Goal: Task Accomplishment & Management: Complete application form

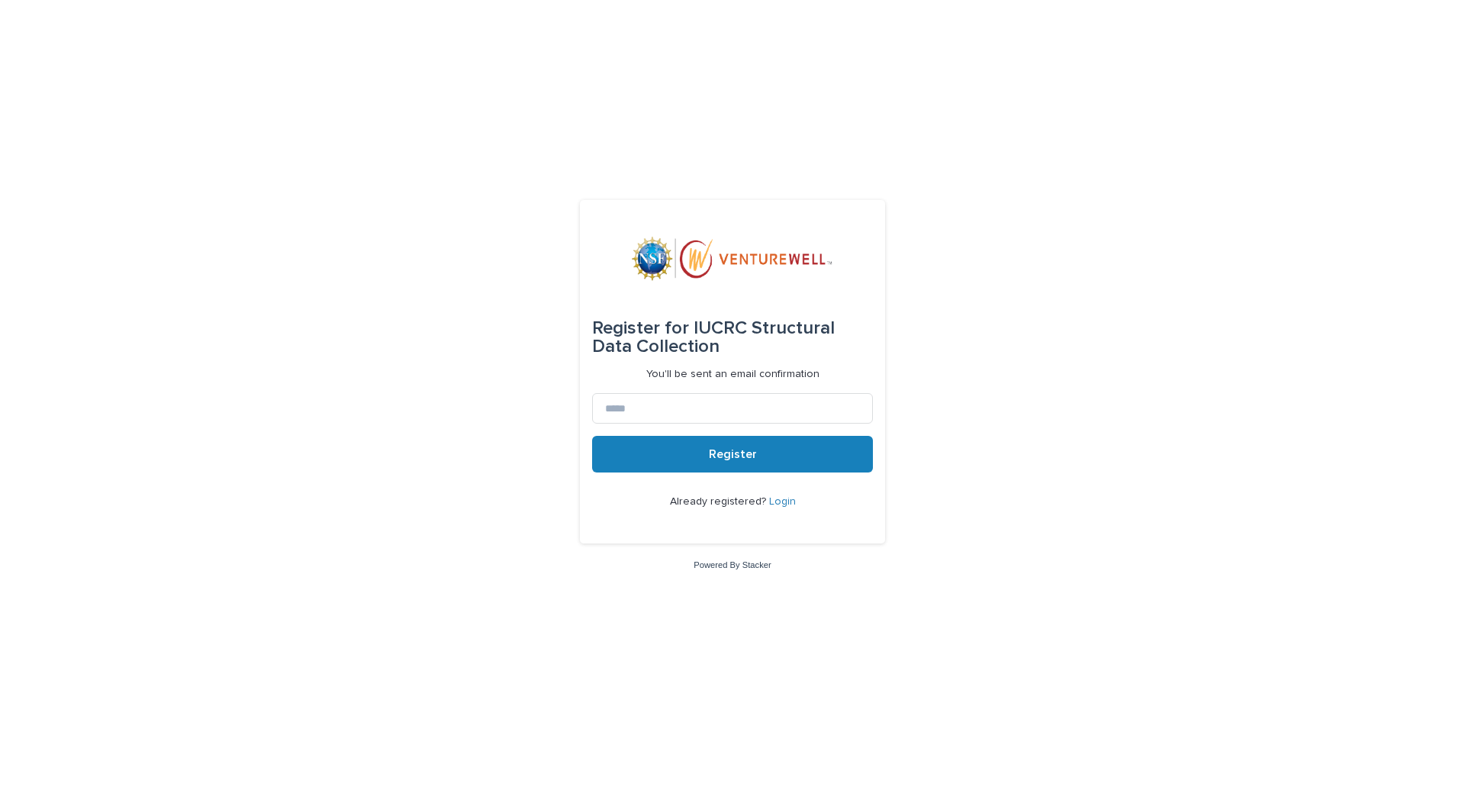
click at [780, 505] on link "Login" at bounding box center [782, 501] width 27 height 11
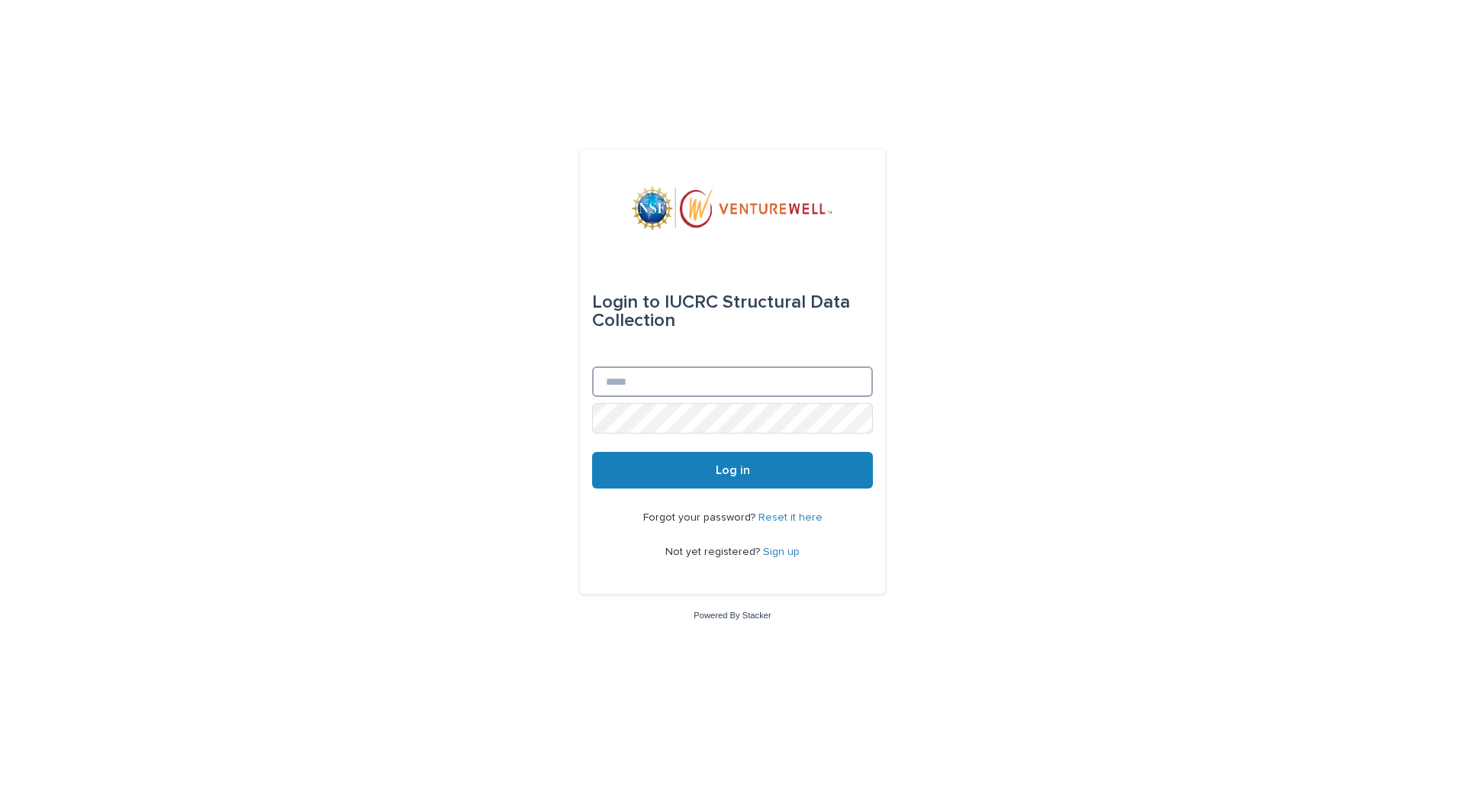
type input "**********"
click at [731, 475] on span "Log in" at bounding box center [733, 470] width 34 height 12
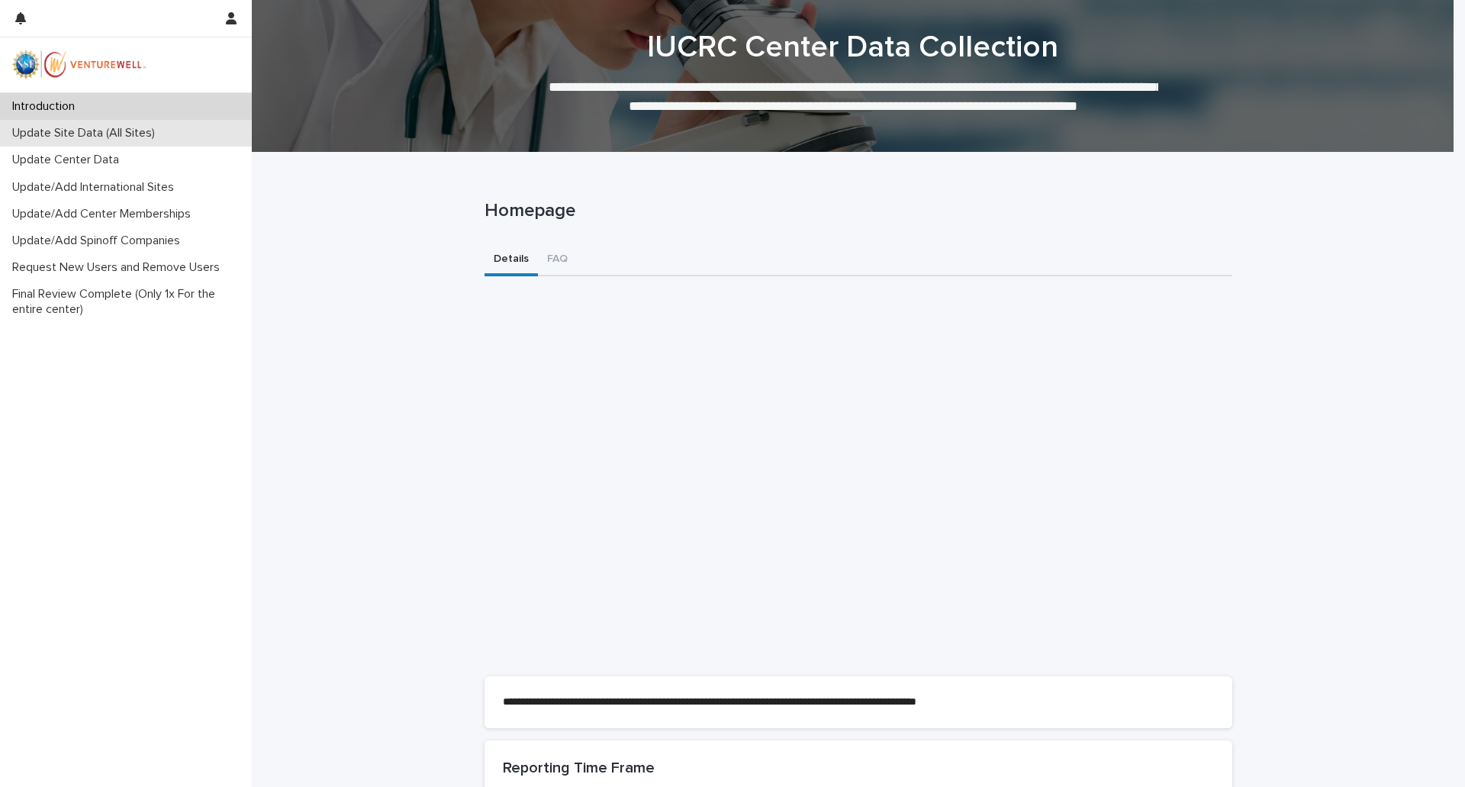
click at [130, 127] on p "Update Site Data (All Sites)" at bounding box center [86, 133] width 161 height 14
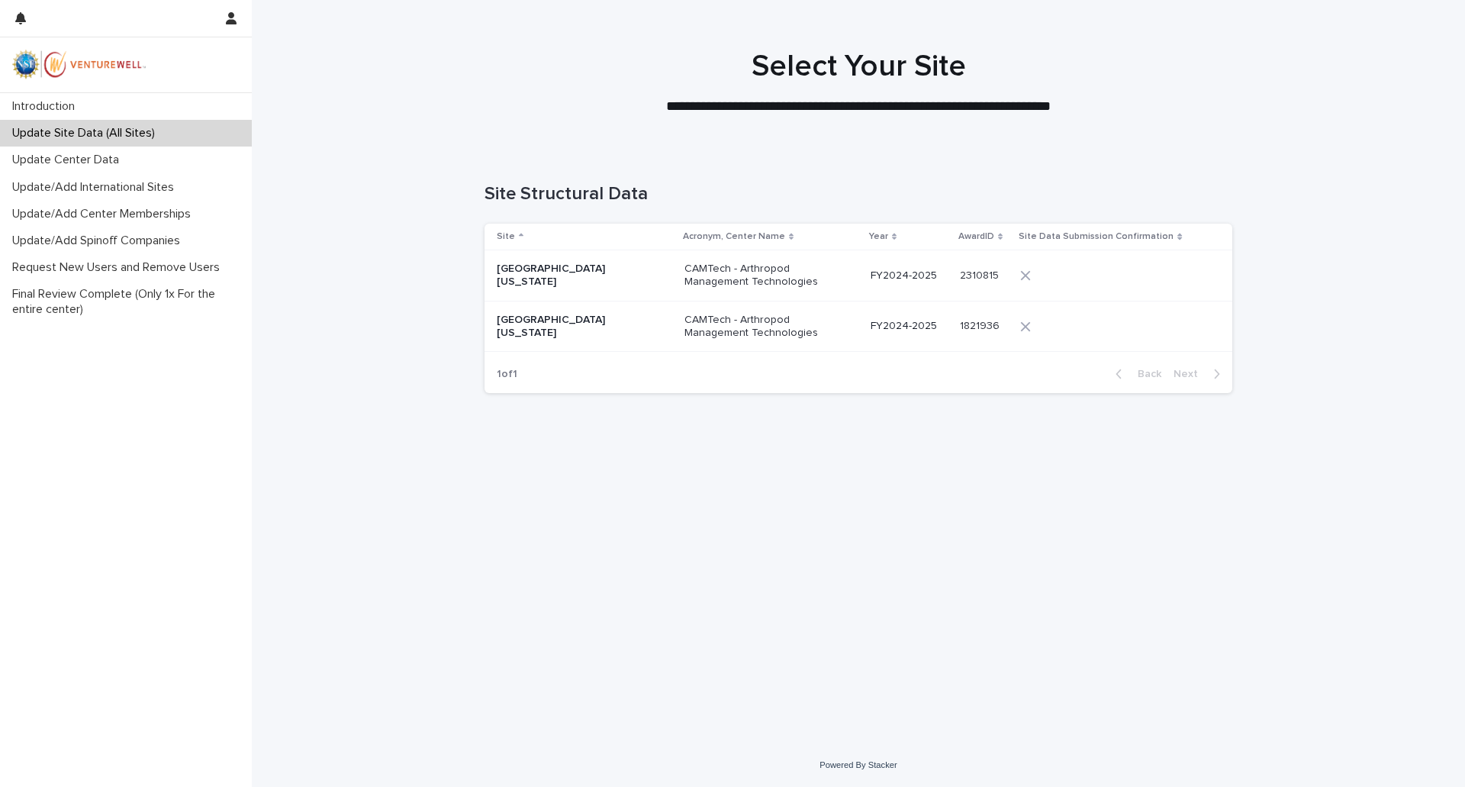
click at [685, 327] on p "CAMTech - Arthropod Management Technologies" at bounding box center [760, 327] width 153 height 26
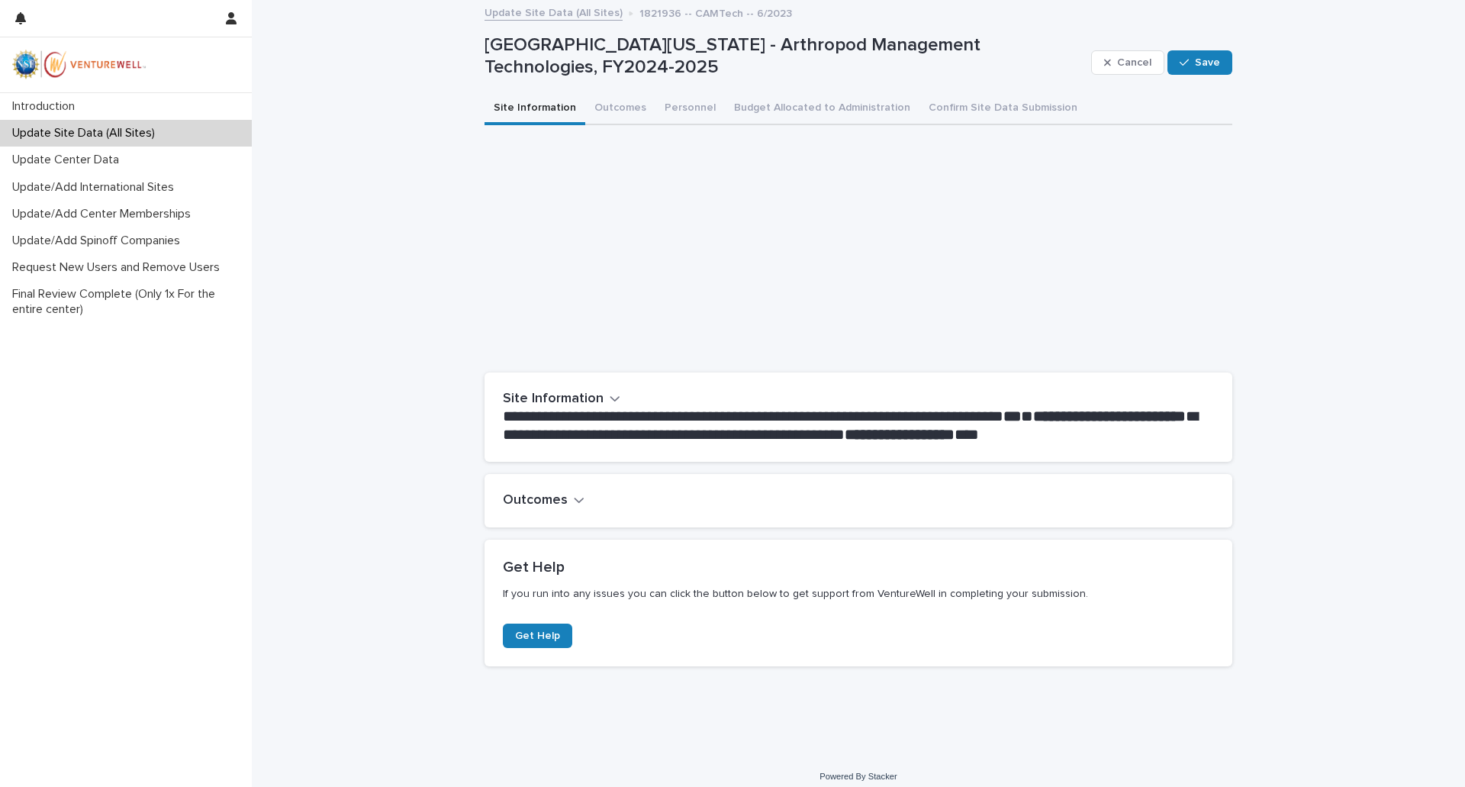
click at [574, 497] on icon "button" at bounding box center [579, 500] width 11 height 14
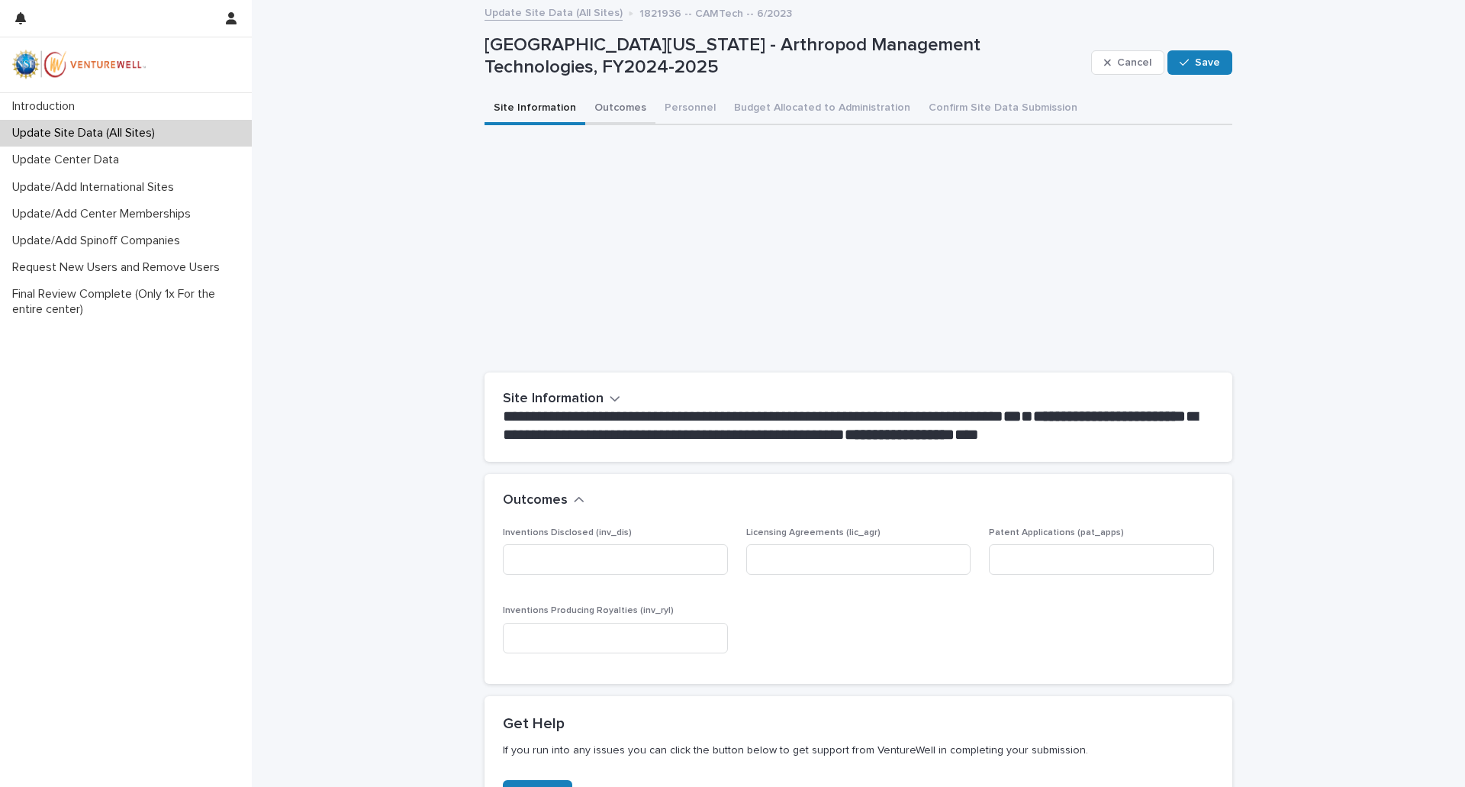
click at [603, 109] on button "Outcomes" at bounding box center [620, 109] width 70 height 32
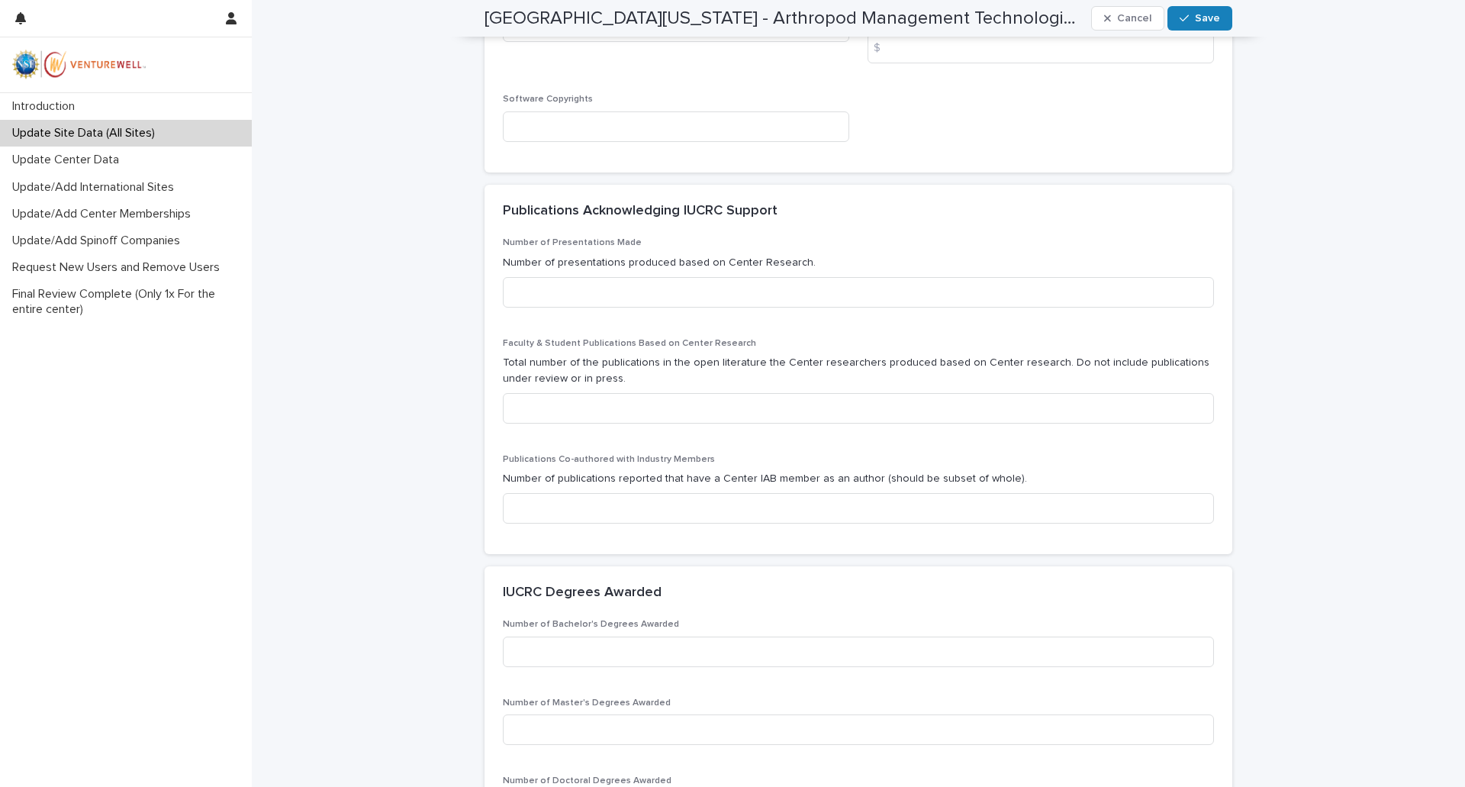
scroll to position [763, 0]
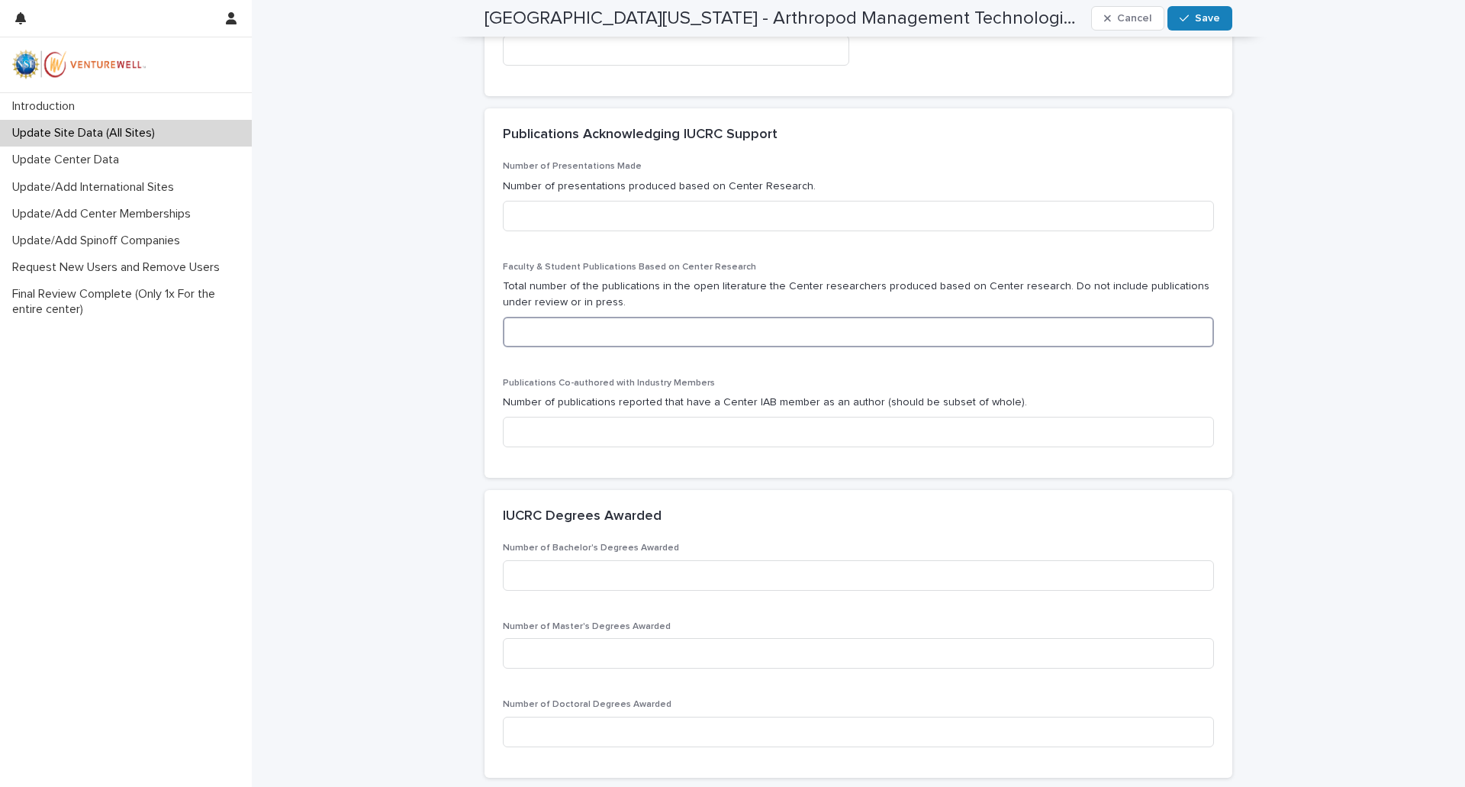
click at [597, 339] on input at bounding box center [858, 332] width 711 height 31
type input "*"
click at [574, 433] on input at bounding box center [858, 432] width 711 height 31
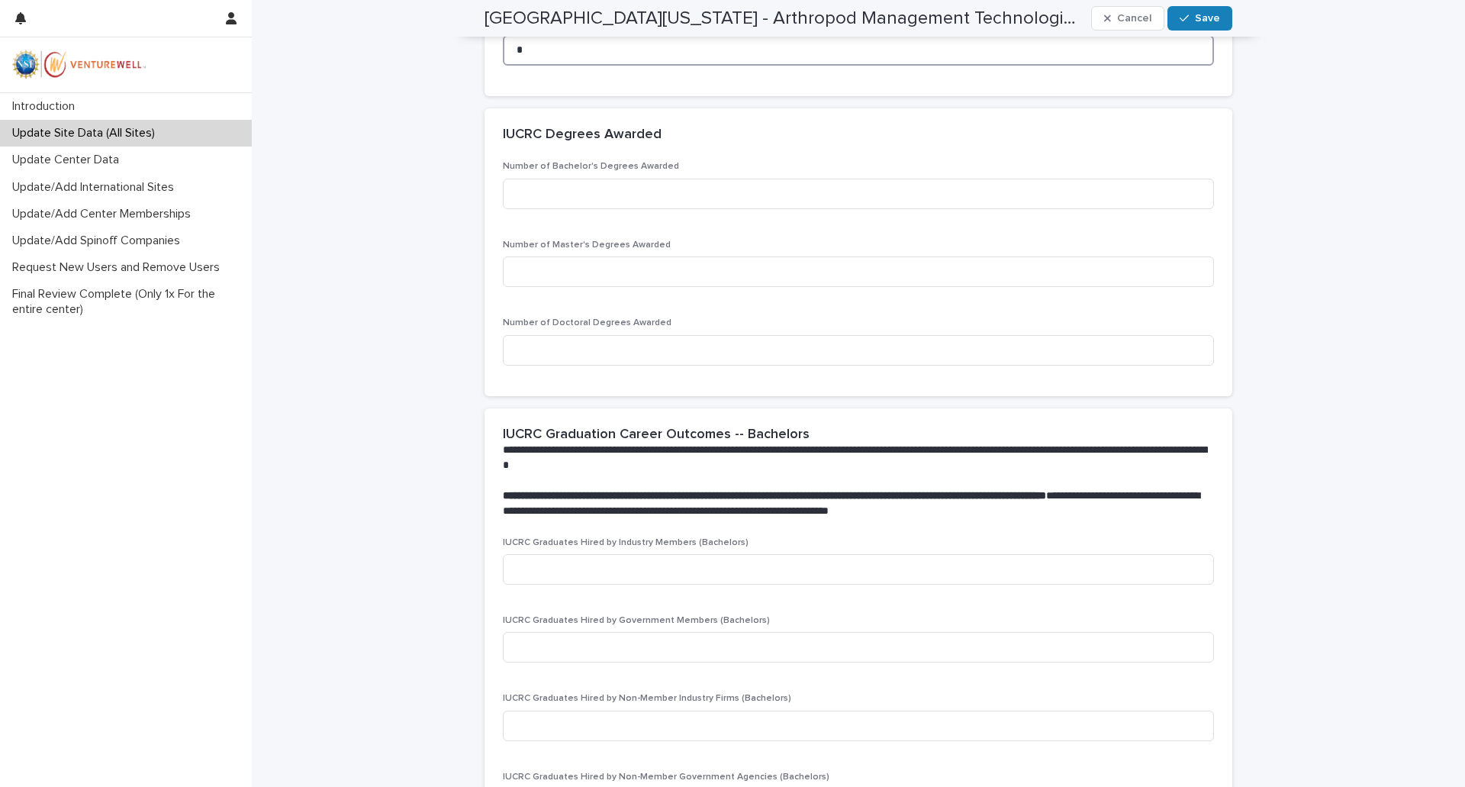
scroll to position [1221, 0]
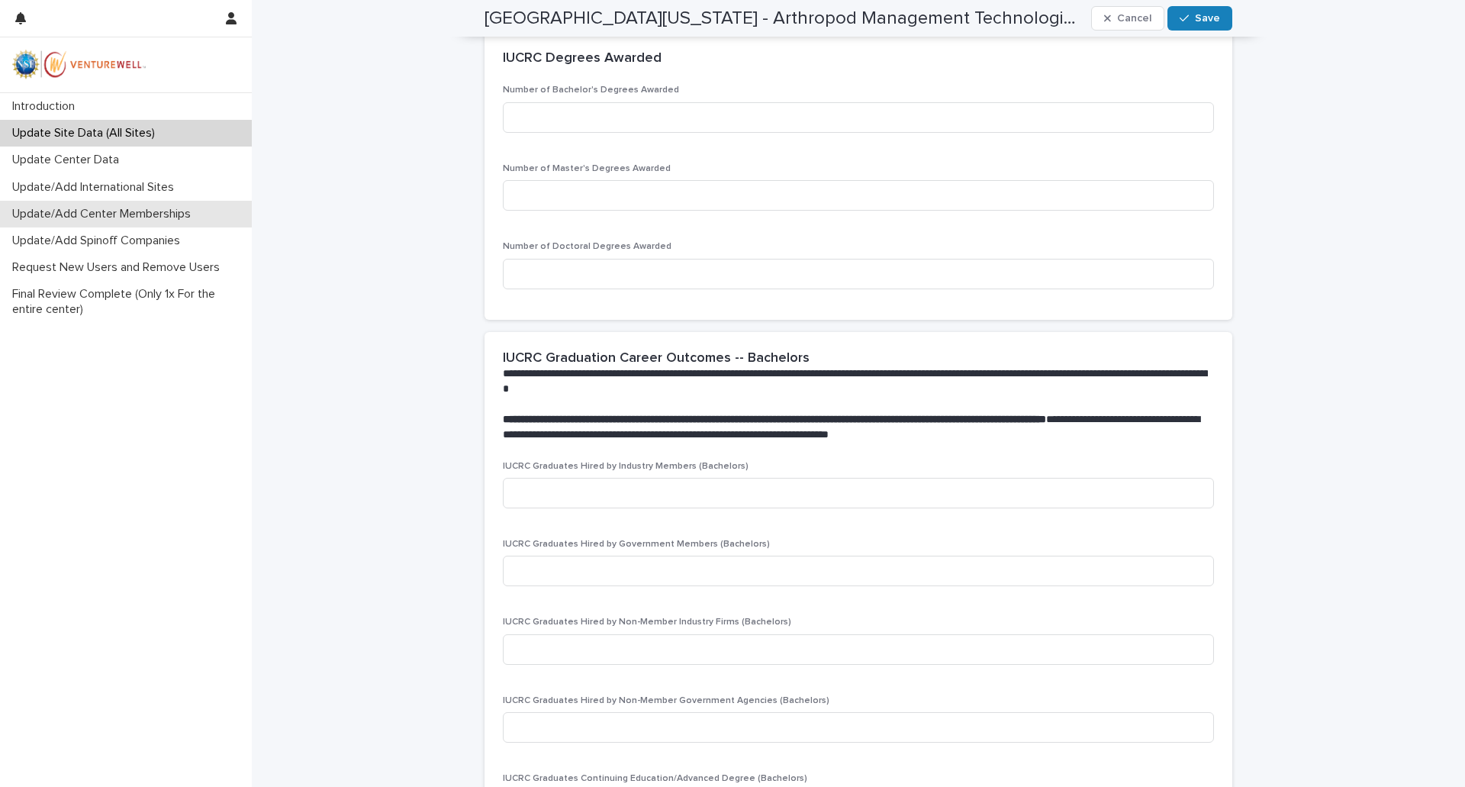
type input "*"
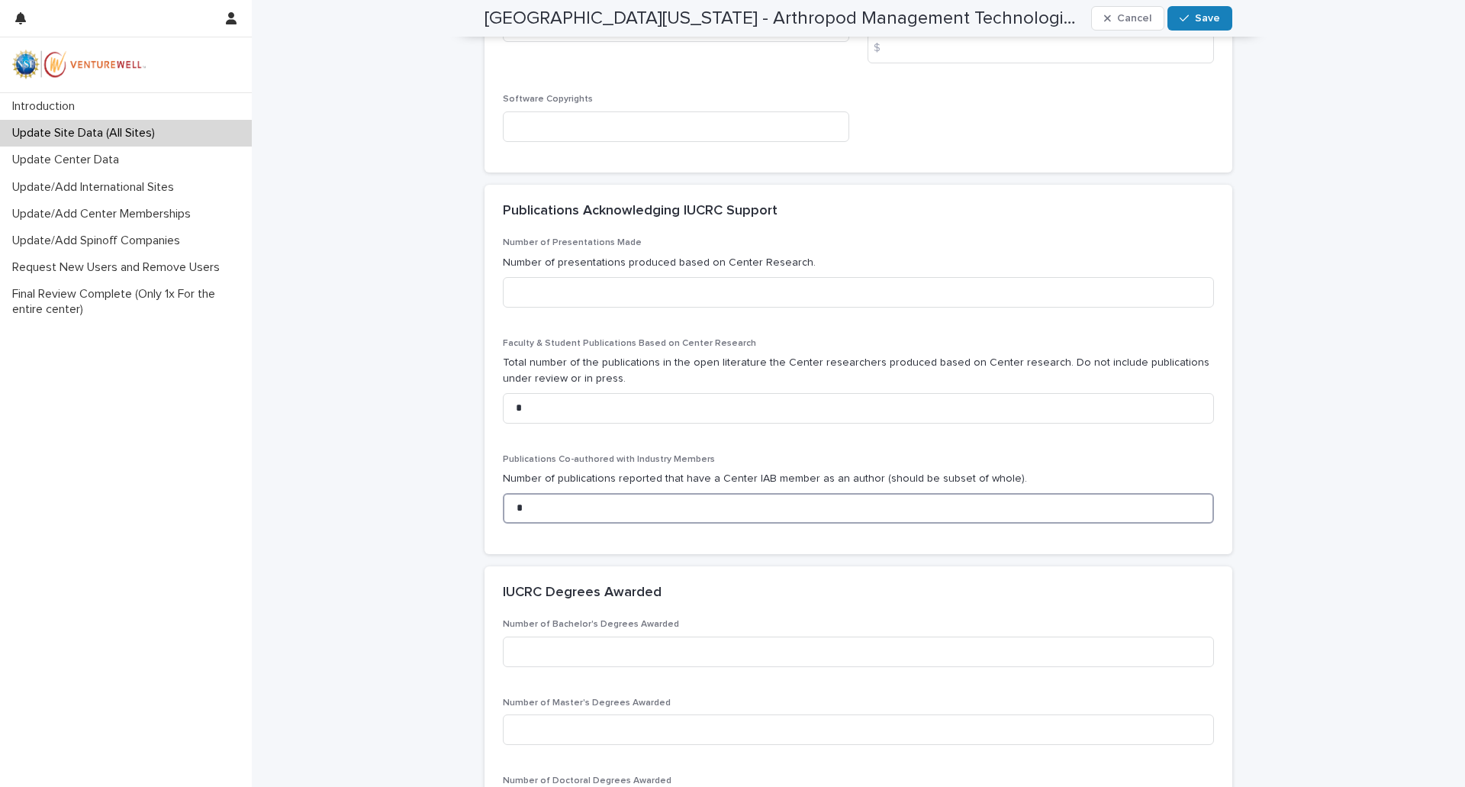
scroll to position [0, 0]
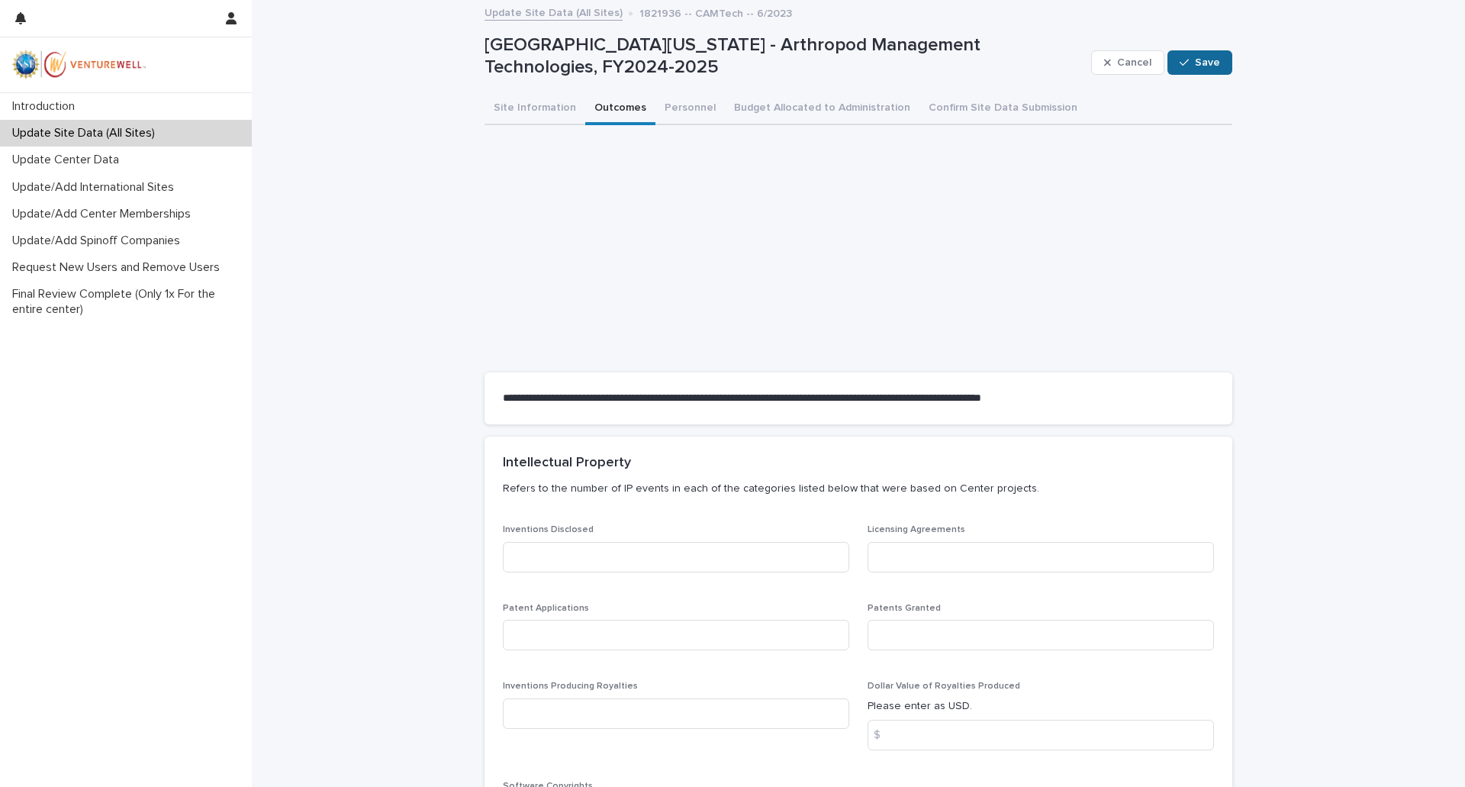
click at [1210, 57] on span "Save" at bounding box center [1207, 62] width 25 height 11
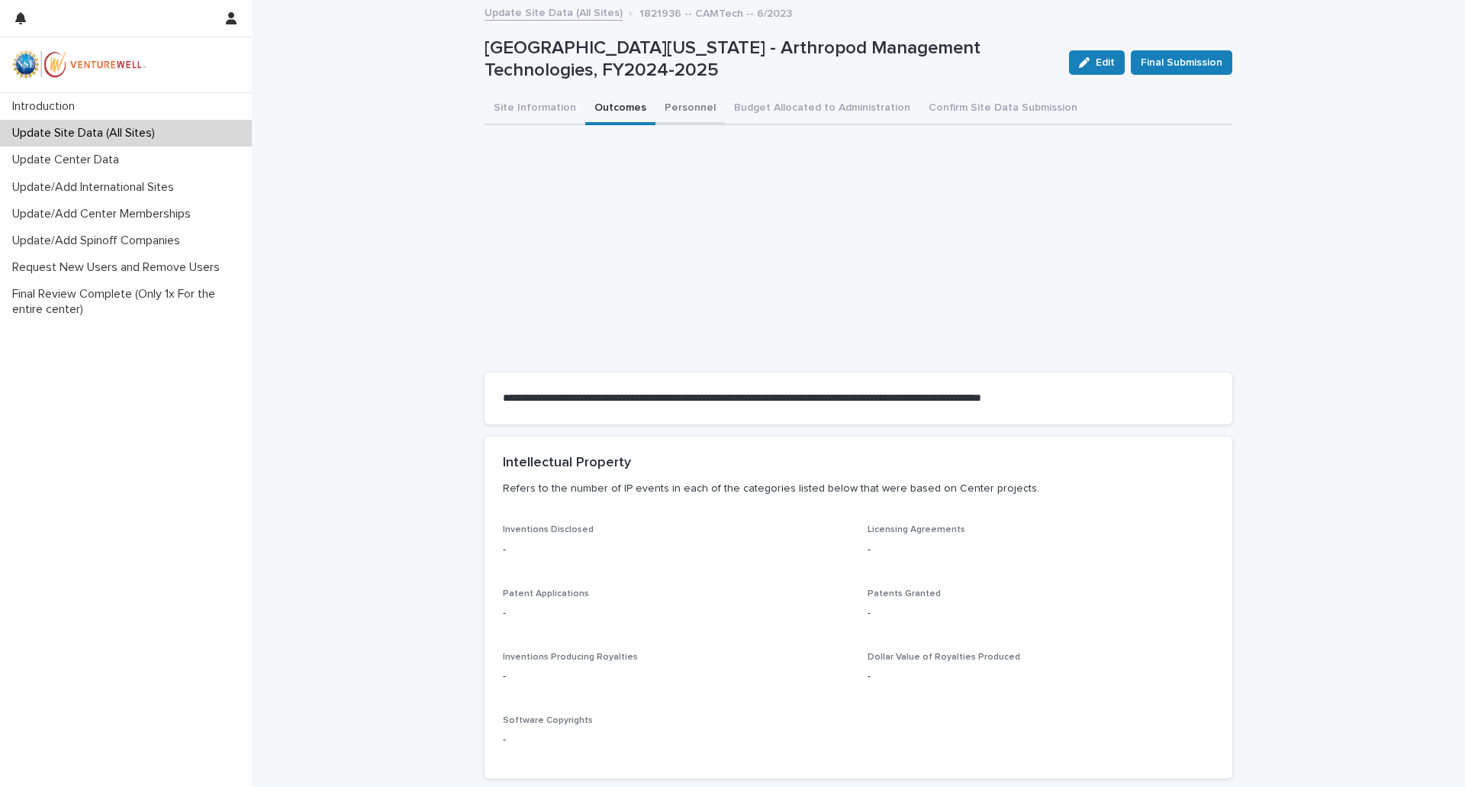
click at [678, 111] on button "Personnel" at bounding box center [689, 109] width 69 height 32
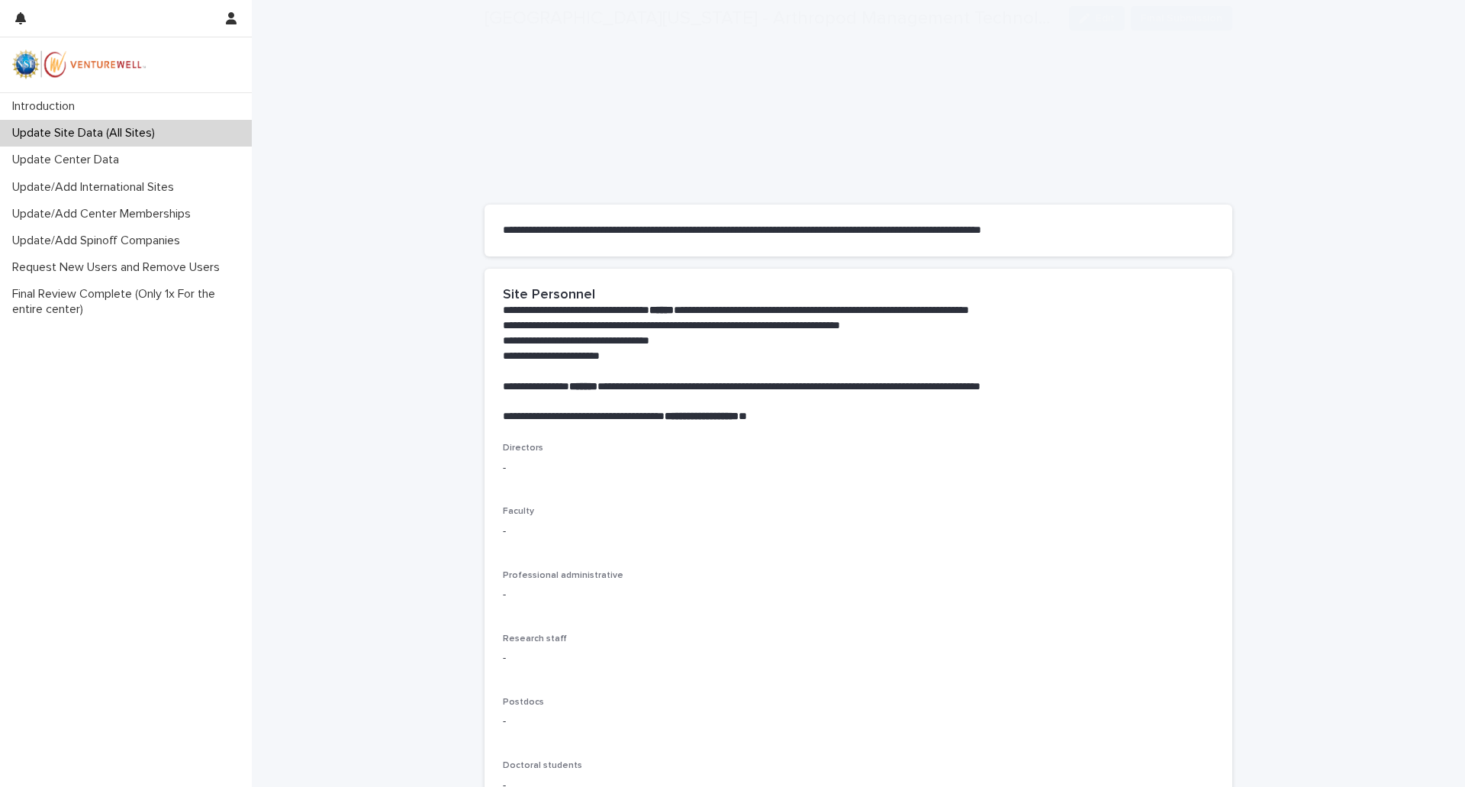
scroll to position [305, 0]
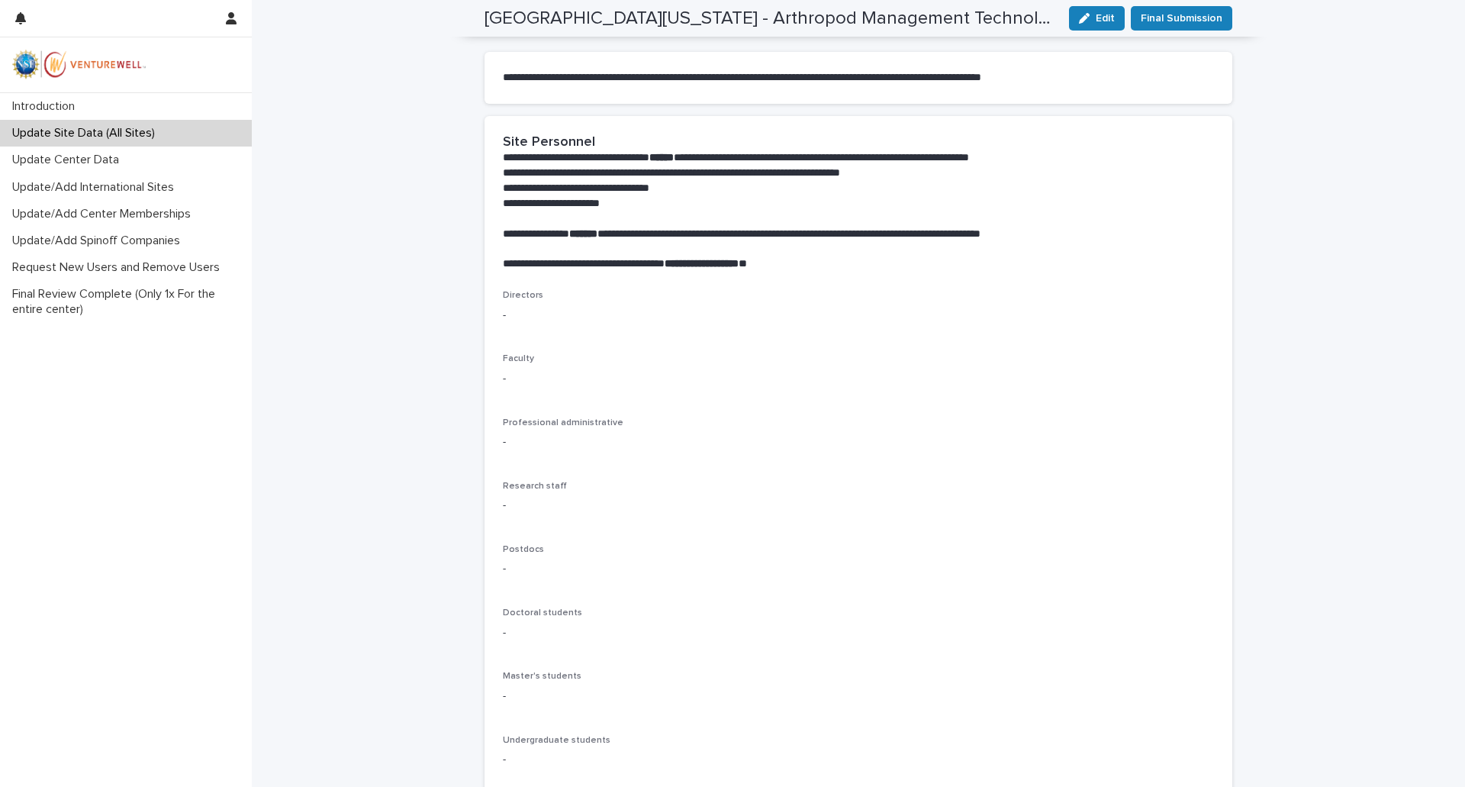
click at [516, 317] on p "-" at bounding box center [858, 315] width 711 height 16
click at [505, 315] on p "-" at bounding box center [858, 315] width 711 height 16
click at [1099, 13] on span "Edit" at bounding box center [1105, 18] width 19 height 11
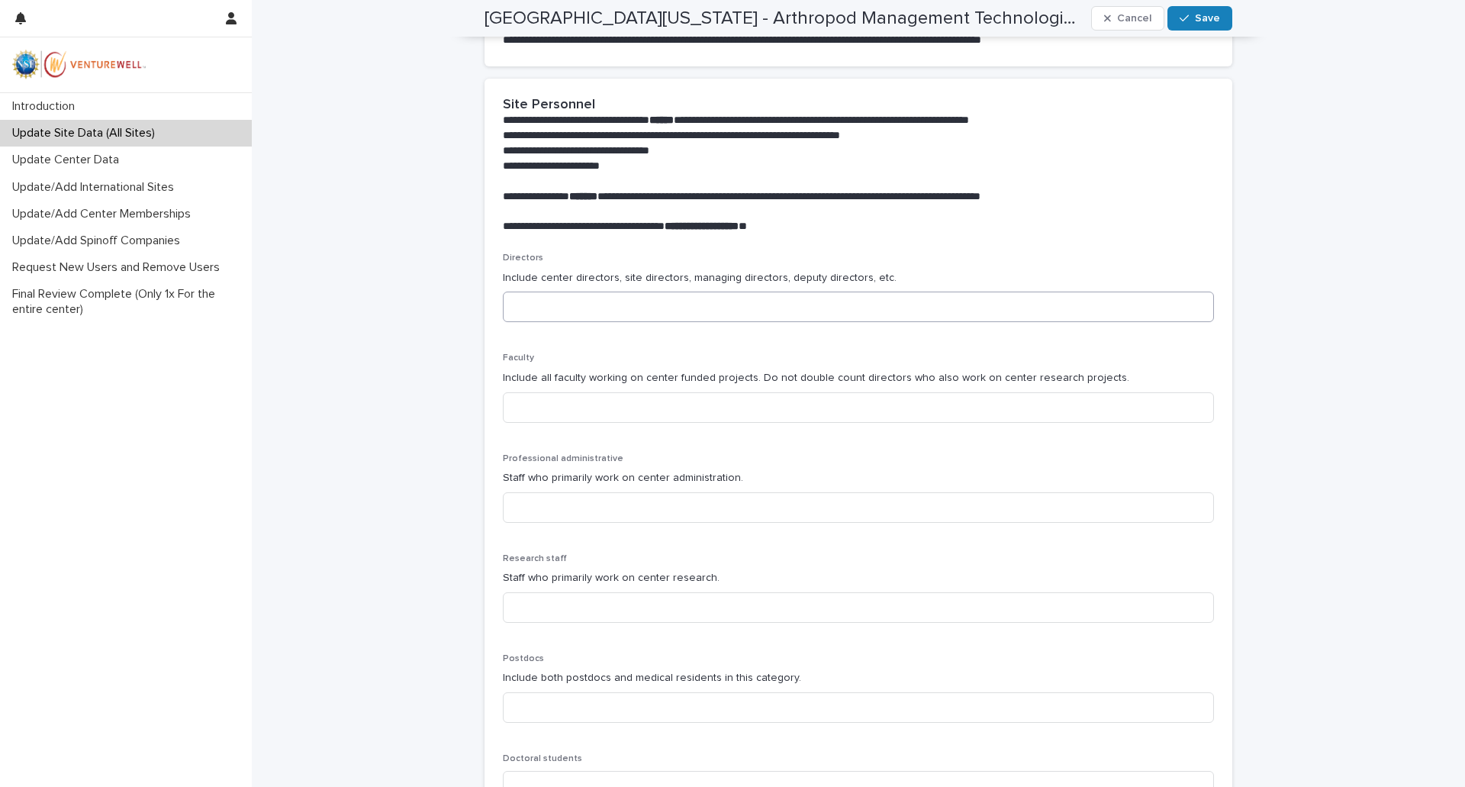
scroll to position [266, 0]
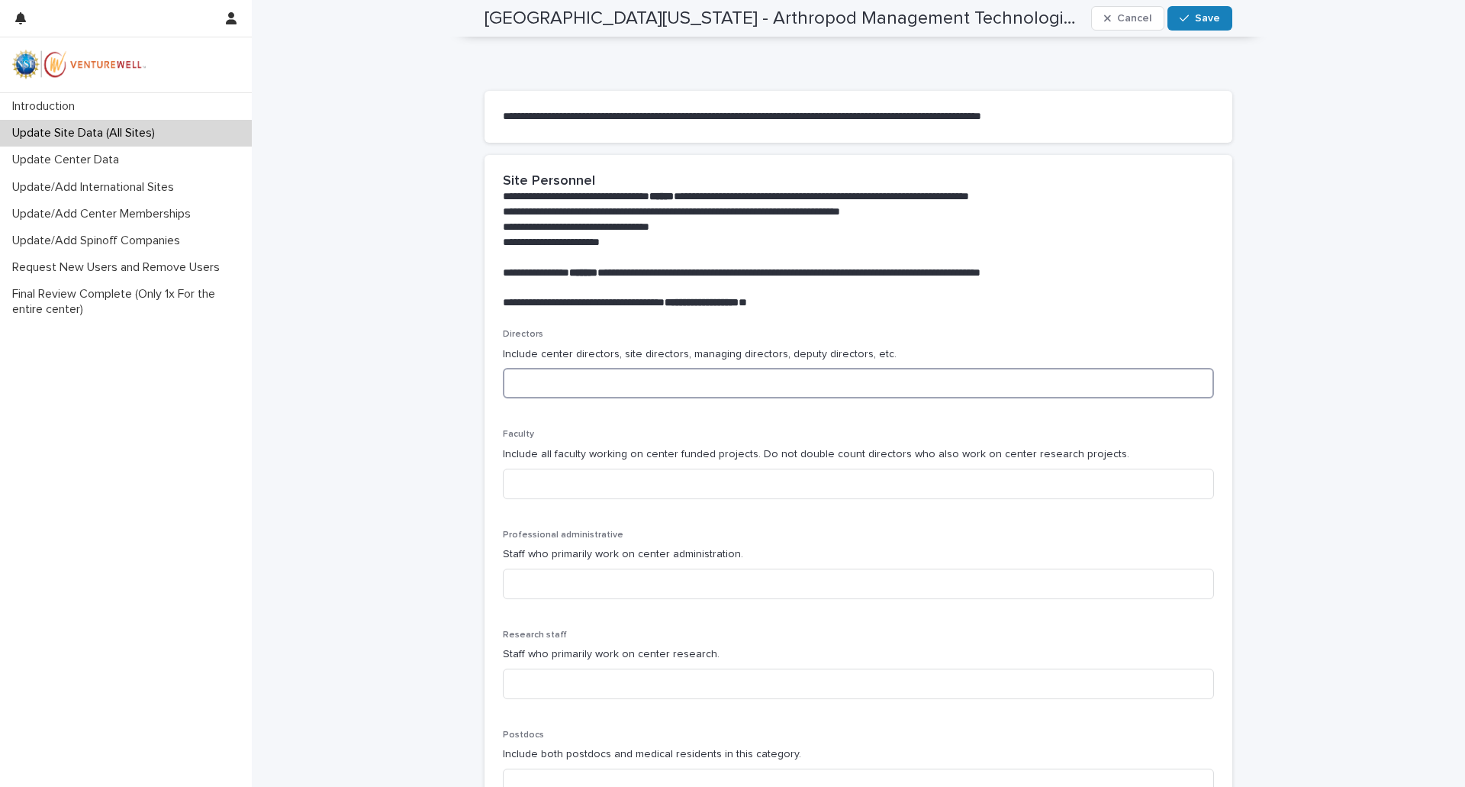
click at [568, 385] on input at bounding box center [858, 383] width 711 height 31
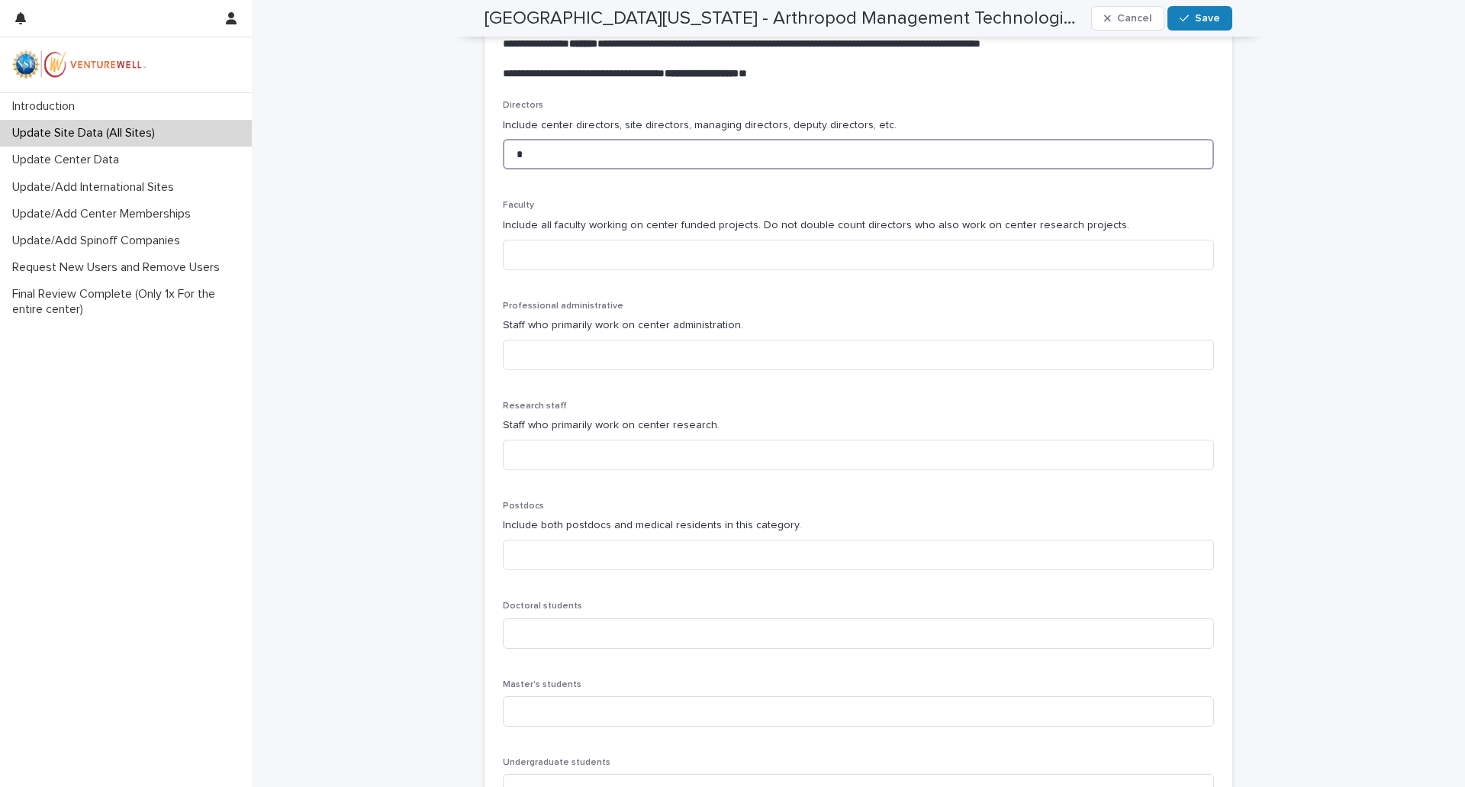
scroll to position [571, 0]
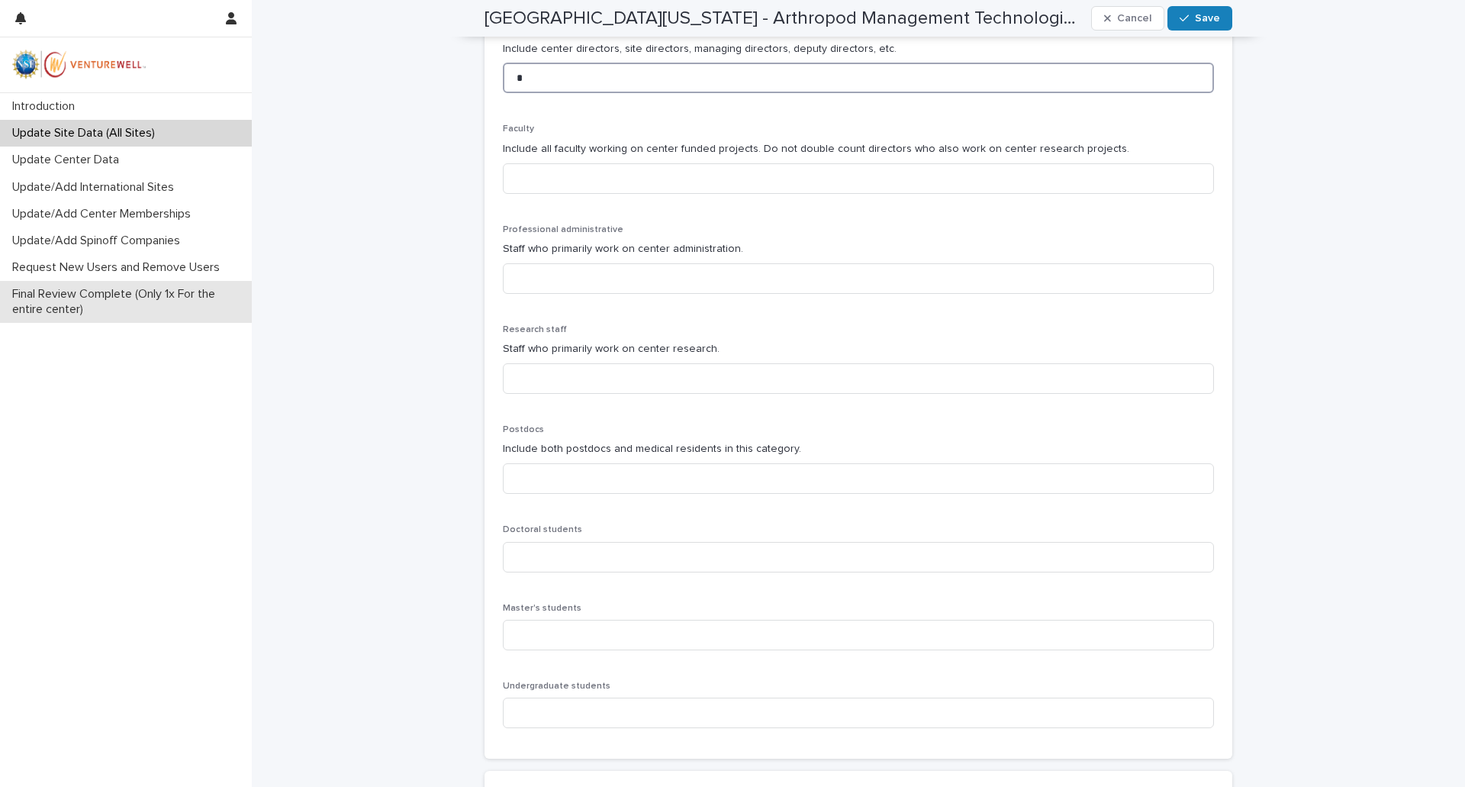
type input "*"
click at [565, 179] on input at bounding box center [858, 178] width 711 height 31
type input "*"
click at [564, 479] on input at bounding box center [858, 478] width 711 height 31
type input "*"
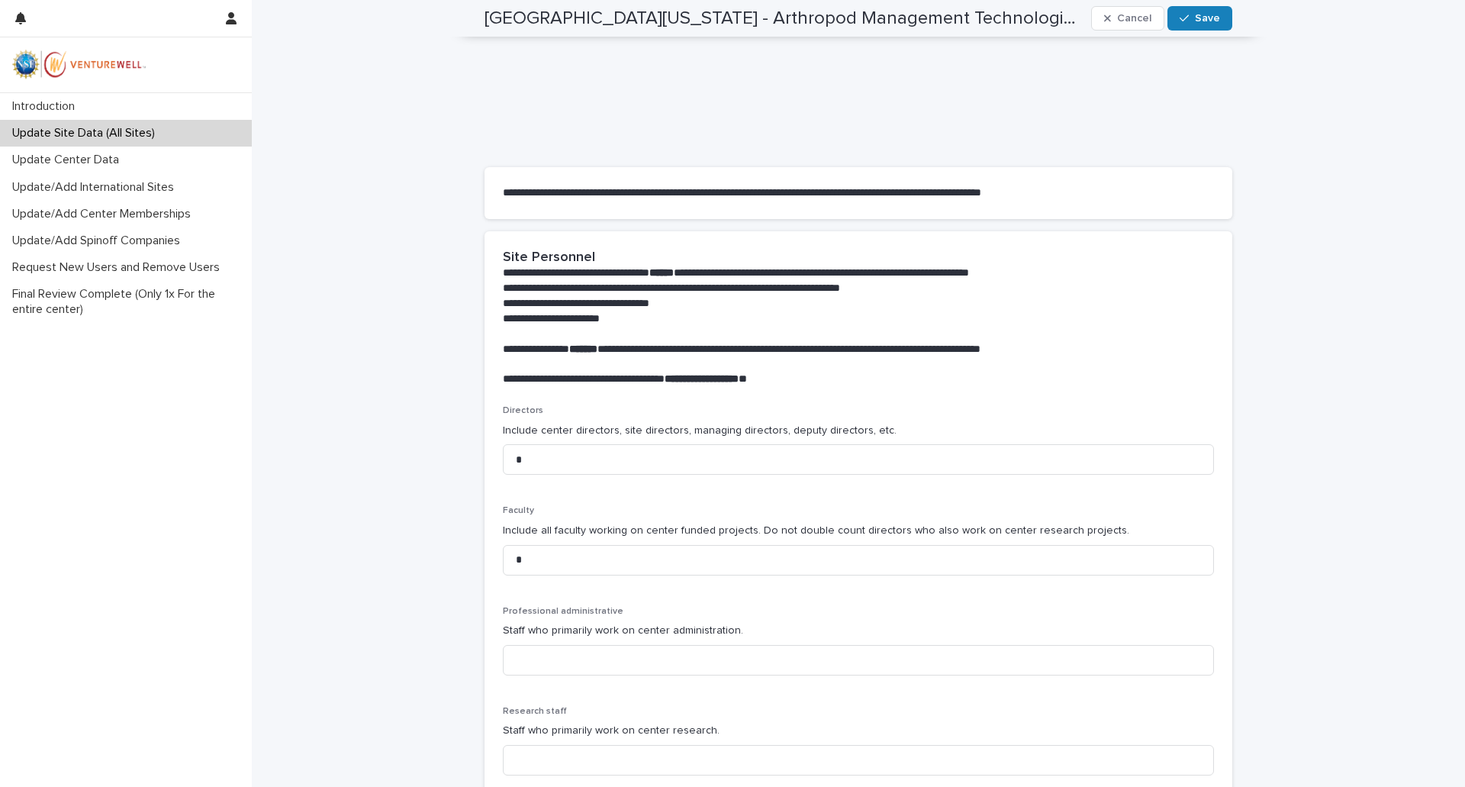
scroll to position [0, 0]
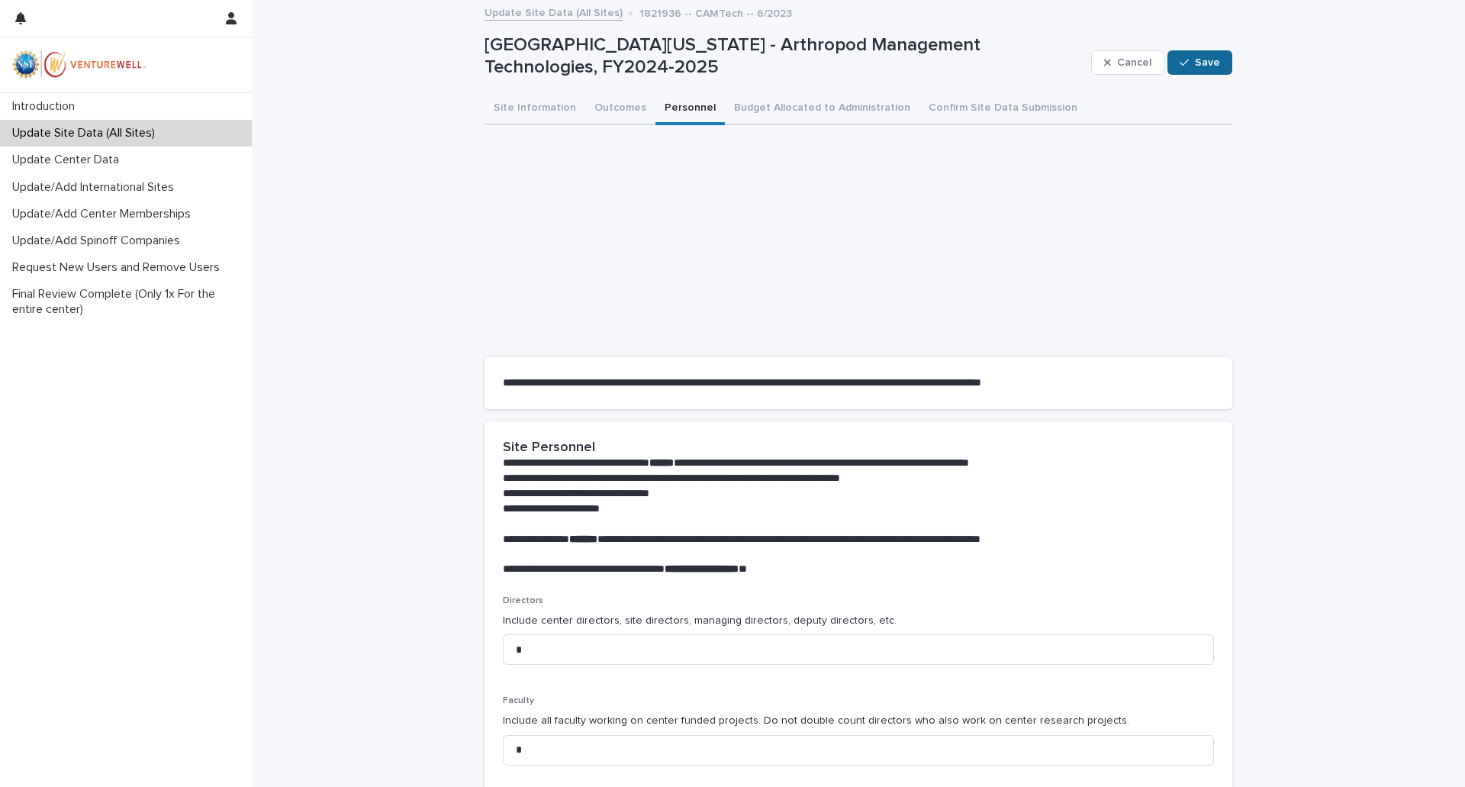
click at [1195, 67] on span "Save" at bounding box center [1207, 62] width 25 height 11
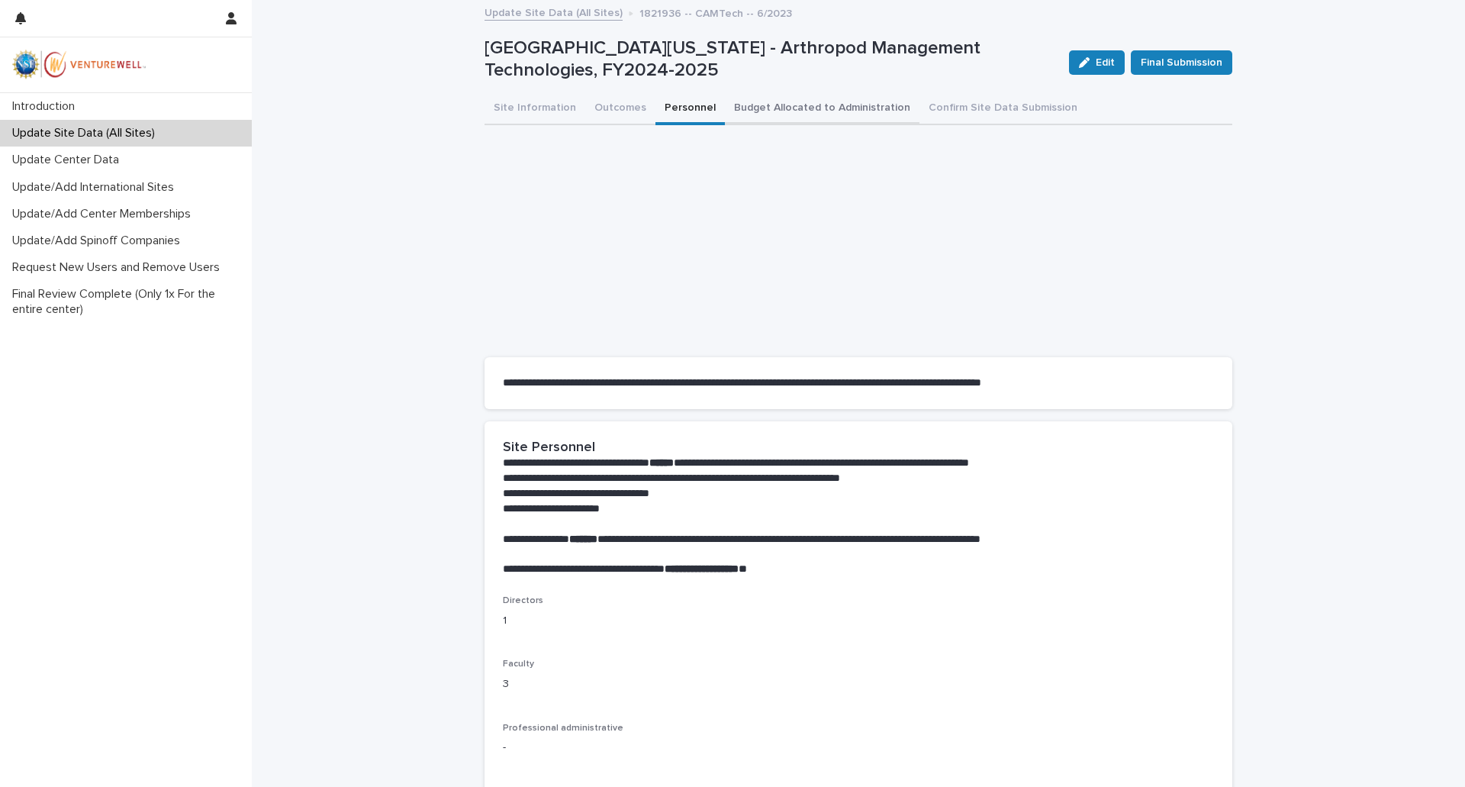
click at [773, 110] on button "Budget Allocated to Administration" at bounding box center [822, 109] width 195 height 32
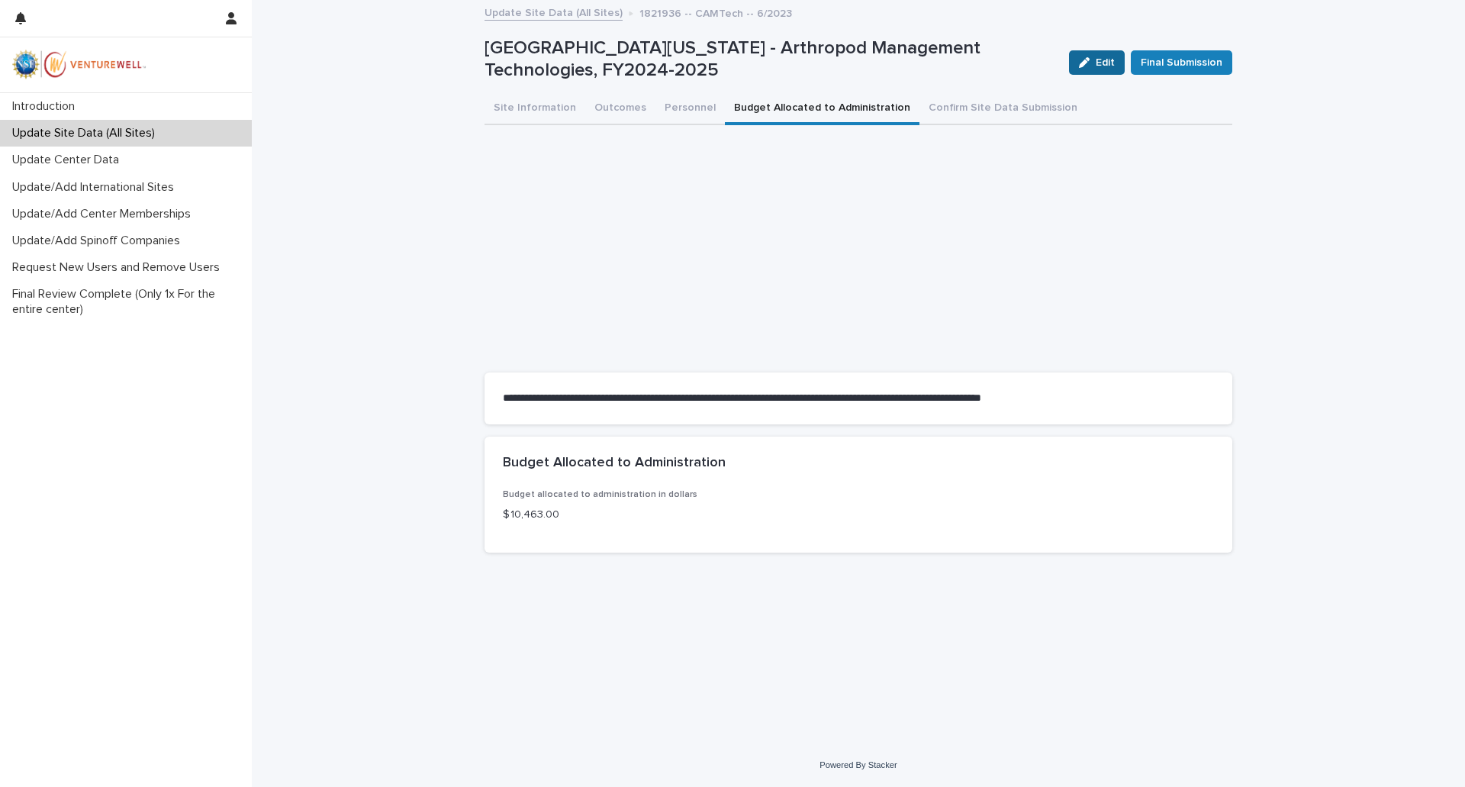
click at [1109, 65] on span "Edit" at bounding box center [1105, 62] width 19 height 11
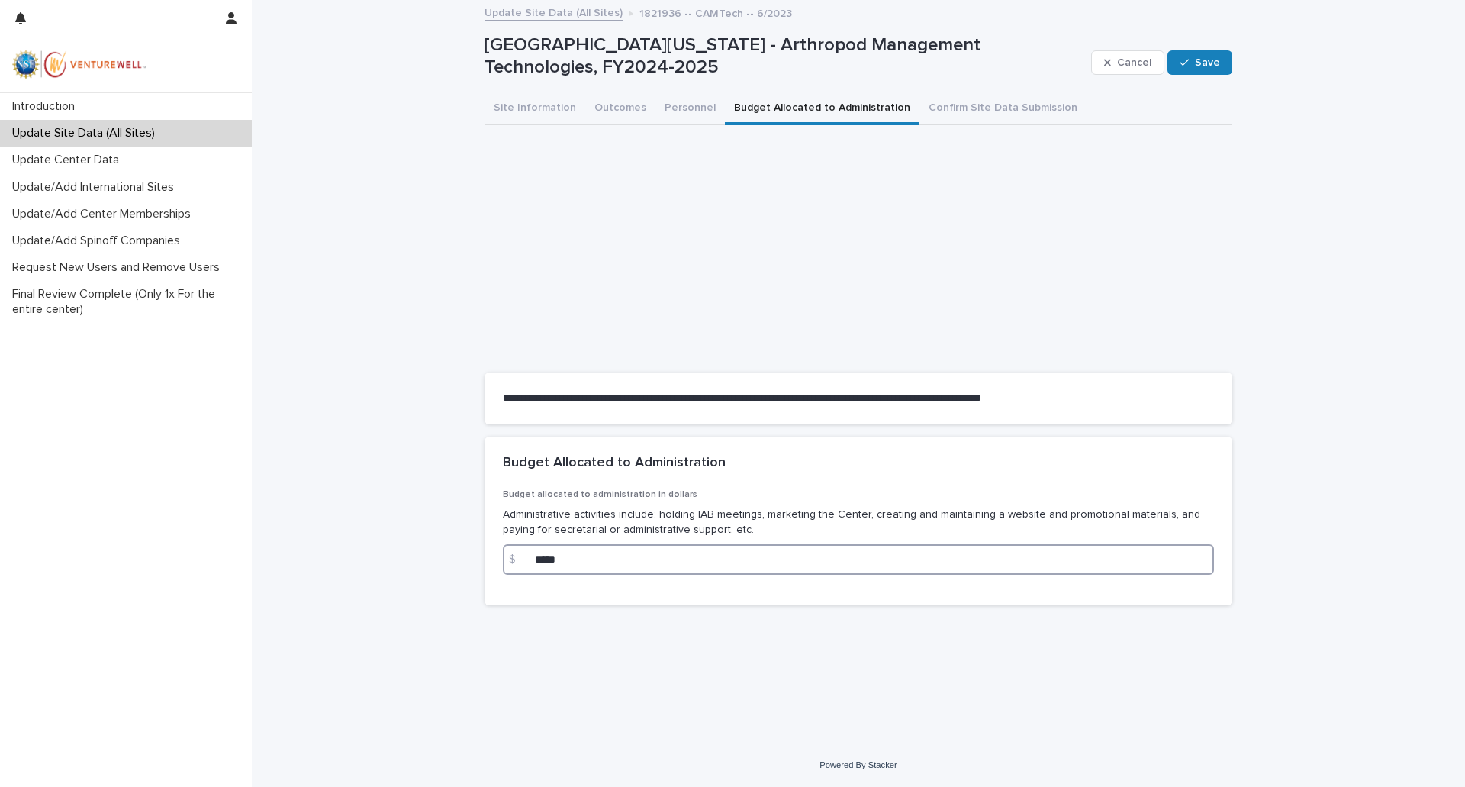
click at [568, 552] on input "*****" at bounding box center [858, 559] width 711 height 31
drag, startPoint x: 576, startPoint y: 560, endPoint x: 522, endPoint y: 564, distance: 54.3
click at [522, 564] on div "$ *****" at bounding box center [858, 559] width 711 height 31
type input "*****"
click at [631, 589] on div "Budget allocated to administration in dollars Administrative activities include…" at bounding box center [858, 547] width 748 height 116
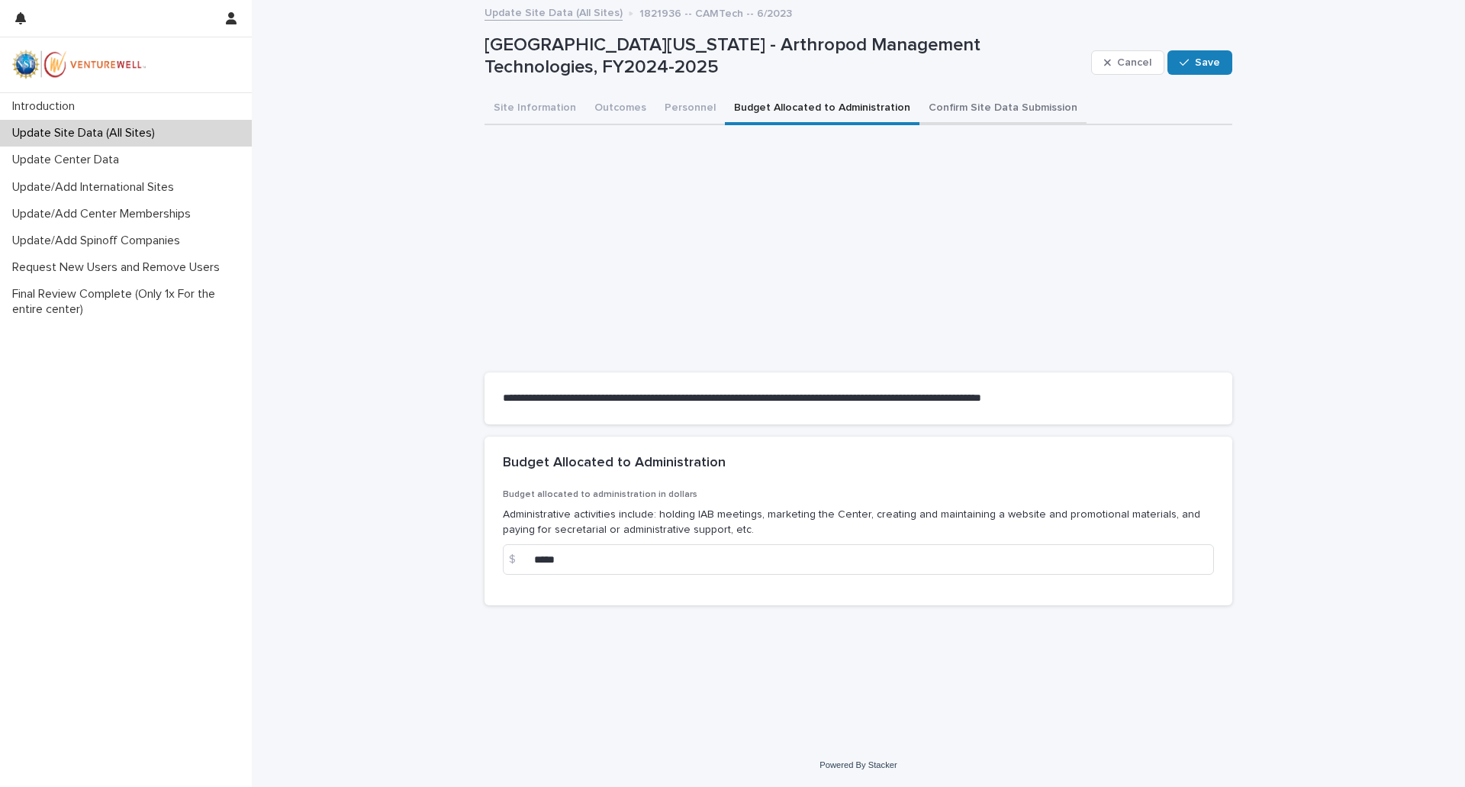
click at [983, 108] on button "Confirm Site Data Submission" at bounding box center [1002, 109] width 167 height 32
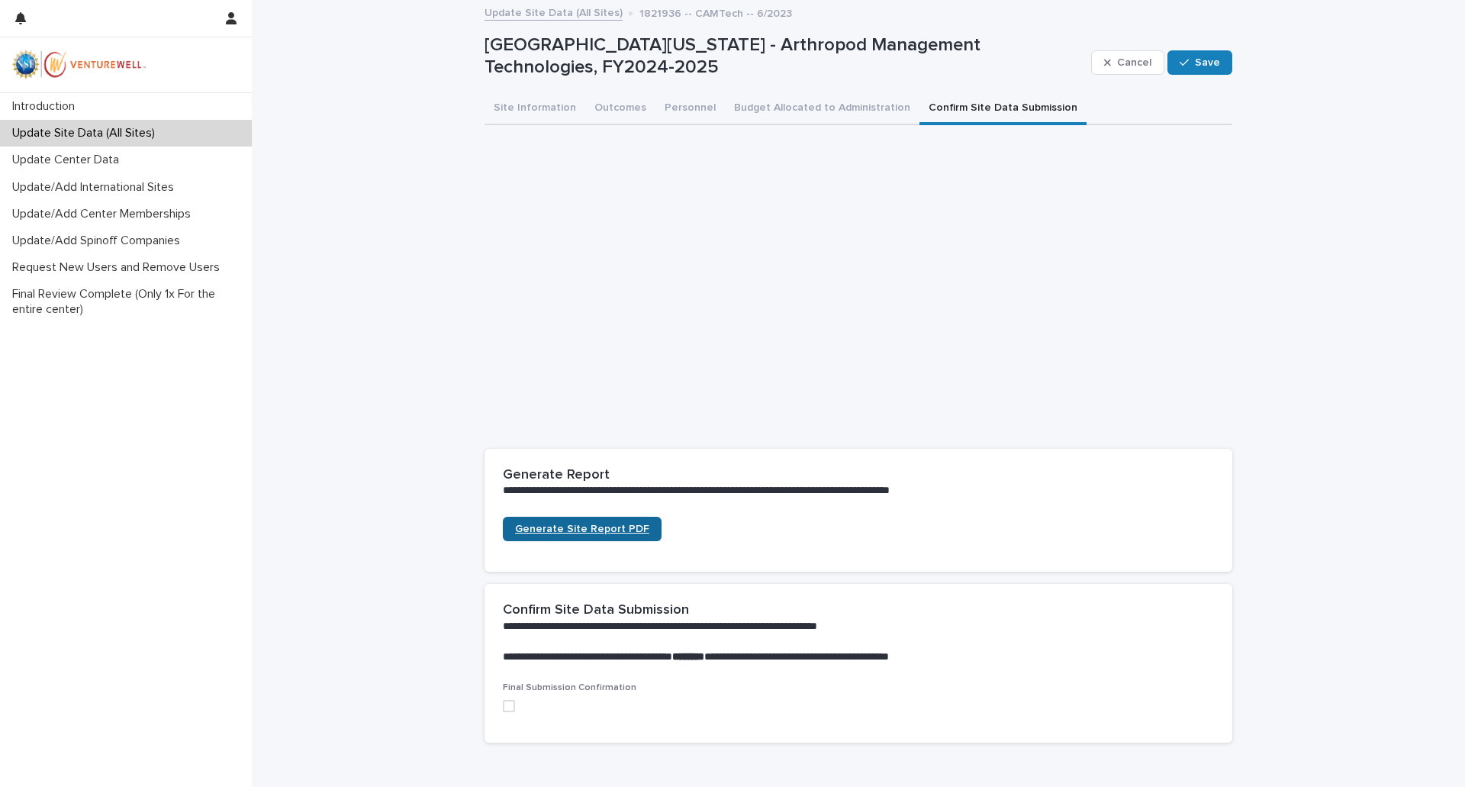
click at [574, 529] on span "Generate Site Report PDF" at bounding box center [582, 528] width 134 height 11
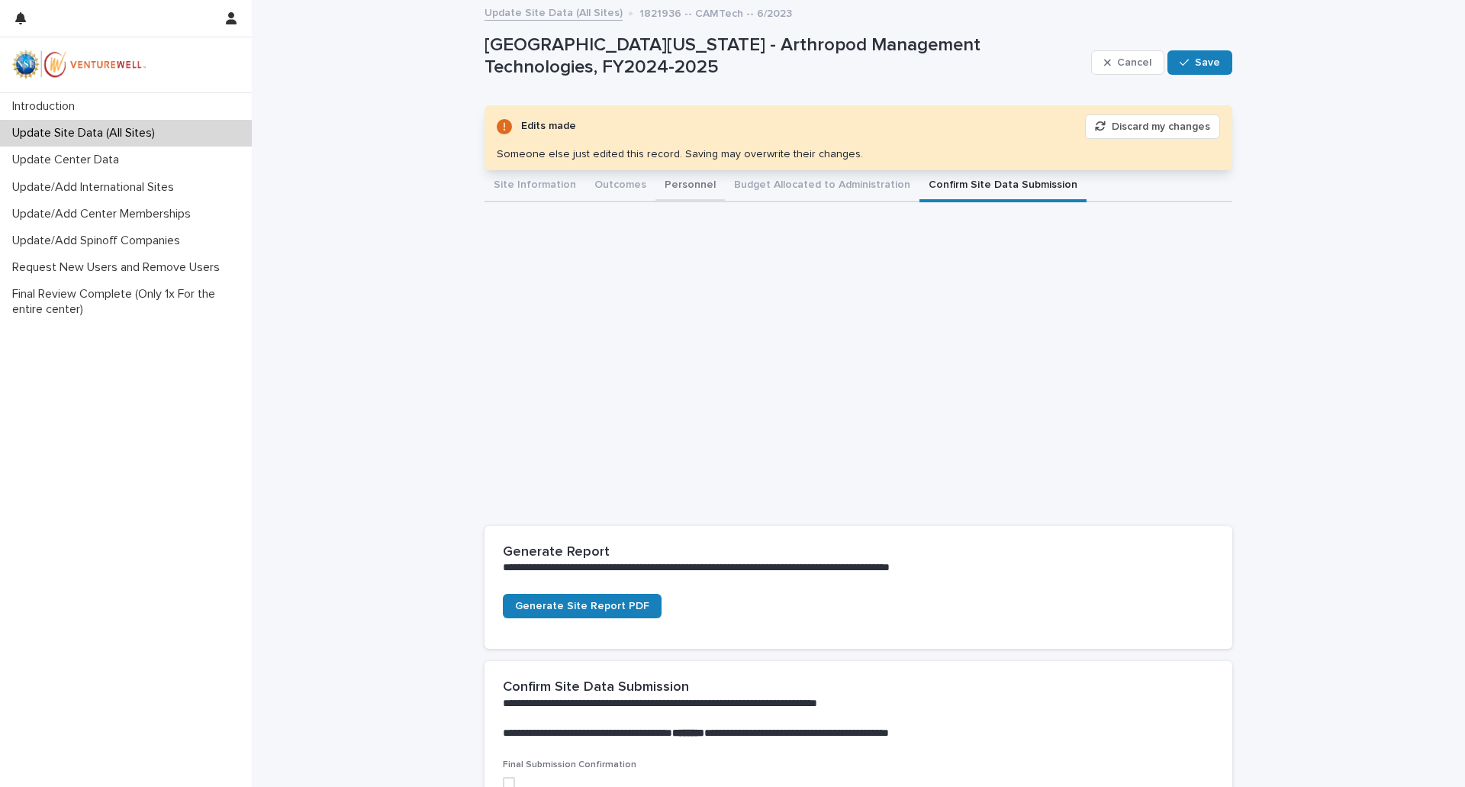
click at [674, 187] on button "Personnel" at bounding box center [689, 186] width 69 height 32
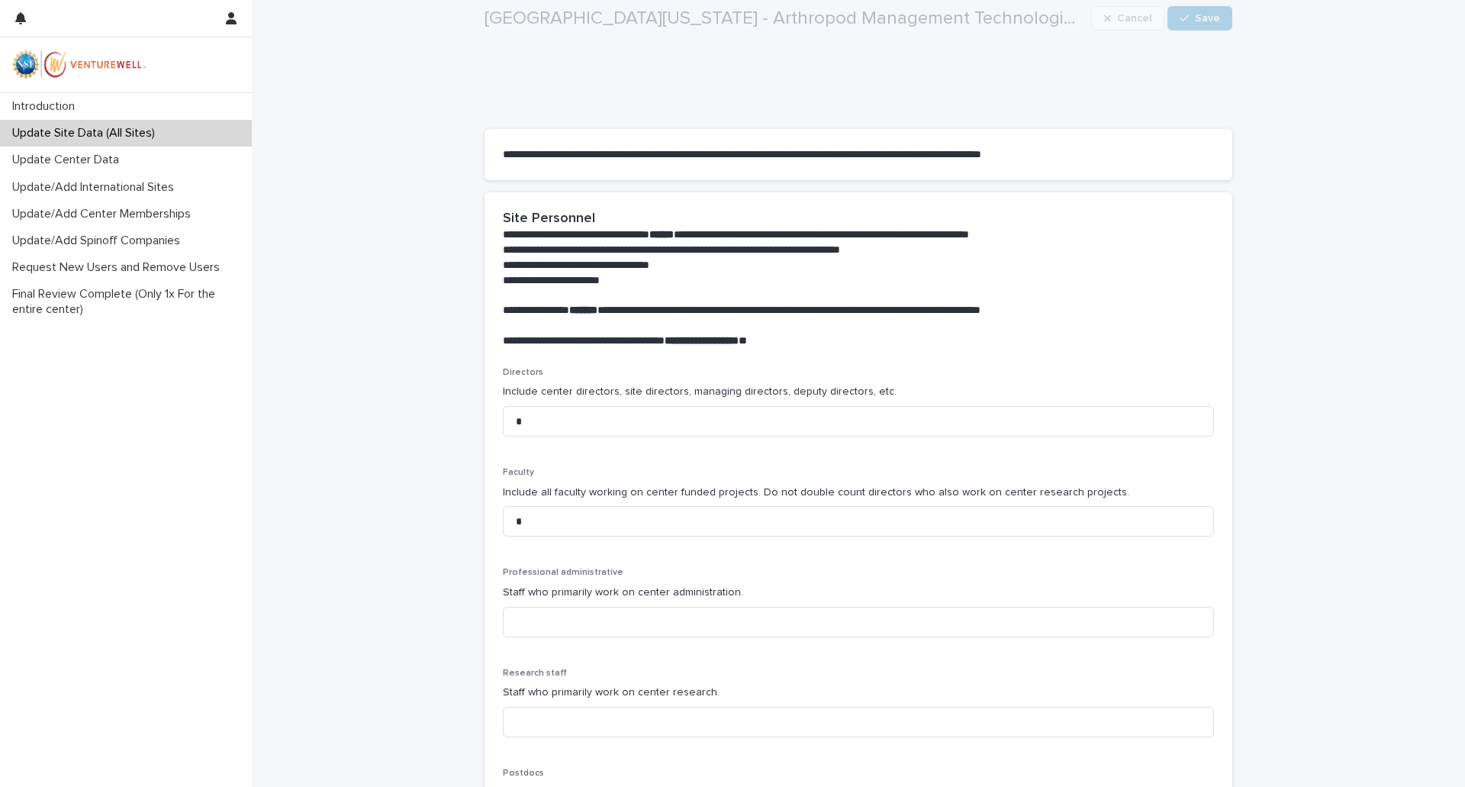
scroll to position [458, 0]
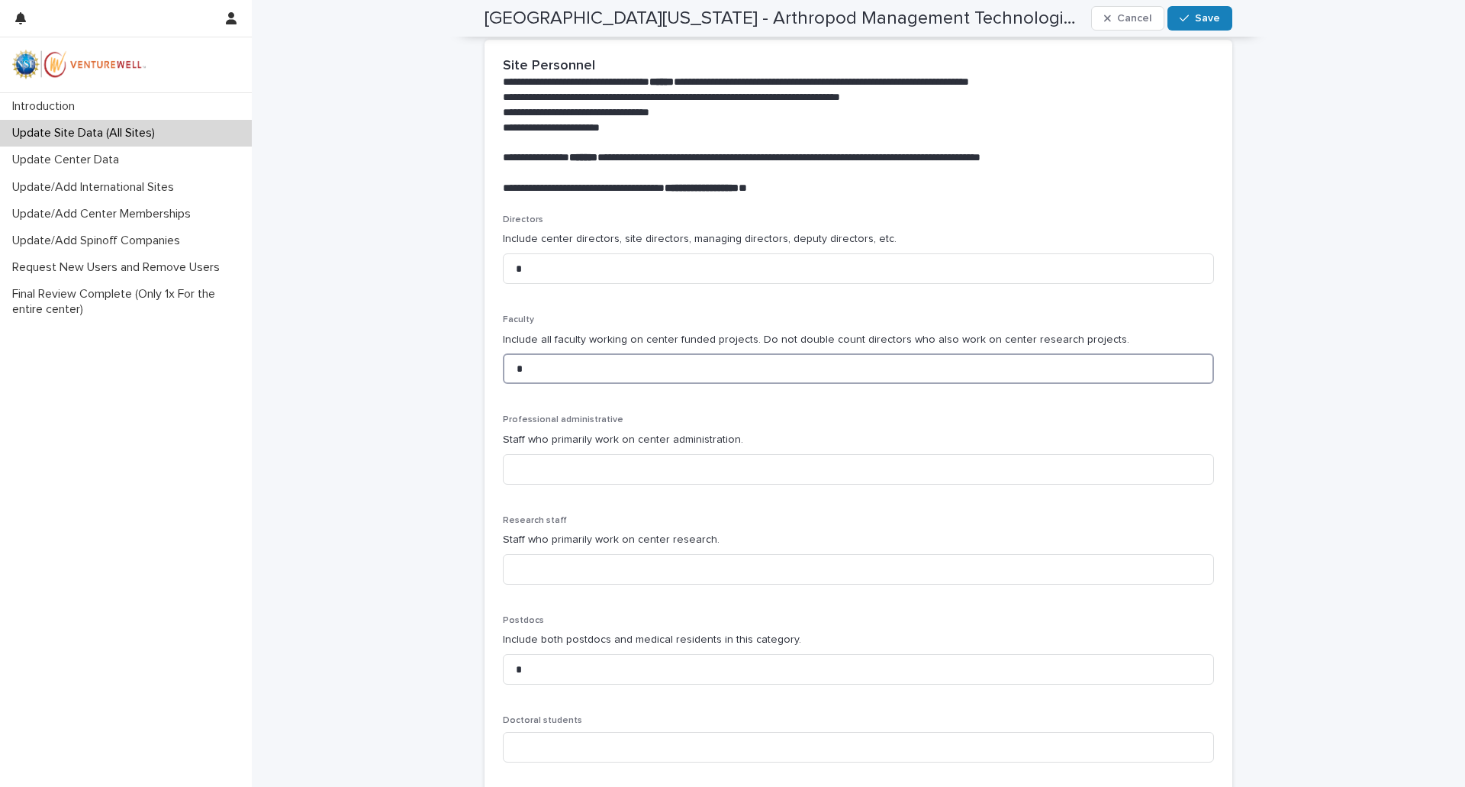
click at [529, 370] on input "*" at bounding box center [858, 368] width 711 height 31
type input "*"
click at [1200, 23] on span "Save" at bounding box center [1207, 18] width 25 height 11
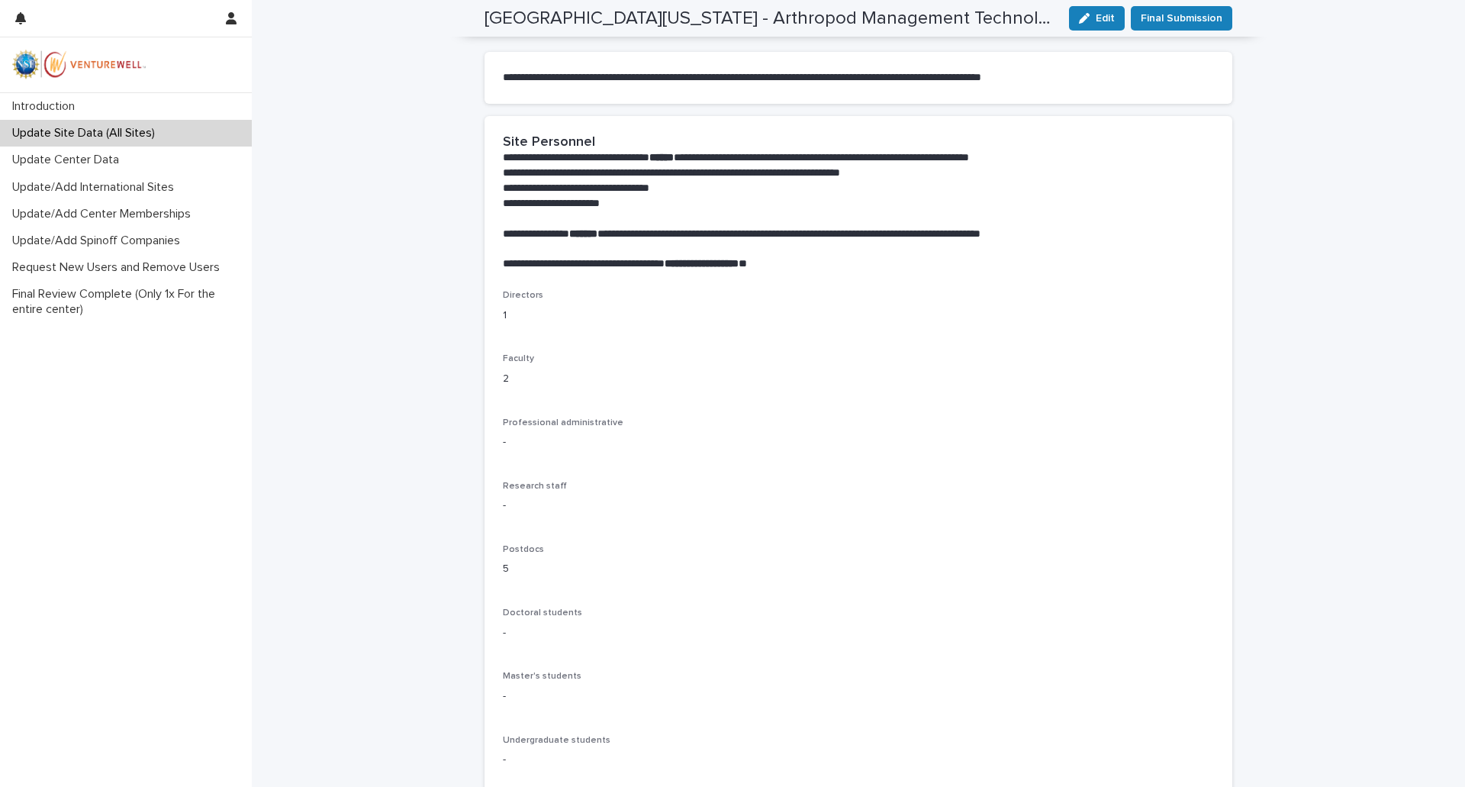
scroll to position [0, 0]
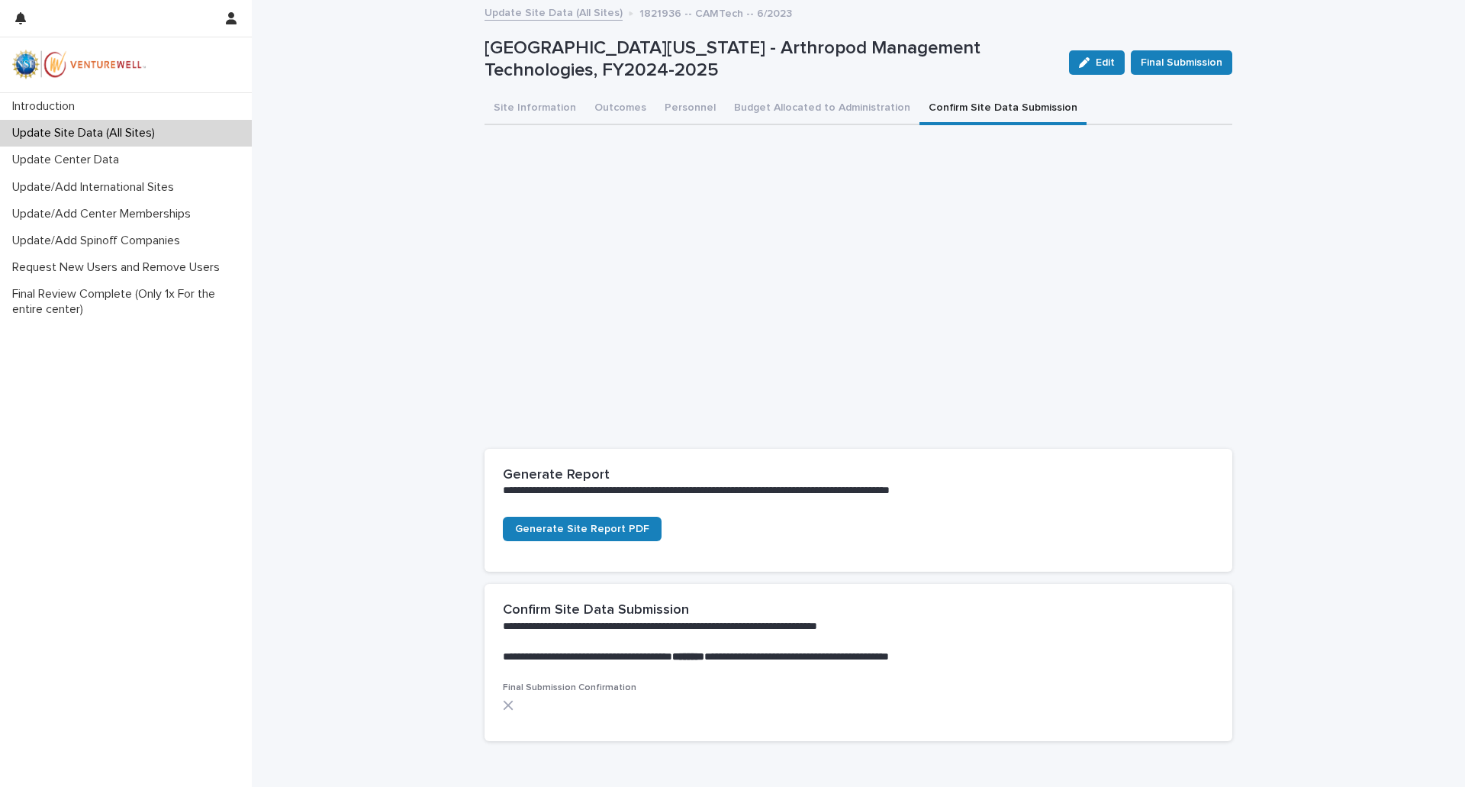
click at [999, 105] on button "Confirm Site Data Submission" at bounding box center [1002, 109] width 167 height 32
click at [581, 528] on span "Generate Site Report PDF" at bounding box center [582, 528] width 134 height 11
click at [604, 111] on button "Outcomes" at bounding box center [620, 109] width 70 height 32
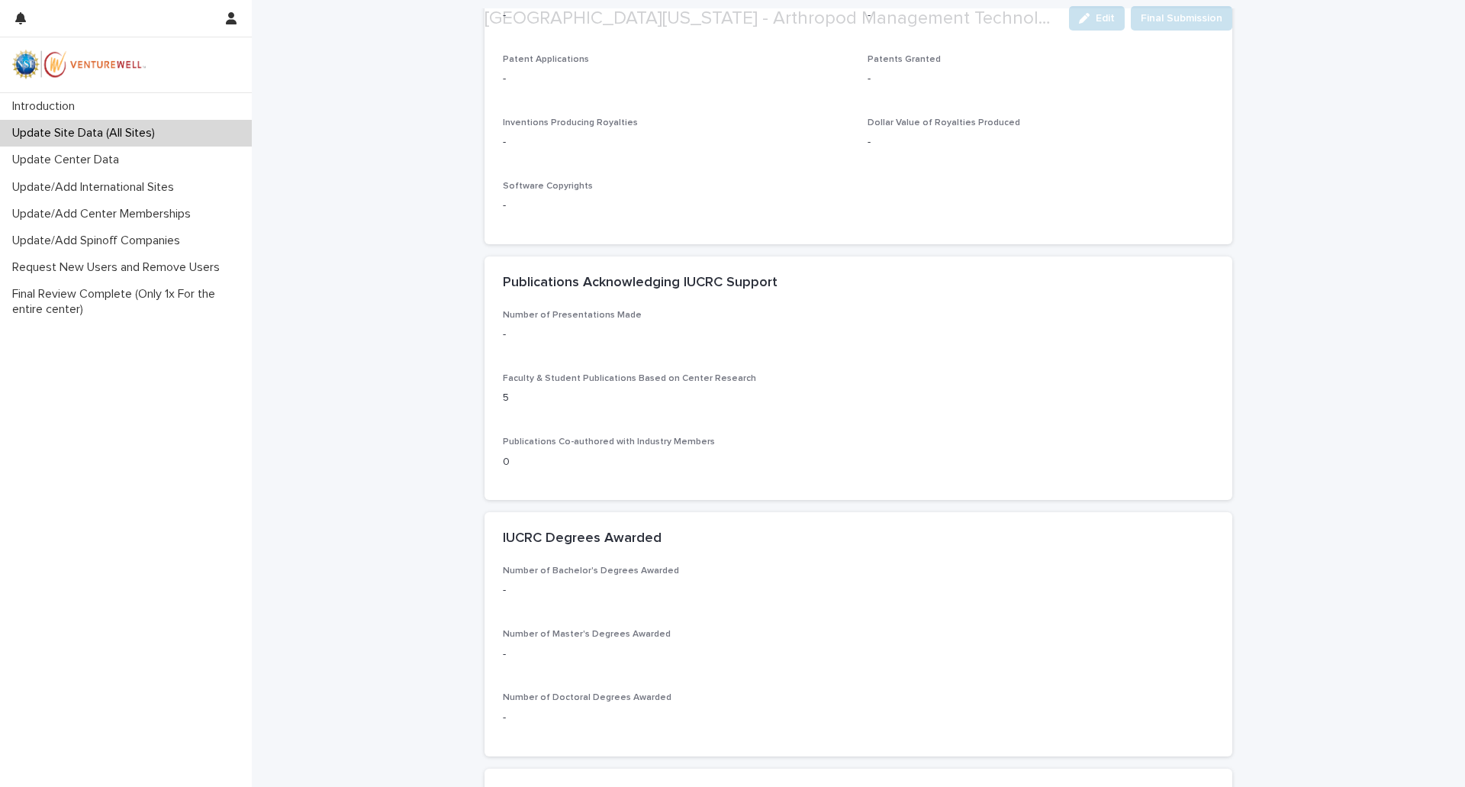
scroll to position [687, 0]
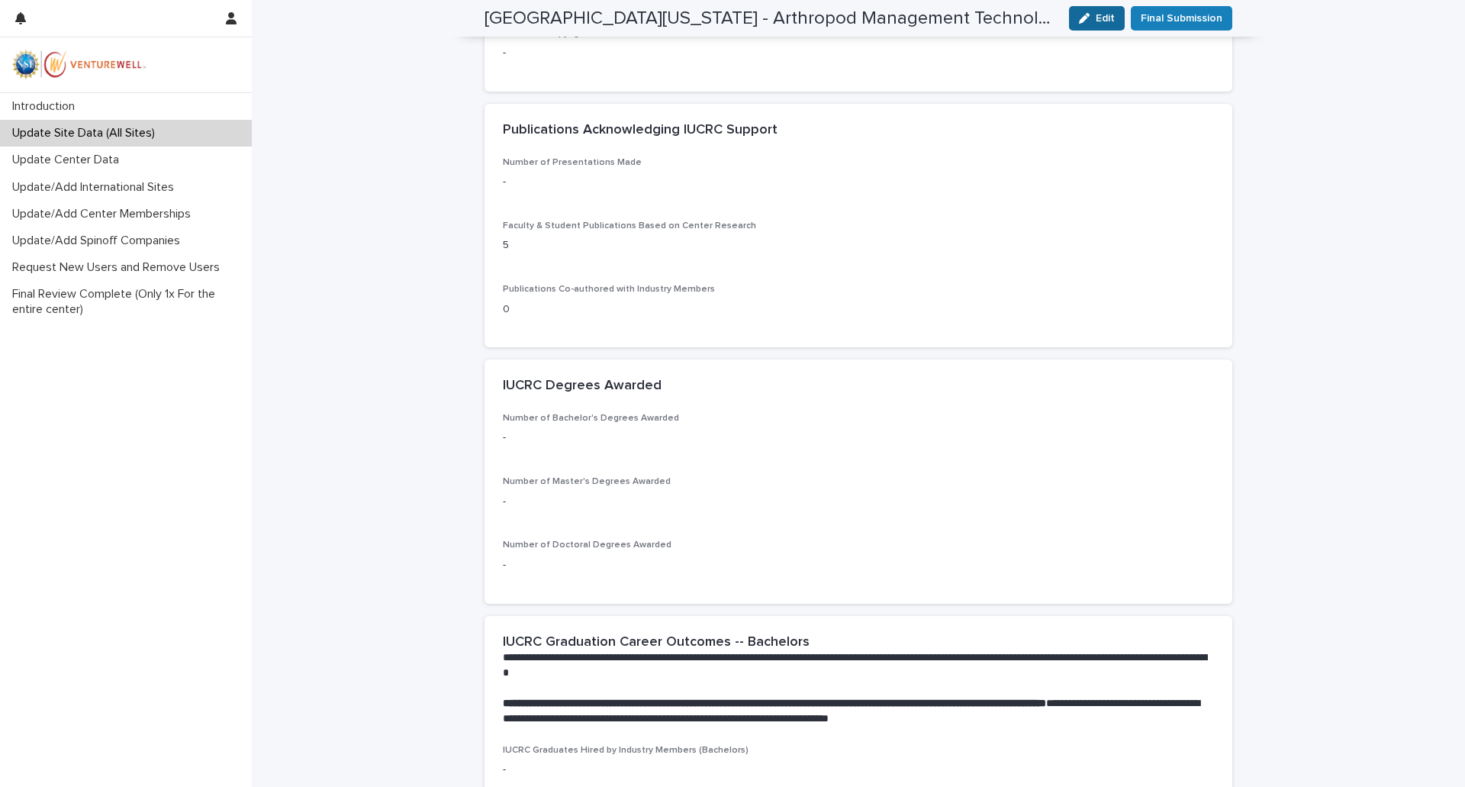
click at [1098, 25] on button "Edit" at bounding box center [1097, 18] width 56 height 24
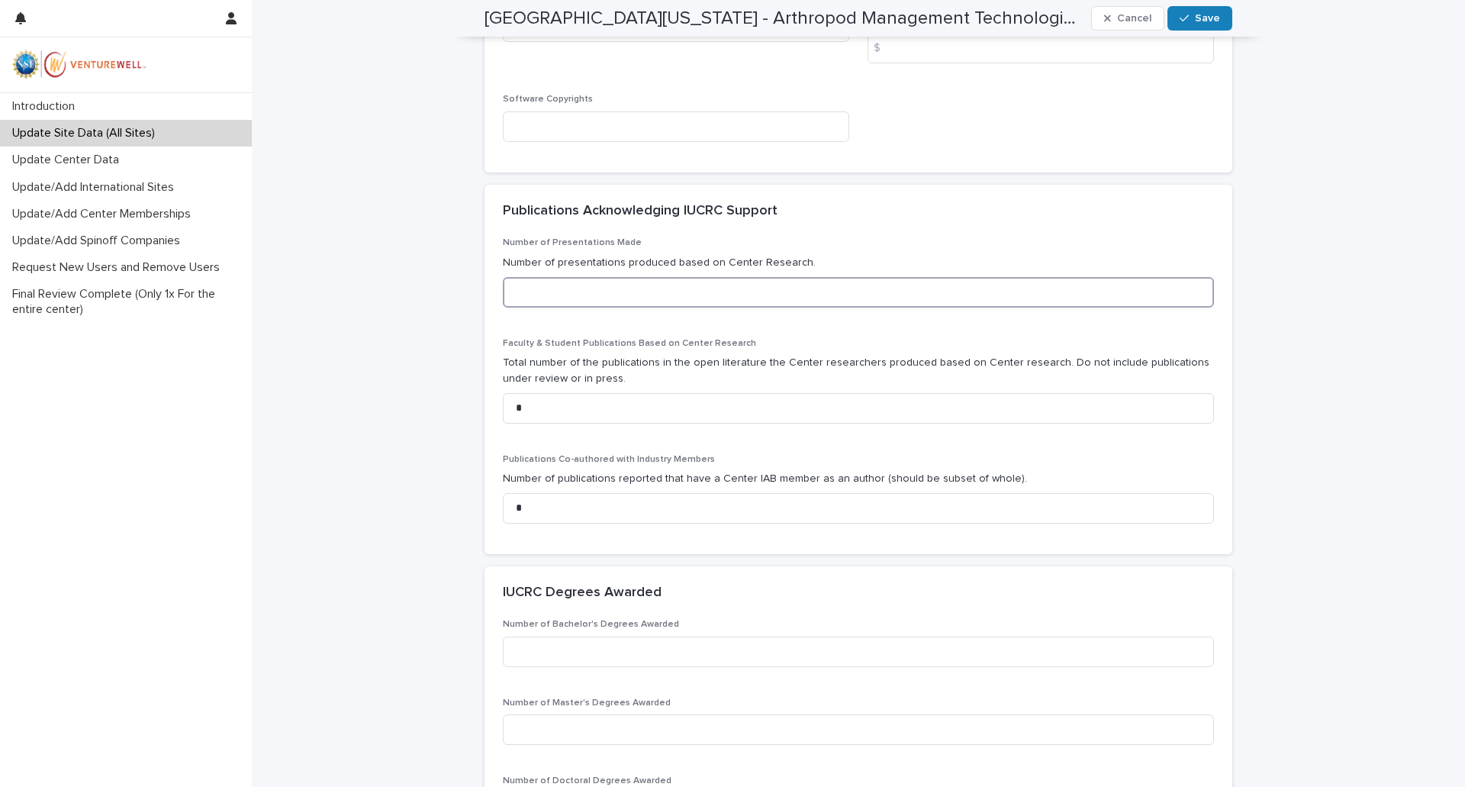
click at [603, 289] on input at bounding box center [858, 292] width 711 height 31
type input "*"
click at [521, 404] on input "*" at bounding box center [858, 408] width 711 height 31
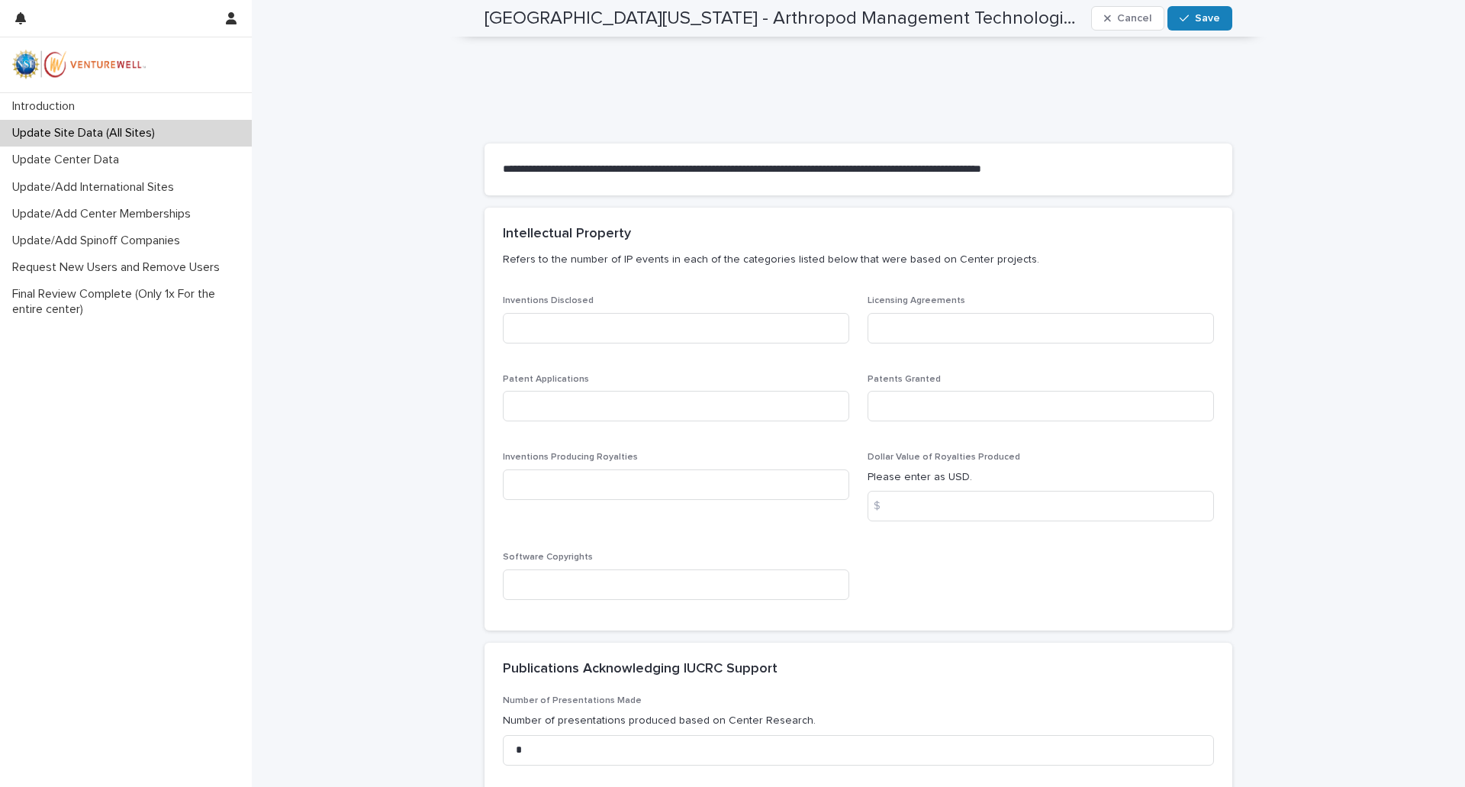
scroll to position [0, 0]
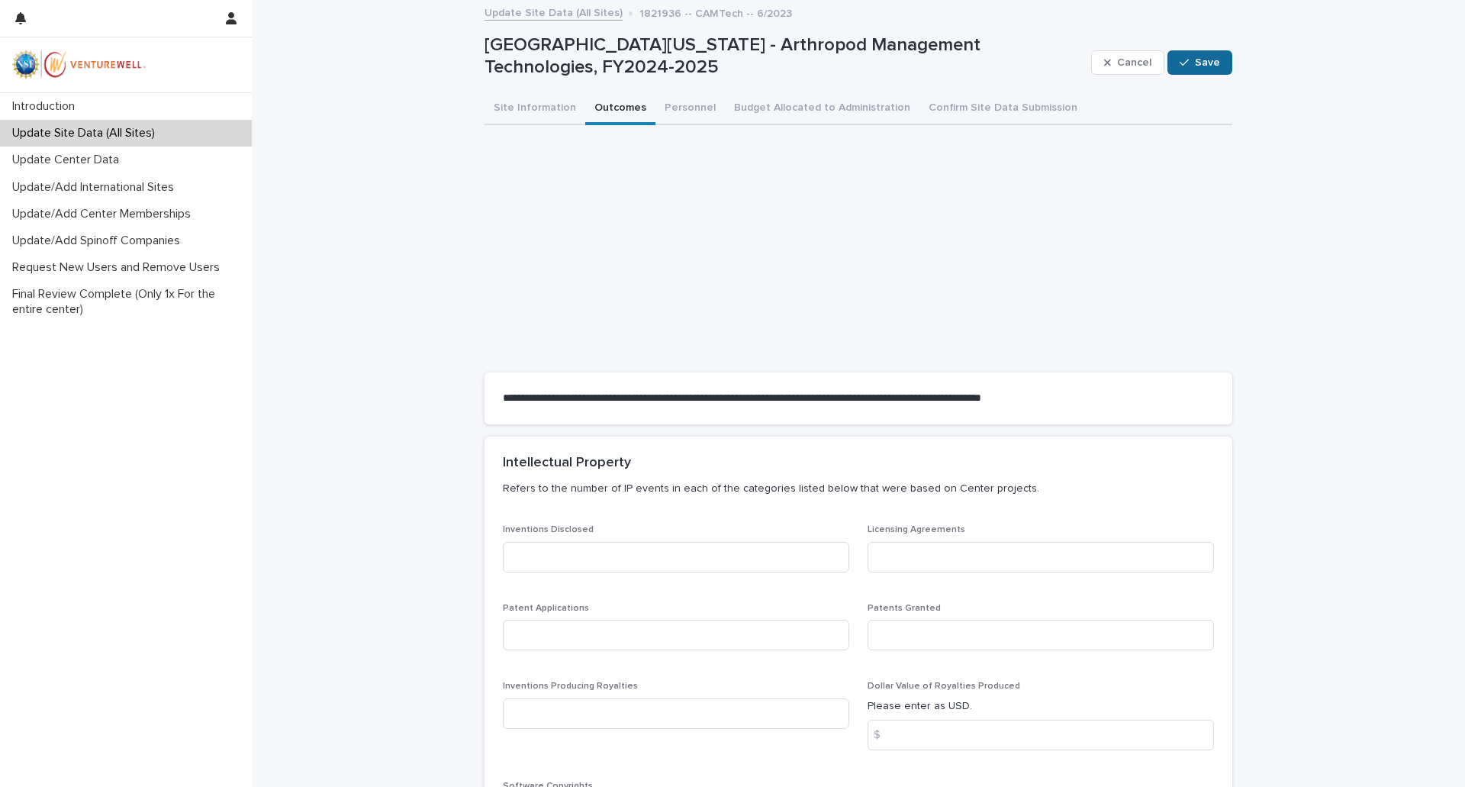
type input "*"
click at [1189, 64] on div "button" at bounding box center [1186, 62] width 15 height 11
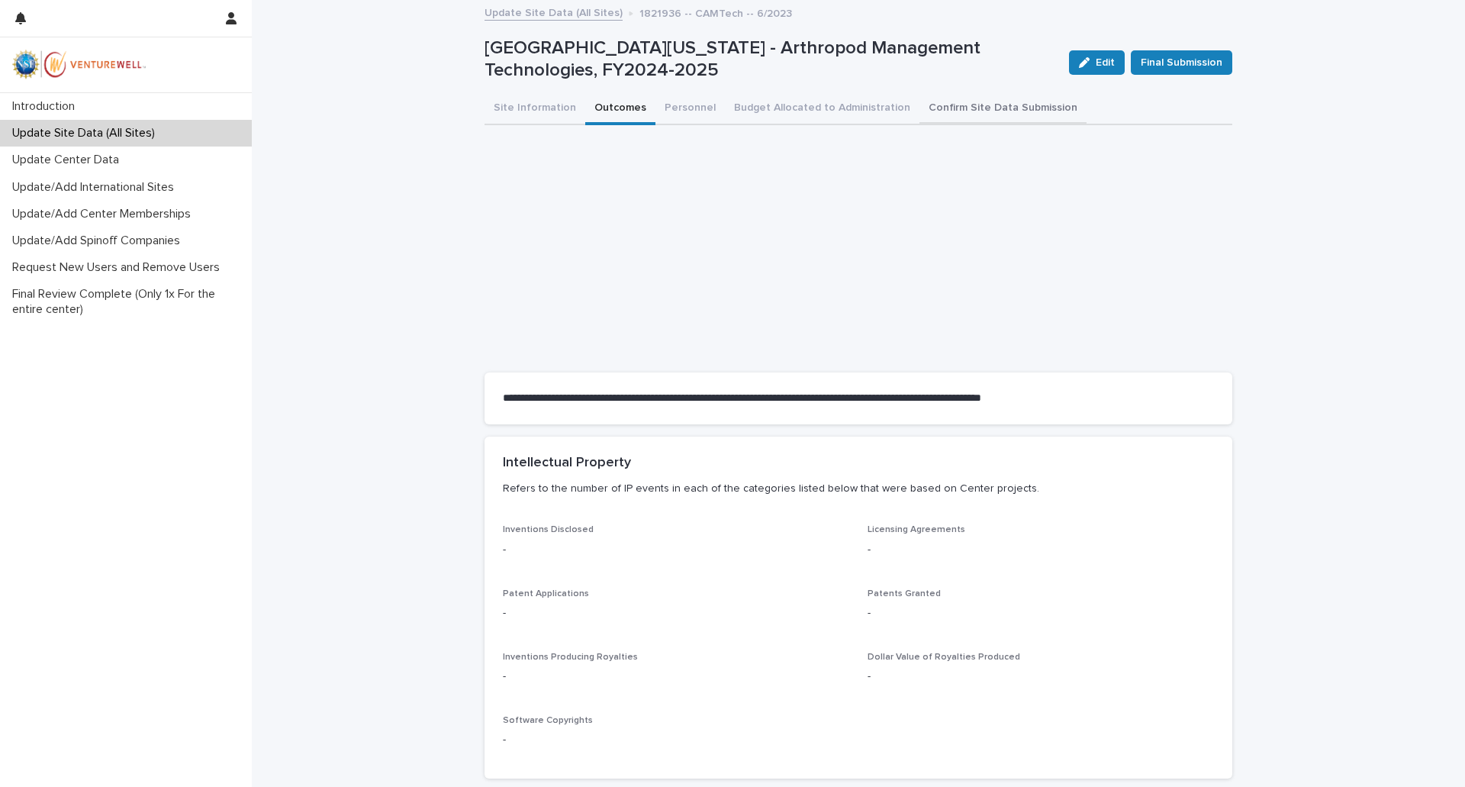
click at [992, 110] on button "Confirm Site Data Submission" at bounding box center [1002, 109] width 167 height 32
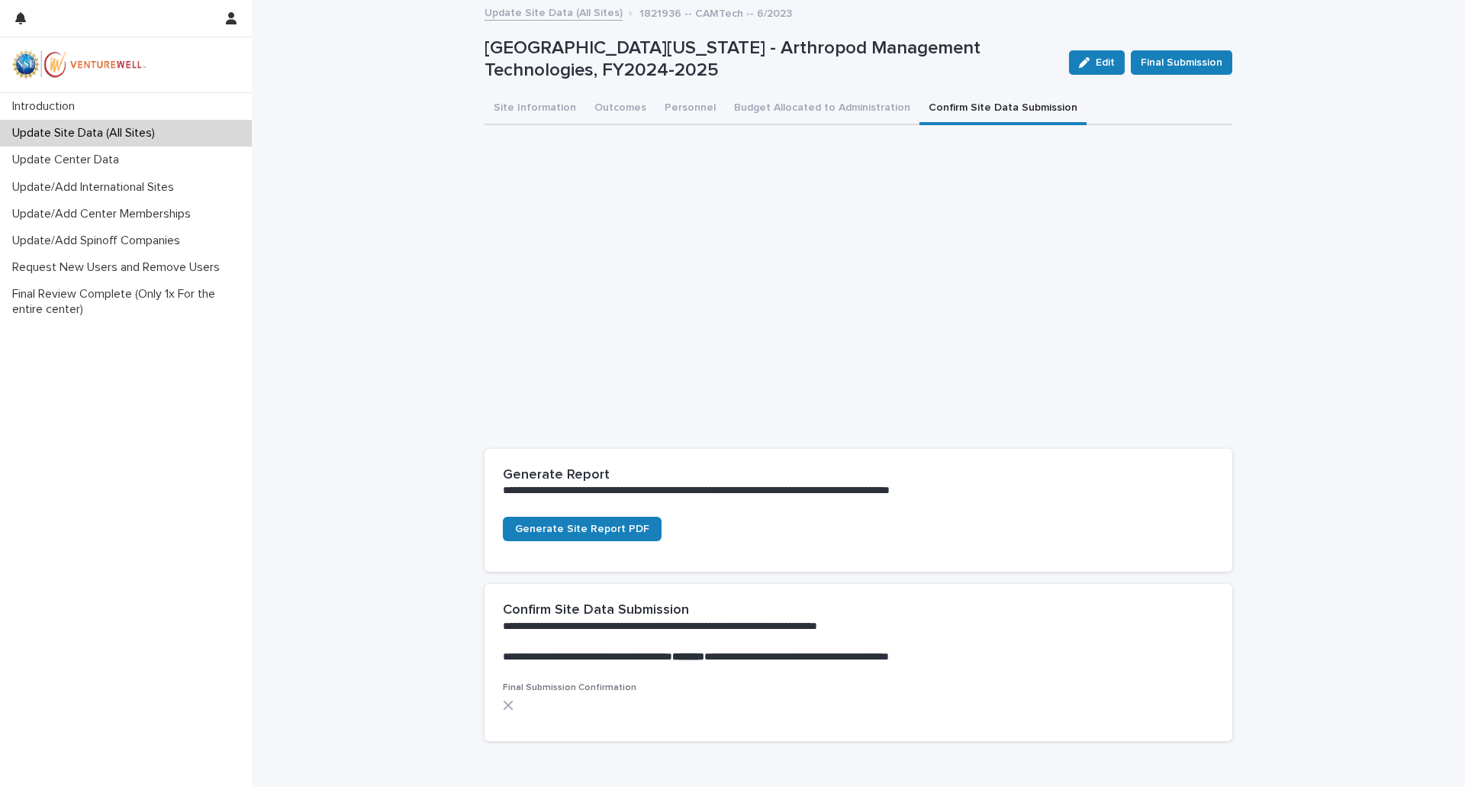
scroll to position [86, 0]
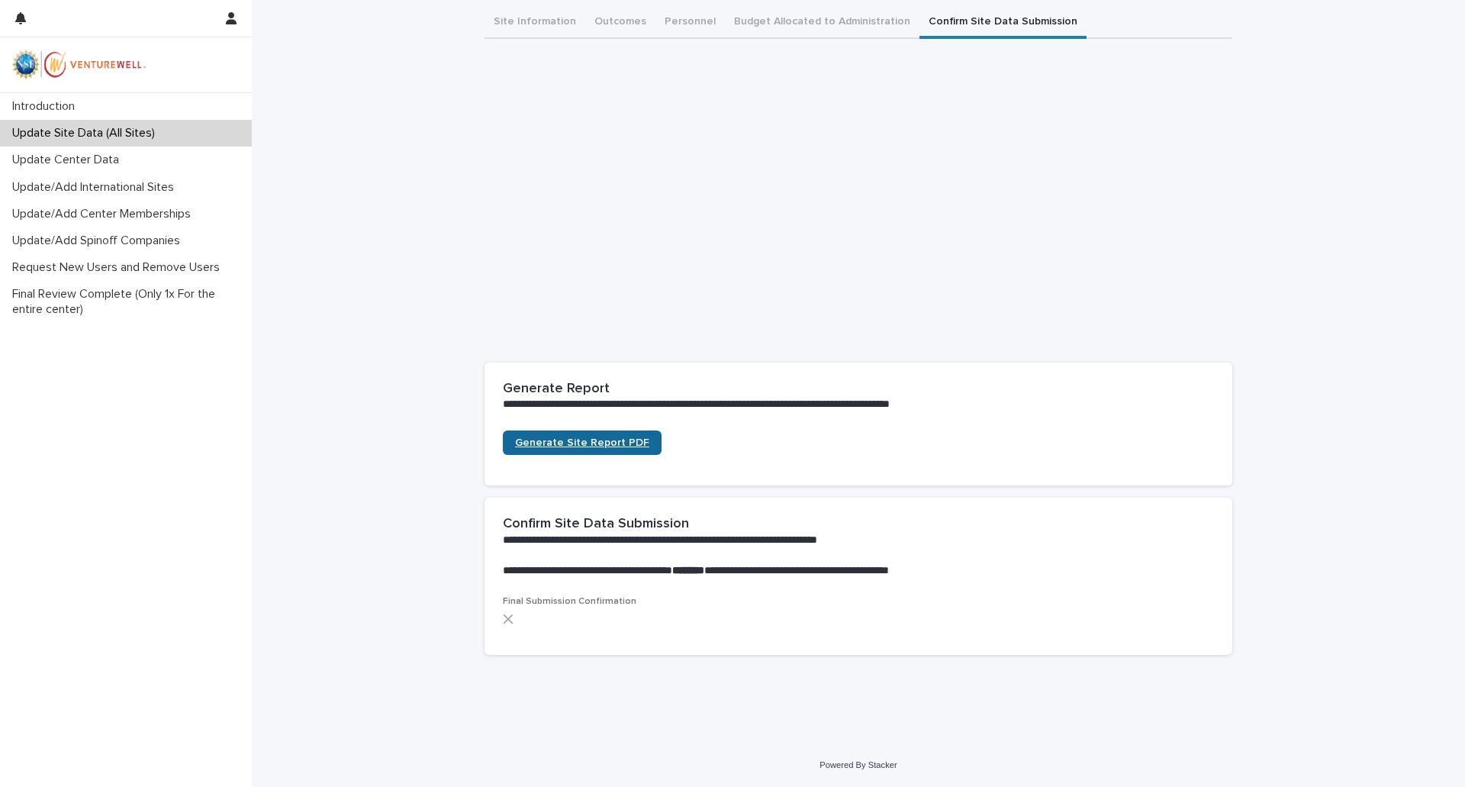
click at [576, 436] on link "Generate Site Report PDF" at bounding box center [582, 442] width 159 height 24
click at [87, 162] on p "Update Center Data" at bounding box center [68, 160] width 125 height 14
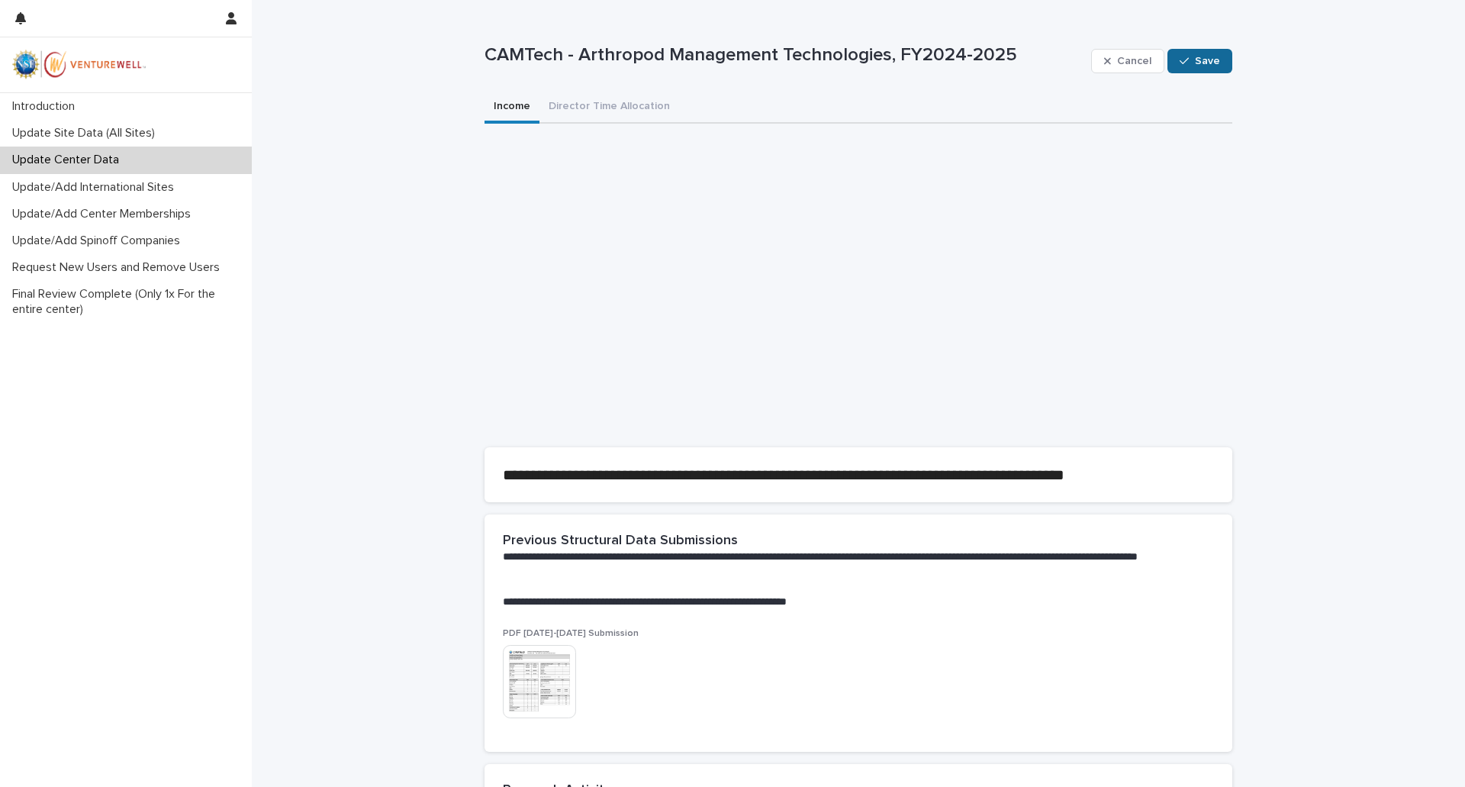
click at [1198, 64] on span "Save" at bounding box center [1207, 61] width 25 height 11
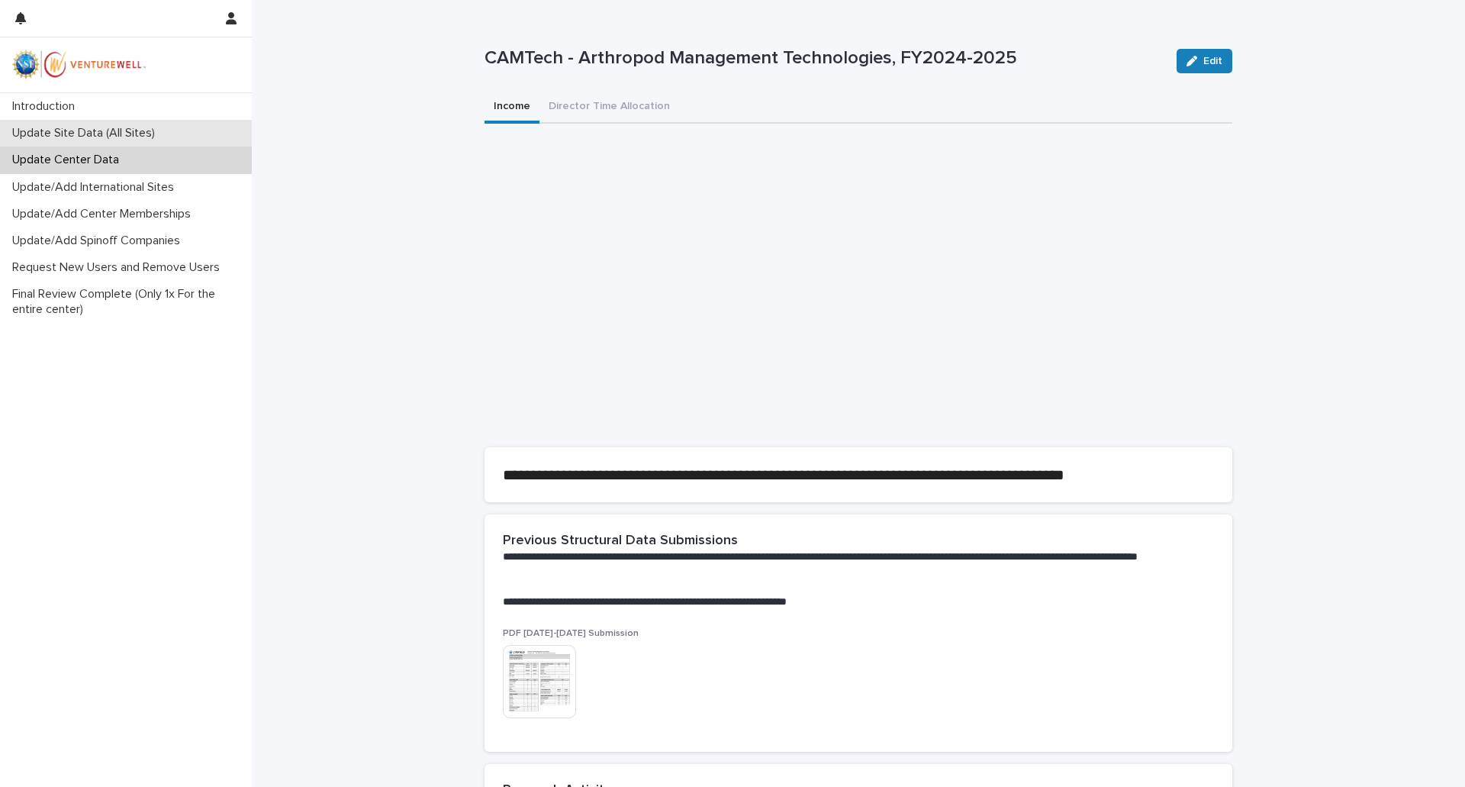
click at [110, 135] on p "Update Site Data (All Sites)" at bounding box center [86, 133] width 161 height 14
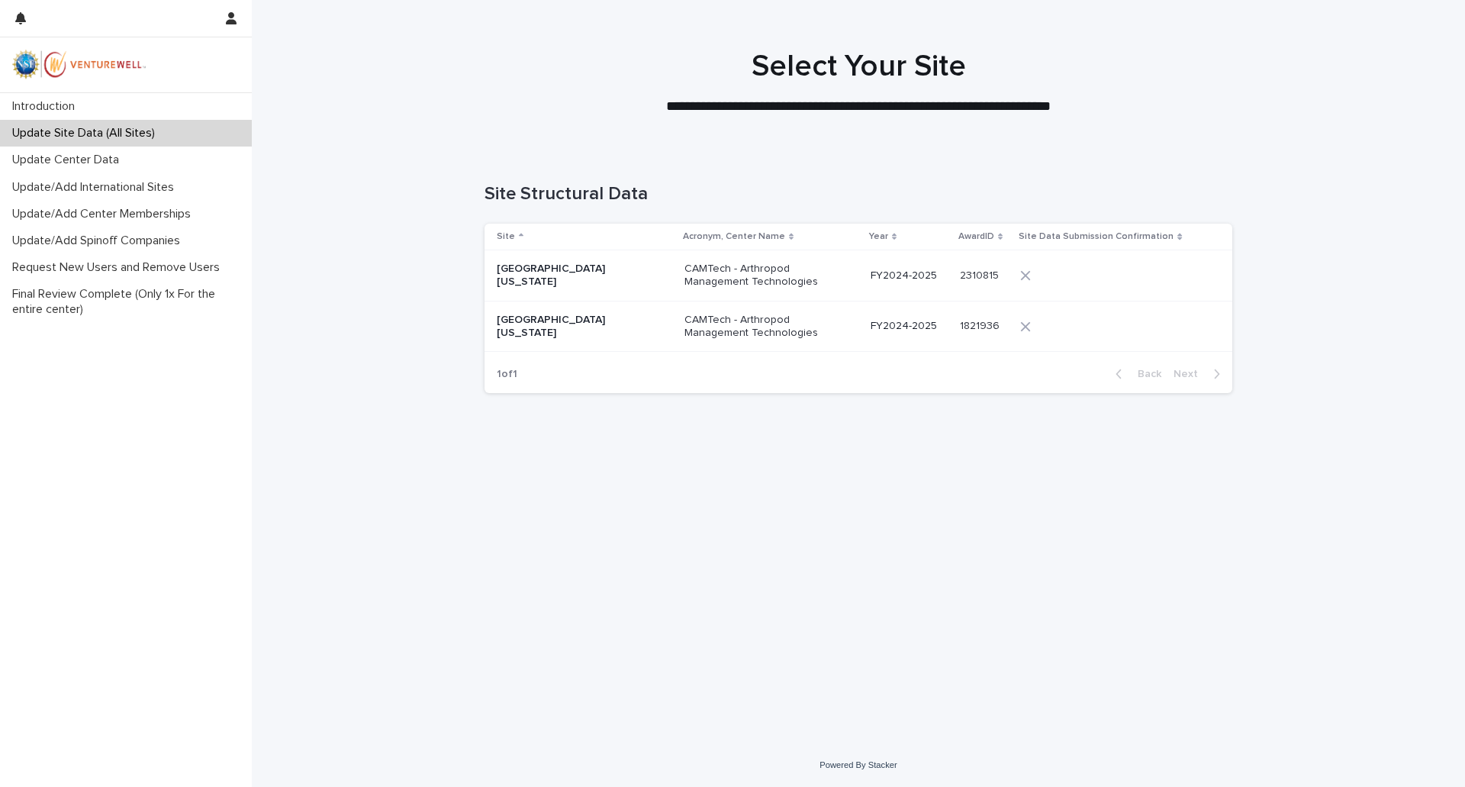
click at [699, 280] on p "CAMTech - Arthropod Management Technologies" at bounding box center [760, 275] width 153 height 26
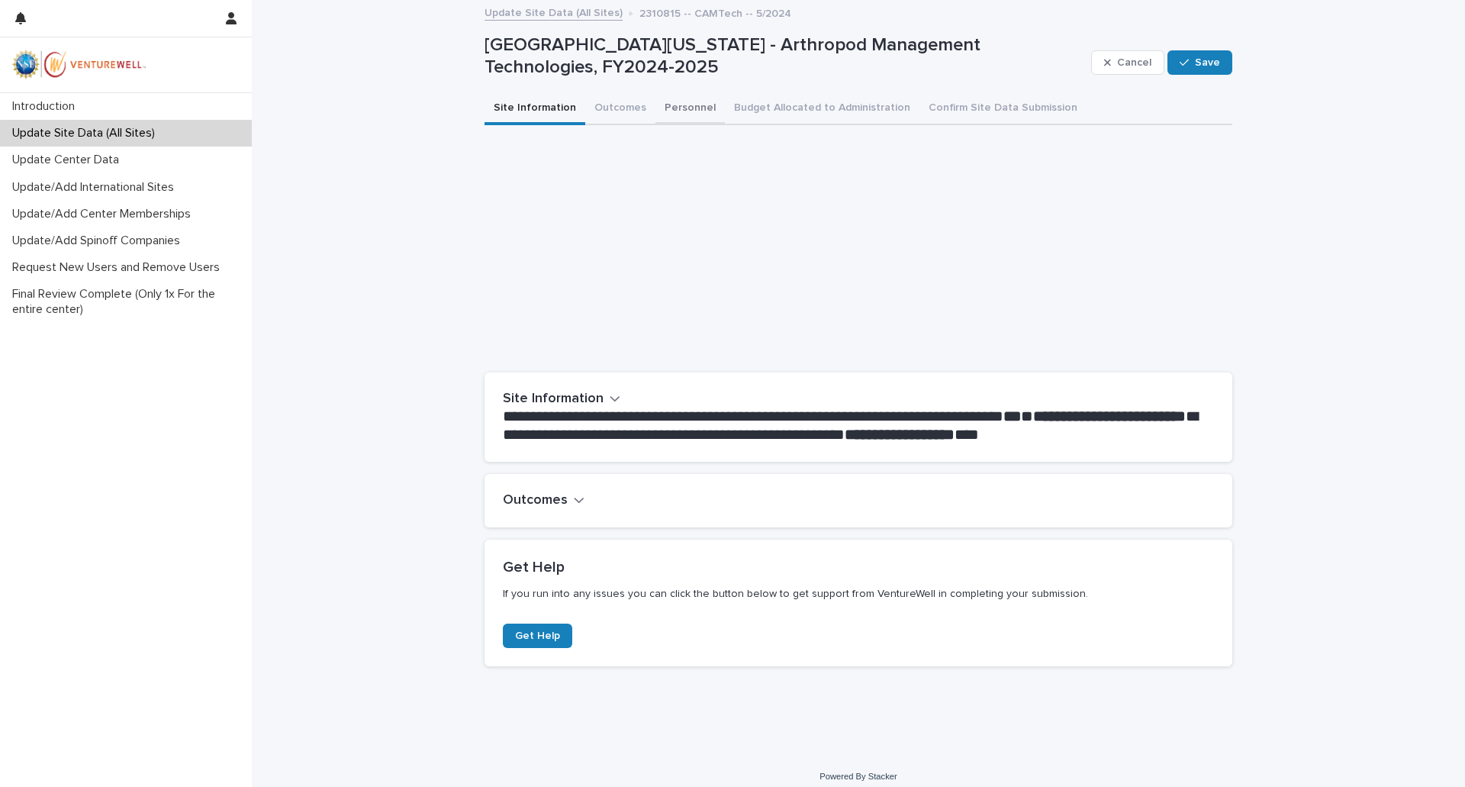
click at [680, 108] on button "Personnel" at bounding box center [689, 109] width 69 height 32
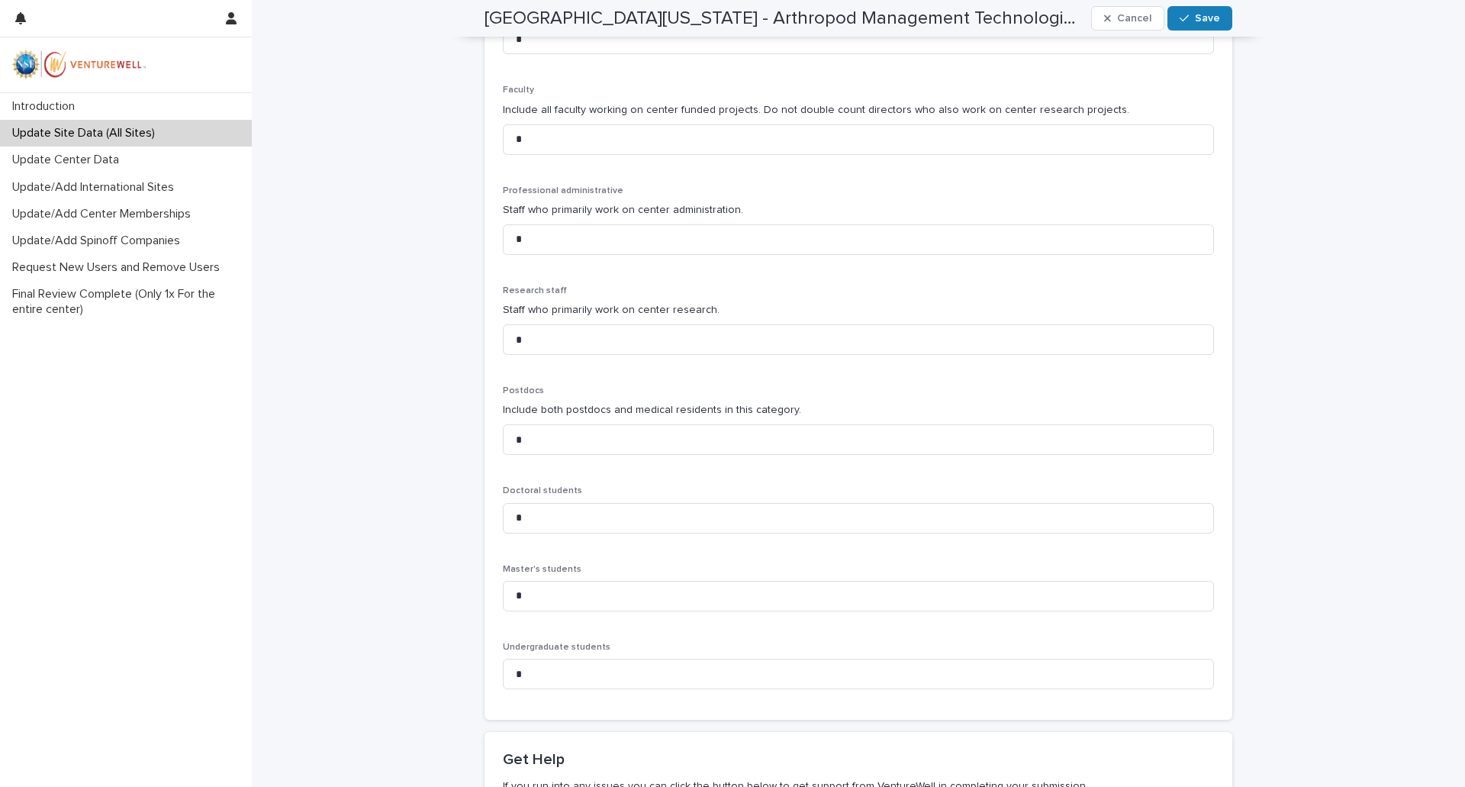
scroll to position [687, 0]
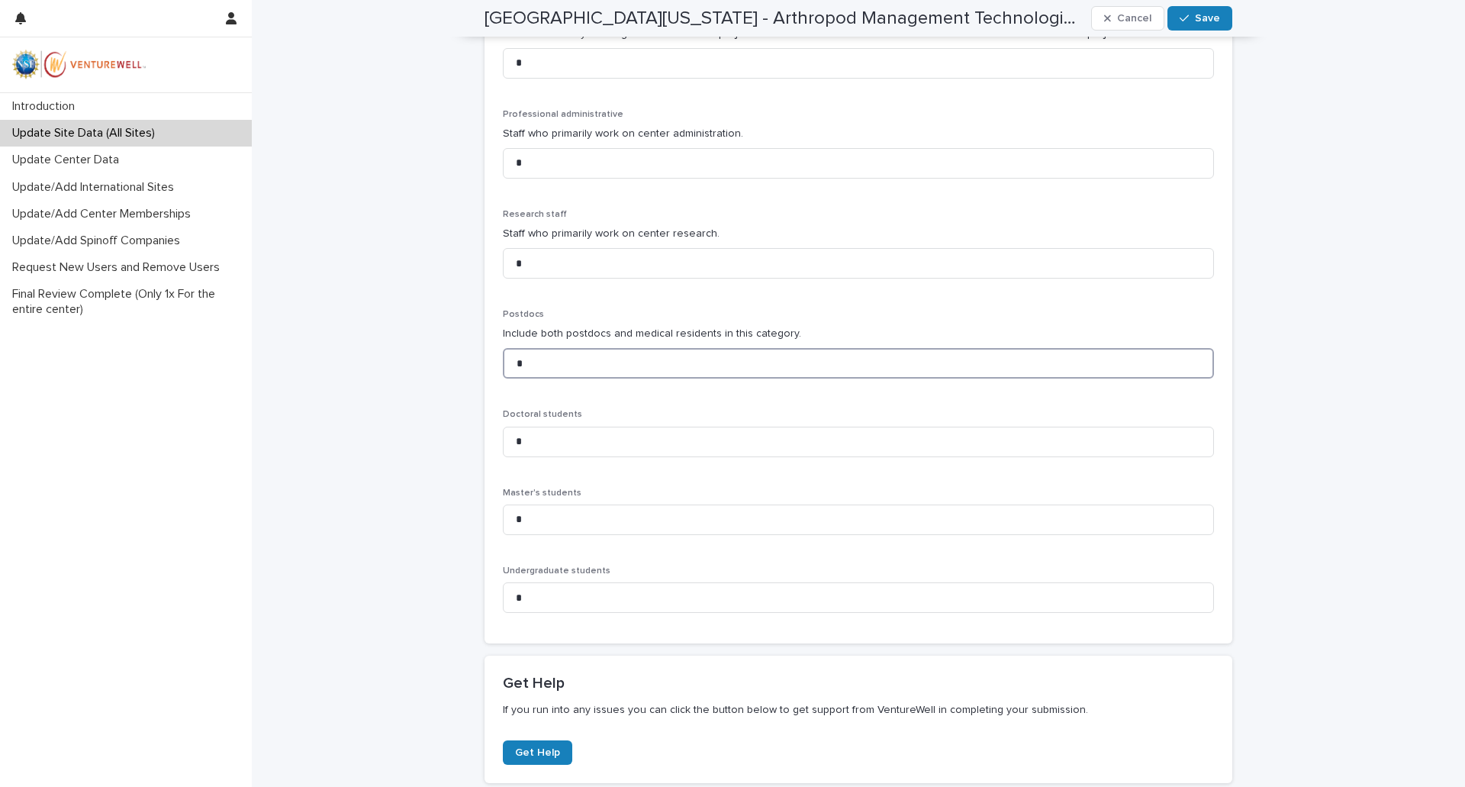
click at [529, 365] on input "*" at bounding box center [858, 363] width 711 height 31
type input "*"
click at [1208, 24] on button "Save" at bounding box center [1199, 18] width 65 height 24
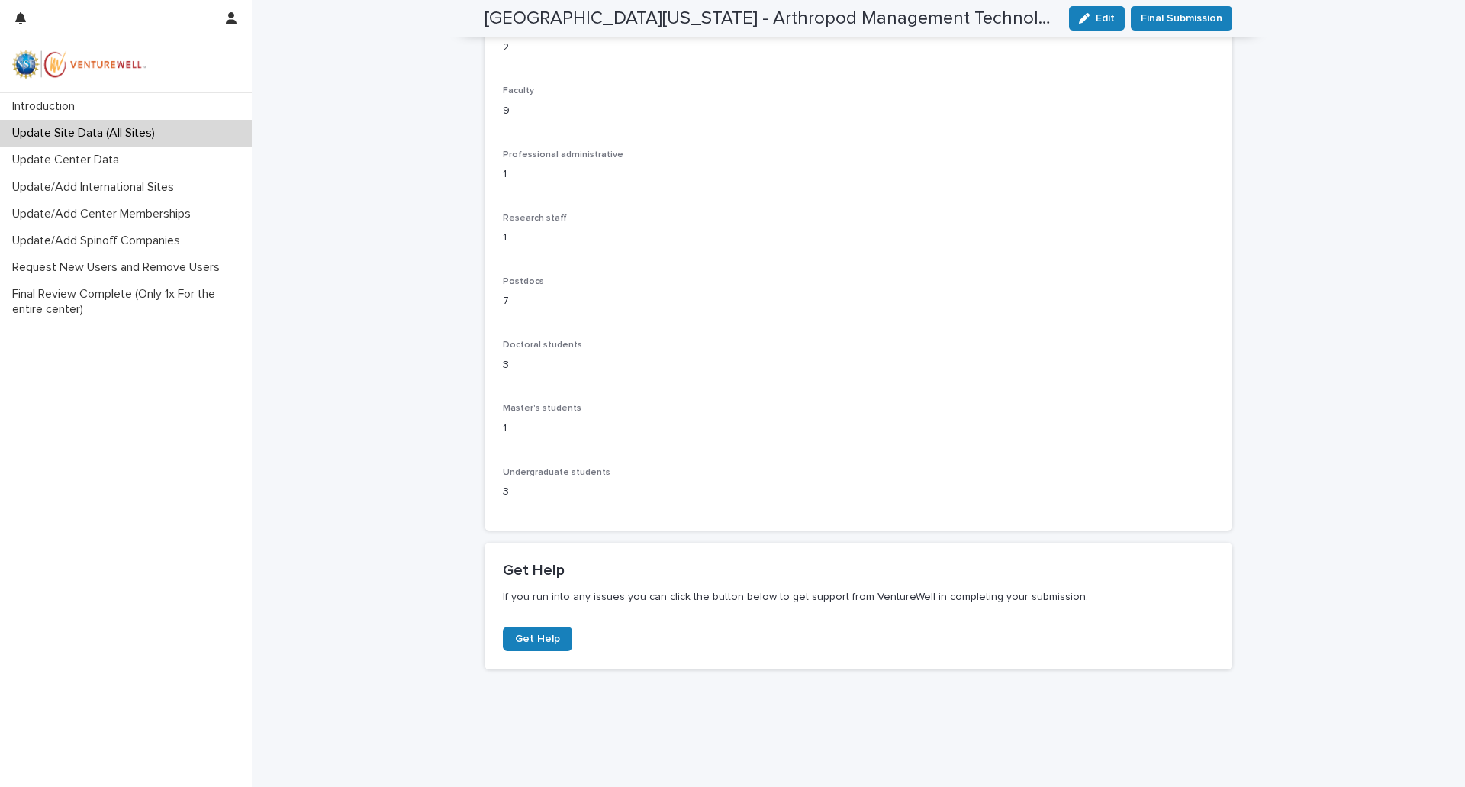
scroll to position [0, 0]
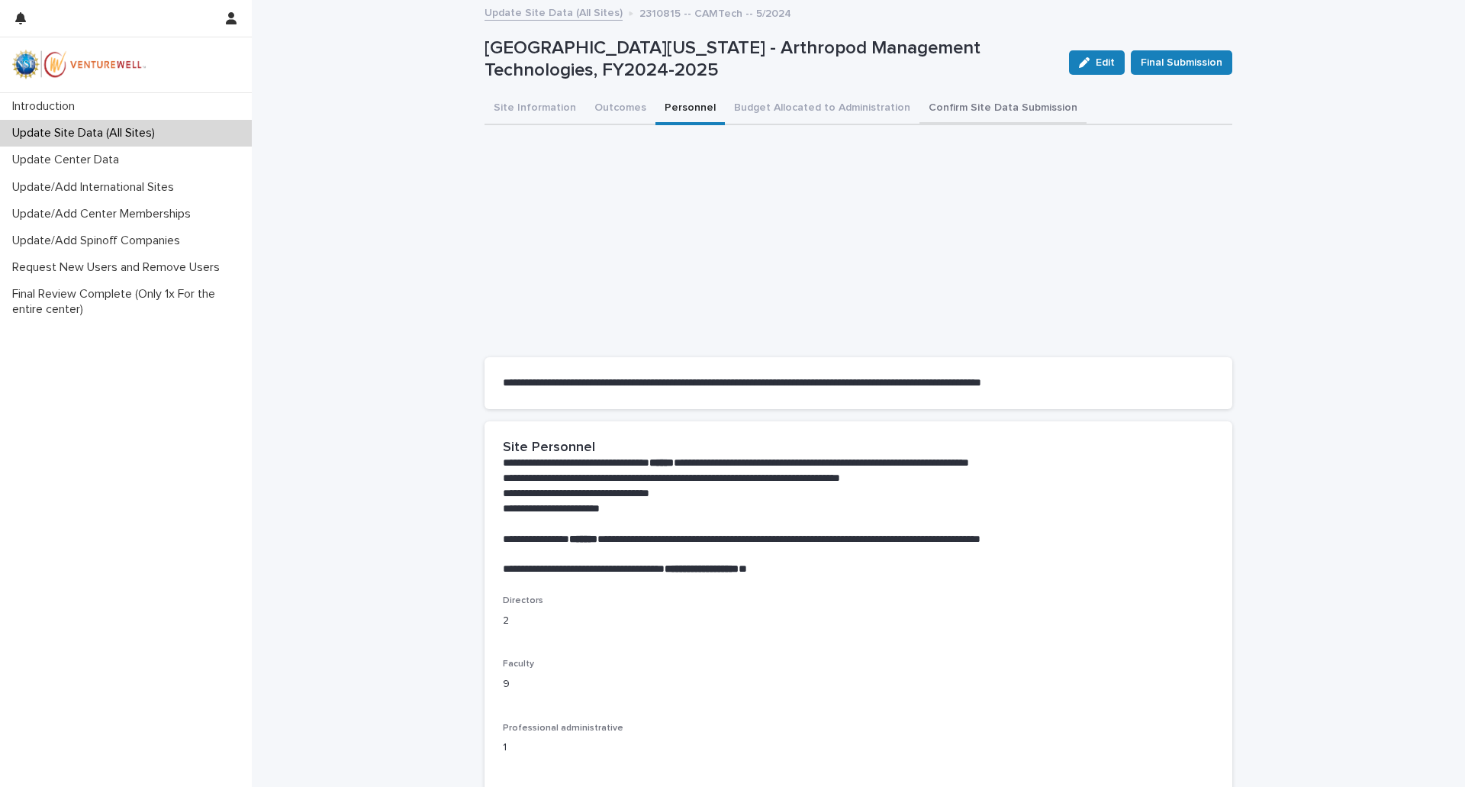
click at [965, 108] on button "Confirm Site Data Submission" at bounding box center [1002, 109] width 167 height 32
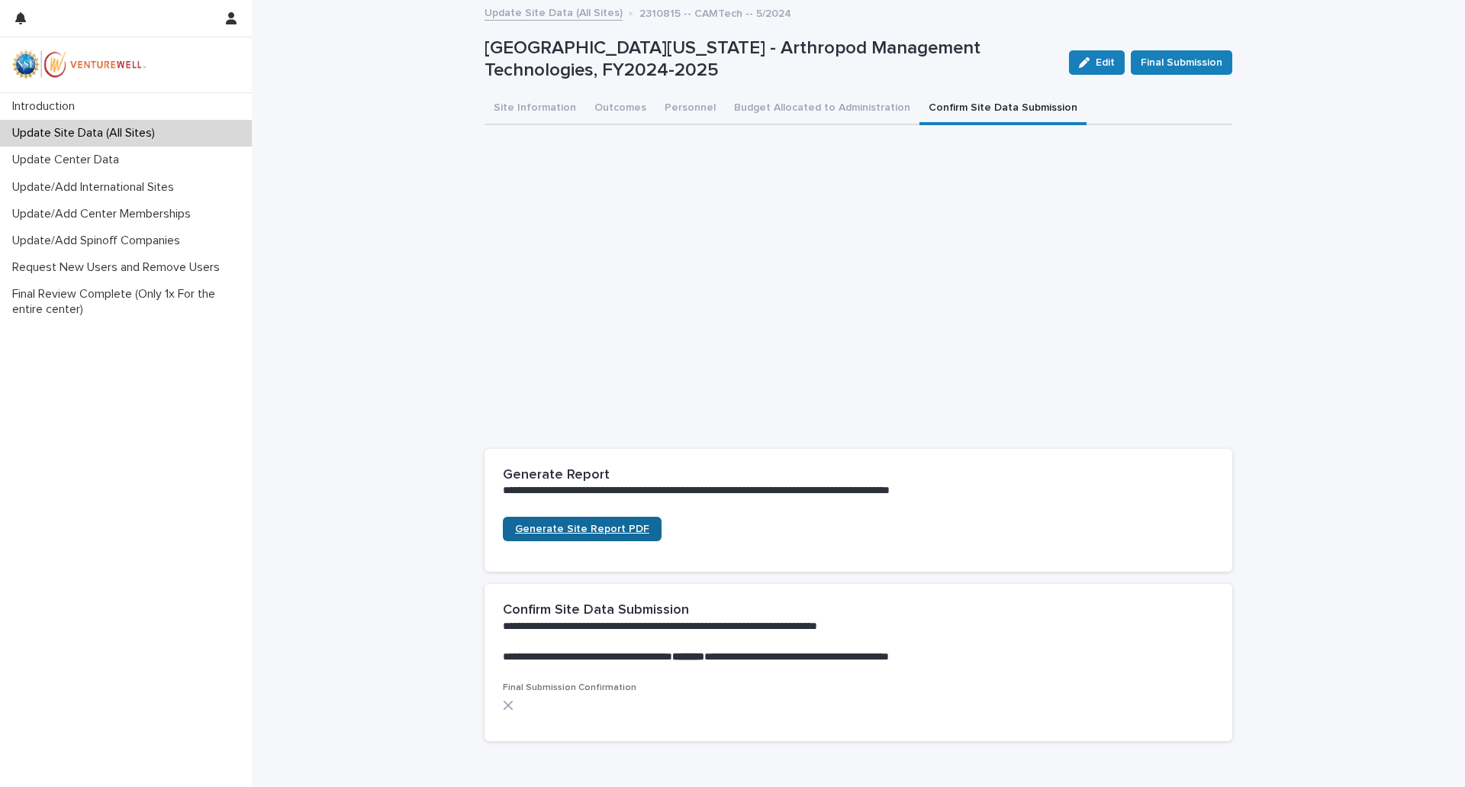
click at [578, 529] on span "Generate Site Report PDF" at bounding box center [582, 528] width 134 height 11
click at [533, 108] on button "Site Information" at bounding box center [534, 109] width 101 height 32
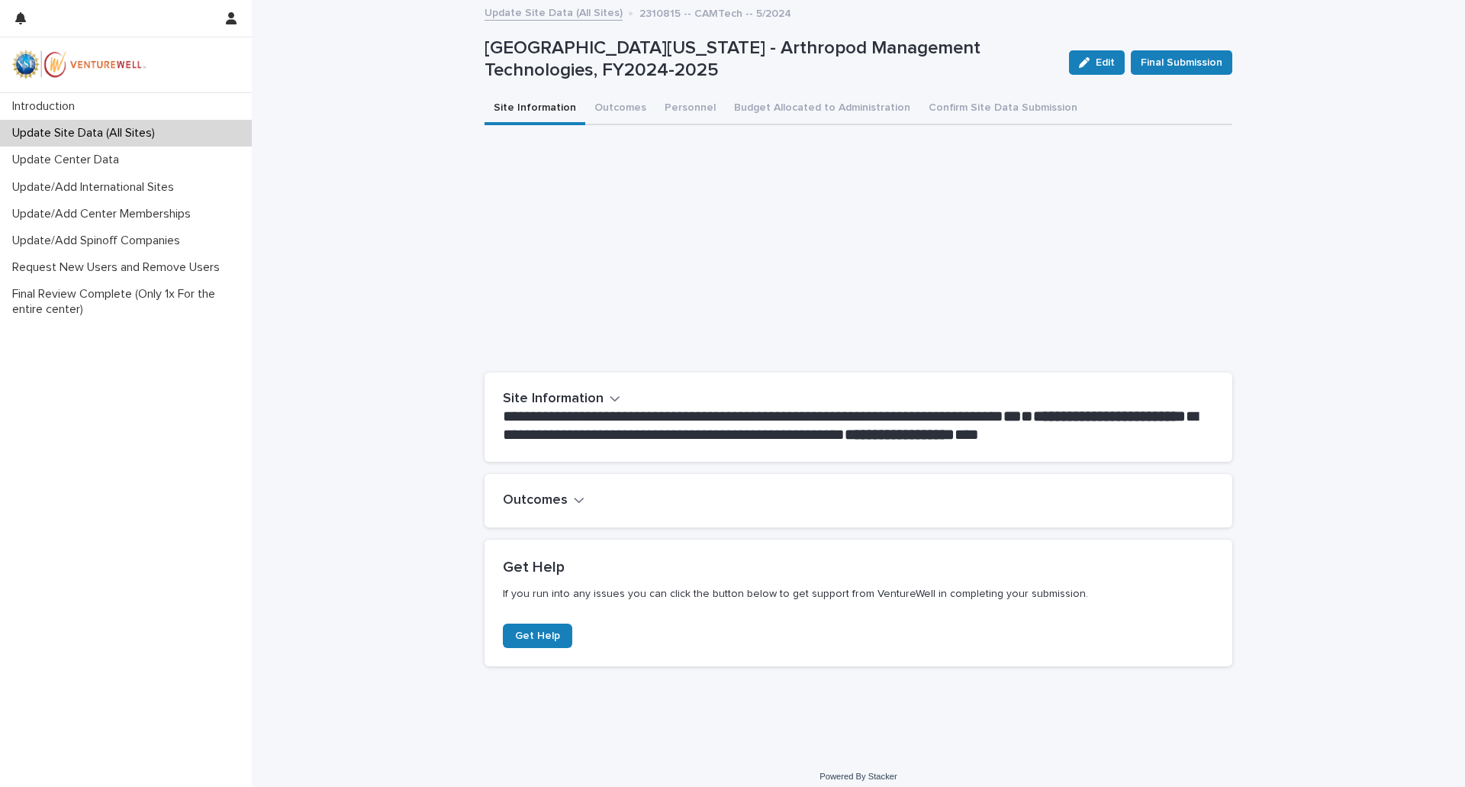
click at [610, 401] on icon "button" at bounding box center [615, 398] width 11 height 14
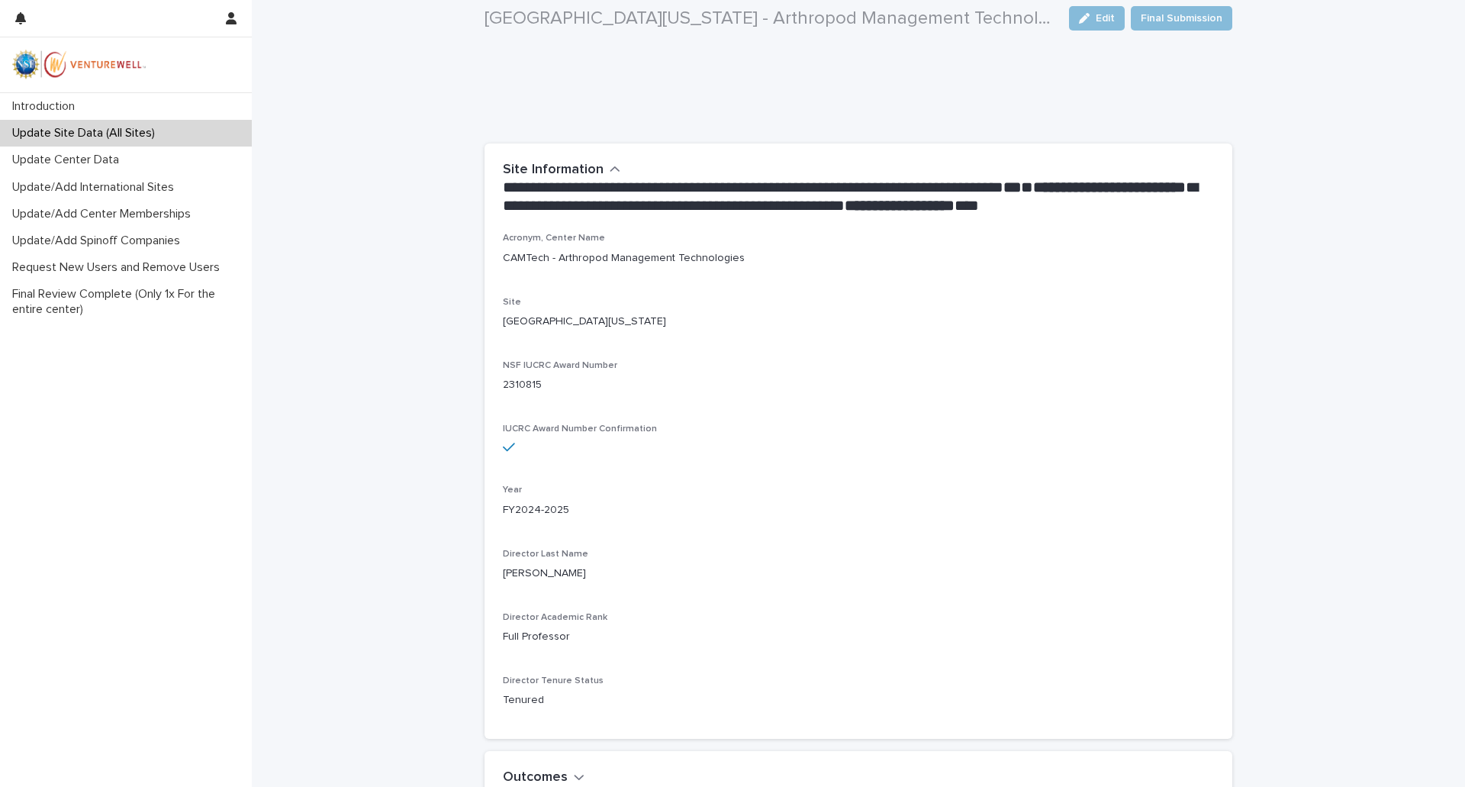
scroll to position [381, 0]
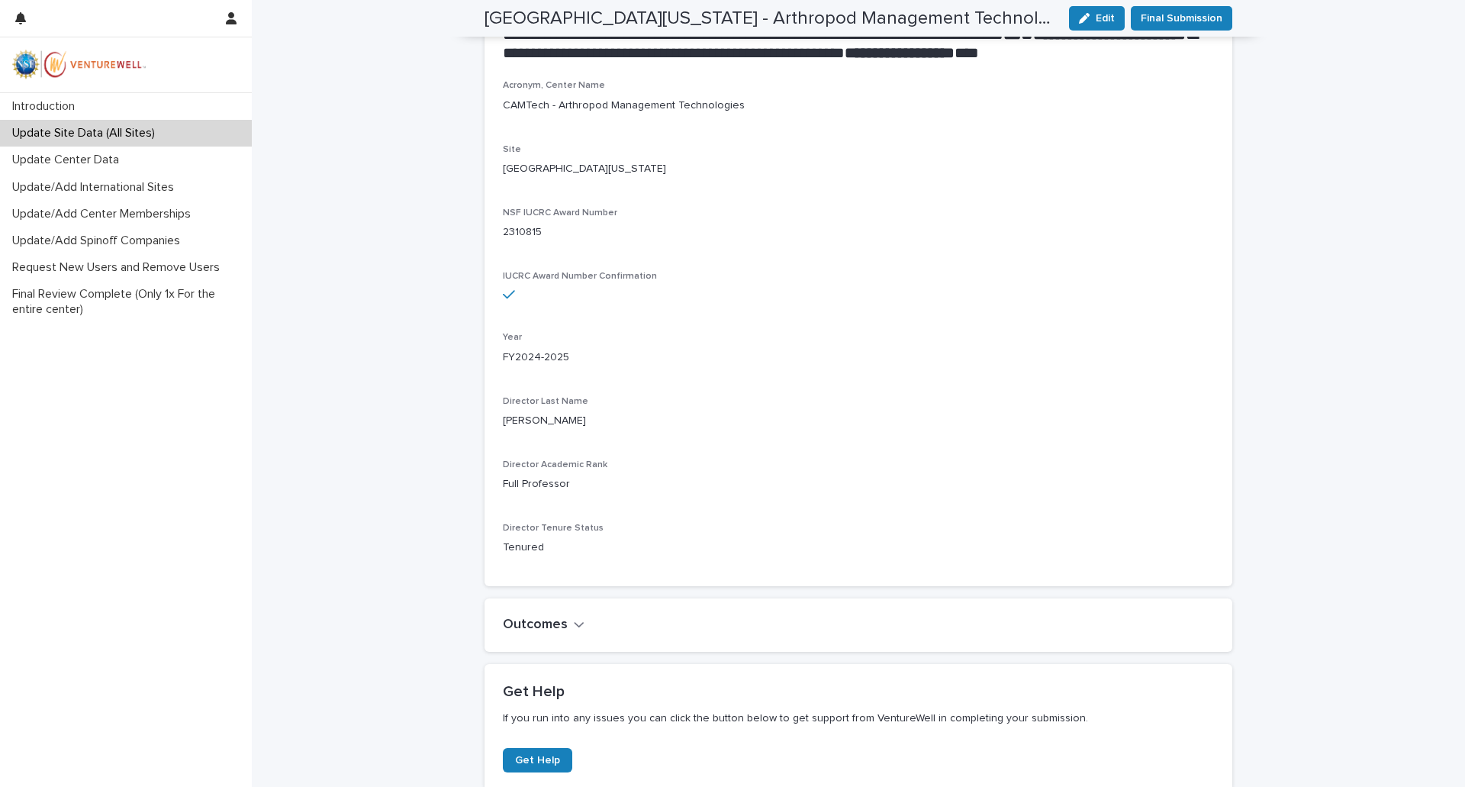
click at [560, 632] on h2 "Outcomes" at bounding box center [535, 624] width 65 height 17
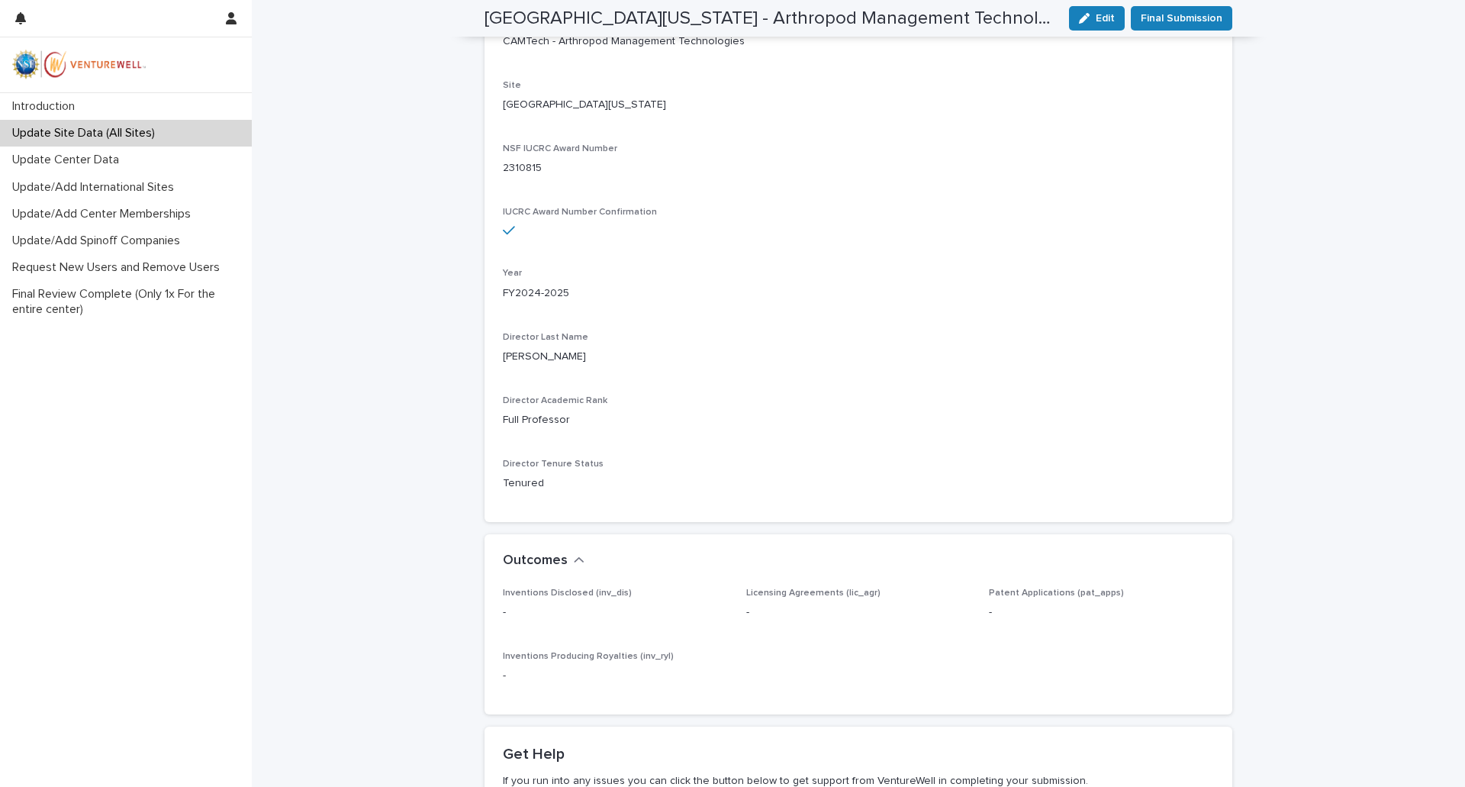
scroll to position [0, 0]
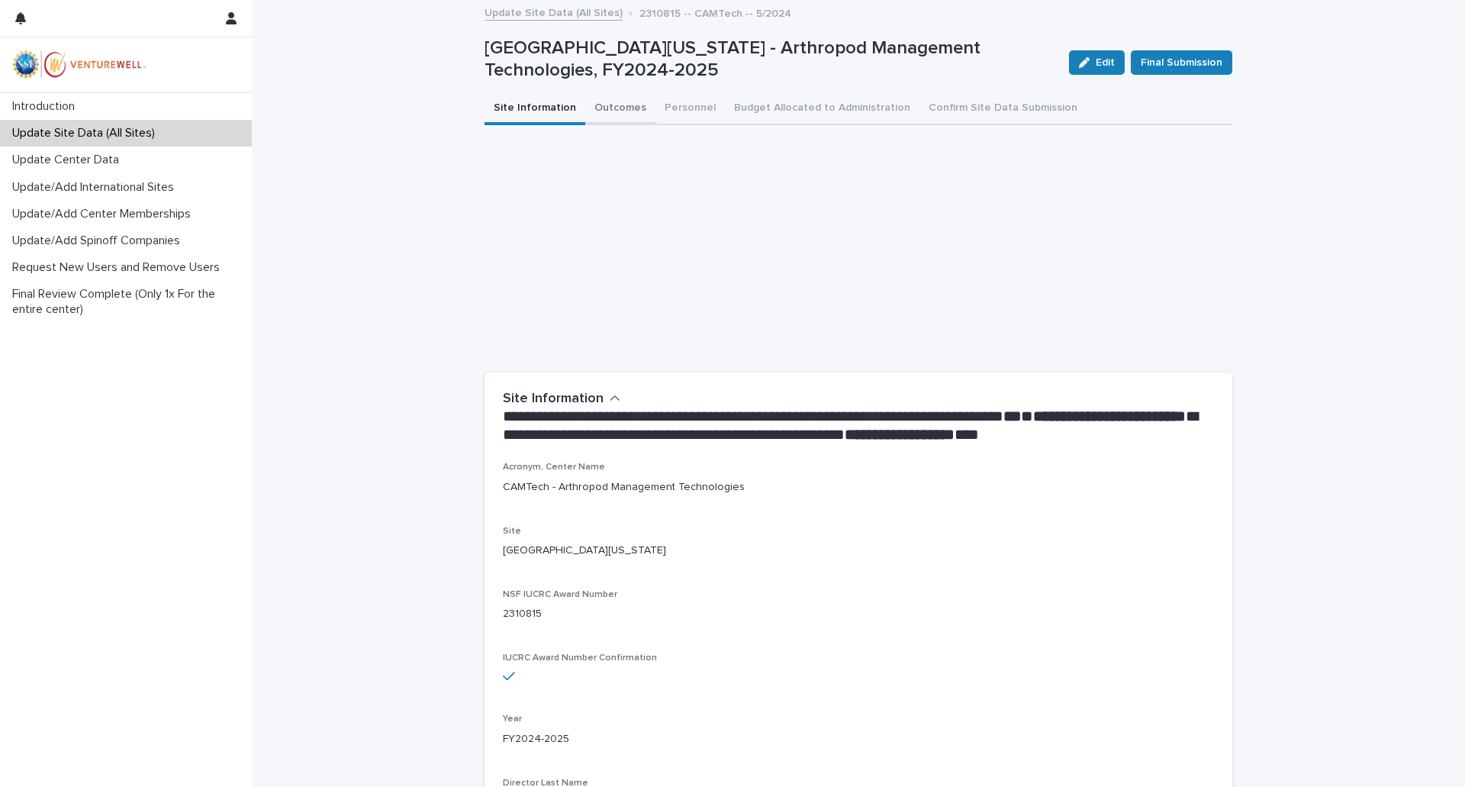
click at [610, 116] on button "Outcomes" at bounding box center [620, 109] width 70 height 32
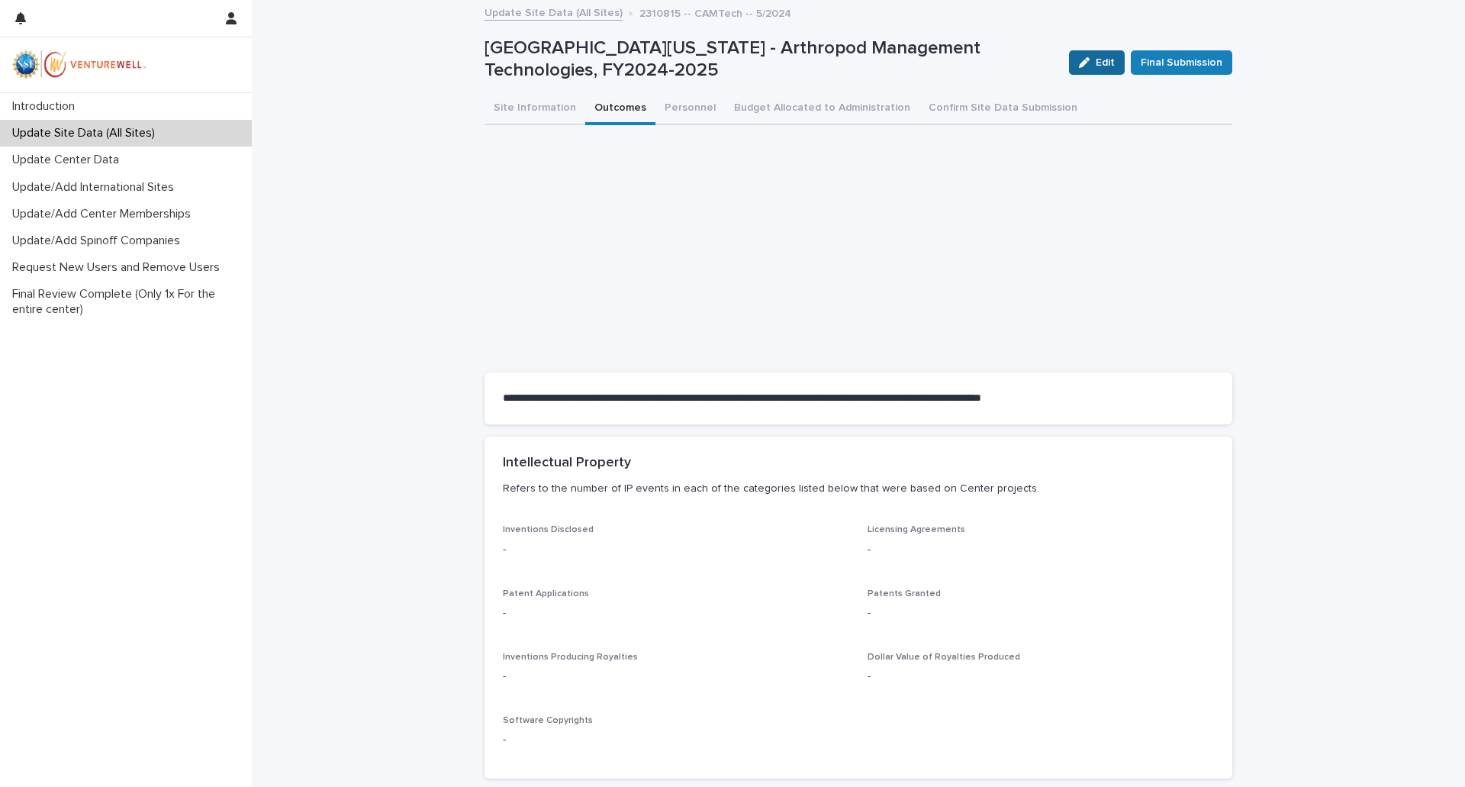
click at [1096, 64] on span "Edit" at bounding box center [1105, 62] width 19 height 11
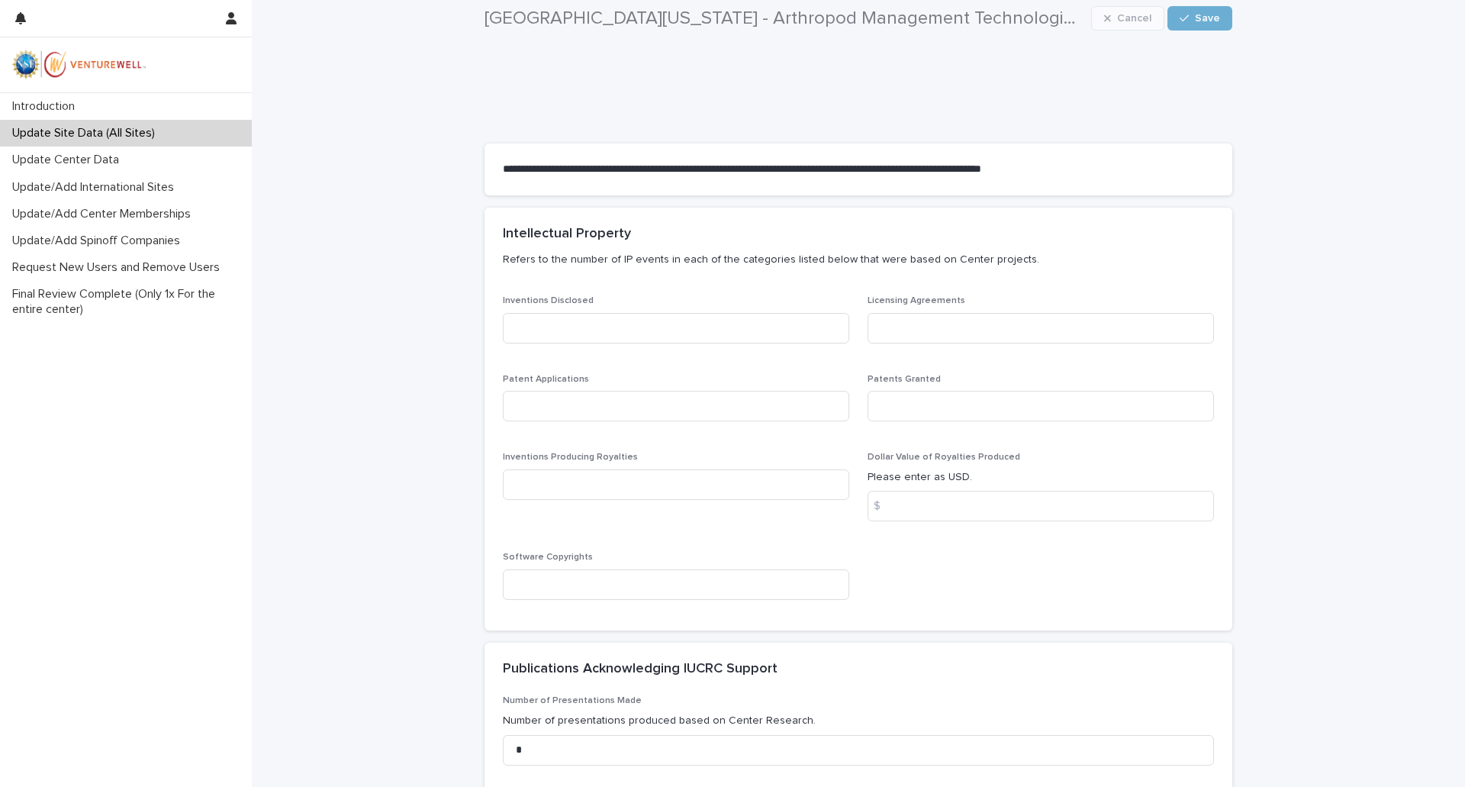
scroll to position [305, 0]
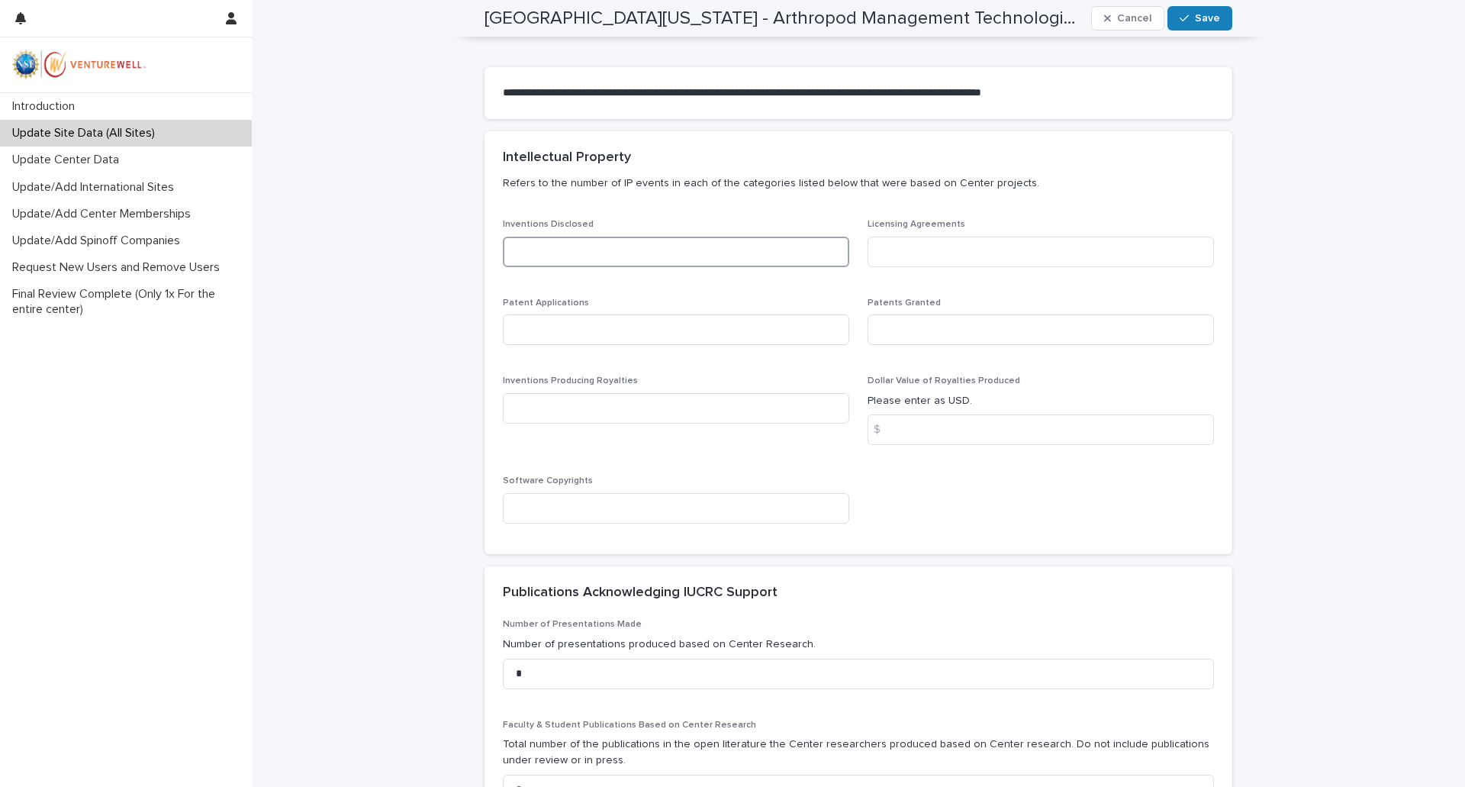
click at [607, 256] on input at bounding box center [676, 252] width 346 height 31
type input "*"
click at [529, 328] on input at bounding box center [676, 329] width 346 height 31
type input "*"
click at [533, 403] on input at bounding box center [676, 408] width 346 height 31
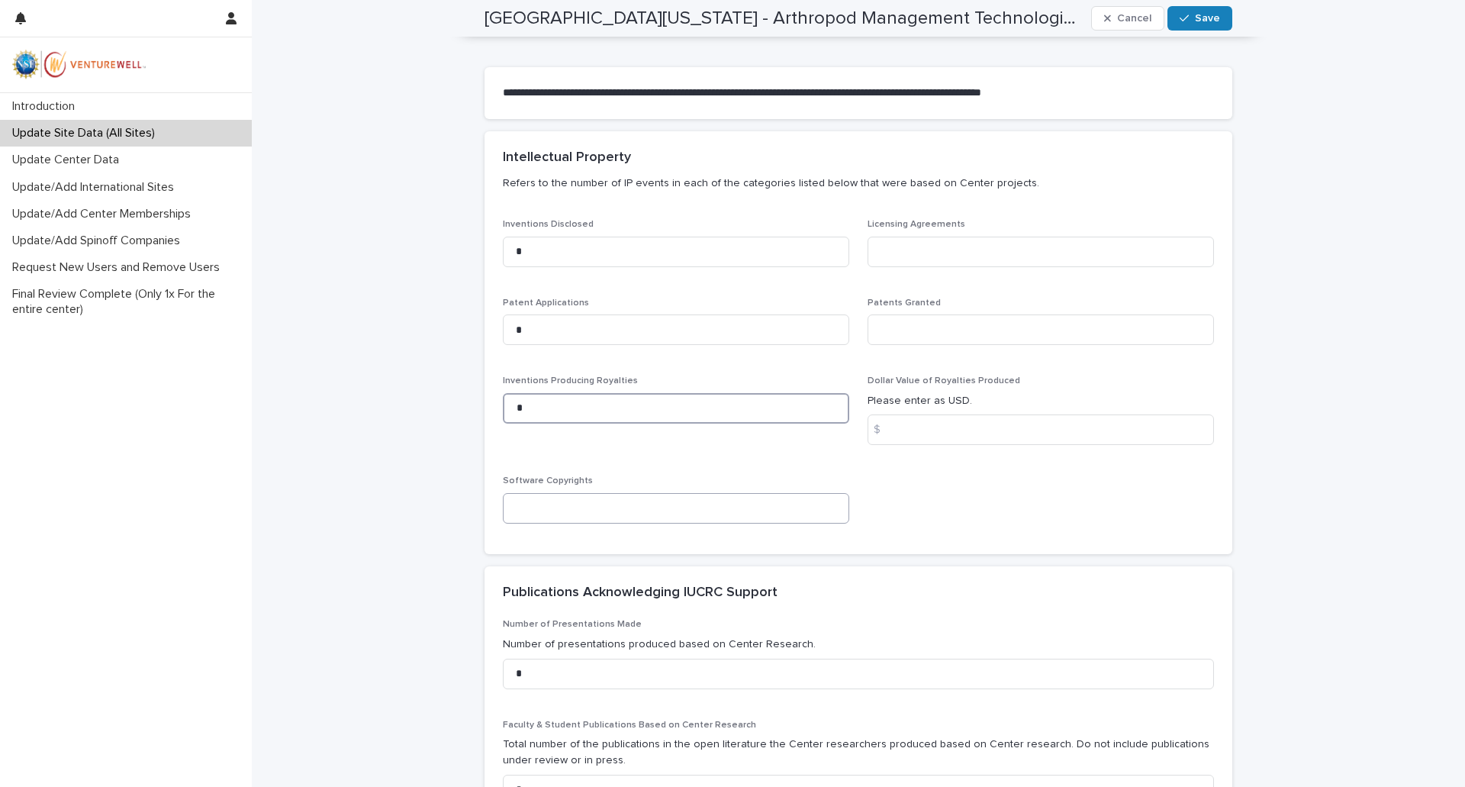
type input "*"
click at [535, 504] on input at bounding box center [676, 508] width 346 height 31
type input "*"
click at [912, 430] on input at bounding box center [1040, 429] width 346 height 31
type input "*"
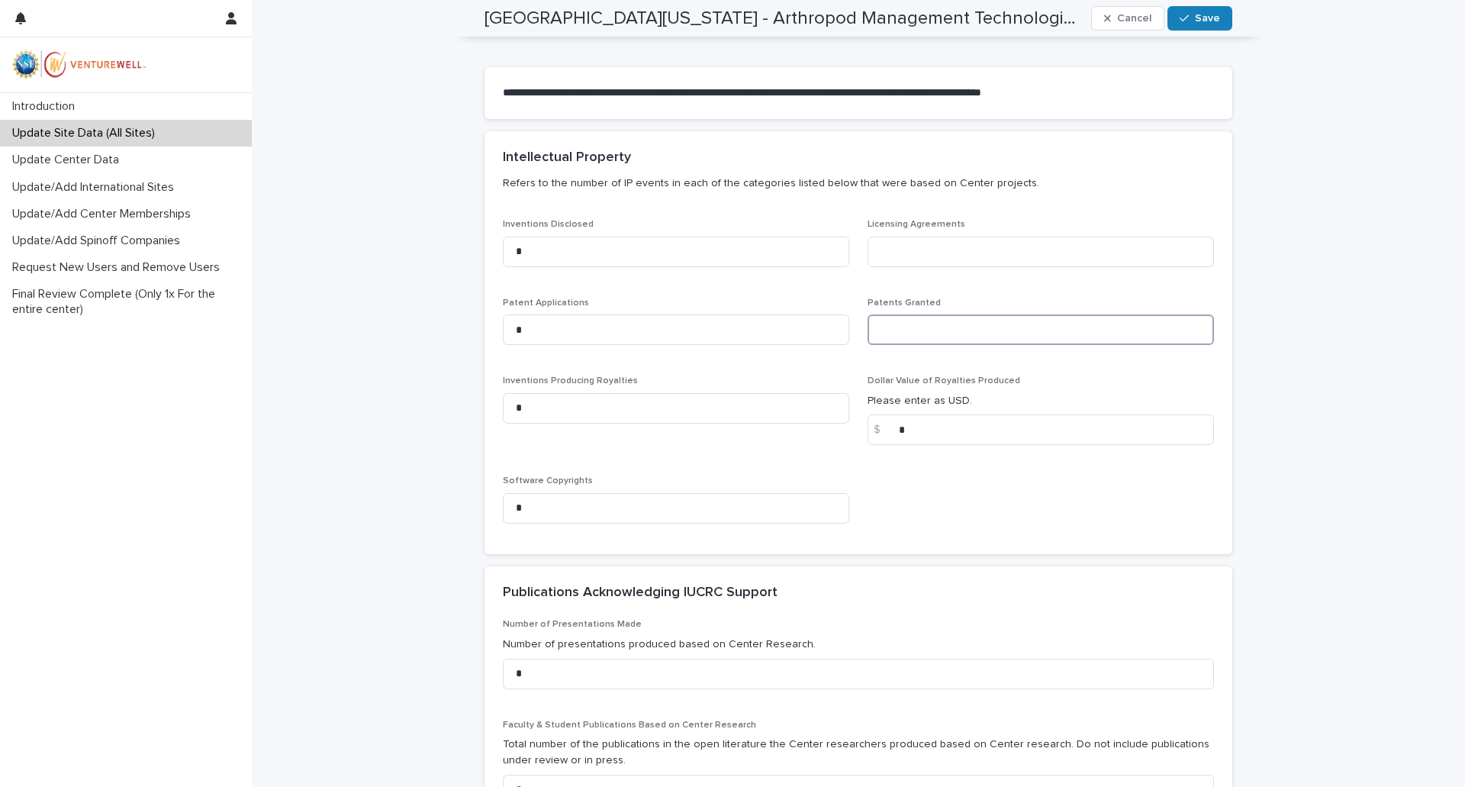
click at [903, 334] on input at bounding box center [1040, 329] width 346 height 31
type input "*"
click at [899, 252] on input at bounding box center [1040, 252] width 346 height 31
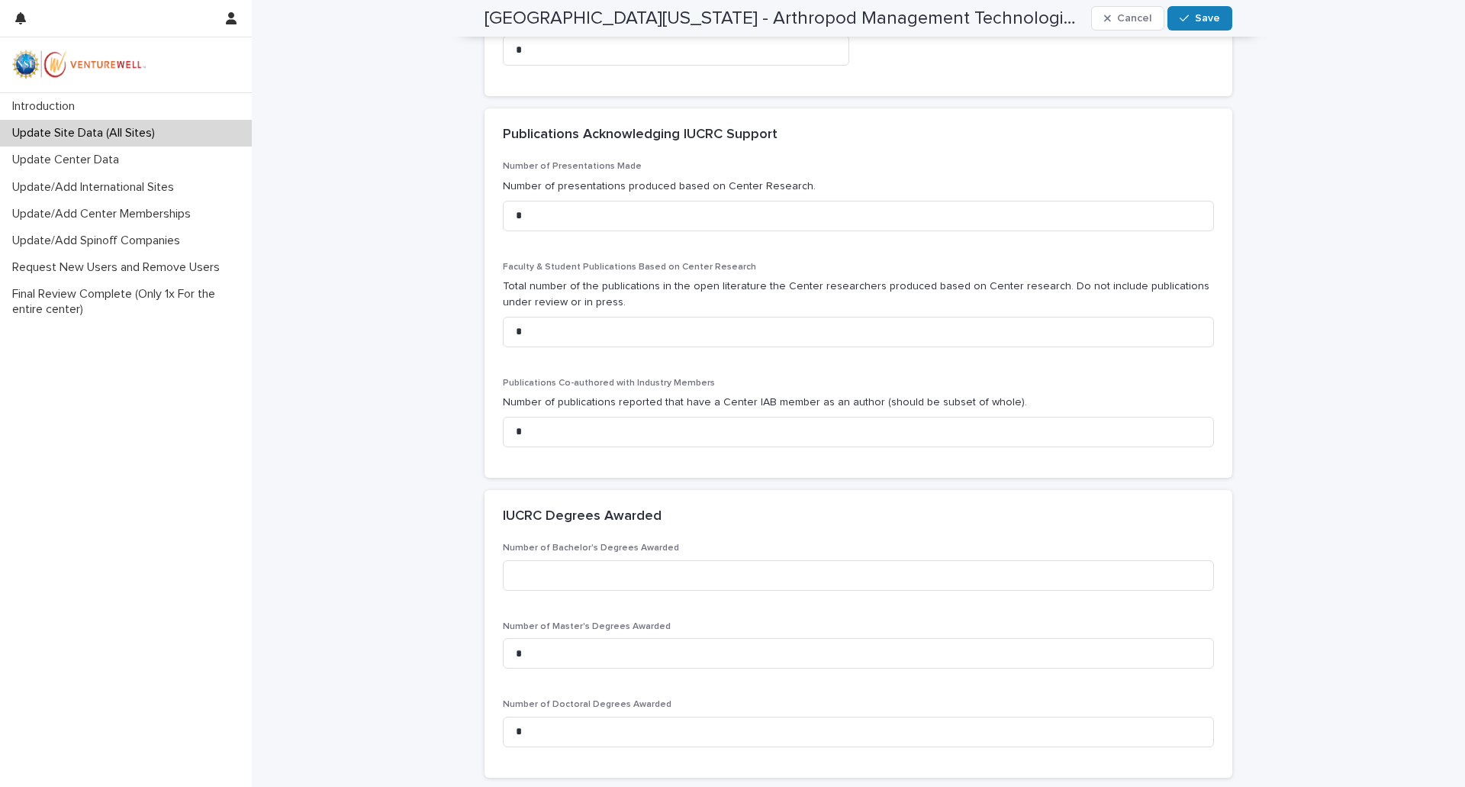
scroll to position [1144, 0]
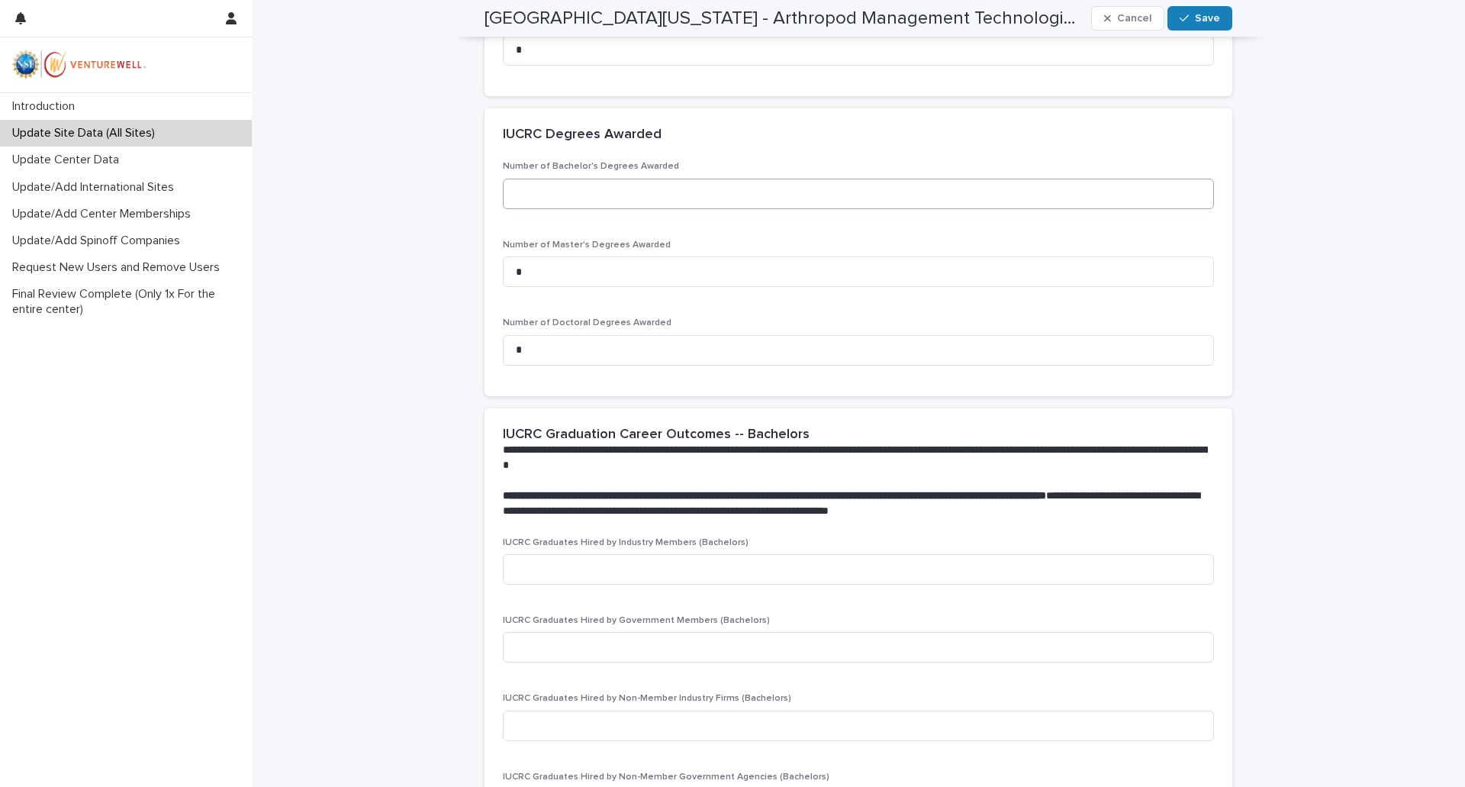
type input "*"
click at [548, 198] on input at bounding box center [858, 194] width 711 height 31
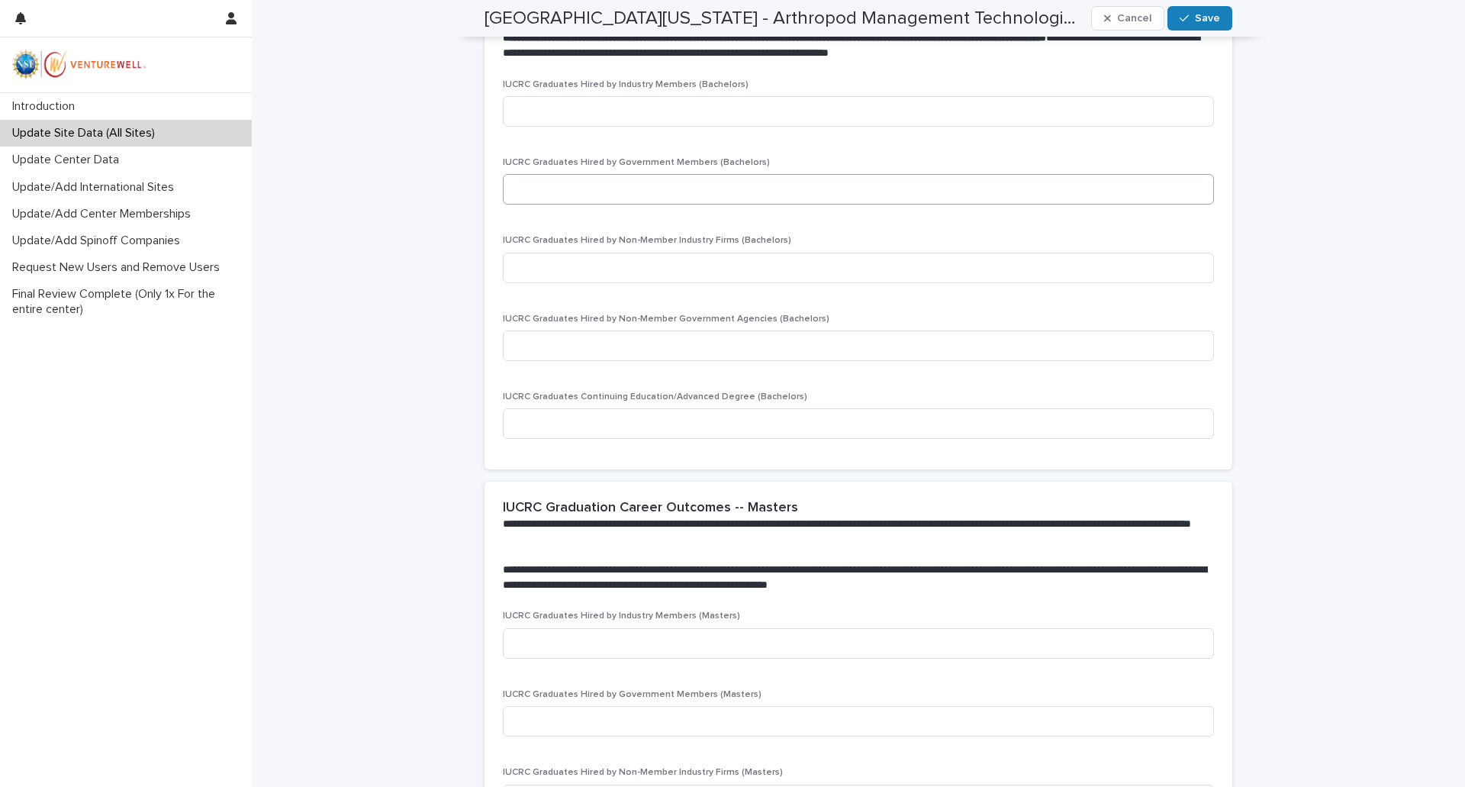
scroll to position [1526, 0]
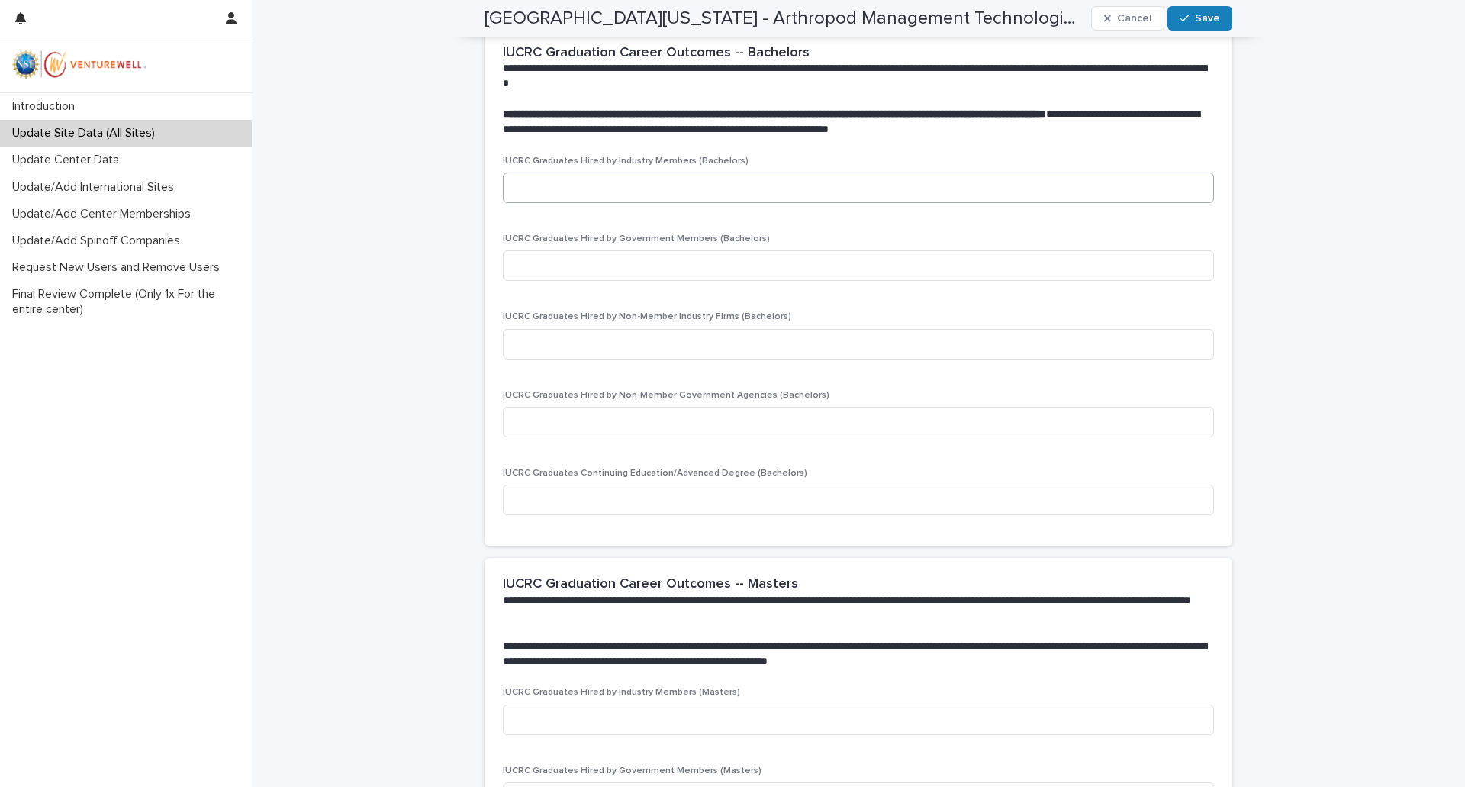
type input "*"
click at [547, 190] on input at bounding box center [858, 187] width 711 height 31
type input "*"
click at [537, 264] on input at bounding box center [858, 265] width 711 height 31
type input "*"
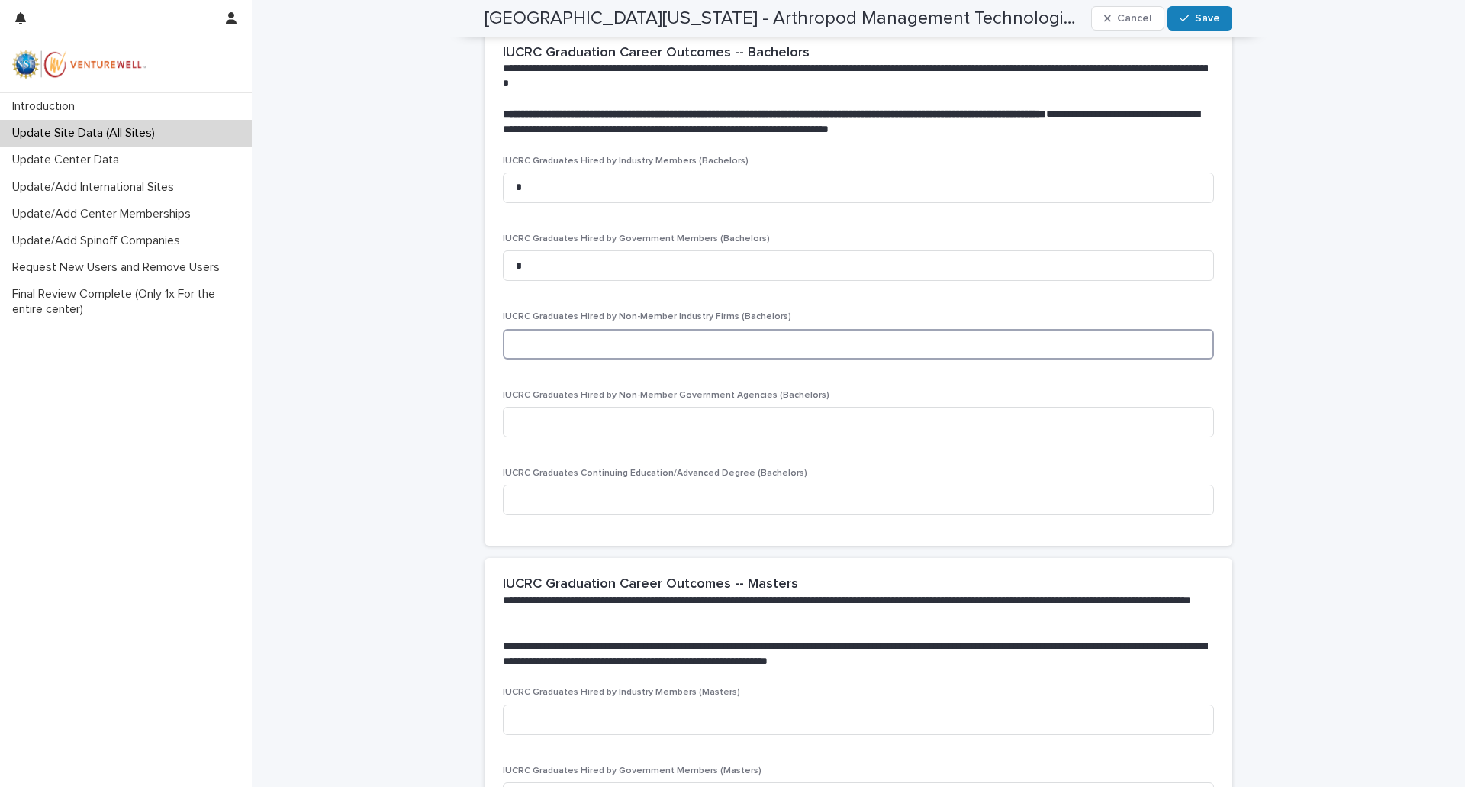
click at [538, 343] on input at bounding box center [858, 344] width 711 height 31
type input "*"
click at [546, 430] on input at bounding box center [858, 422] width 711 height 31
type input "*"
click at [538, 497] on input at bounding box center [858, 499] width 711 height 31
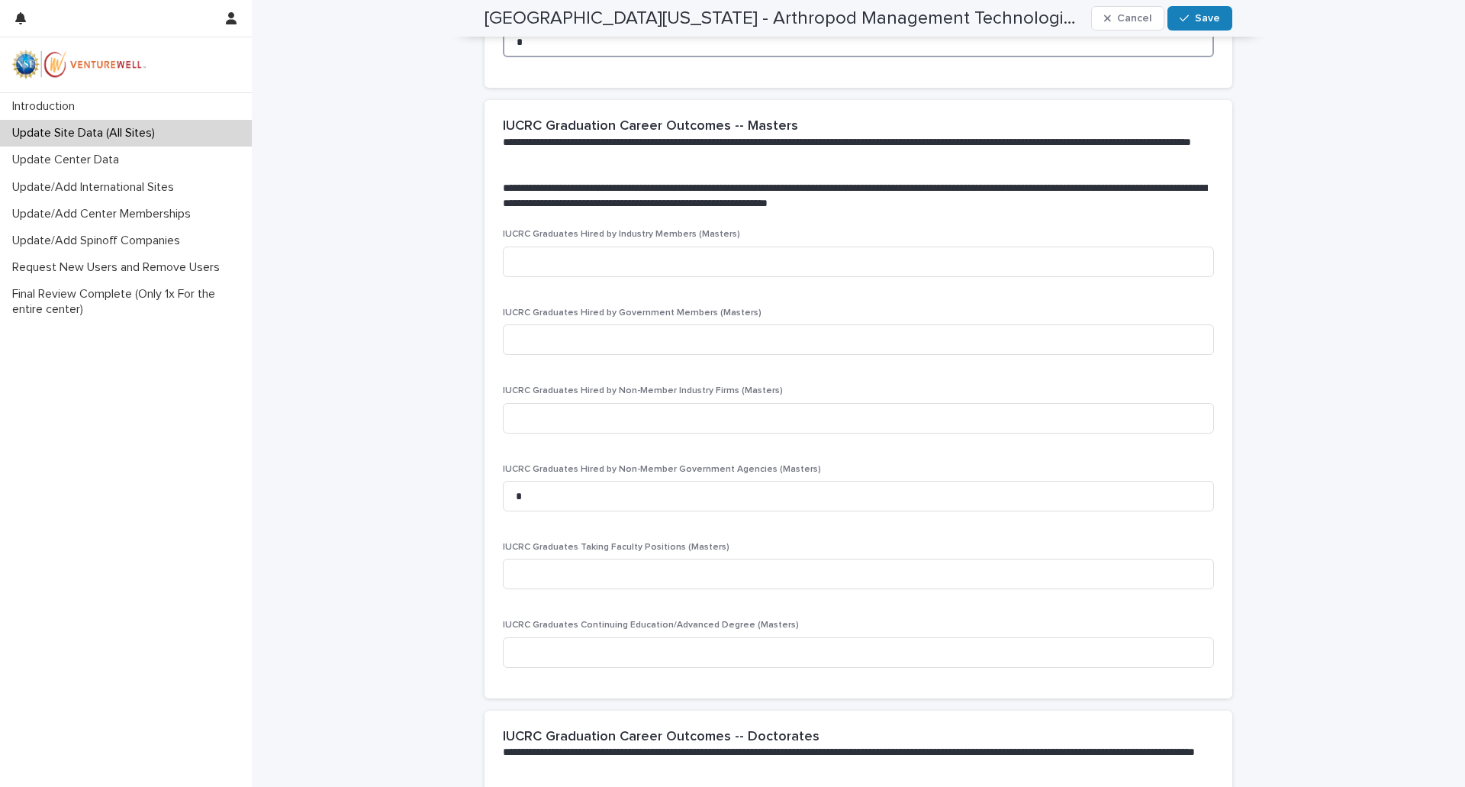
scroll to position [2060, 0]
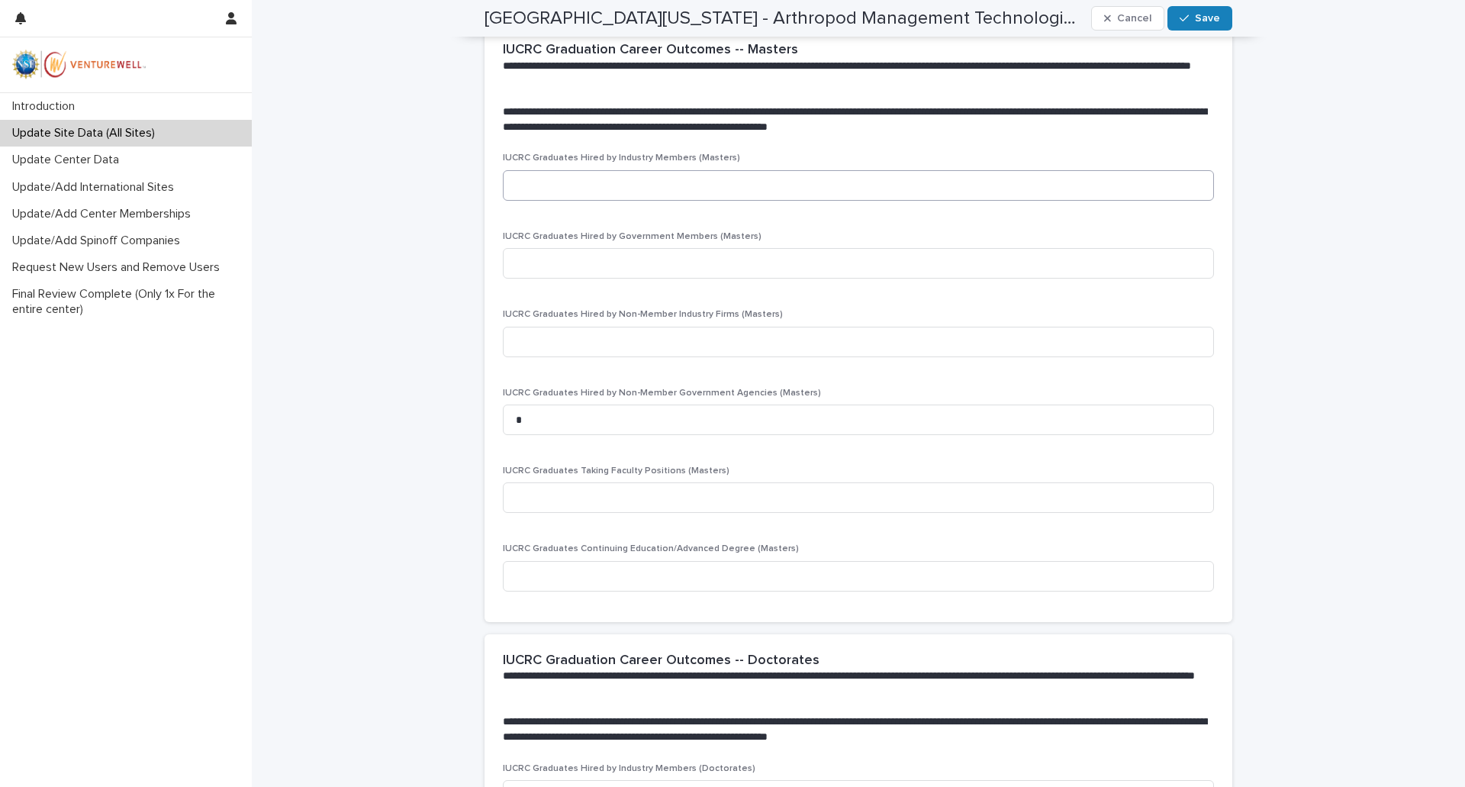
type input "*"
click at [553, 184] on input at bounding box center [858, 185] width 711 height 31
type input "*"
click at [544, 266] on input at bounding box center [858, 263] width 711 height 31
type input "*"
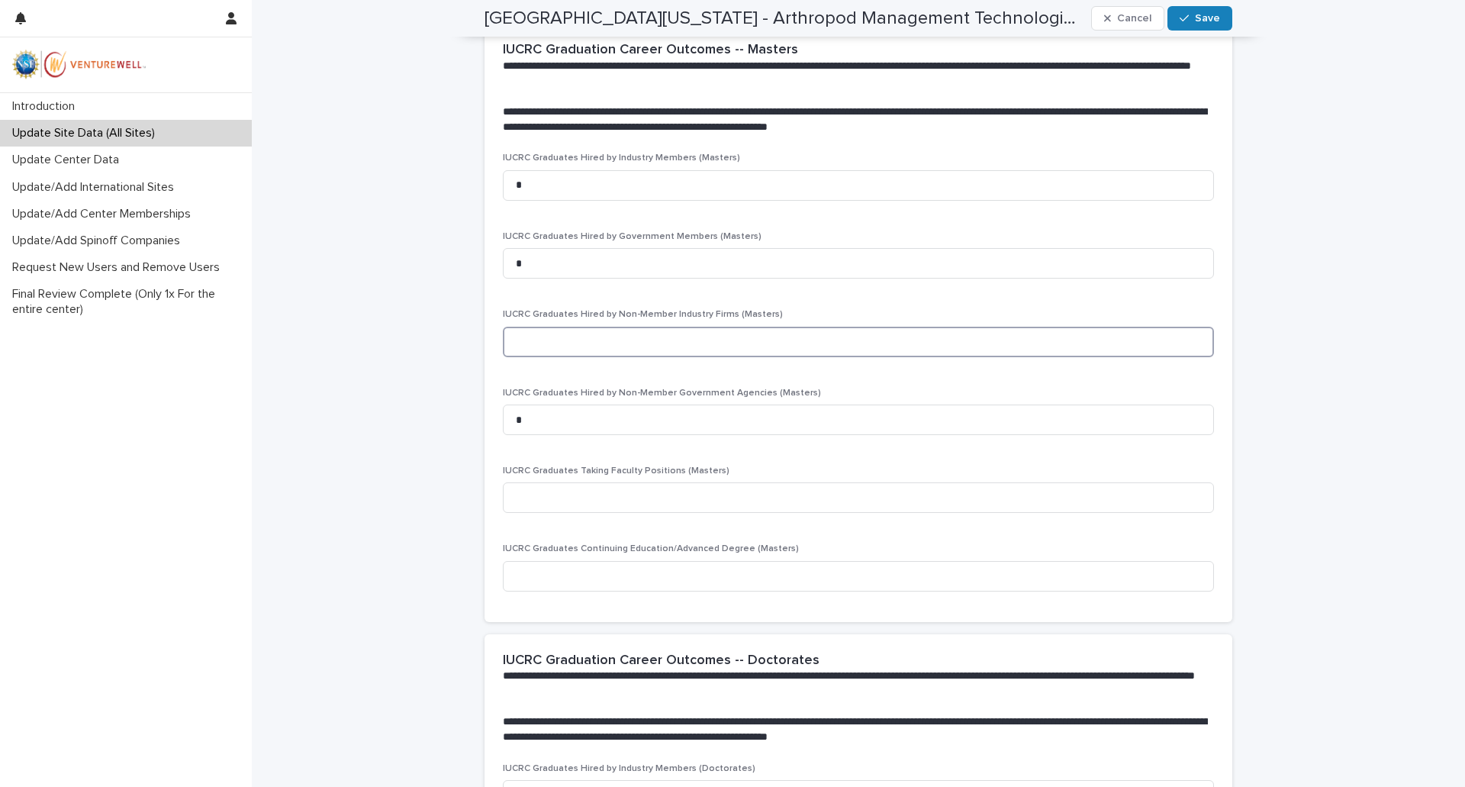
click at [547, 346] on input at bounding box center [858, 342] width 711 height 31
type input "*"
click at [538, 491] on input at bounding box center [858, 497] width 711 height 31
type input "*"
click at [529, 570] on input at bounding box center [858, 576] width 711 height 31
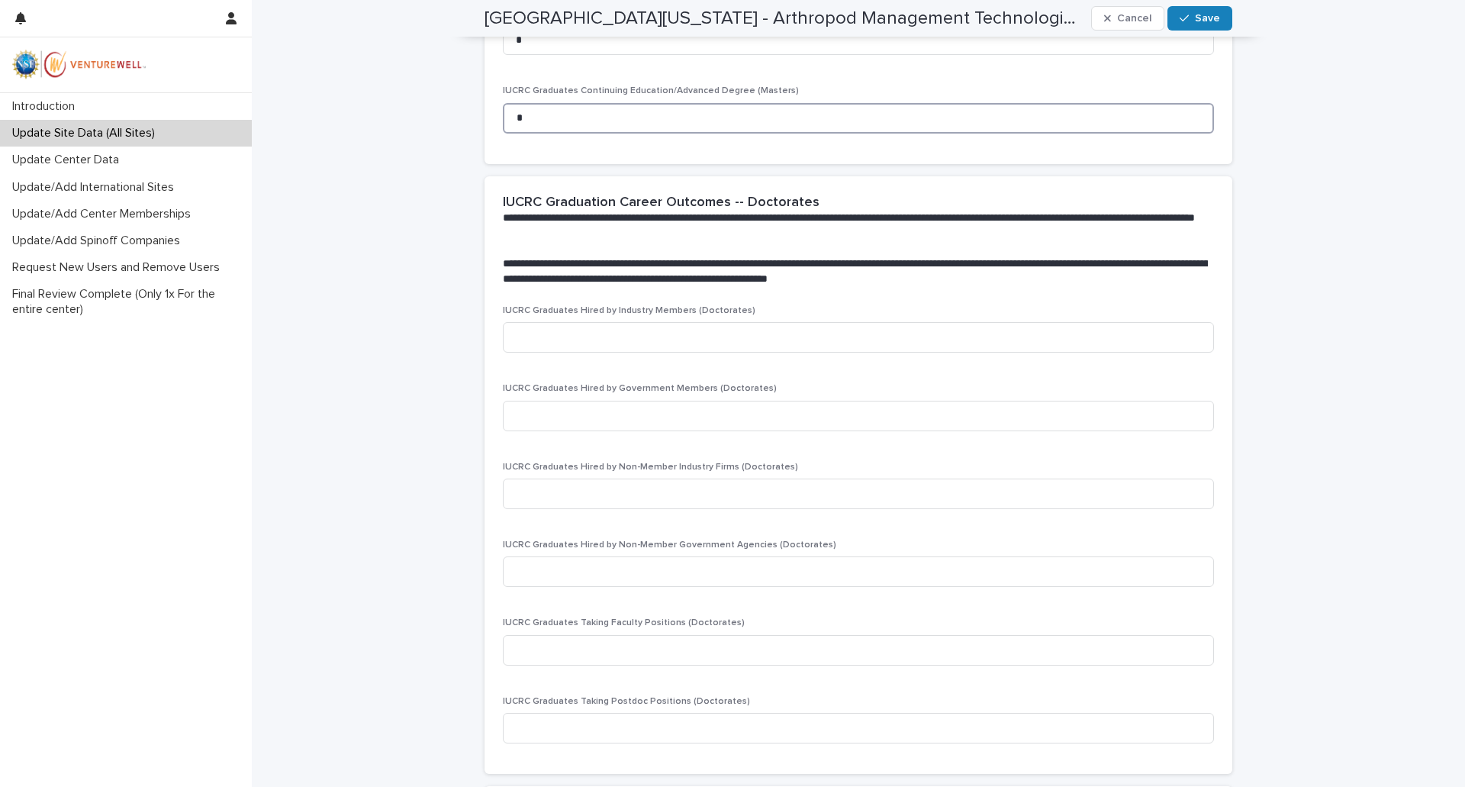
scroll to position [2594, 0]
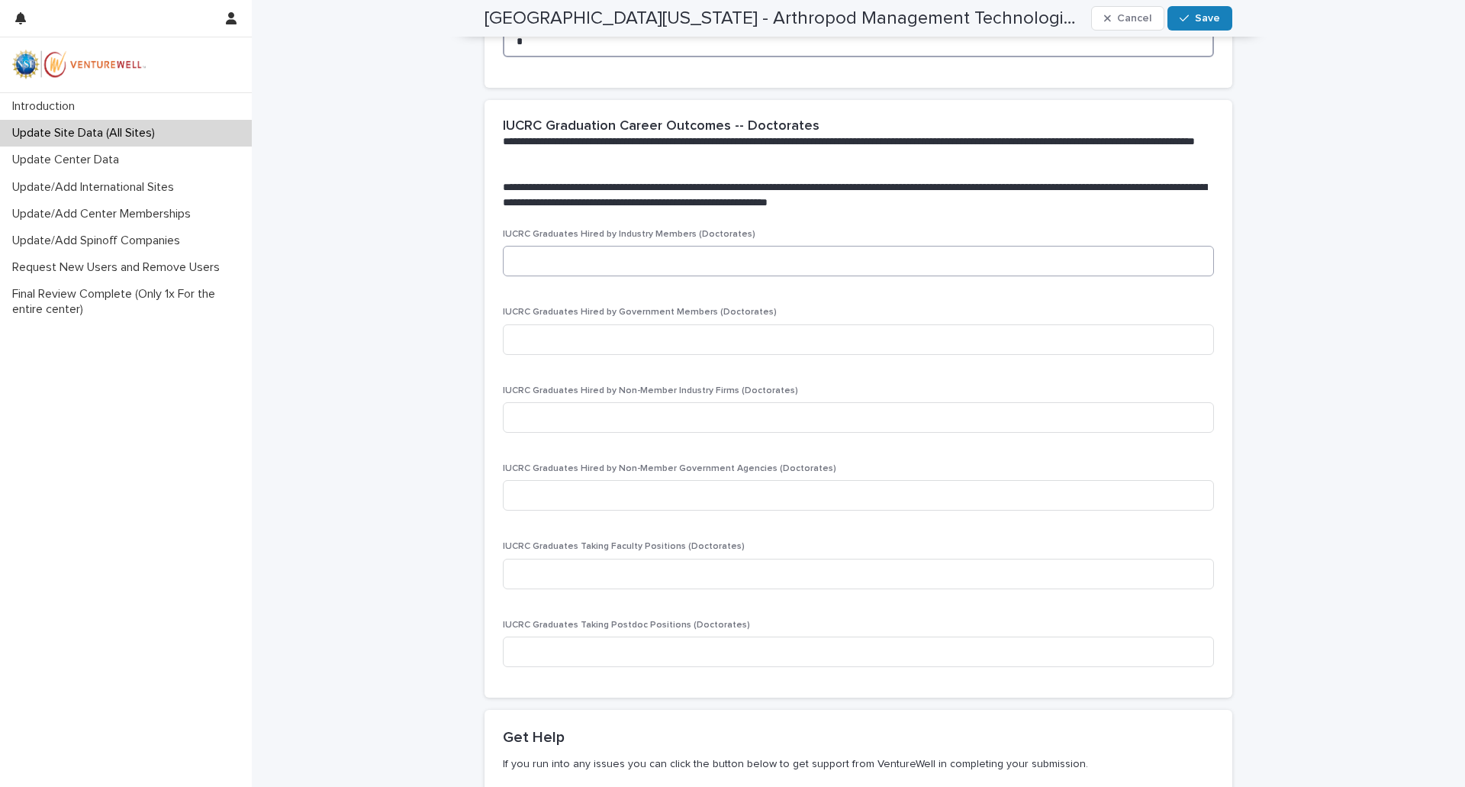
type input "*"
click at [587, 253] on input at bounding box center [858, 261] width 711 height 31
type input "*"
click at [542, 342] on input at bounding box center [858, 339] width 711 height 31
type input "*"
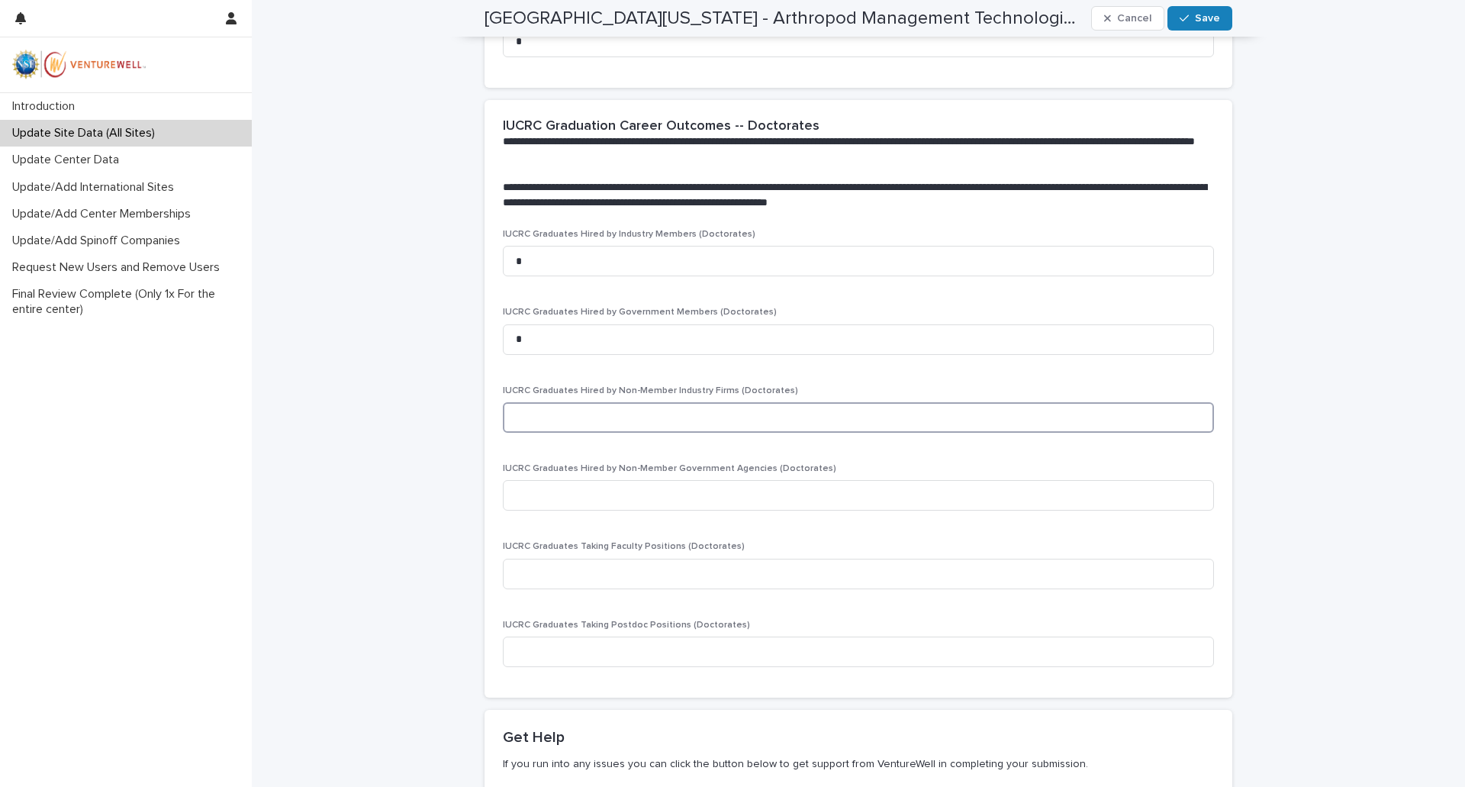
click at [535, 418] on input at bounding box center [858, 417] width 711 height 31
type input "*"
click at [528, 492] on input at bounding box center [858, 495] width 711 height 31
type input "*"
click at [533, 565] on input at bounding box center [858, 573] width 711 height 31
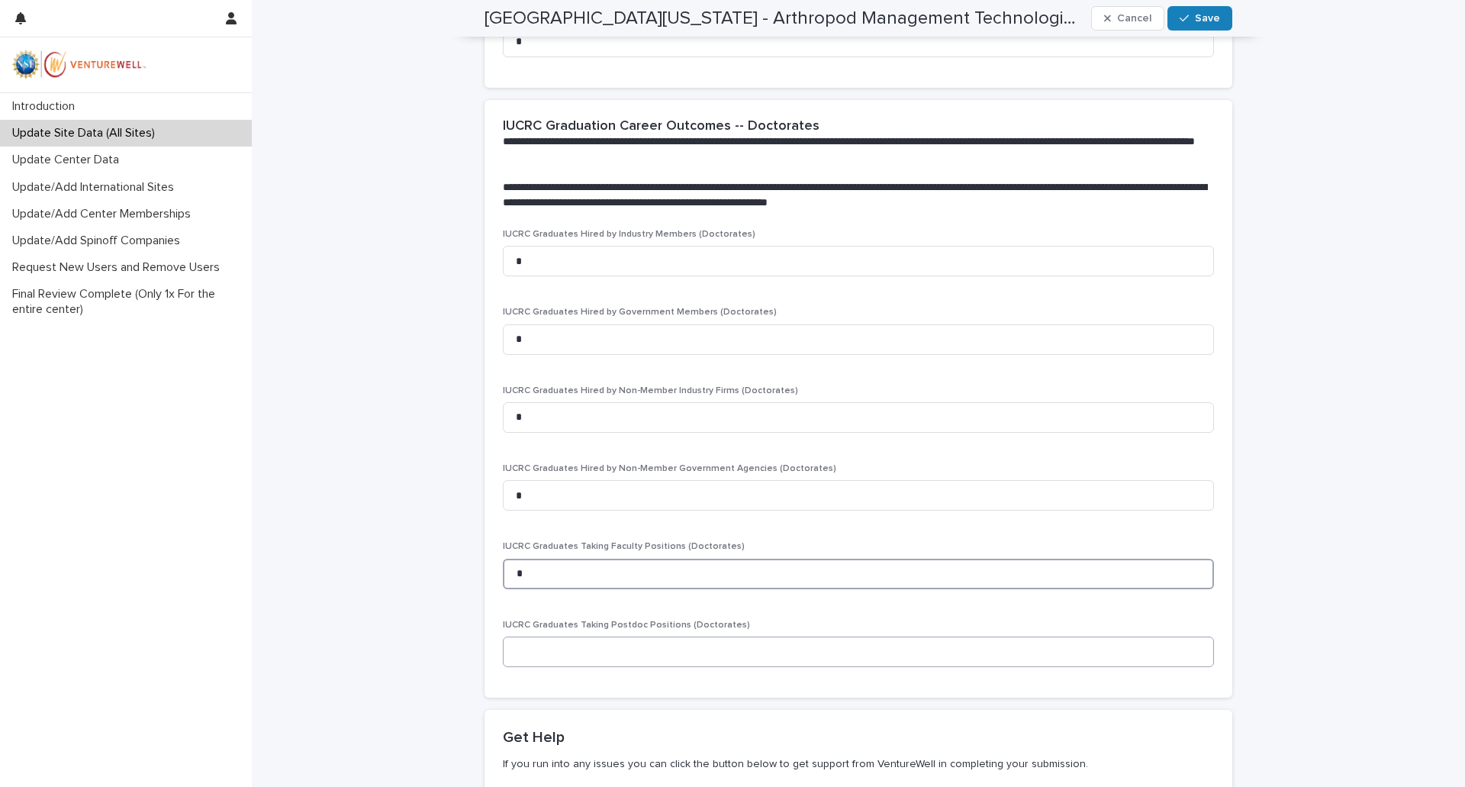
type input "*"
click at [536, 666] on input at bounding box center [858, 651] width 711 height 31
type input "*"
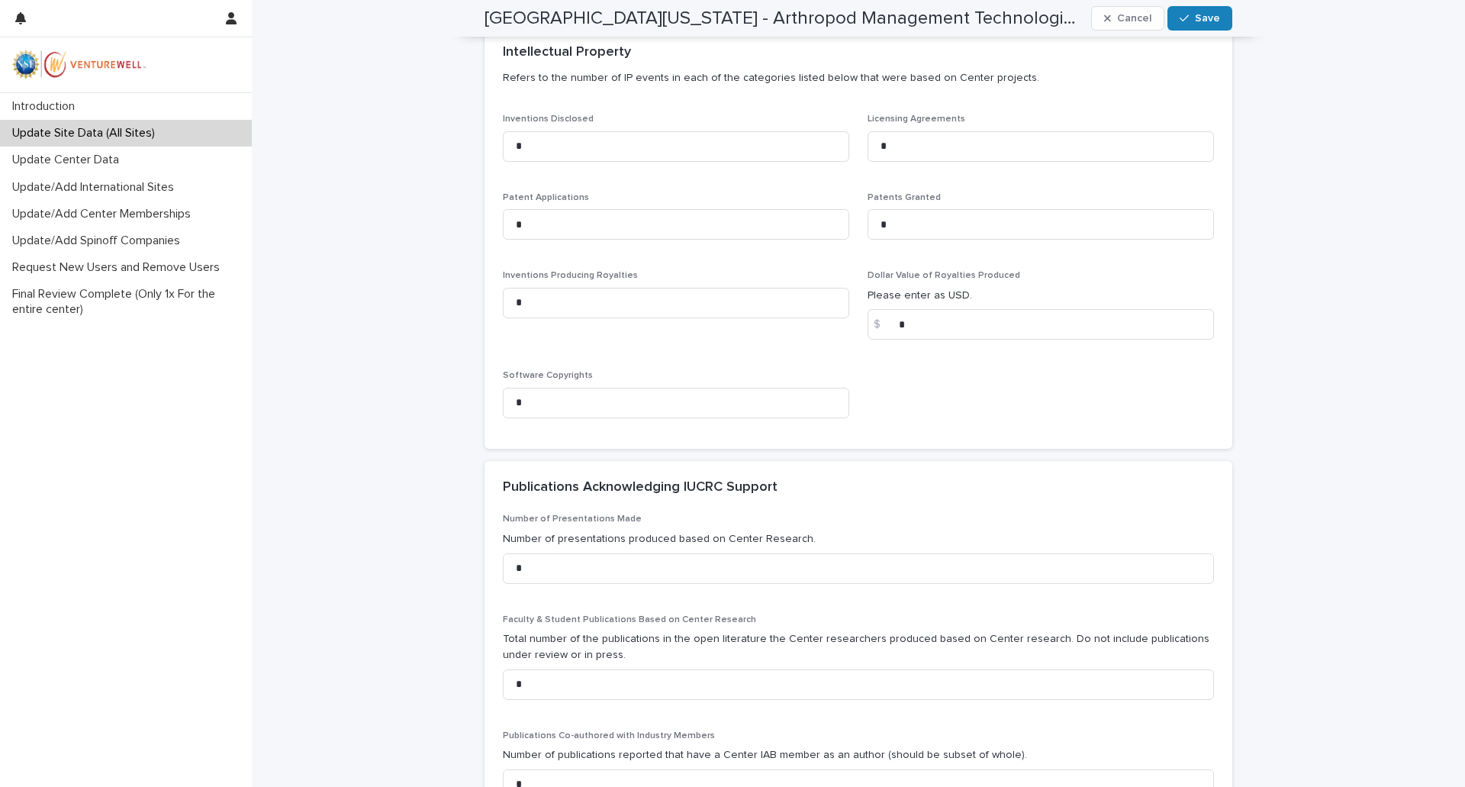
scroll to position [0, 0]
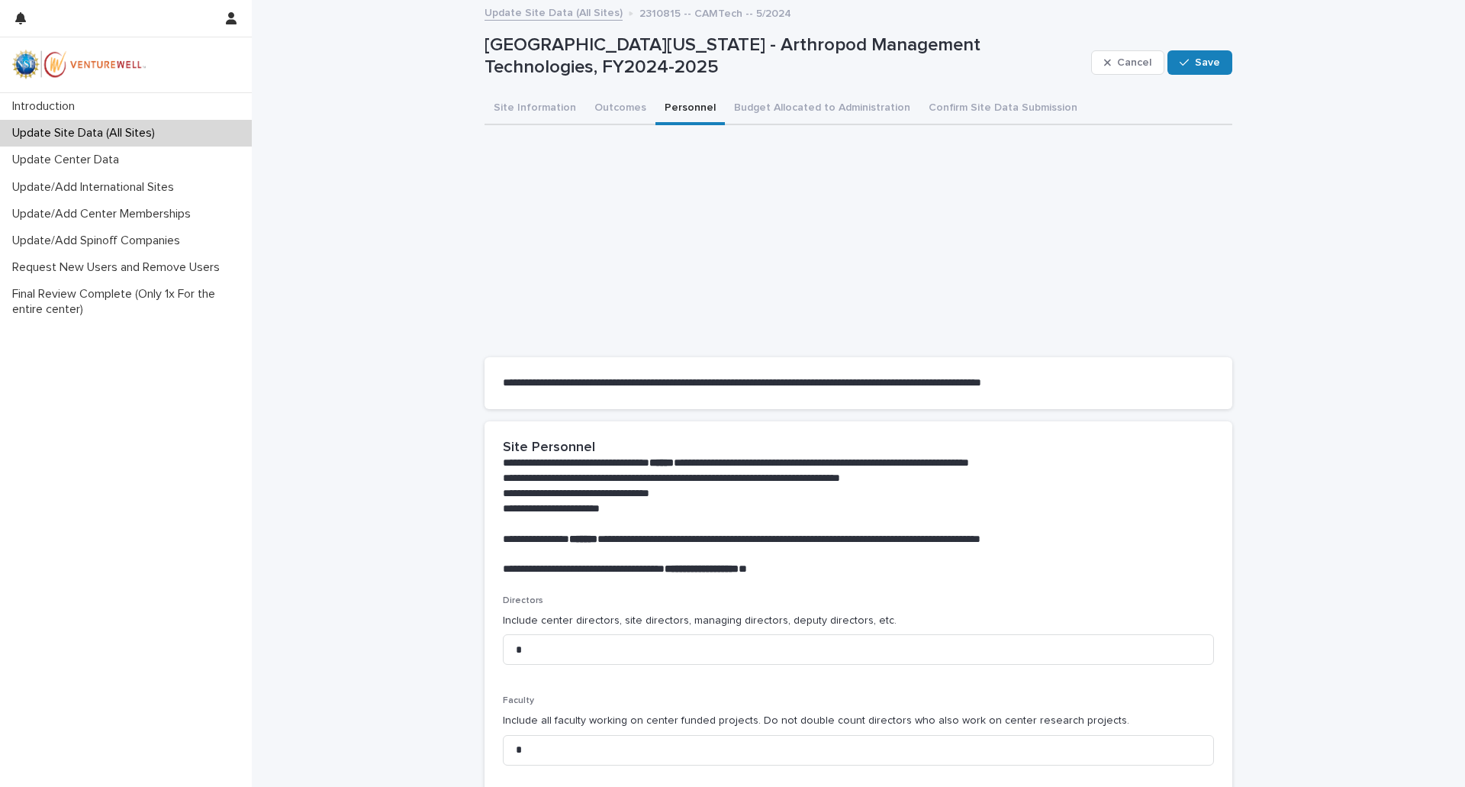
click at [676, 106] on button "Personnel" at bounding box center [689, 109] width 69 height 32
click at [1195, 61] on span "Save" at bounding box center [1207, 62] width 25 height 11
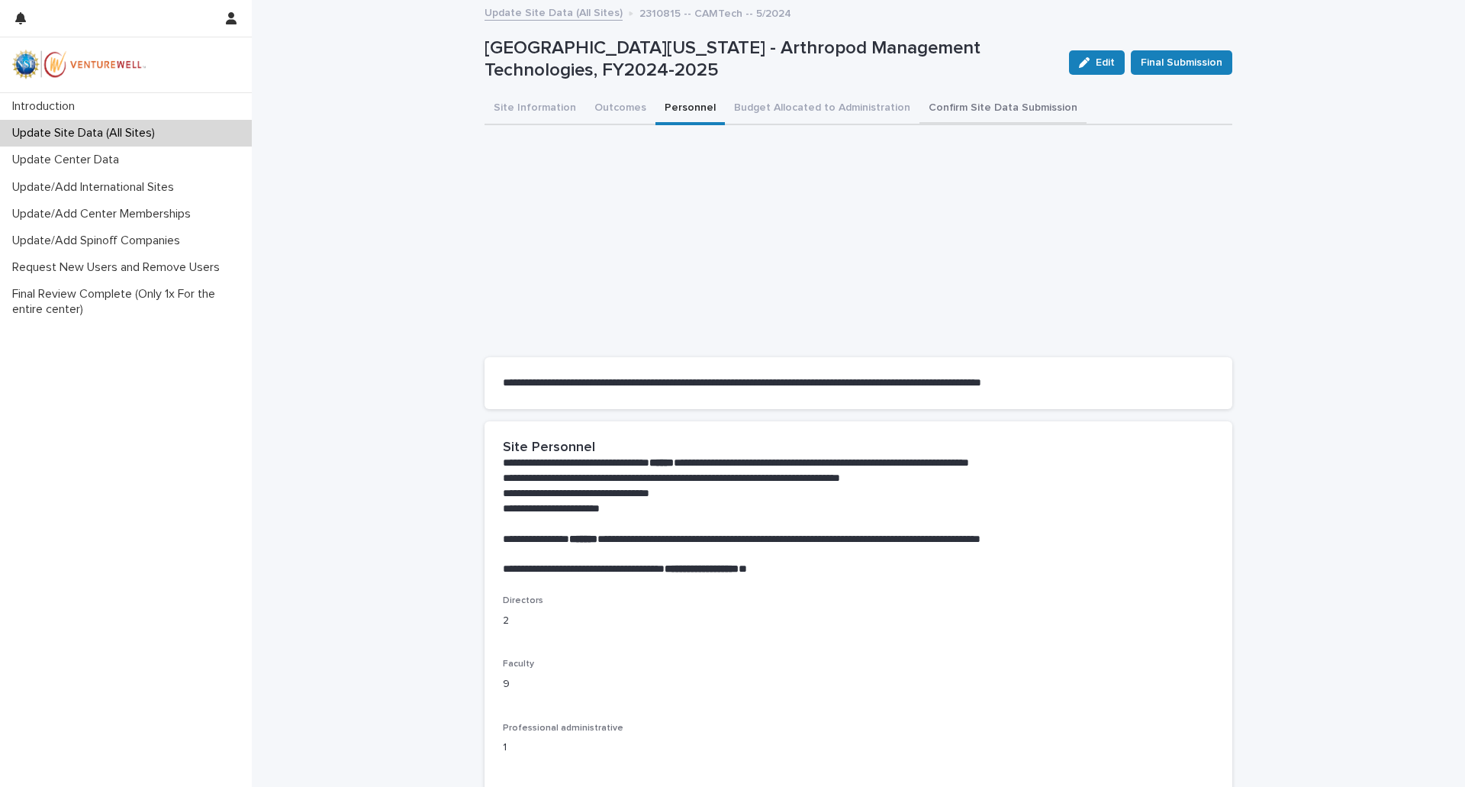
click at [982, 111] on button "Confirm Site Data Submission" at bounding box center [1002, 109] width 167 height 32
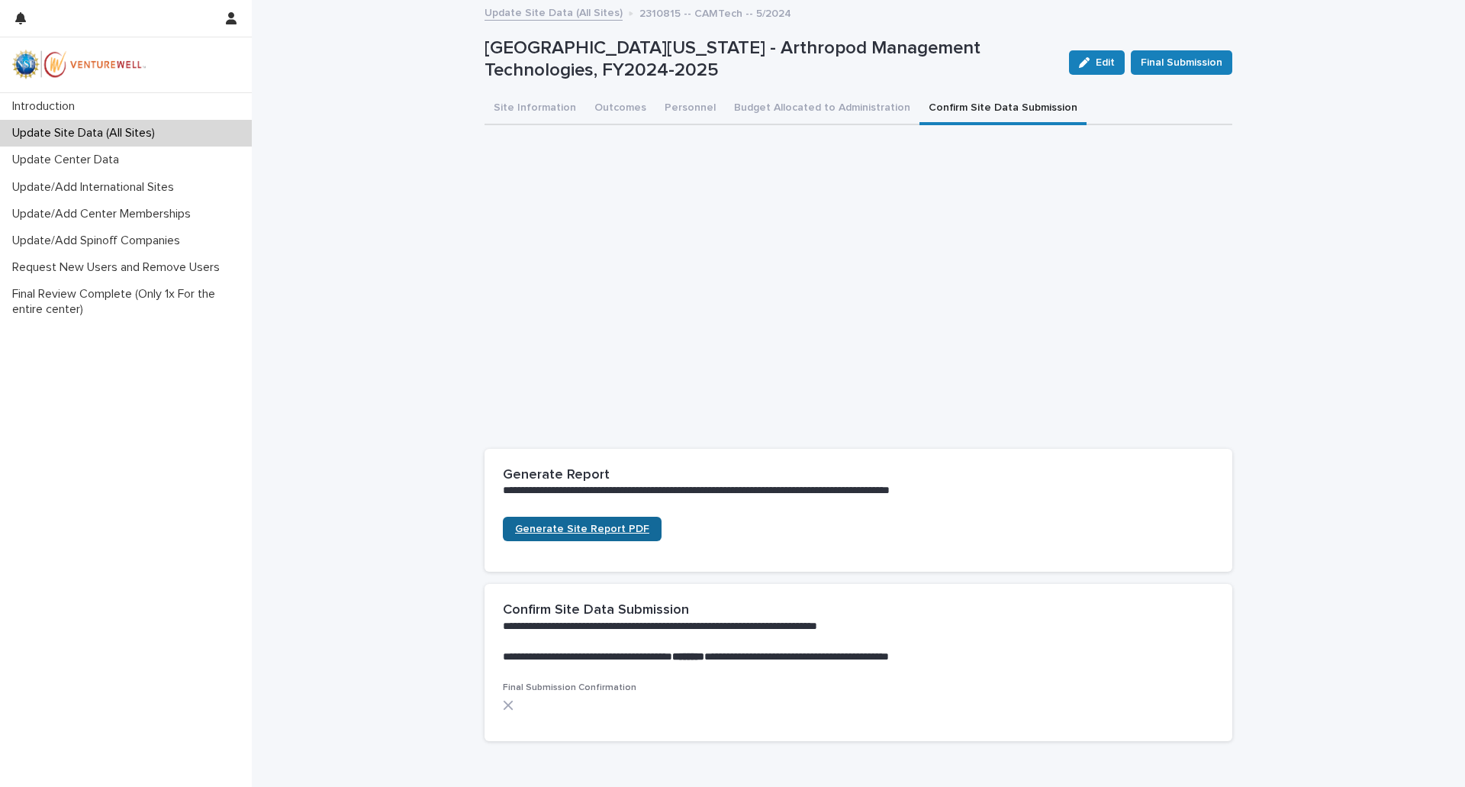
click at [582, 527] on span "Generate Site Report PDF" at bounding box center [582, 528] width 134 height 11
click at [1192, 63] on span "Final Submission" at bounding box center [1182, 62] width 82 height 15
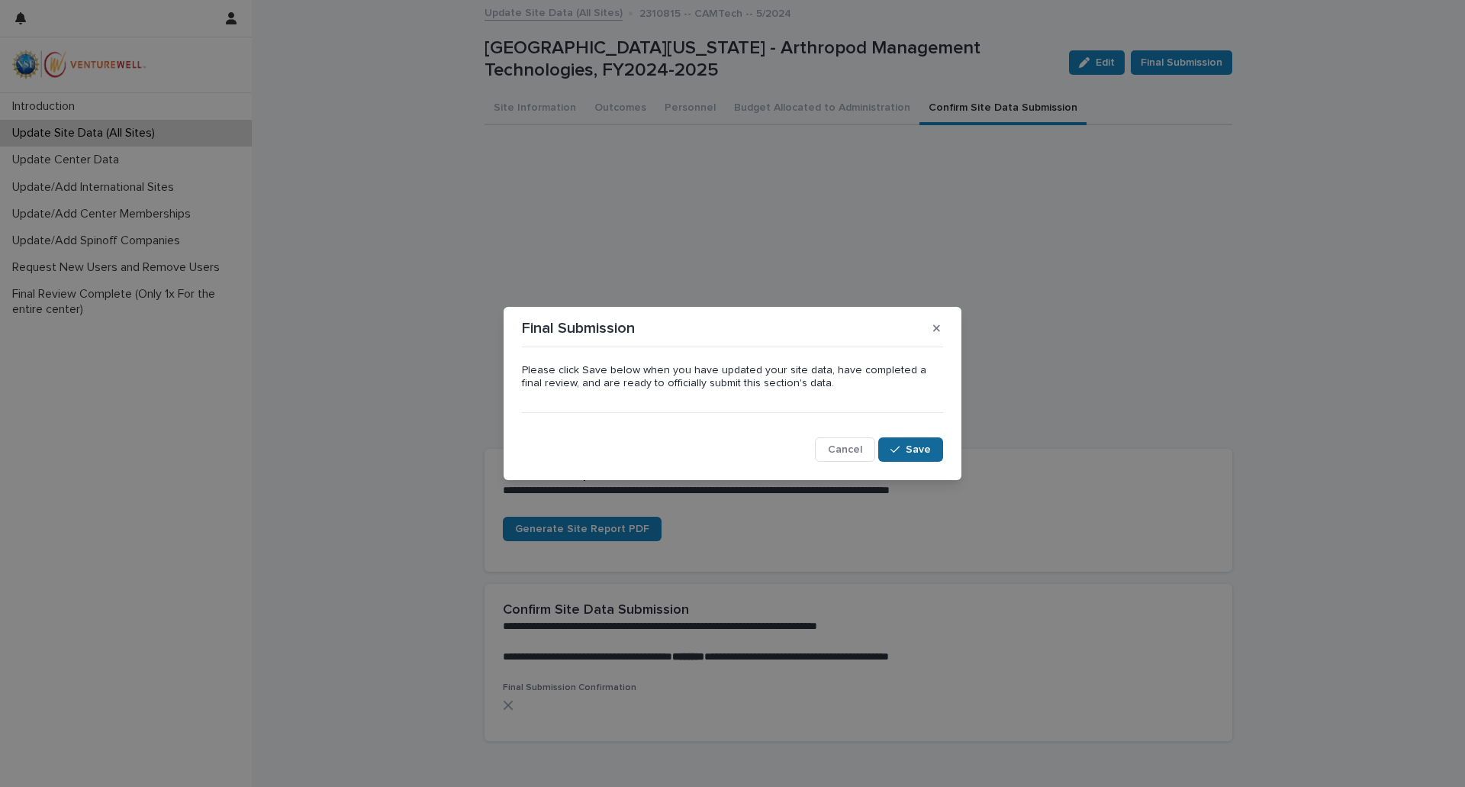
click at [921, 448] on span "Save" at bounding box center [918, 449] width 25 height 11
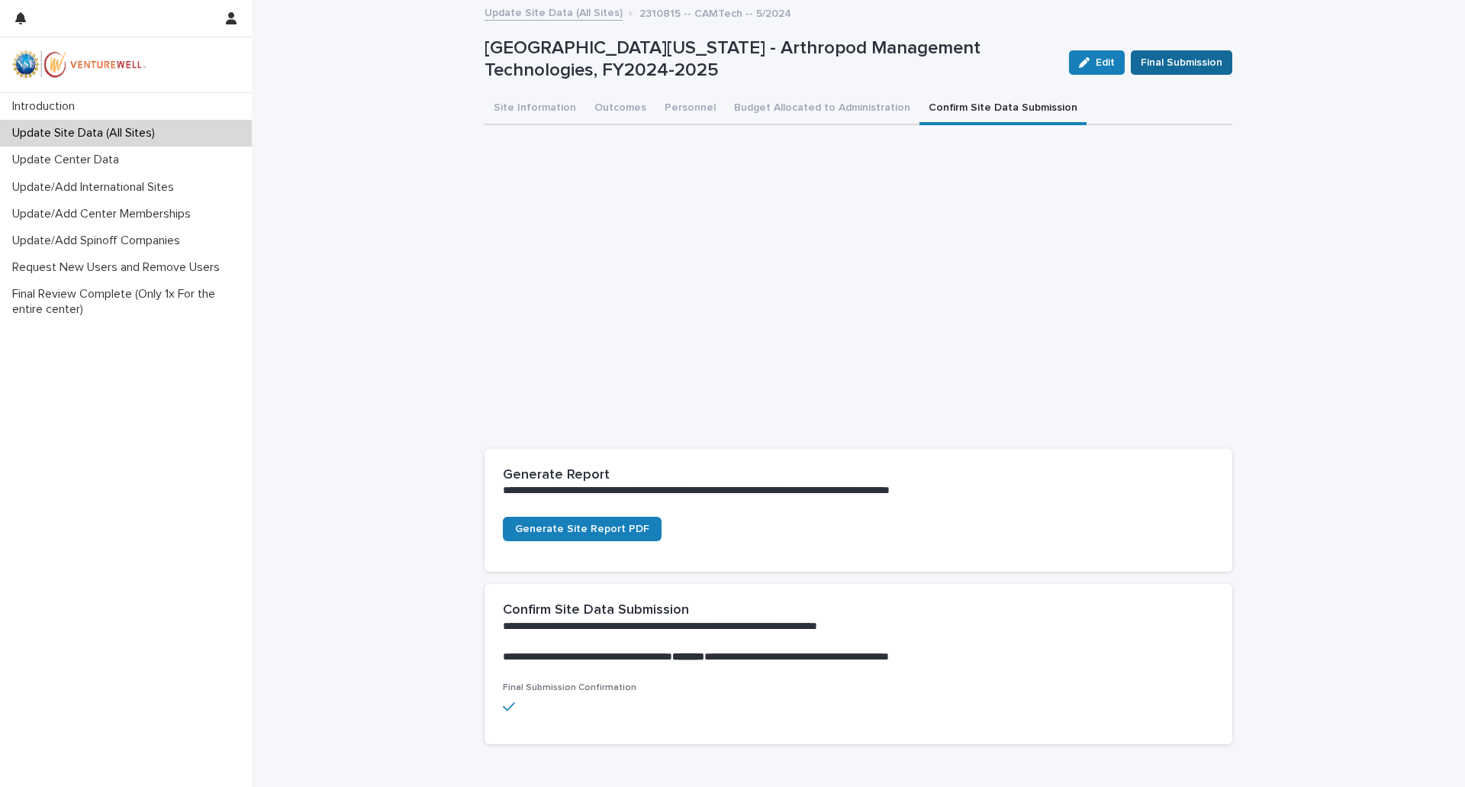
click at [1174, 65] on span "Final Submission" at bounding box center [1182, 62] width 82 height 15
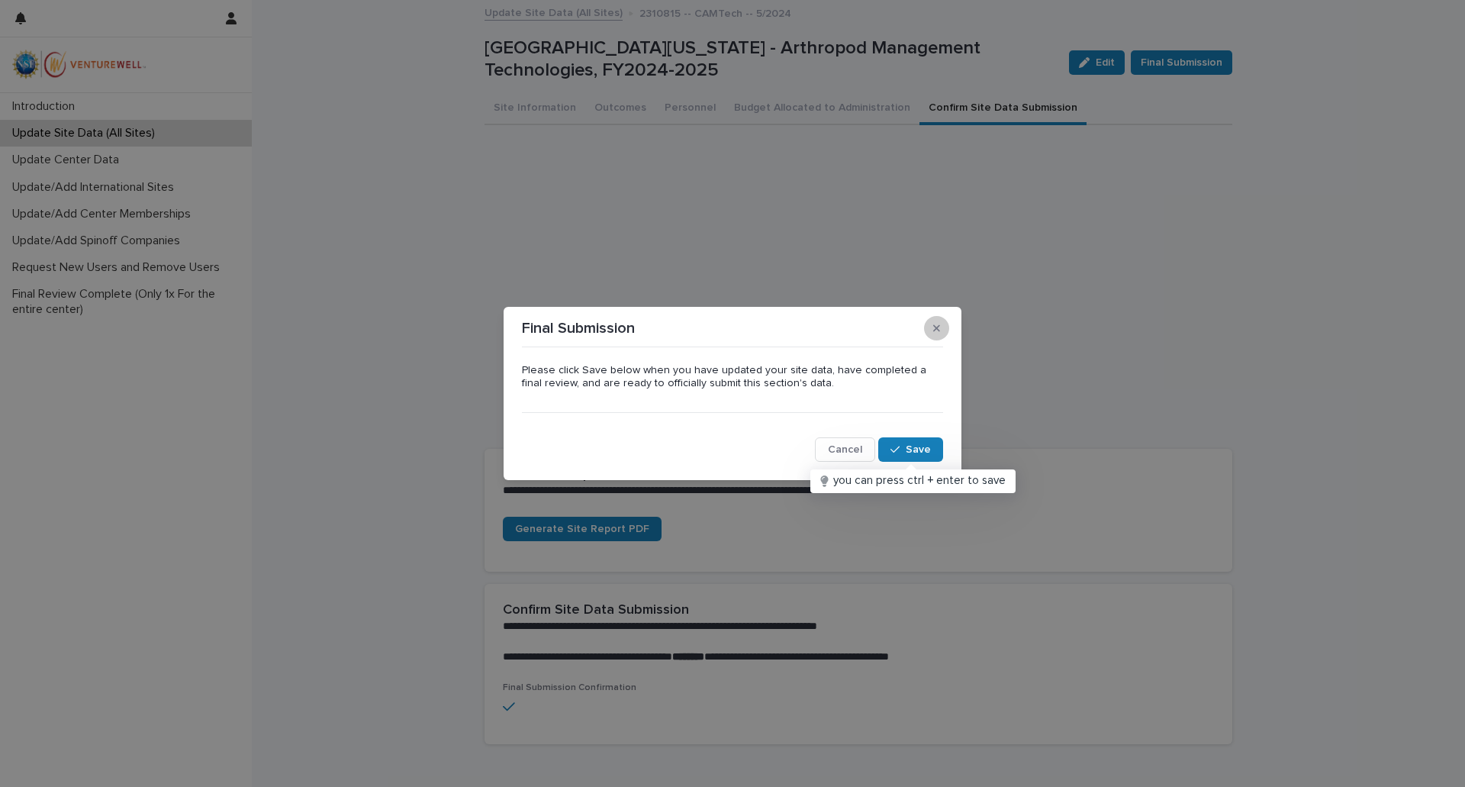
click at [939, 327] on icon "button" at bounding box center [936, 328] width 7 height 11
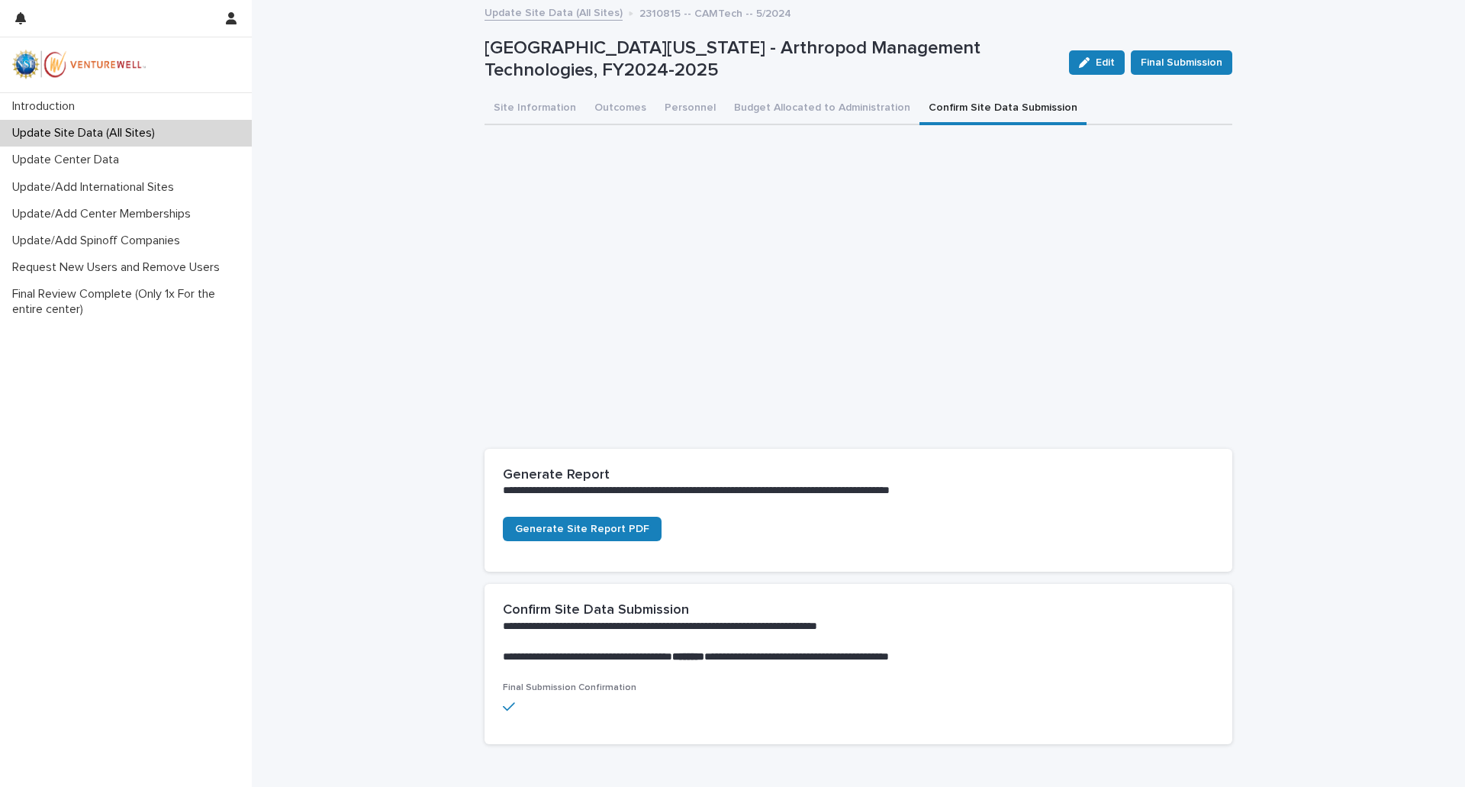
click at [115, 132] on p "Update Site Data (All Sites)" at bounding box center [86, 133] width 161 height 14
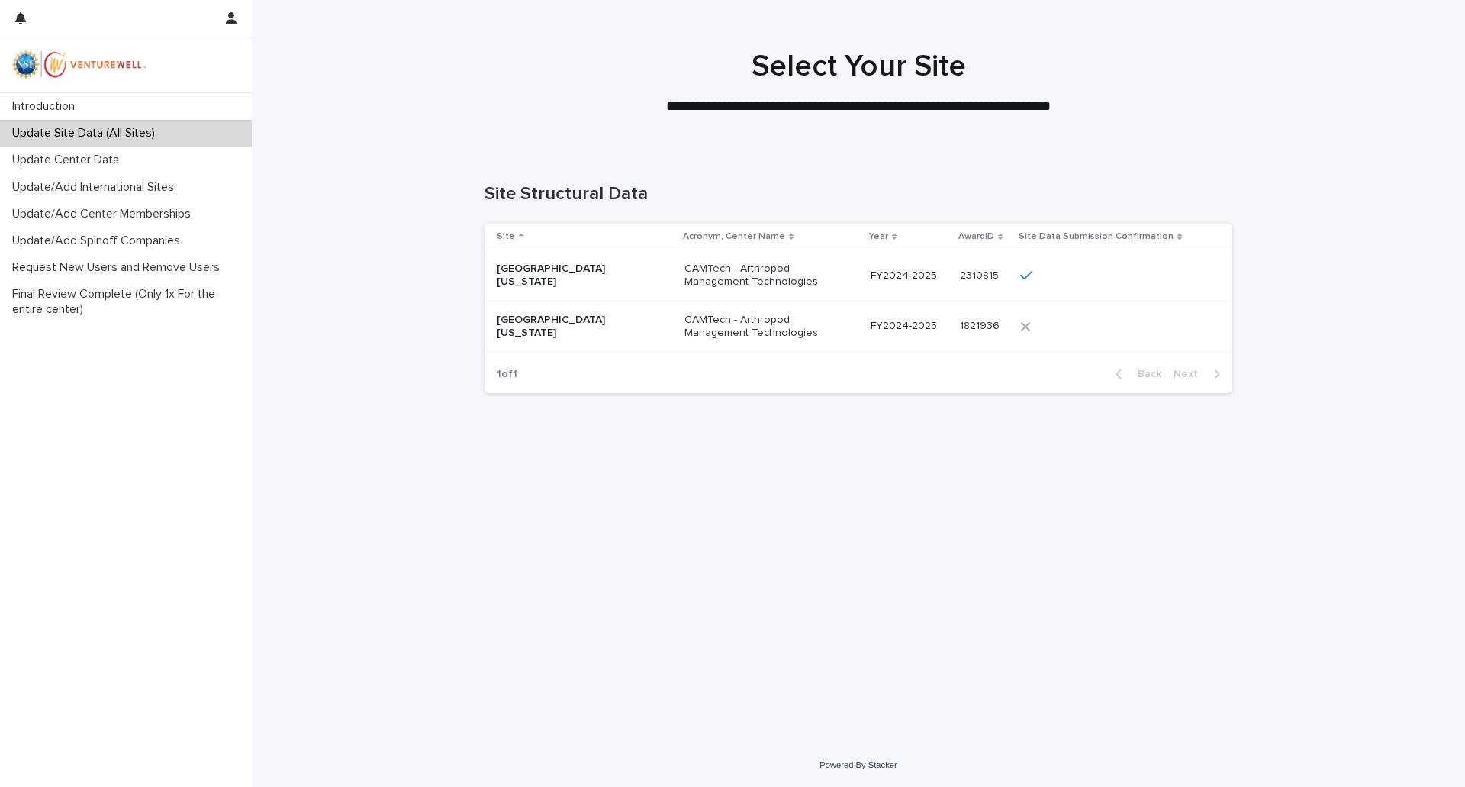
click at [589, 321] on p "[GEOGRAPHIC_DATA][US_STATE]" at bounding box center [573, 327] width 153 height 26
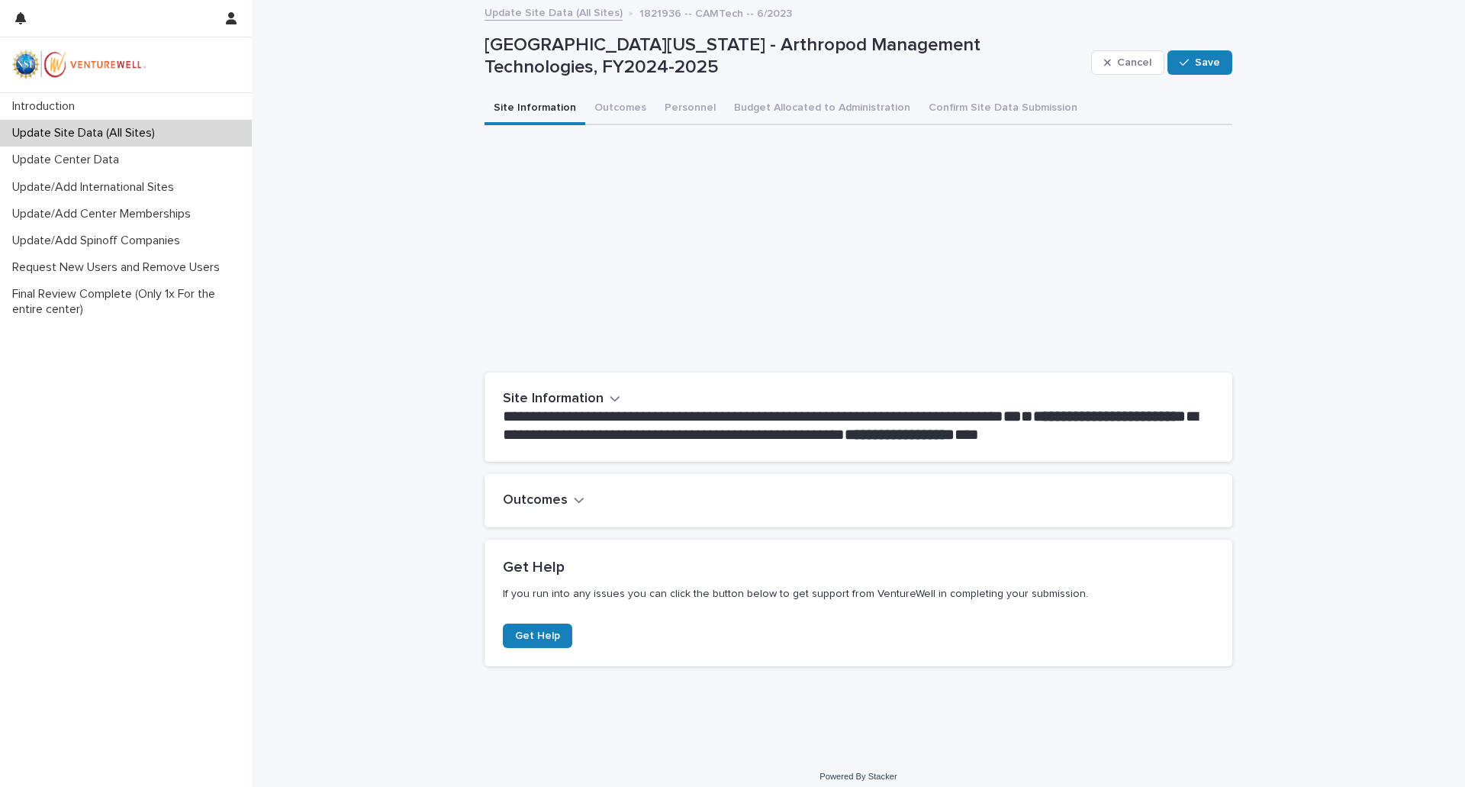
click at [571, 509] on div "Outcomes" at bounding box center [858, 500] width 748 height 53
click at [563, 500] on button "Outcomes" at bounding box center [544, 500] width 82 height 17
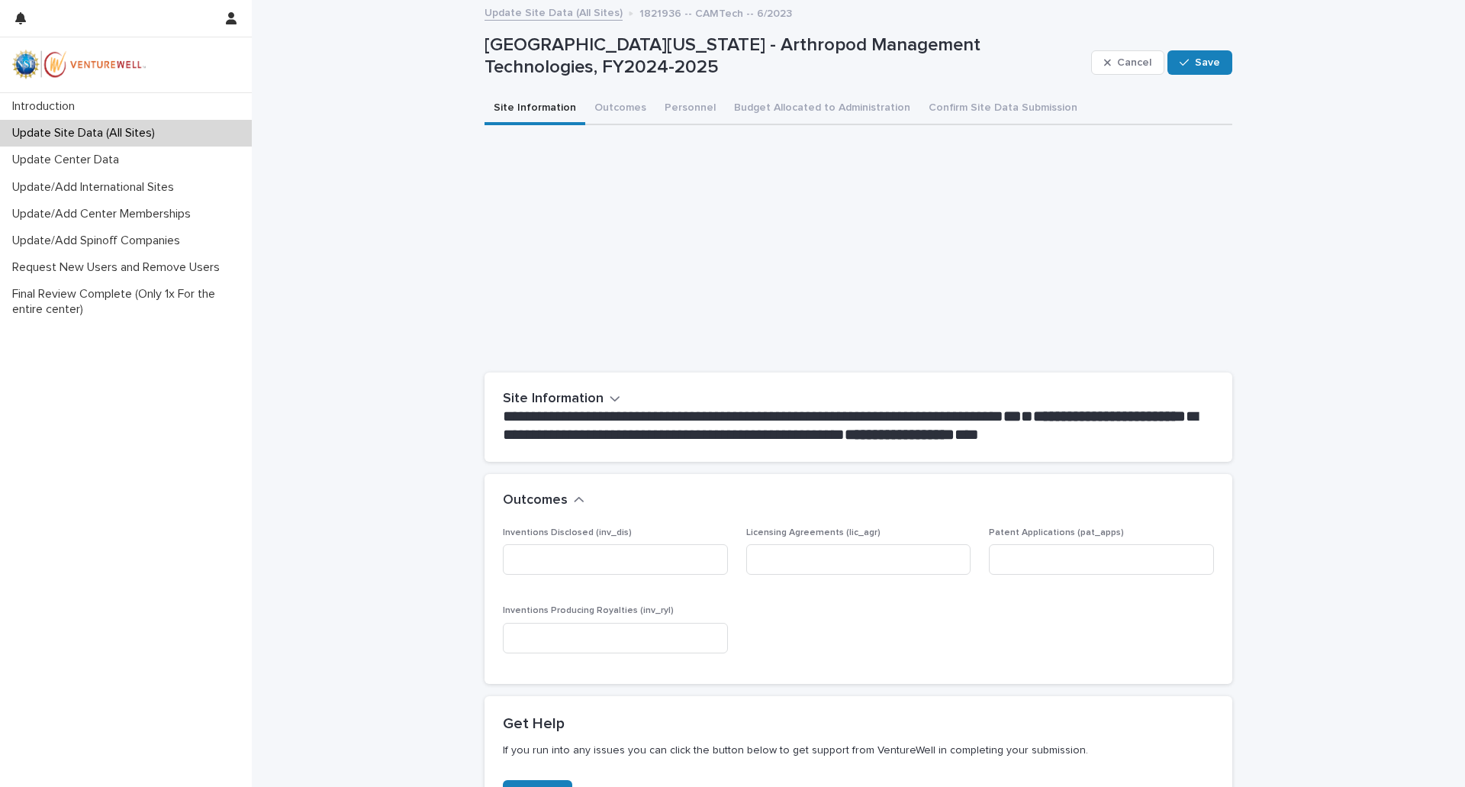
scroll to position [168, 0]
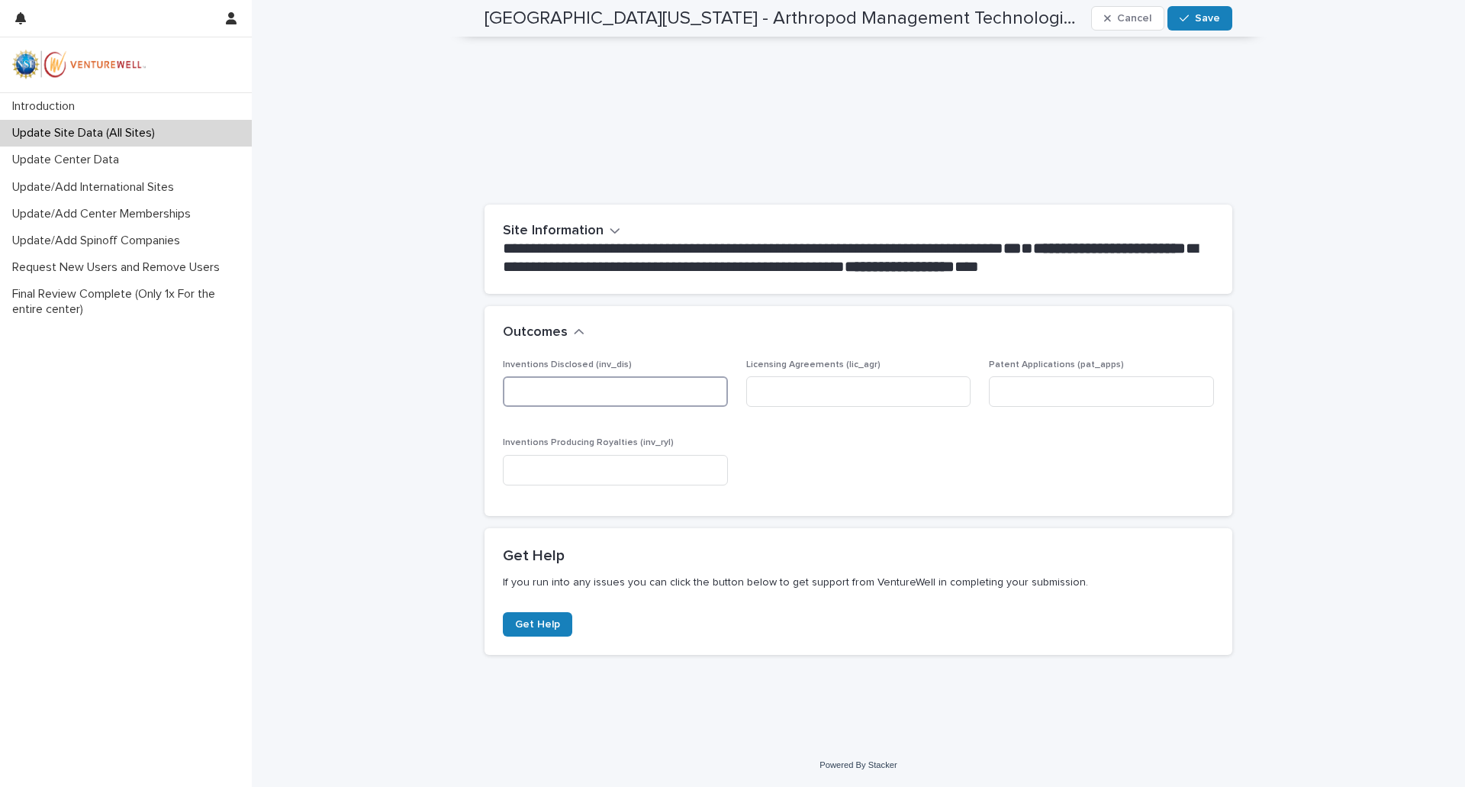
click at [583, 392] on input at bounding box center [615, 391] width 225 height 31
type input "*"
click at [599, 469] on input at bounding box center [615, 470] width 225 height 31
type input "*"
click at [800, 394] on input at bounding box center [858, 391] width 225 height 31
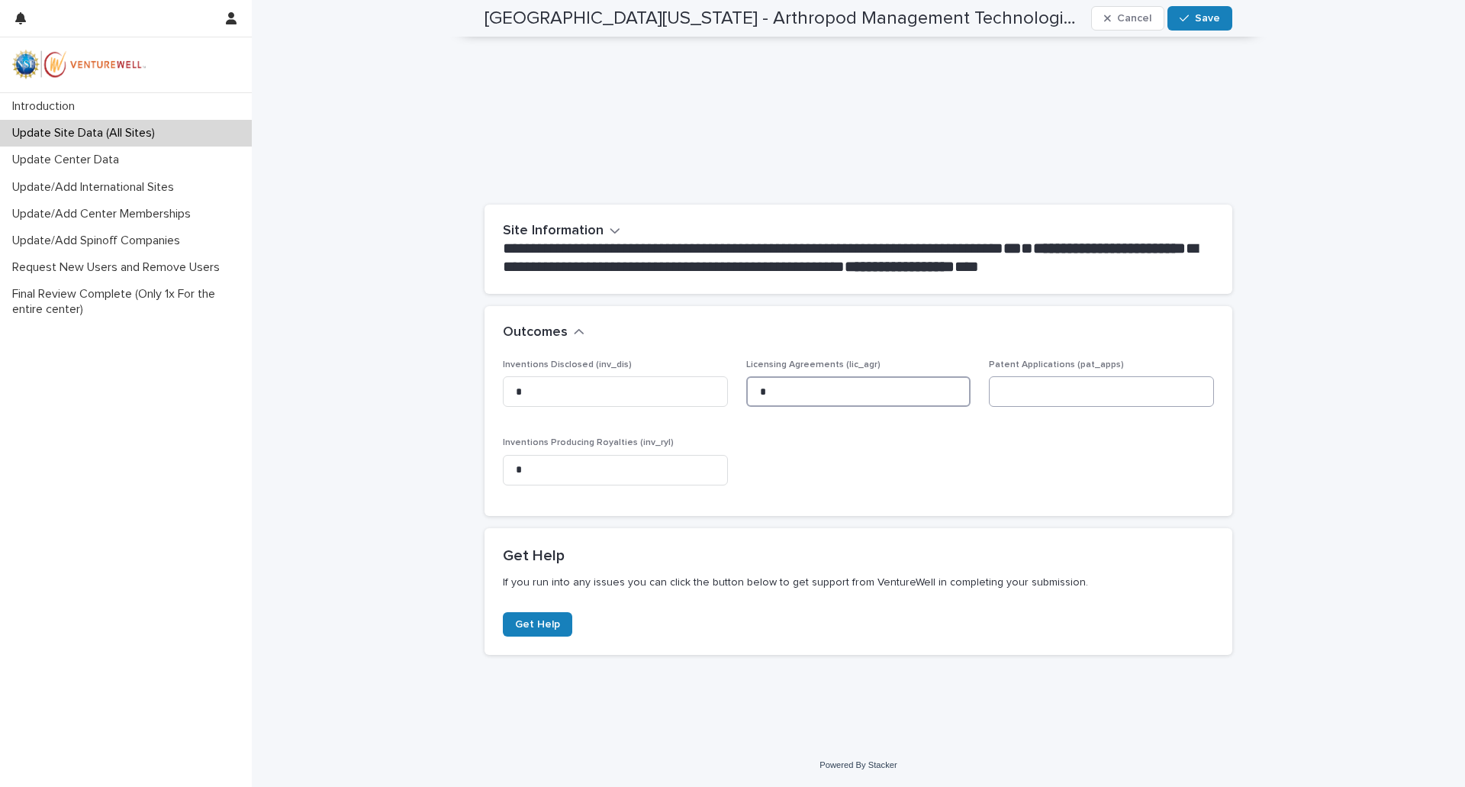
type input "*"
click at [1053, 384] on input at bounding box center [1101, 391] width 225 height 31
type input "*"
click at [610, 230] on icon "button" at bounding box center [614, 230] width 9 height 5
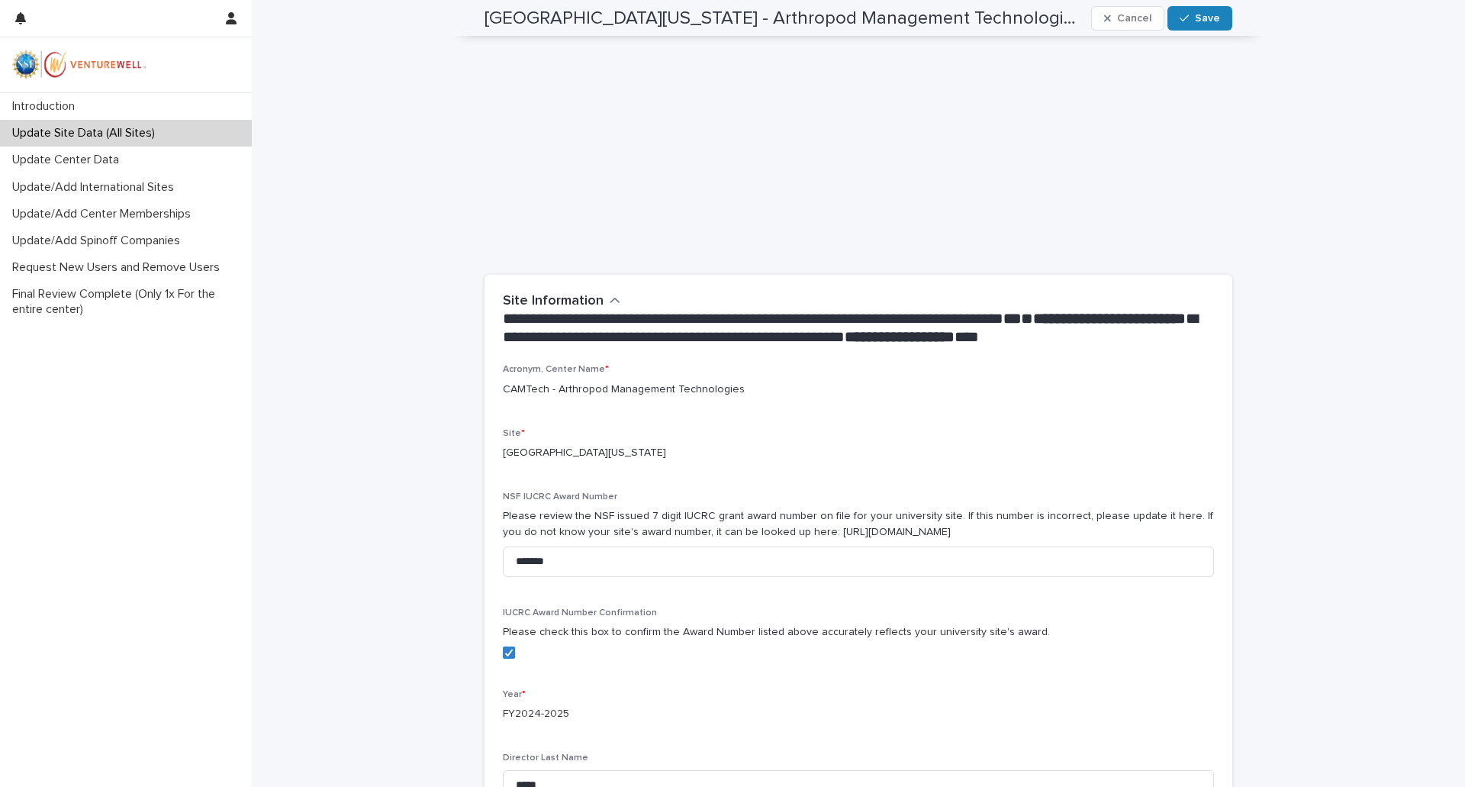
scroll to position [0, 0]
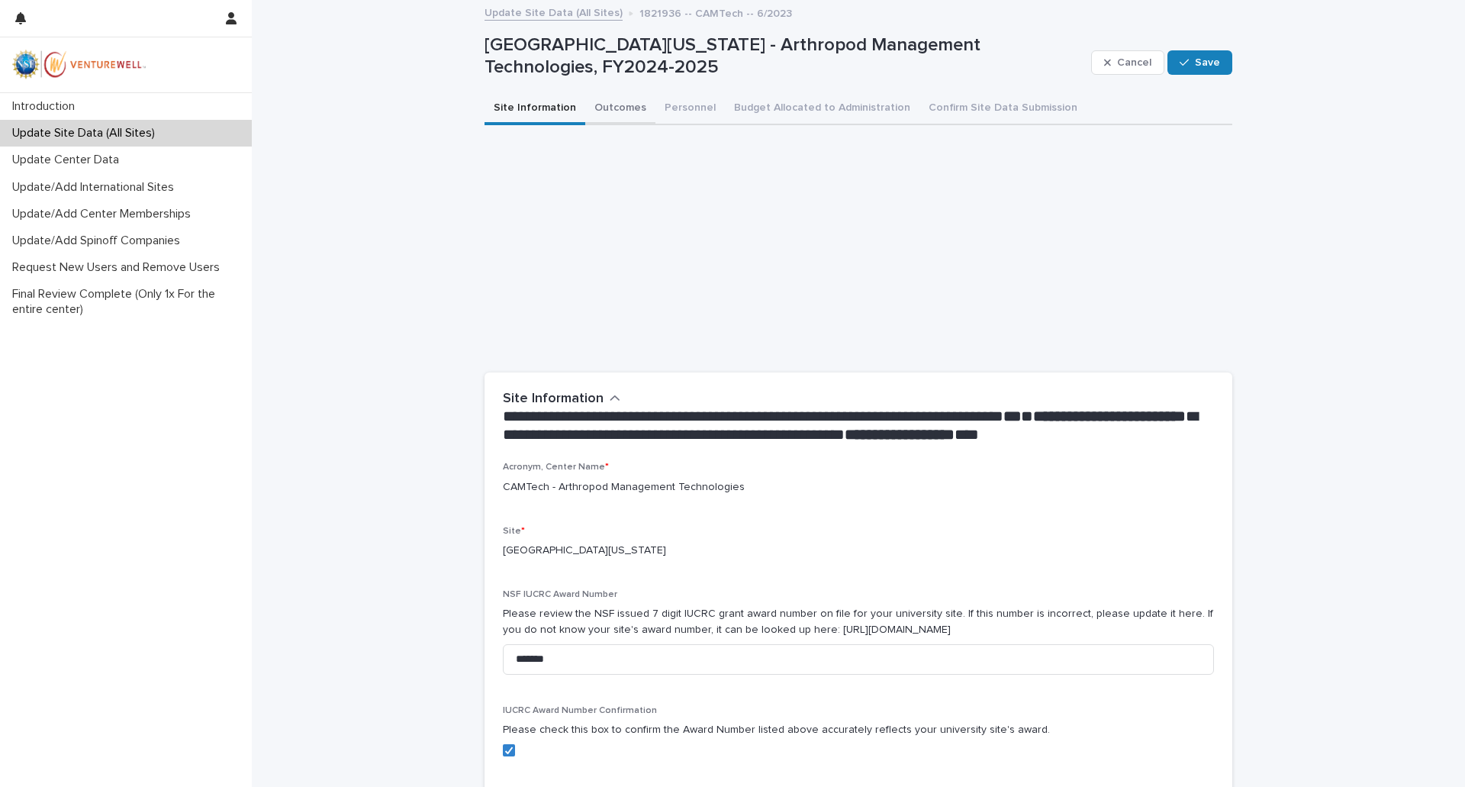
click at [615, 113] on button "Outcomes" at bounding box center [620, 109] width 70 height 32
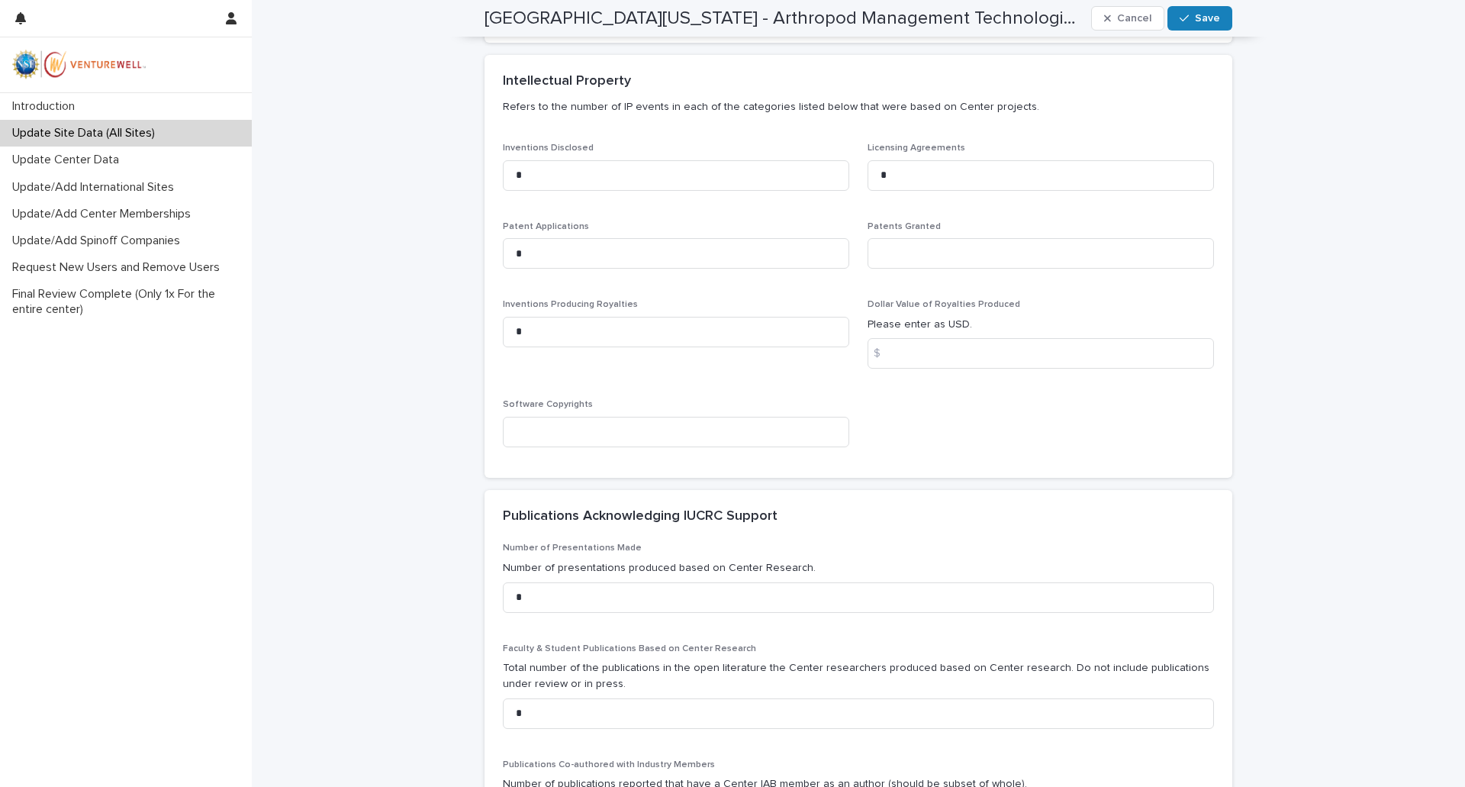
scroll to position [305, 0]
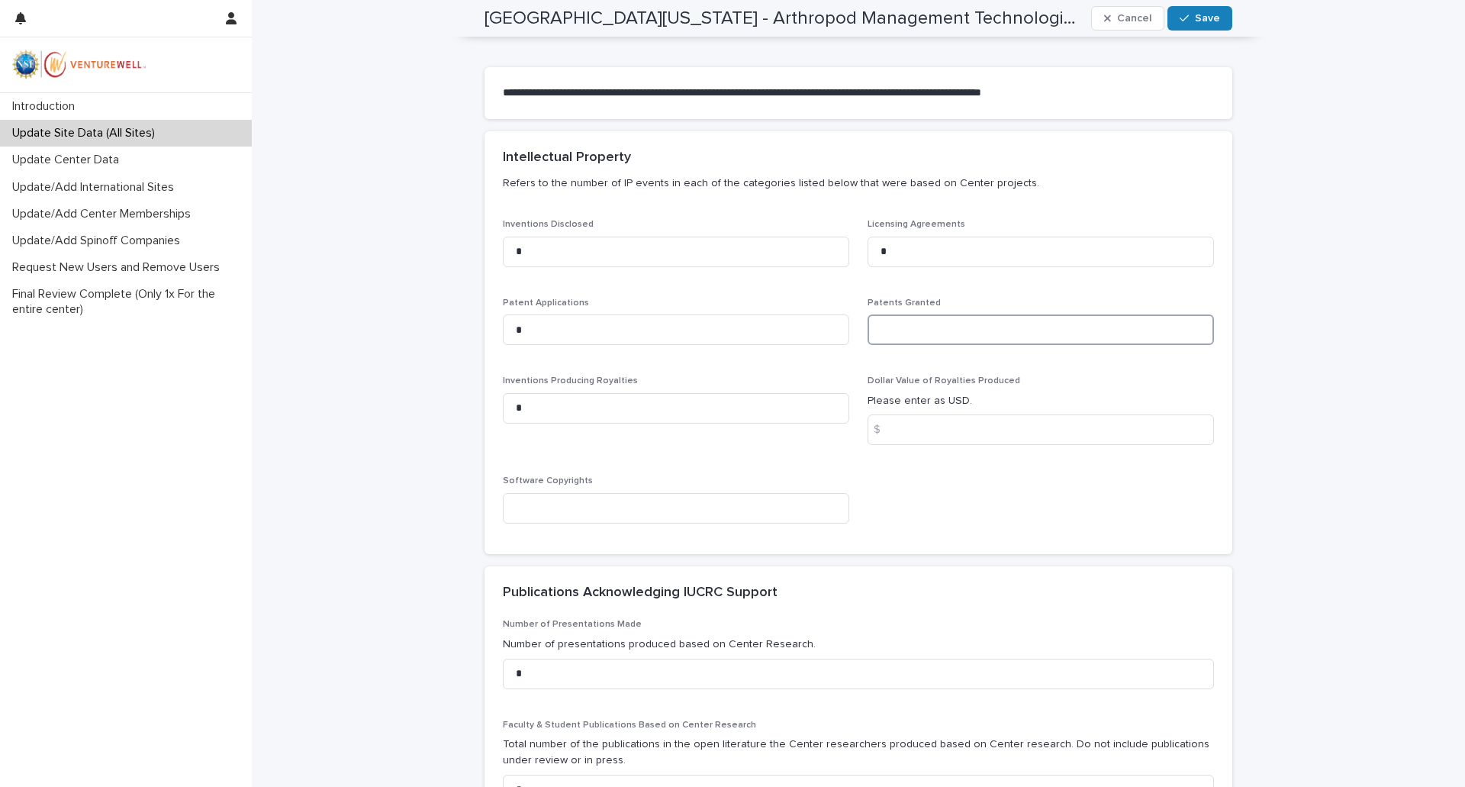
click at [921, 331] on input at bounding box center [1040, 329] width 346 height 31
type input "*"
click at [640, 513] on input at bounding box center [676, 508] width 346 height 31
type input "*"
click at [918, 435] on input at bounding box center [1040, 429] width 346 height 31
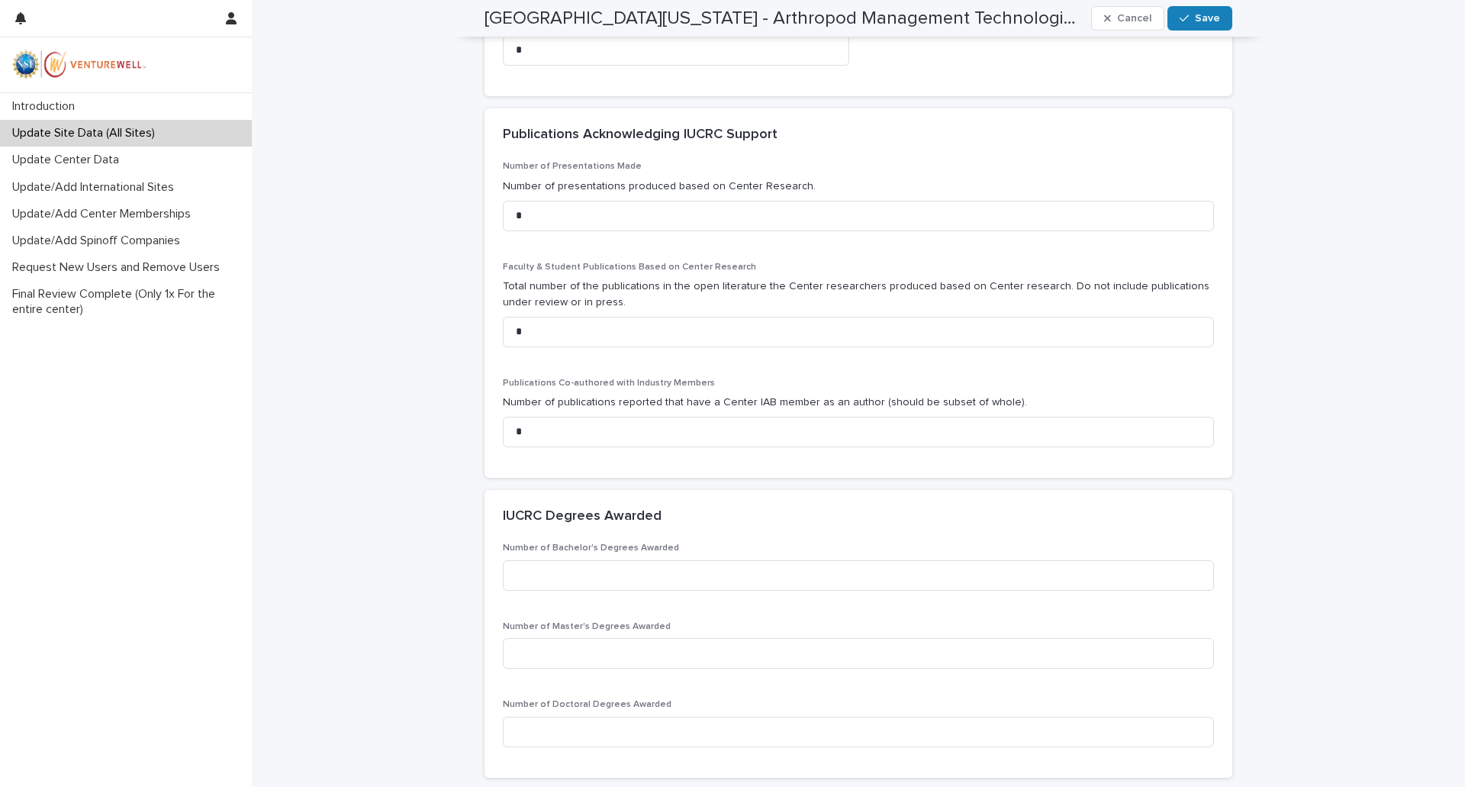
scroll to position [1144, 0]
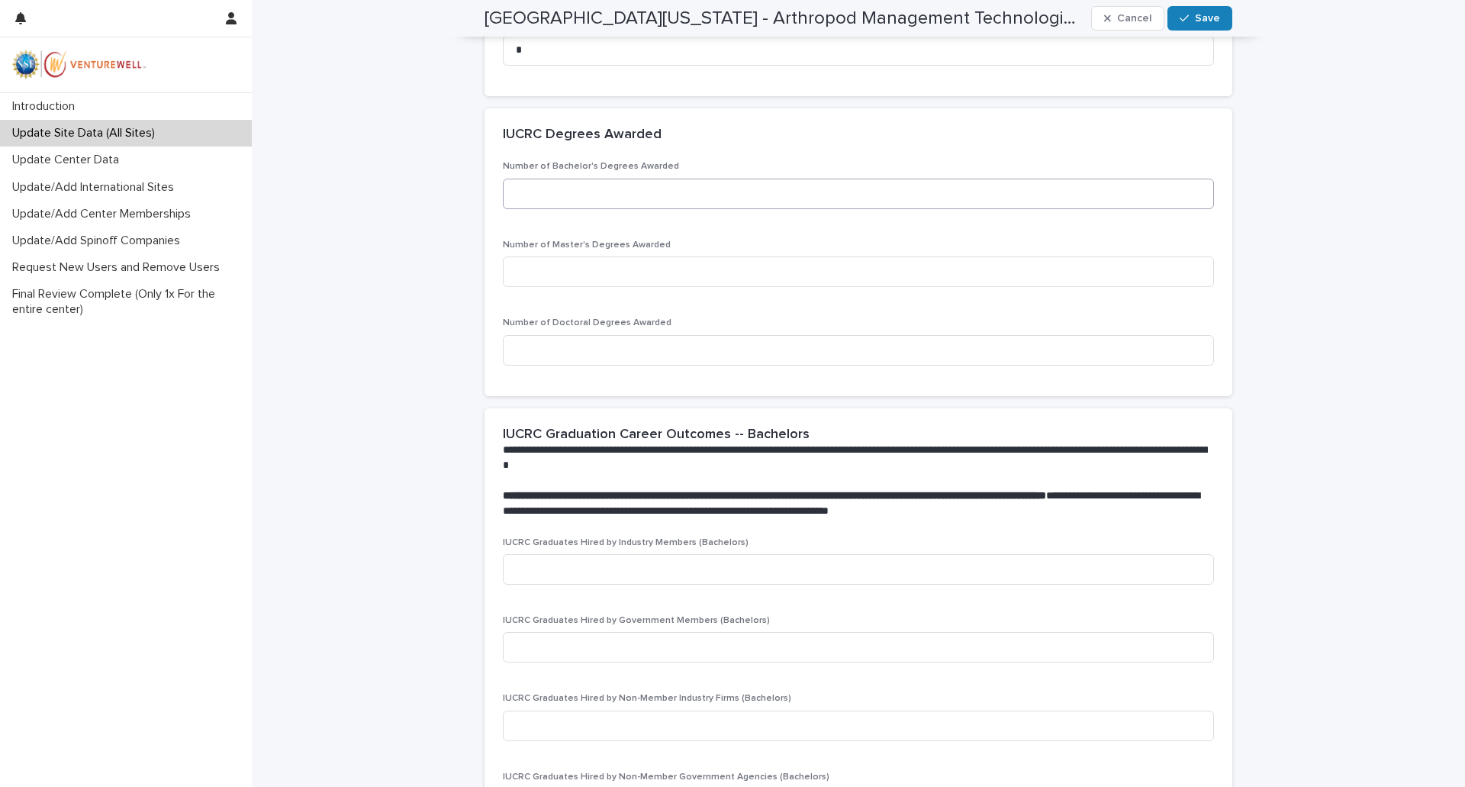
type input "*"
click at [611, 192] on input at bounding box center [858, 194] width 711 height 31
type input "*"
click at [587, 267] on input at bounding box center [858, 271] width 711 height 31
type input "*"
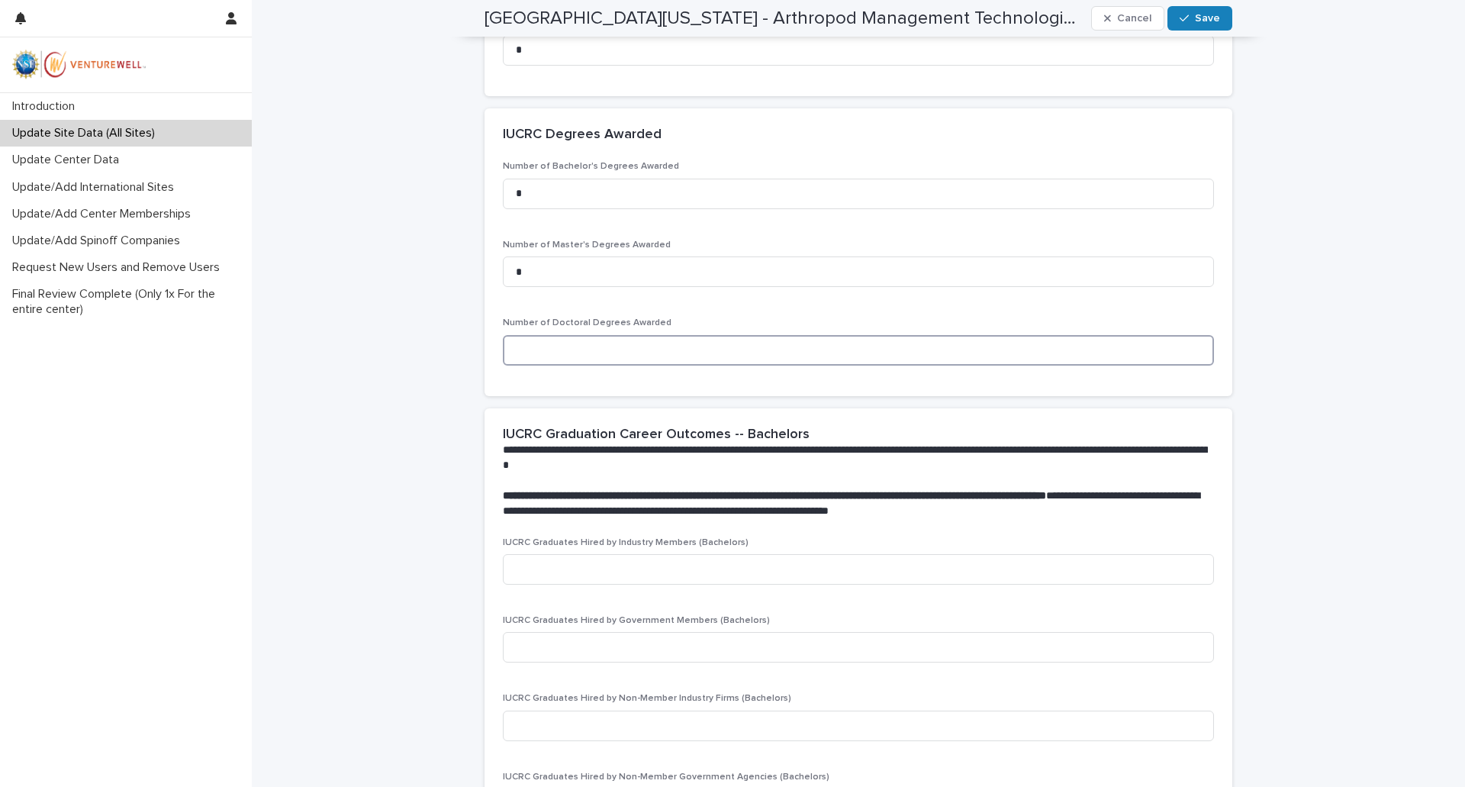
click at [581, 354] on input at bounding box center [858, 350] width 711 height 31
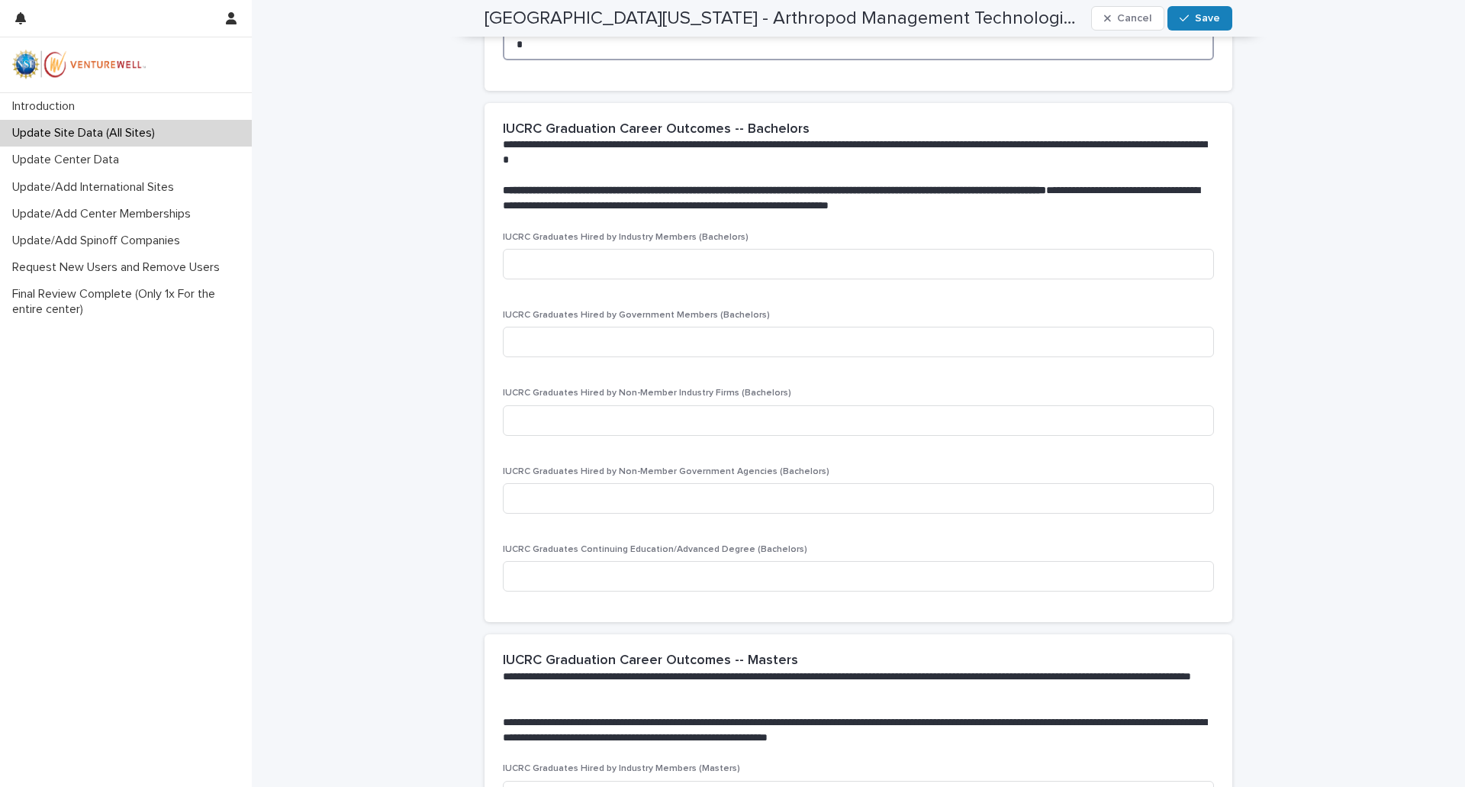
scroll to position [1602, 0]
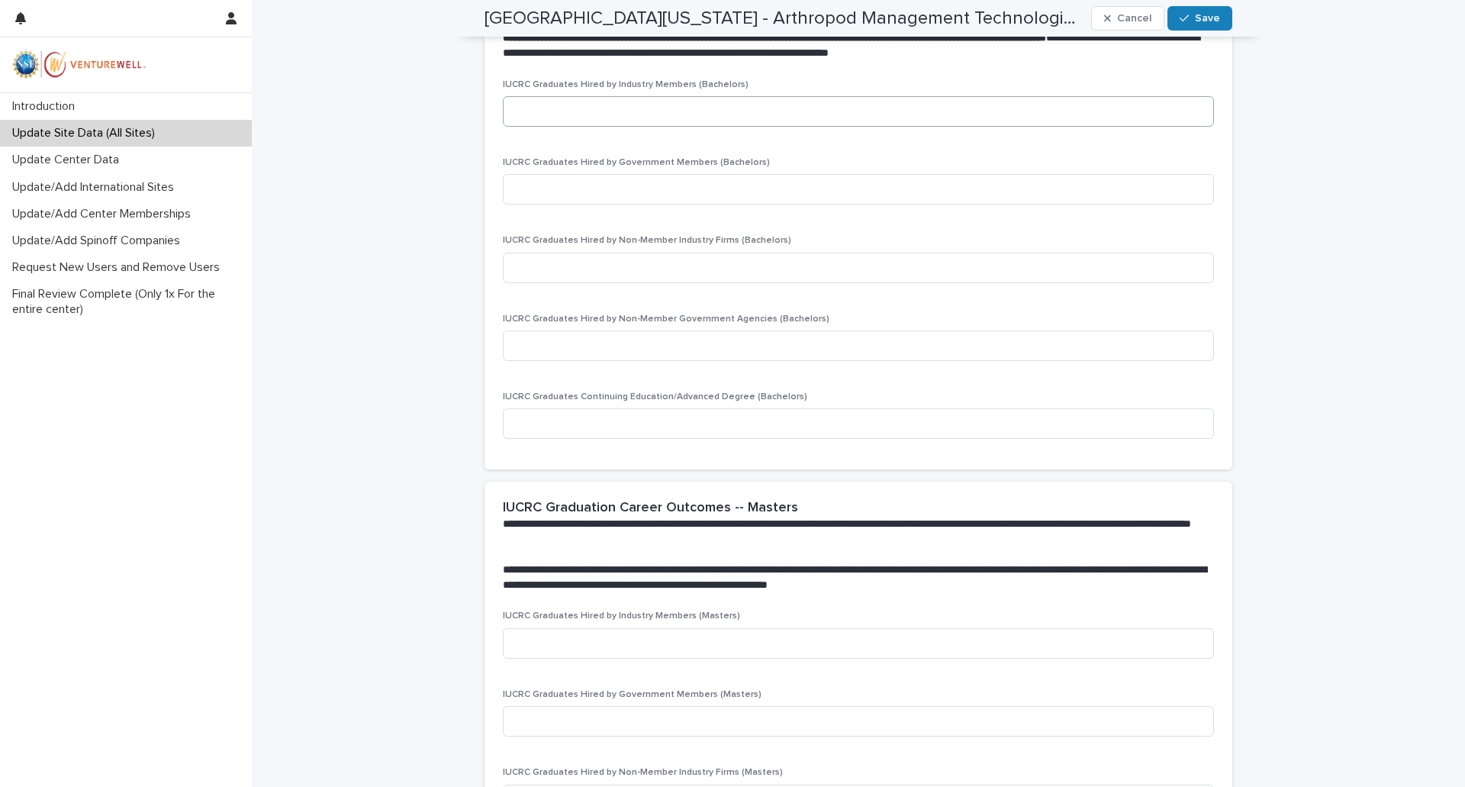
type input "*"
click at [542, 106] on input at bounding box center [858, 111] width 711 height 31
type input "*"
click at [539, 195] on input at bounding box center [858, 189] width 711 height 31
type input "*"
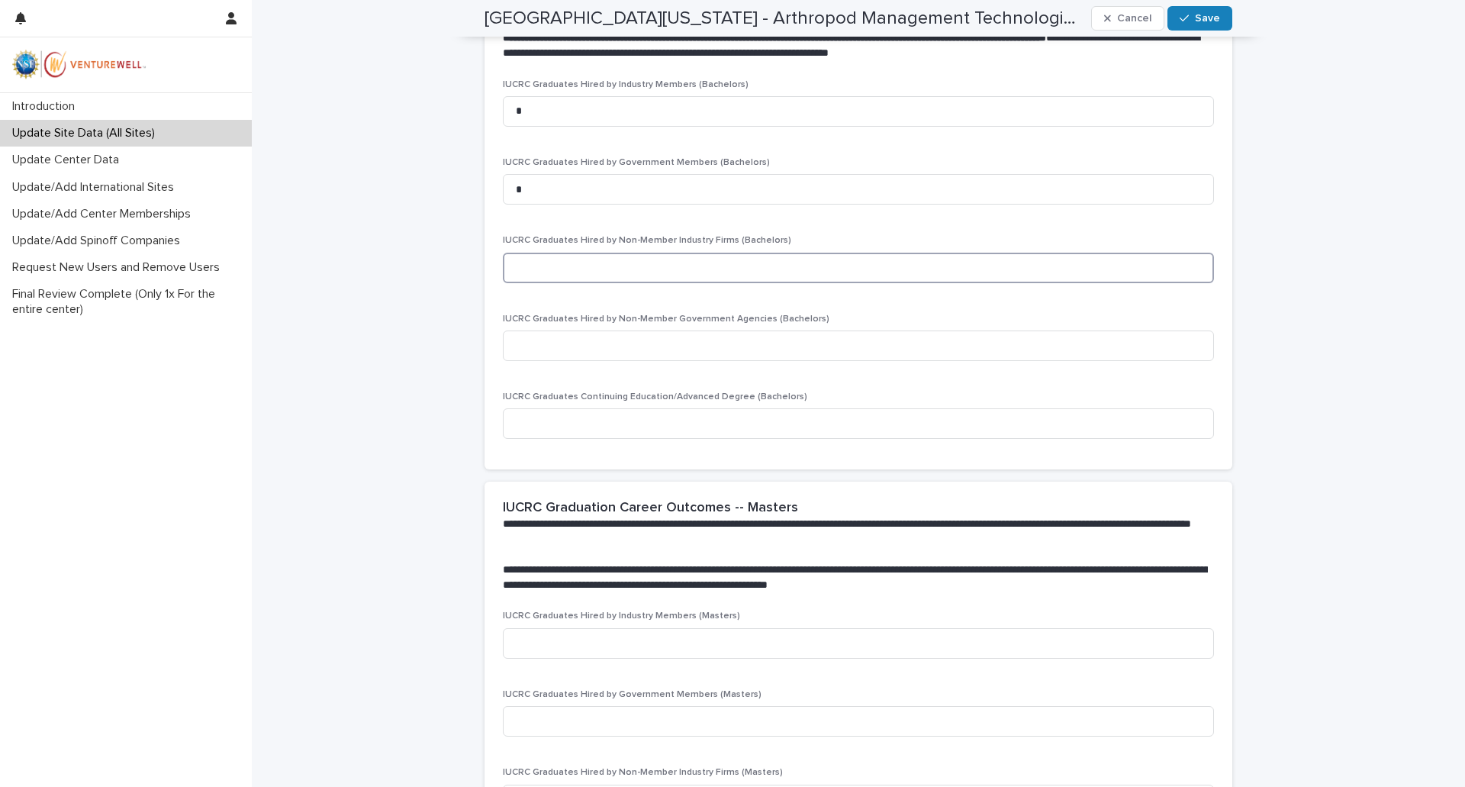
click at [541, 263] on input at bounding box center [858, 268] width 711 height 31
type input "*"
click at [538, 346] on input at bounding box center [858, 345] width 711 height 31
type input "*"
click at [531, 428] on input at bounding box center [858, 423] width 711 height 31
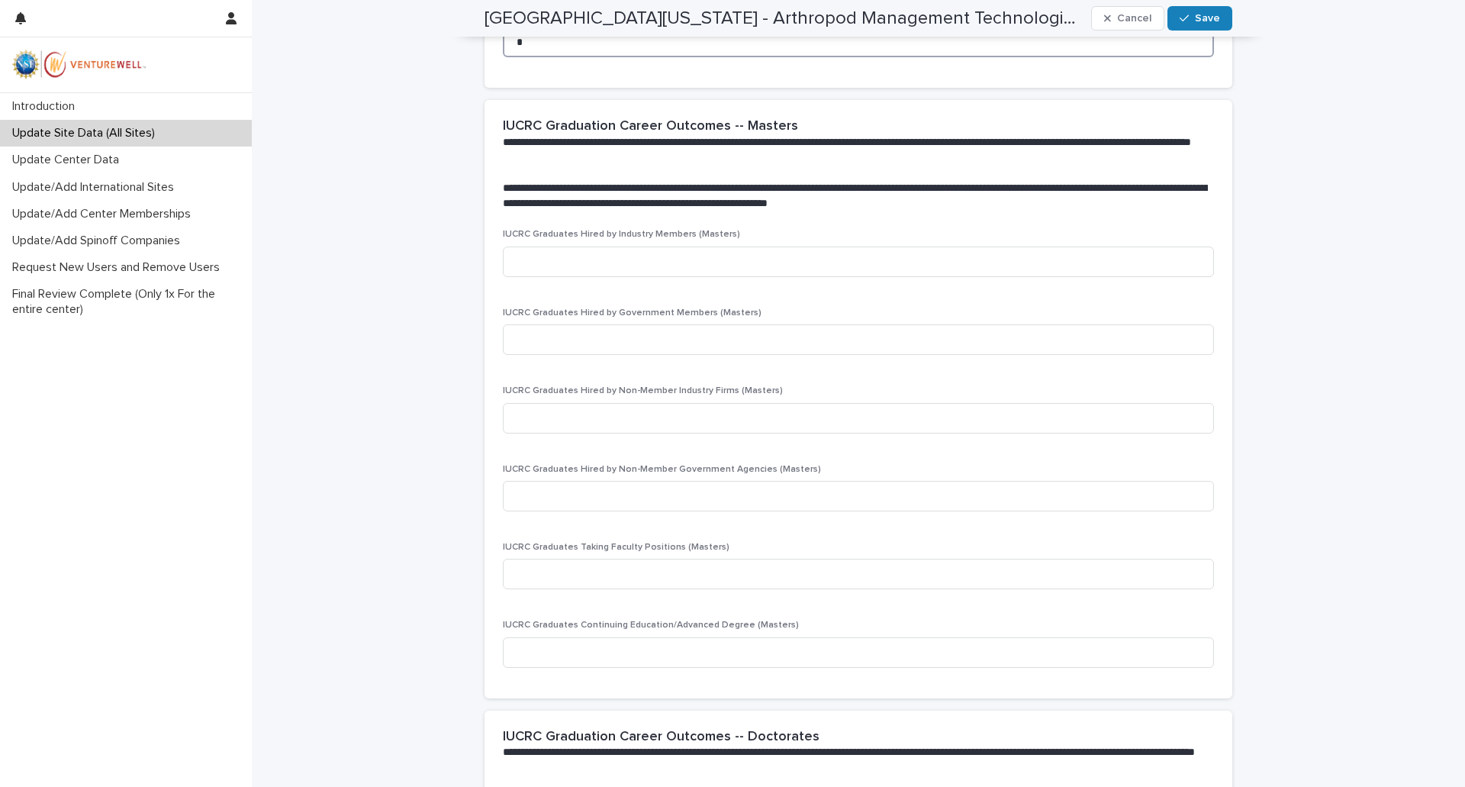
scroll to position [2060, 0]
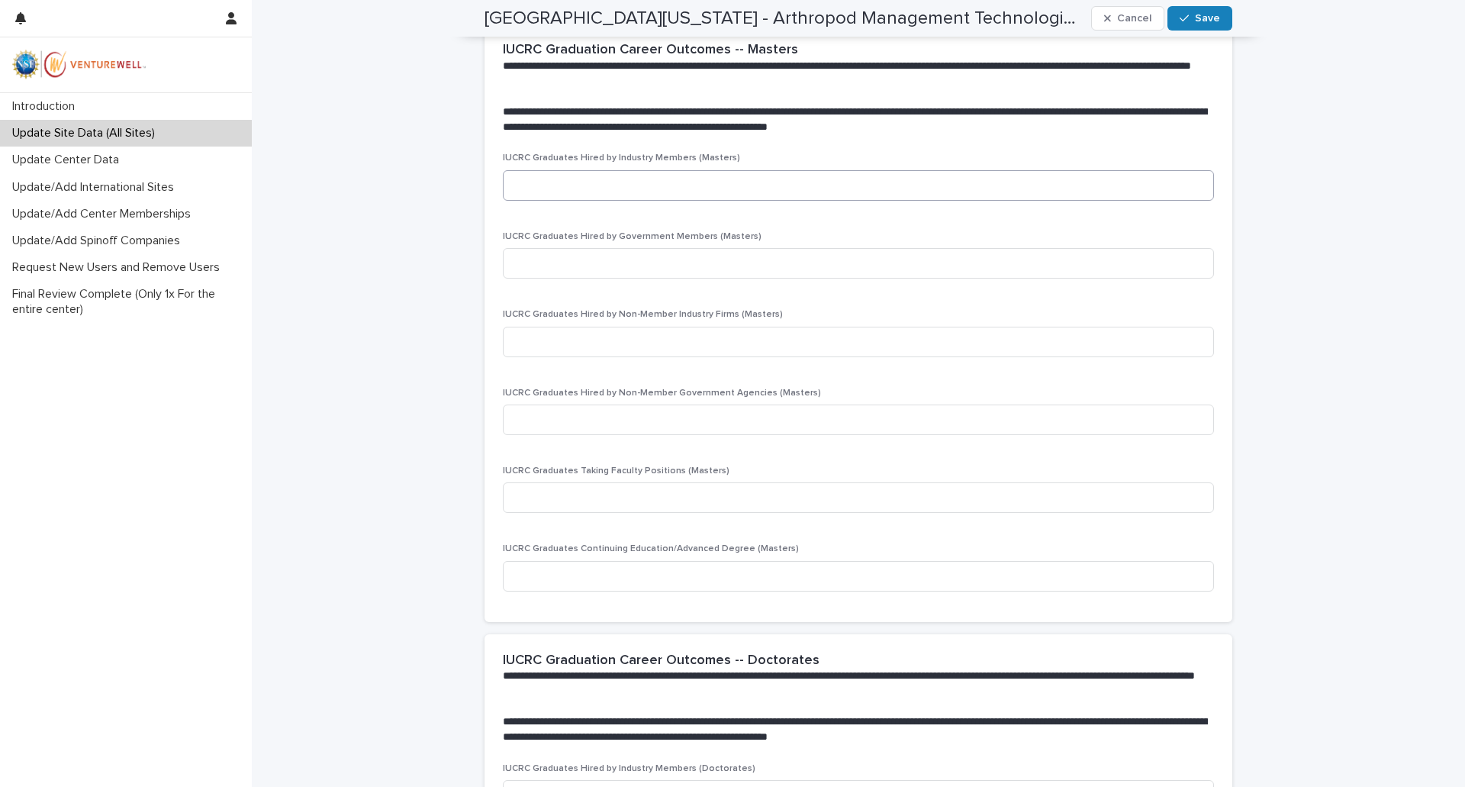
type input "*"
click at [541, 177] on input at bounding box center [858, 185] width 711 height 31
type input "*"
click at [546, 261] on input at bounding box center [858, 263] width 711 height 31
type input "*"
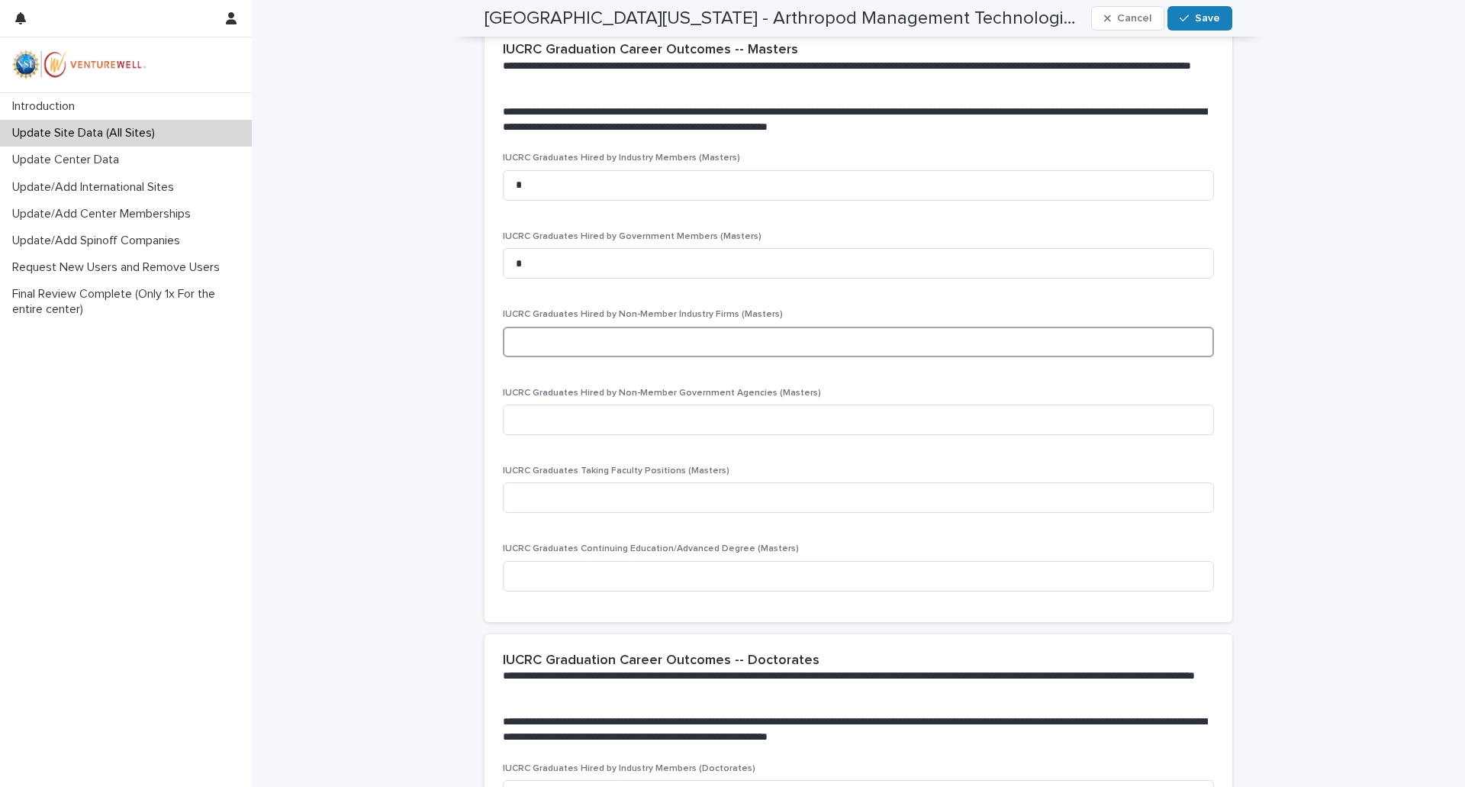
click at [530, 351] on input at bounding box center [858, 342] width 711 height 31
type input "*"
click at [535, 423] on input at bounding box center [858, 419] width 711 height 31
type input "*"
click at [542, 497] on input at bounding box center [858, 497] width 711 height 31
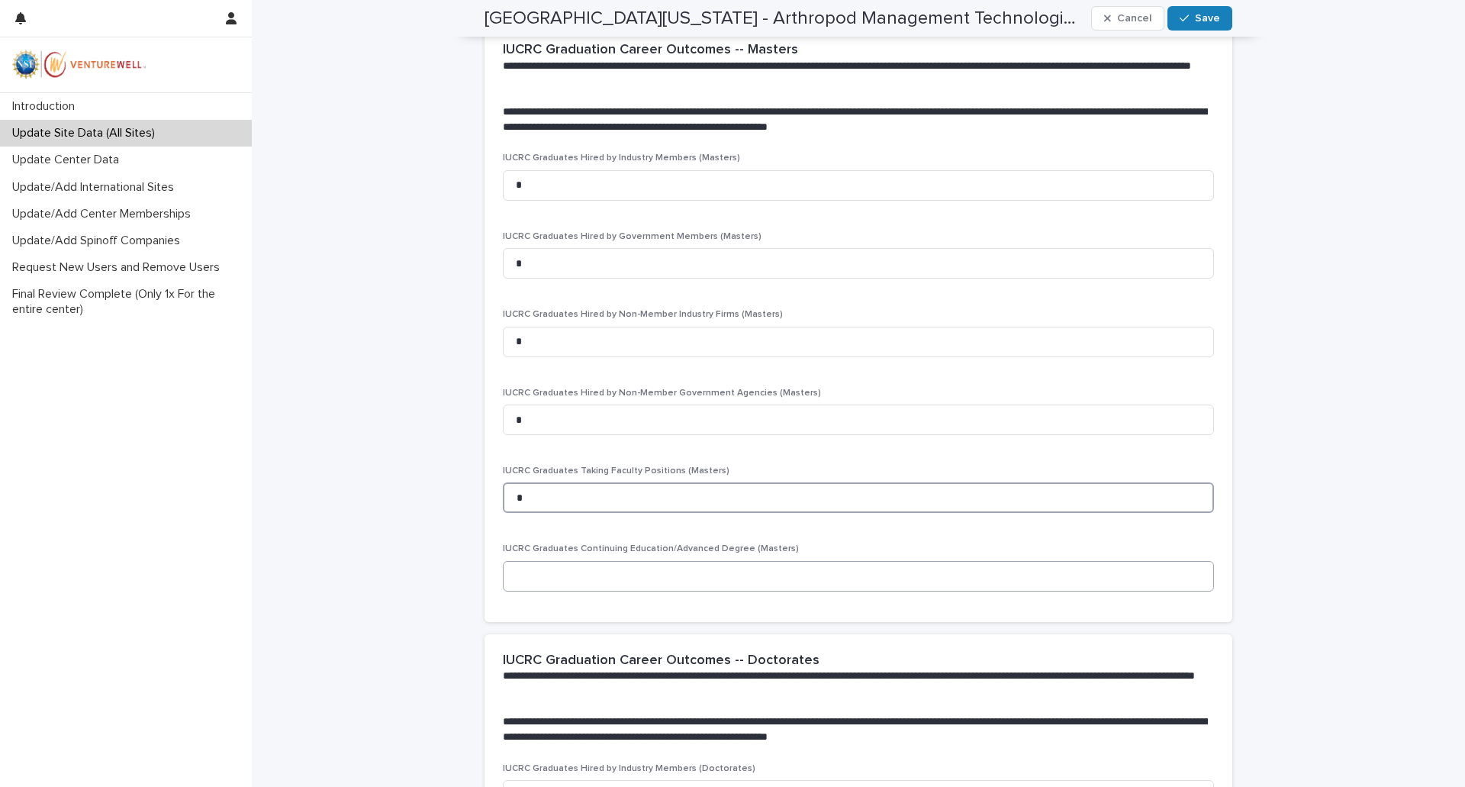
type input "*"
click at [568, 562] on input at bounding box center [858, 576] width 711 height 31
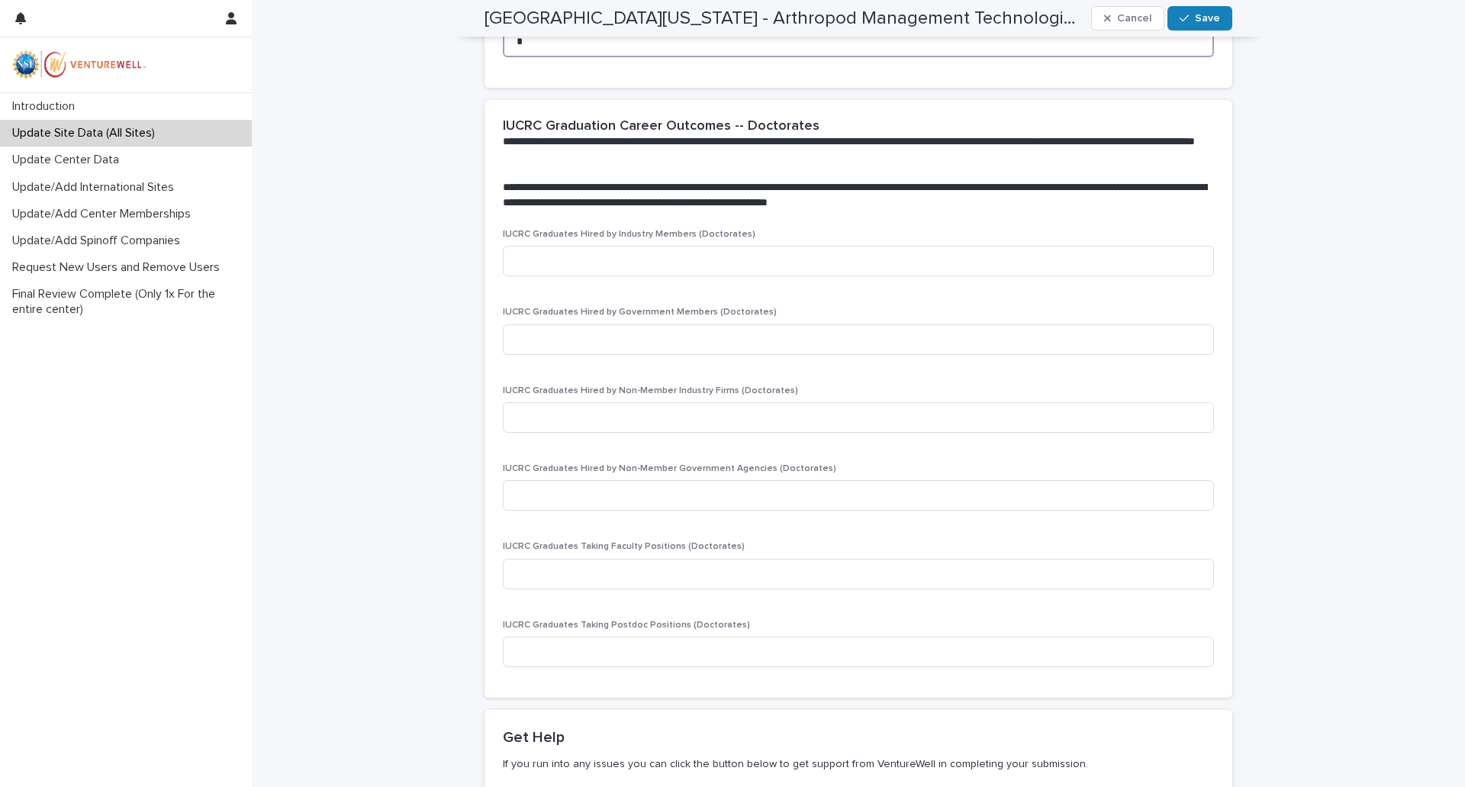
scroll to position [2670, 0]
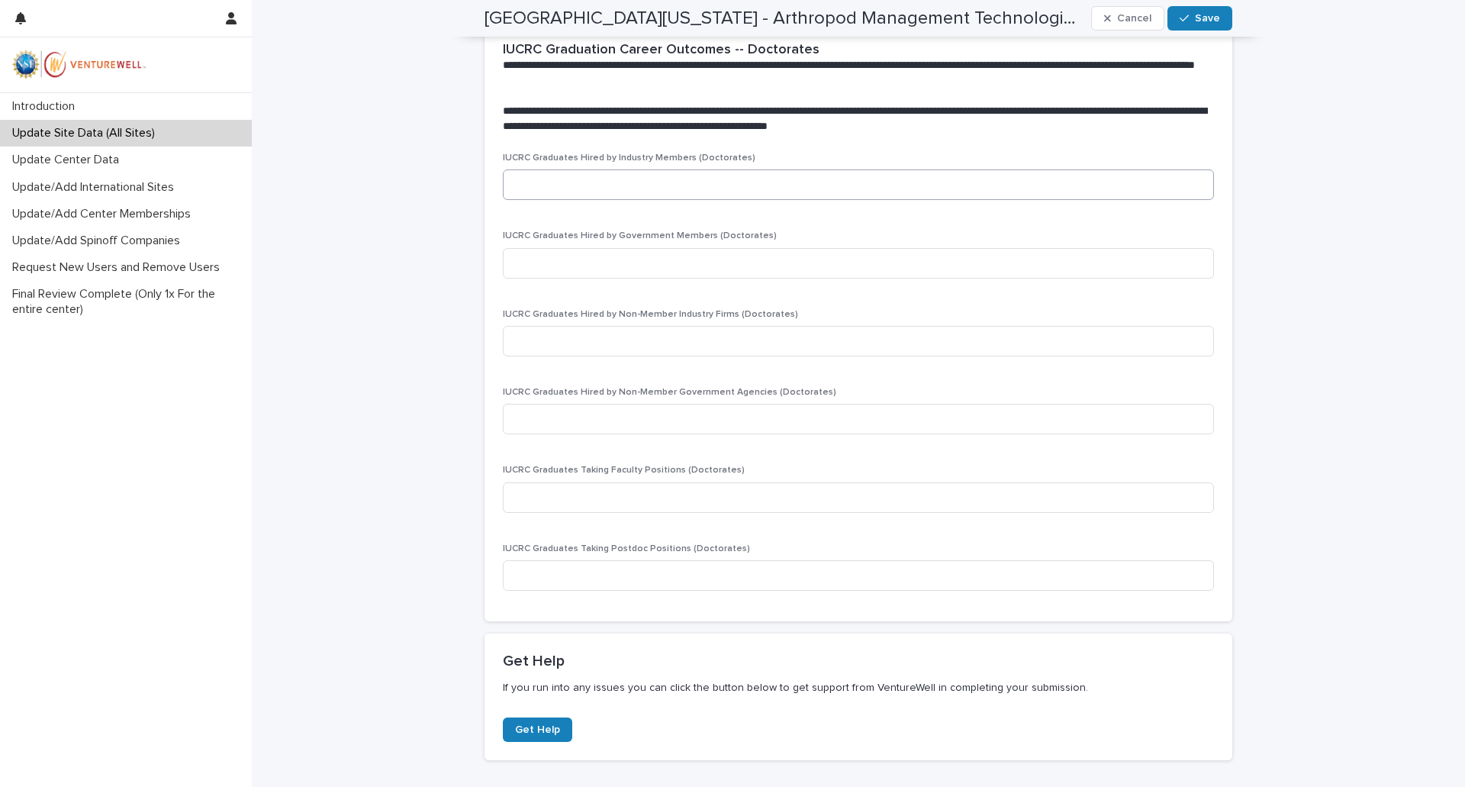
type input "*"
click at [643, 188] on input at bounding box center [858, 184] width 711 height 31
type input "*"
click at [575, 265] on input at bounding box center [858, 263] width 711 height 31
type input "*"
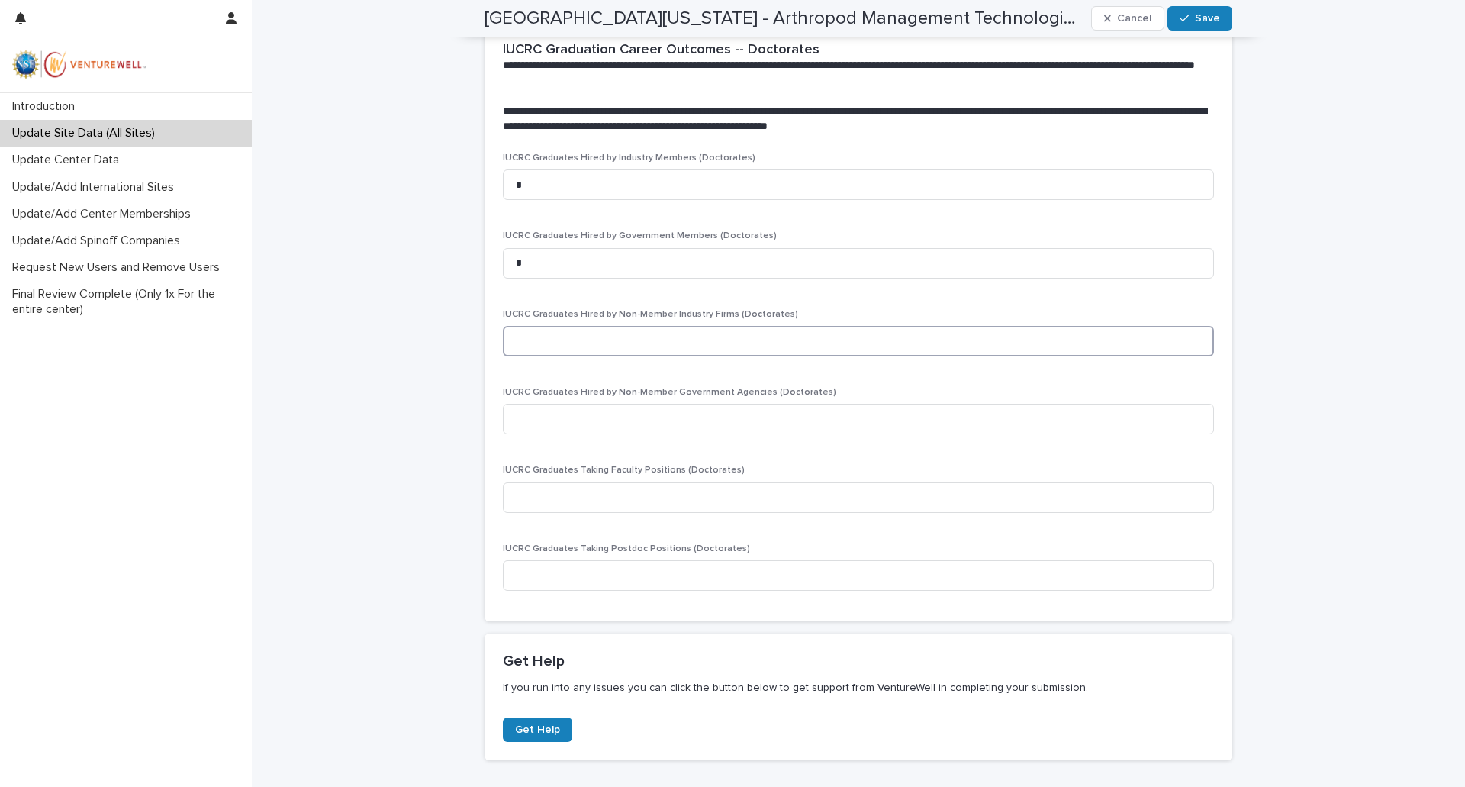
click at [548, 346] on input at bounding box center [858, 341] width 711 height 31
type input "*"
click at [553, 413] on input at bounding box center [858, 419] width 711 height 31
type input "*"
click at [543, 506] on input at bounding box center [858, 497] width 711 height 31
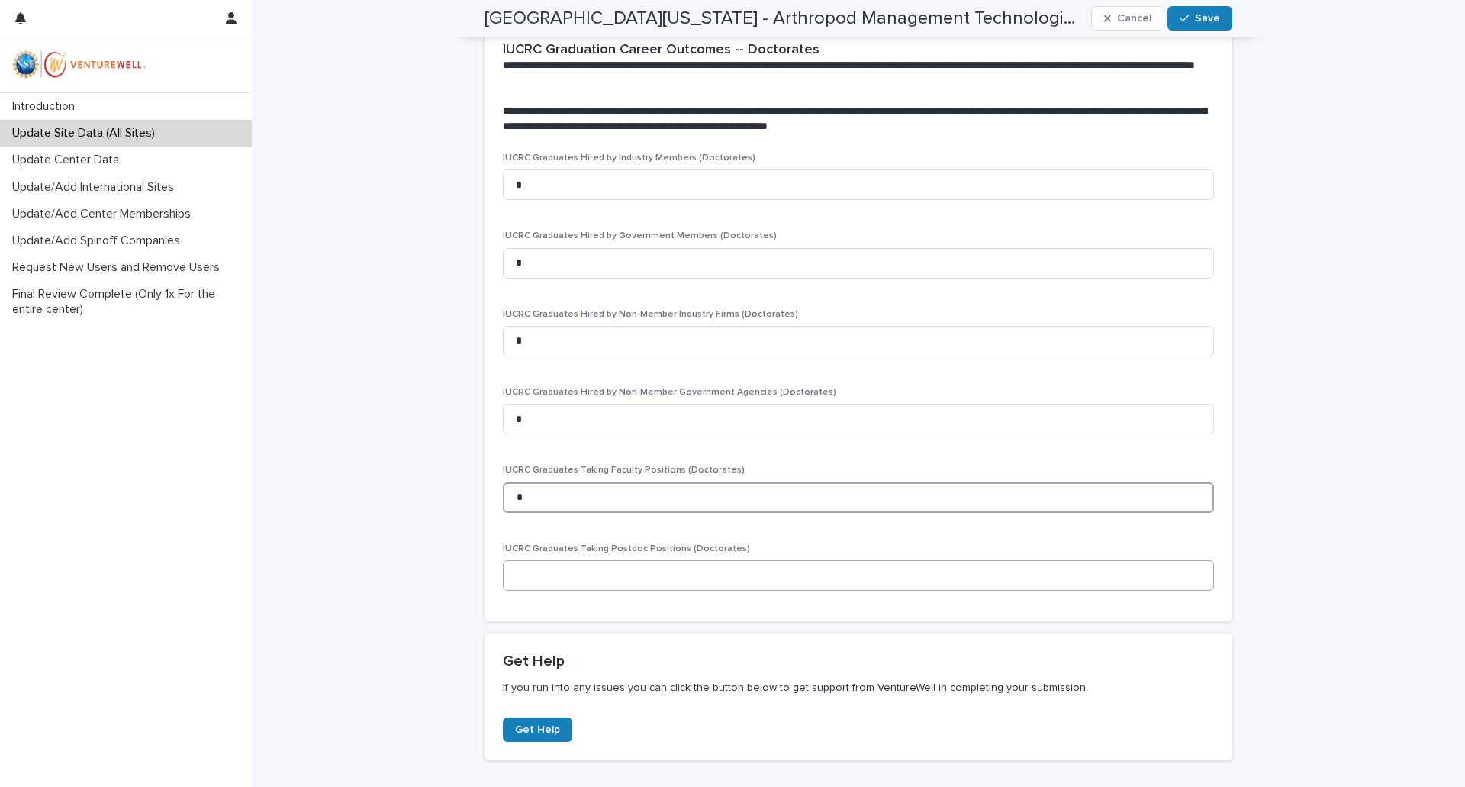
type input "*"
click at [555, 563] on input at bounding box center [858, 575] width 711 height 31
type input "*"
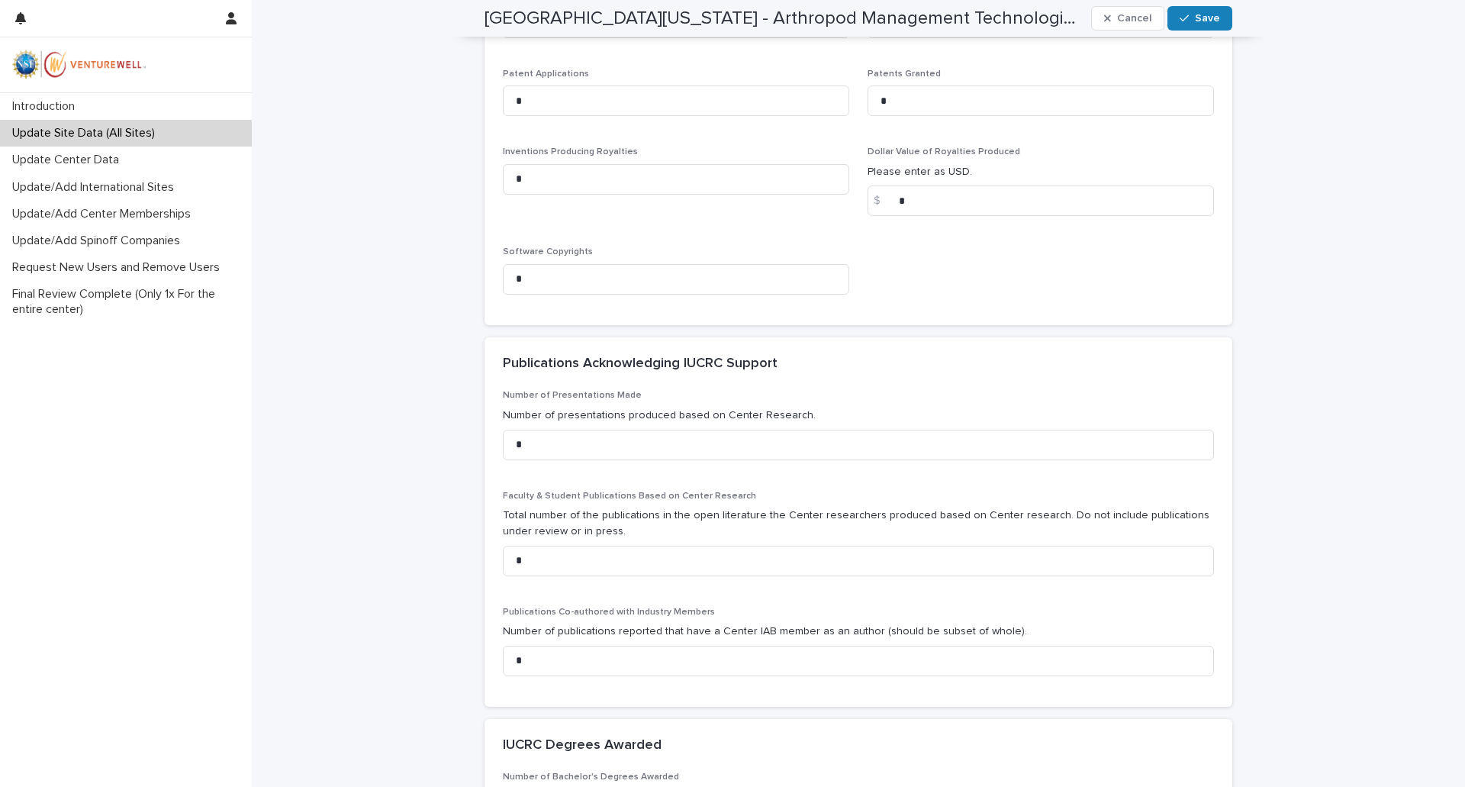
scroll to position [0, 0]
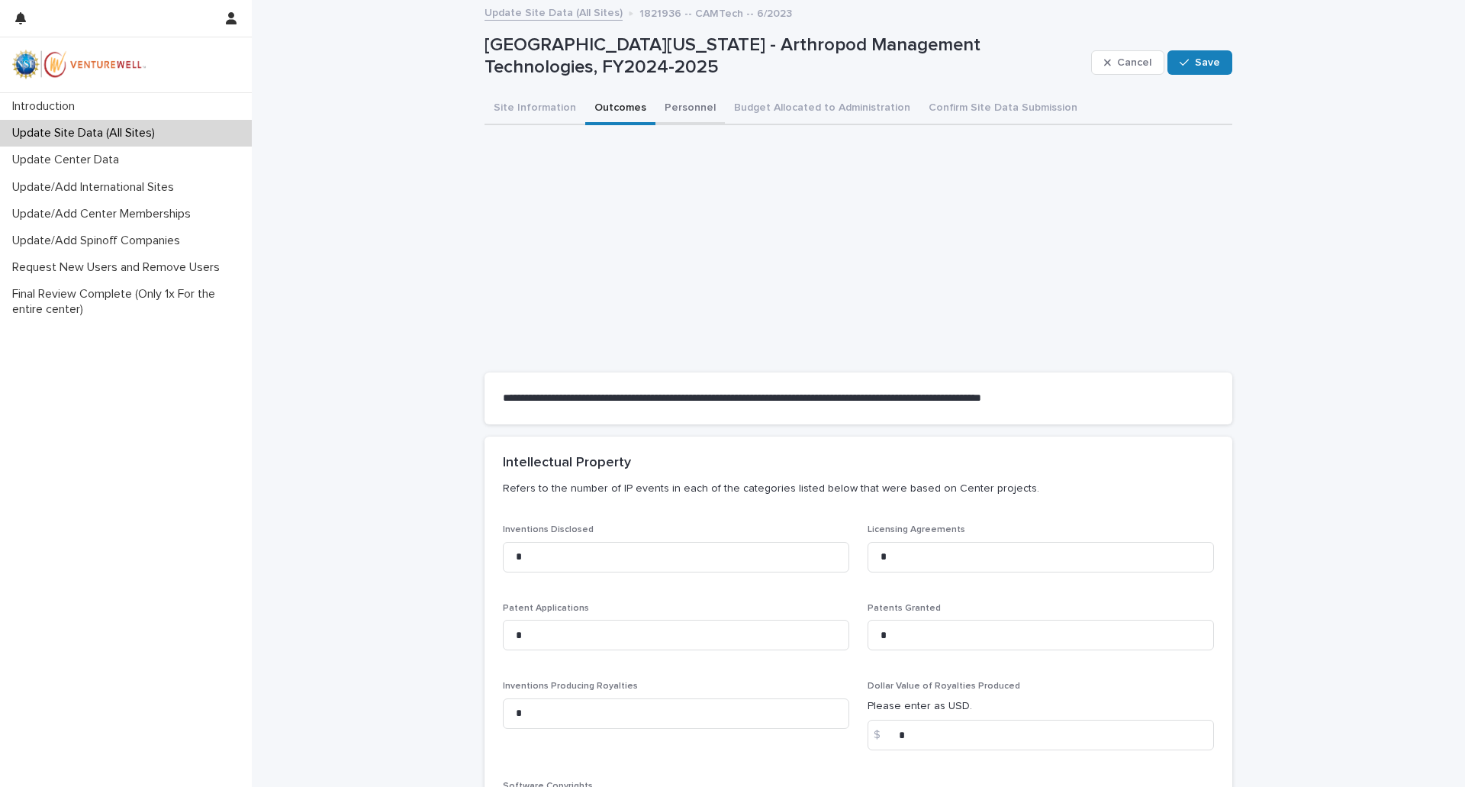
click at [683, 113] on button "Personnel" at bounding box center [689, 109] width 69 height 32
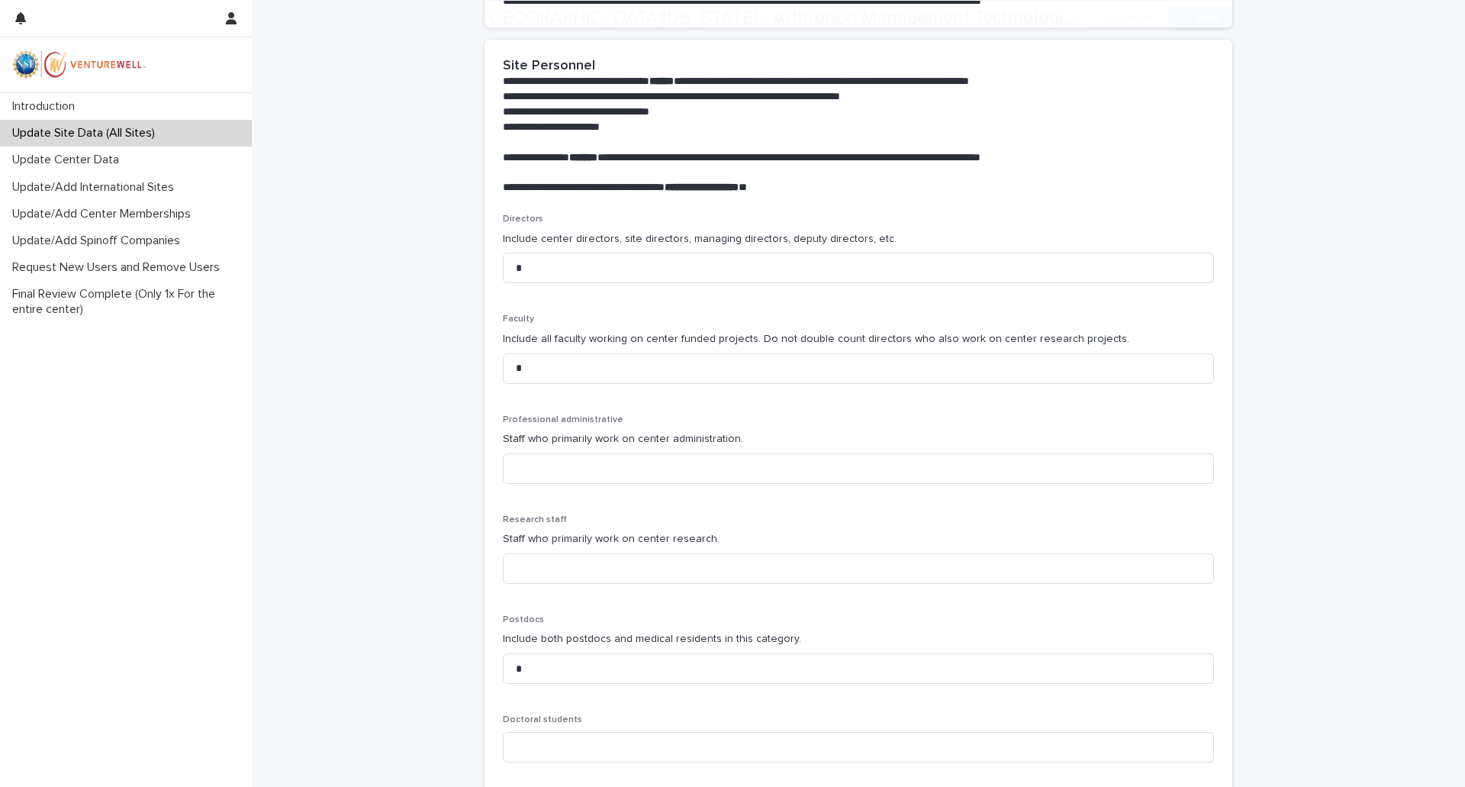
scroll to position [458, 0]
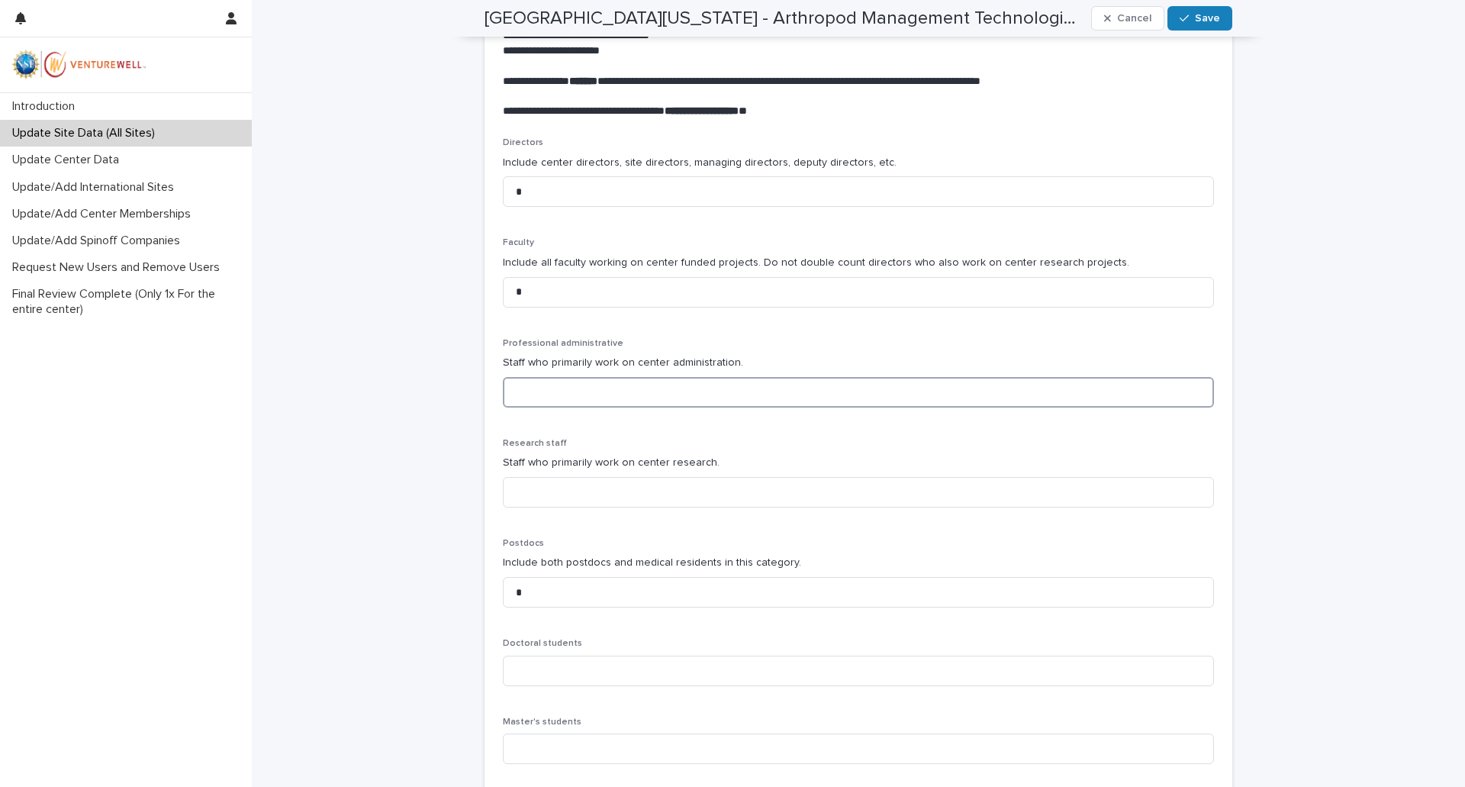
click at [758, 399] on input at bounding box center [858, 392] width 711 height 31
type input "*"
click at [595, 501] on input at bounding box center [858, 492] width 711 height 31
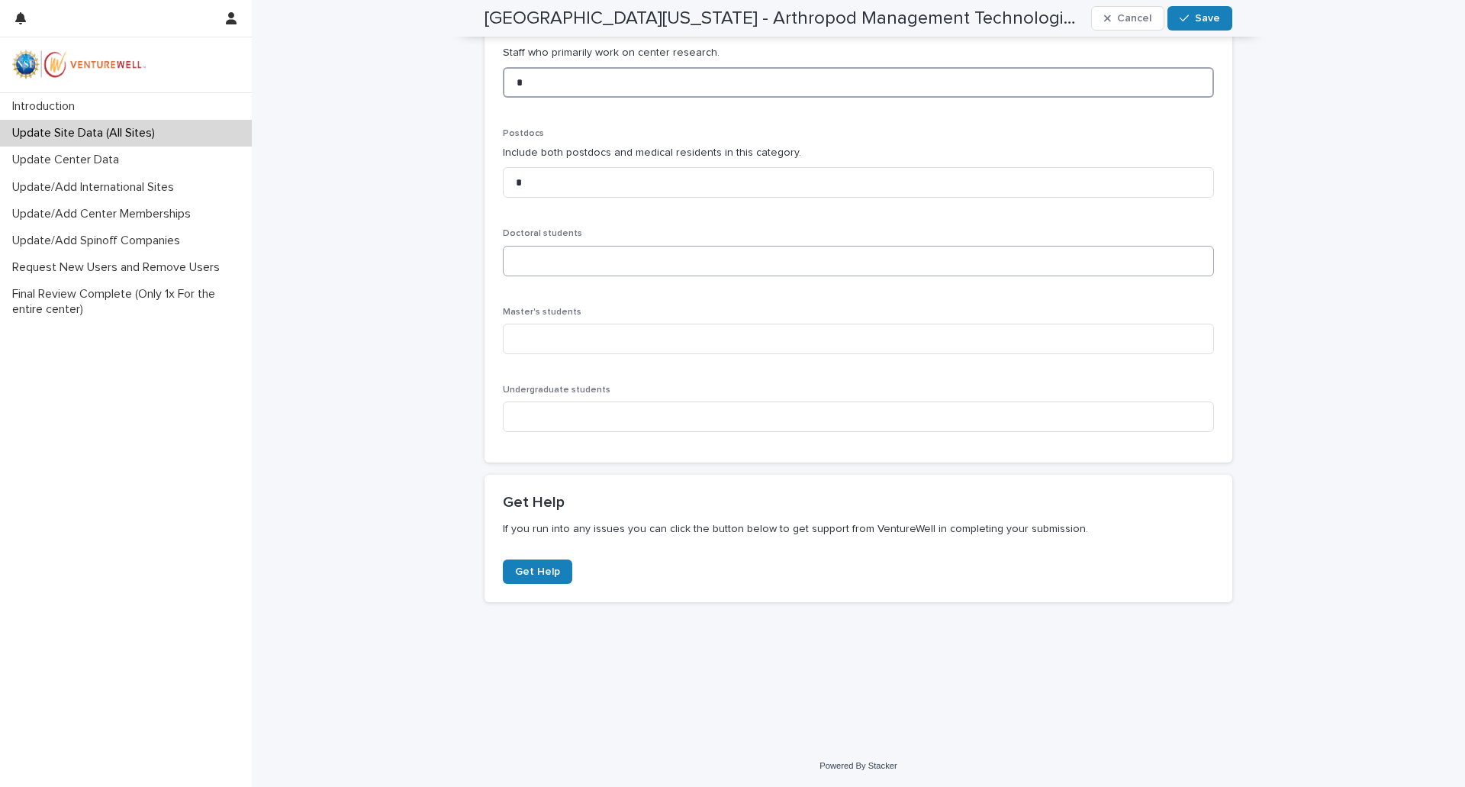
type input "*"
click at [613, 267] on input at bounding box center [858, 261] width 711 height 31
type input "*"
click at [571, 336] on input at bounding box center [858, 338] width 711 height 31
type input "*"
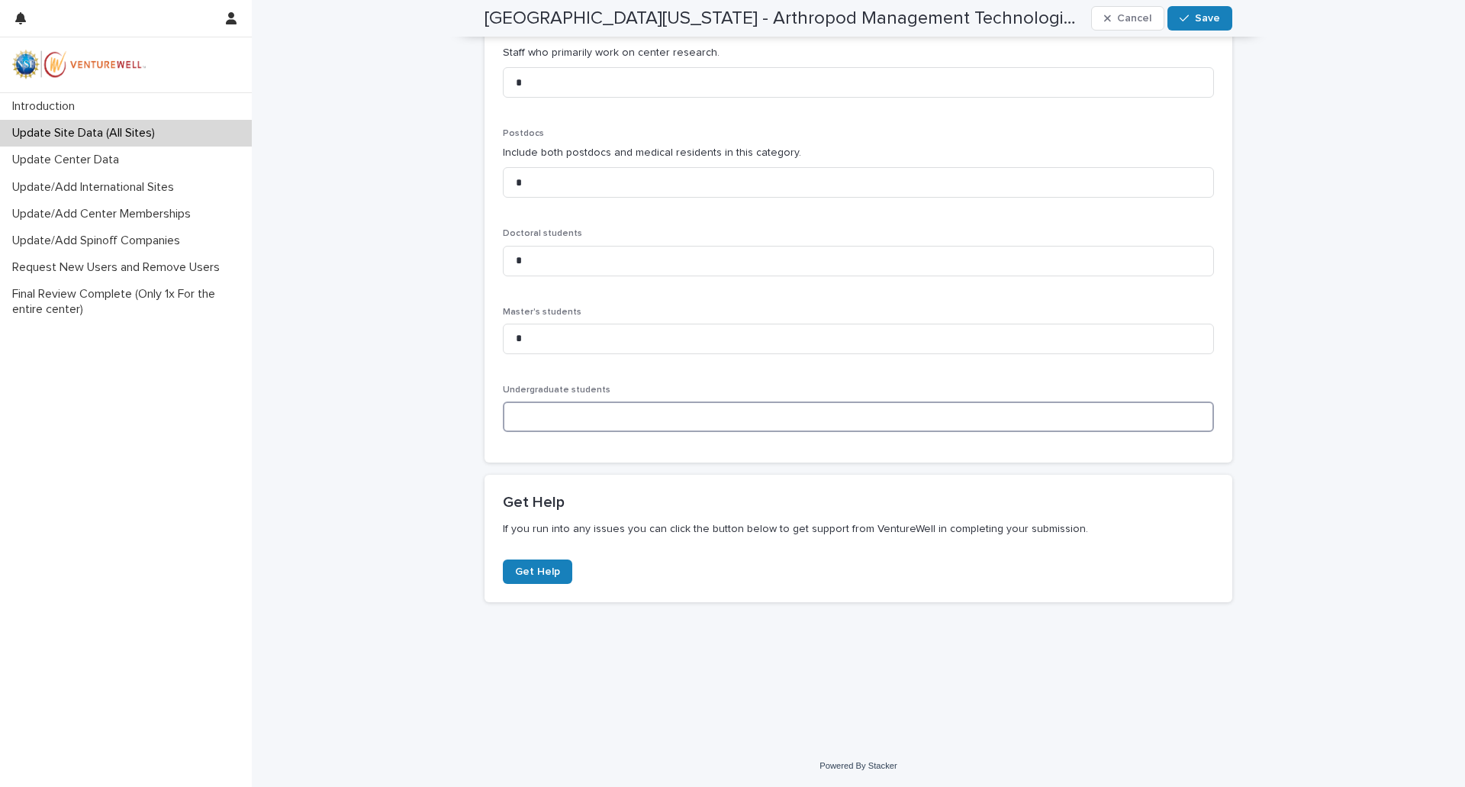
click at [551, 417] on input at bounding box center [858, 416] width 711 height 31
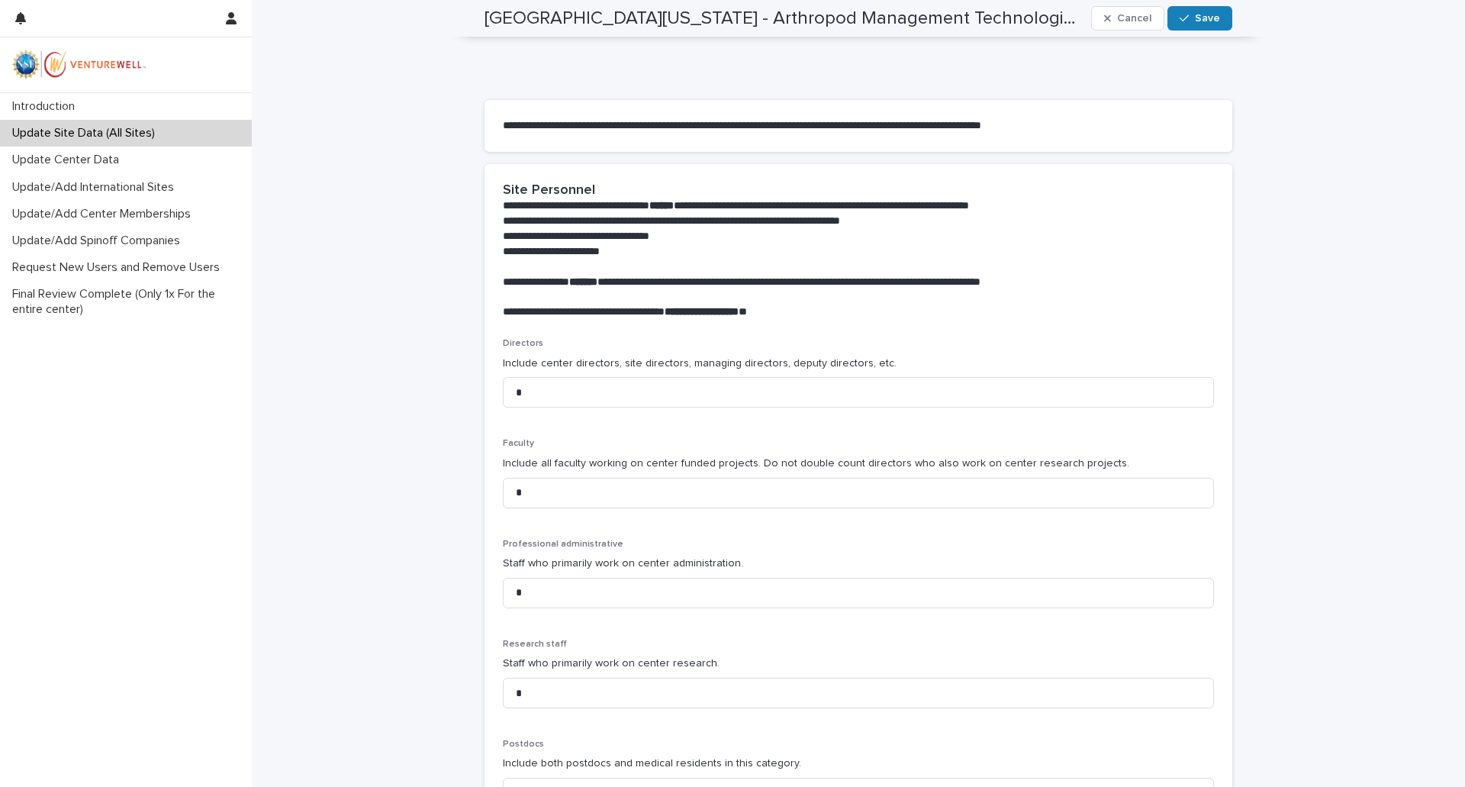
scroll to position [0, 0]
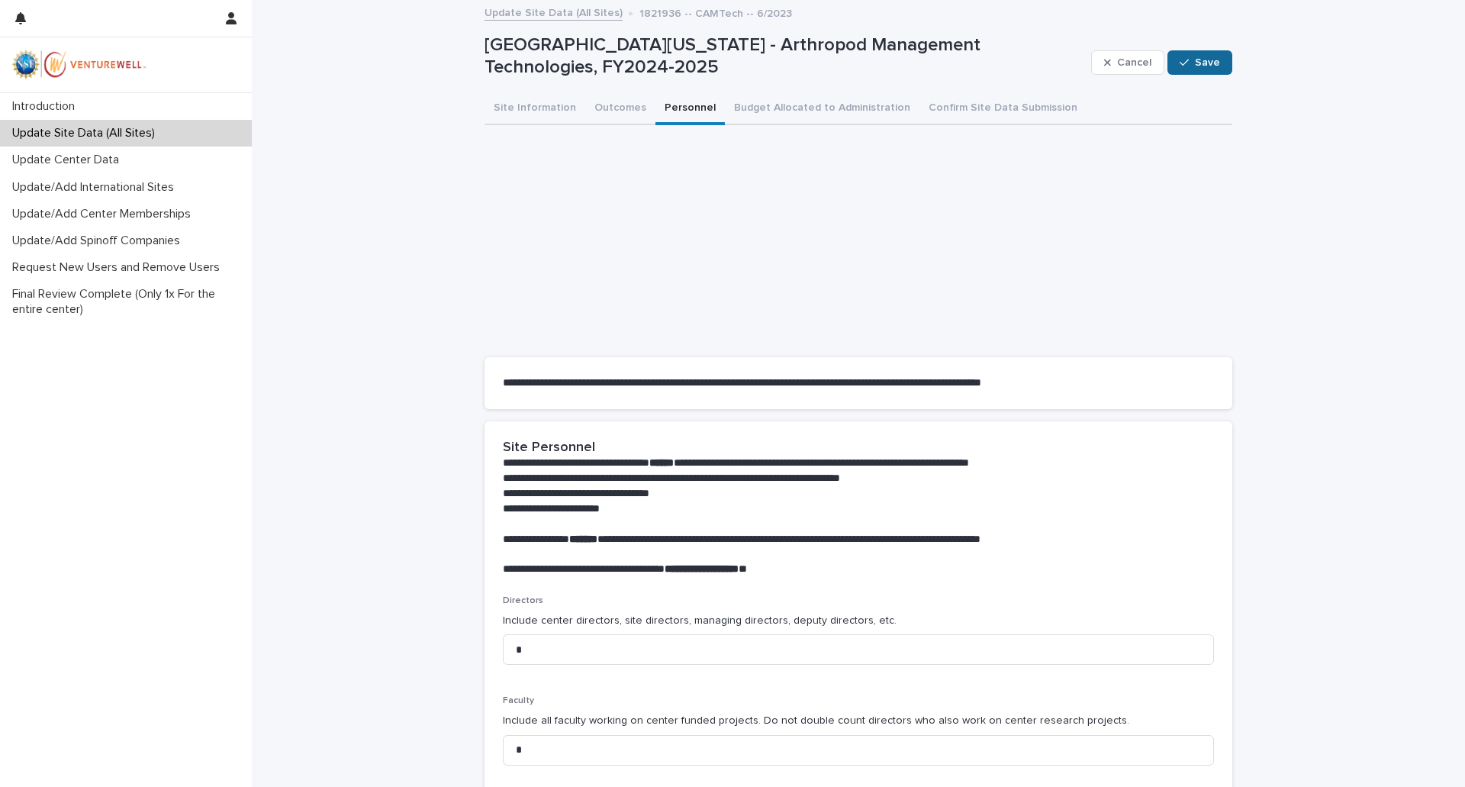
type input "*"
click at [1203, 63] on span "Save" at bounding box center [1207, 62] width 25 height 11
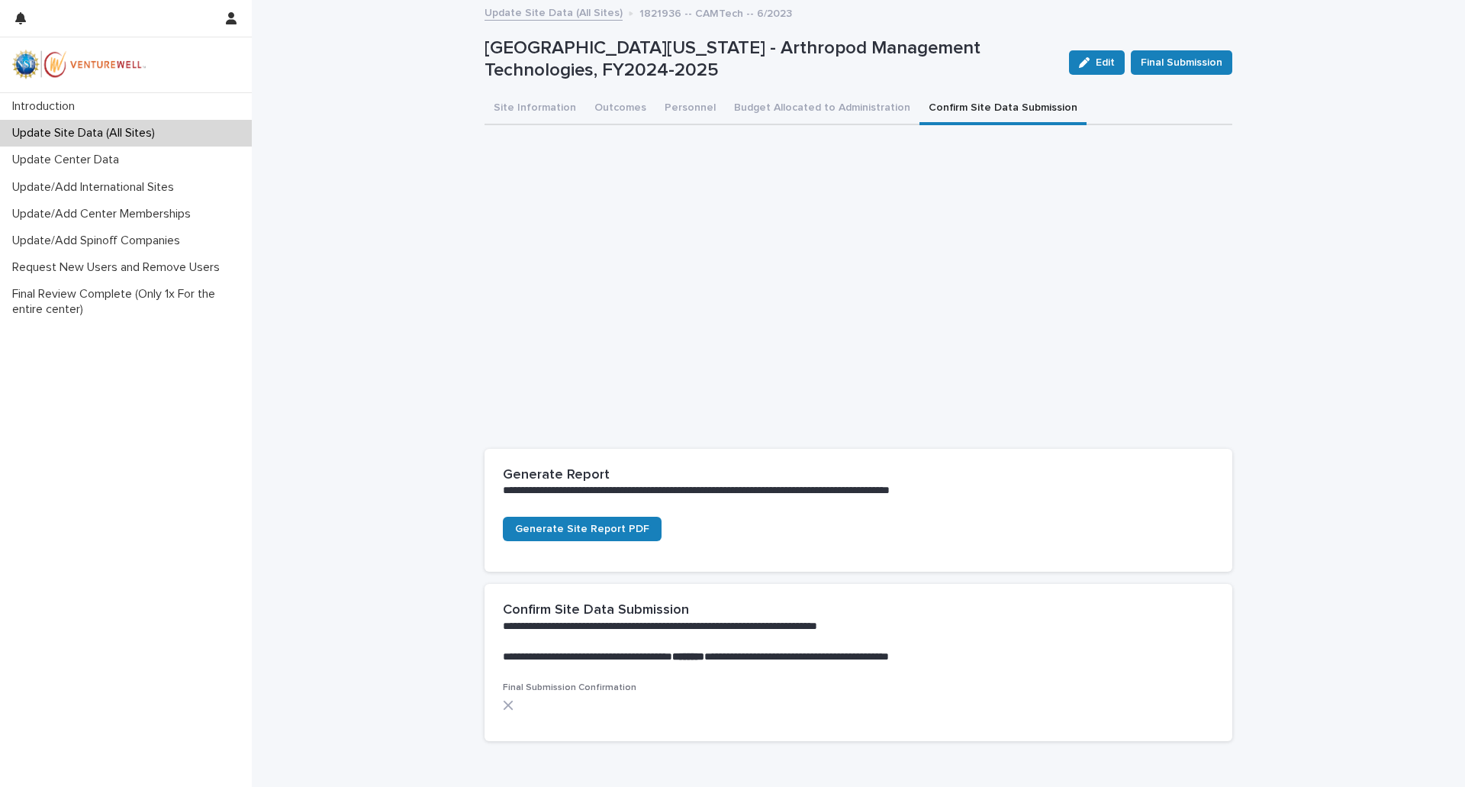
click at [984, 111] on button "Confirm Site Data Submission" at bounding box center [1002, 109] width 167 height 32
click at [573, 531] on span "Generate Site Report PDF" at bounding box center [582, 528] width 134 height 11
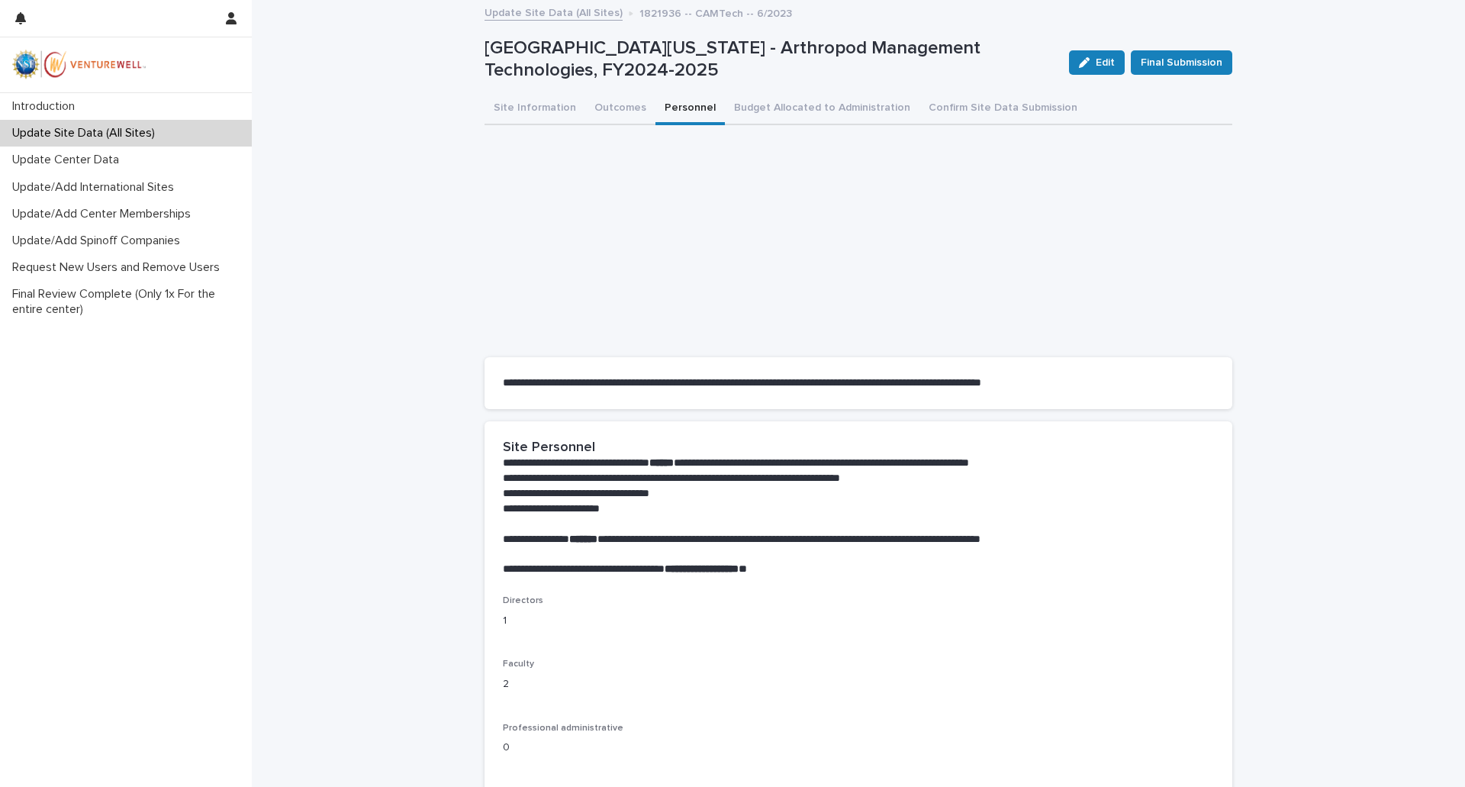
click at [671, 101] on button "Personnel" at bounding box center [689, 109] width 69 height 32
click at [608, 111] on button "Outcomes" at bounding box center [620, 109] width 70 height 32
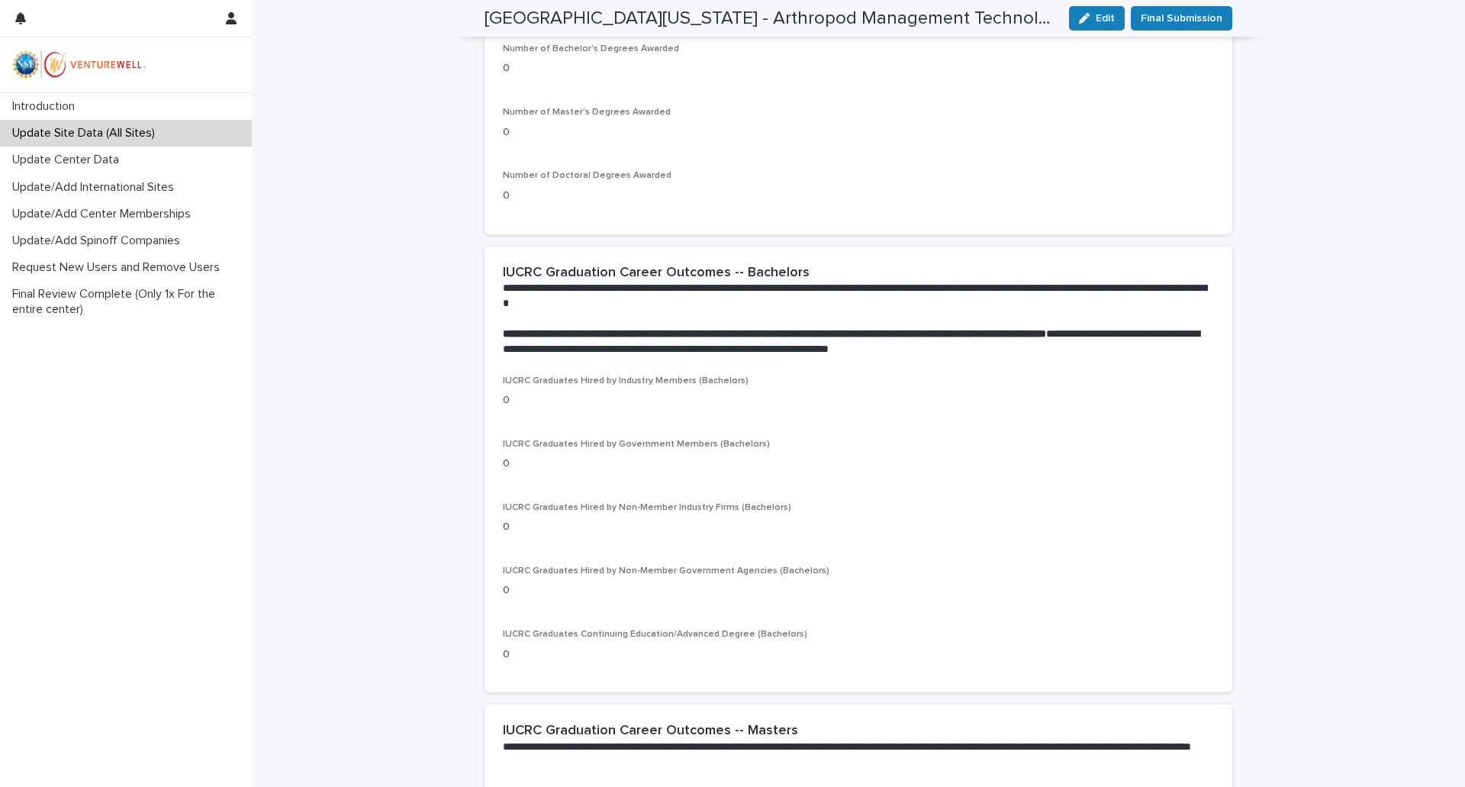
scroll to position [369, 0]
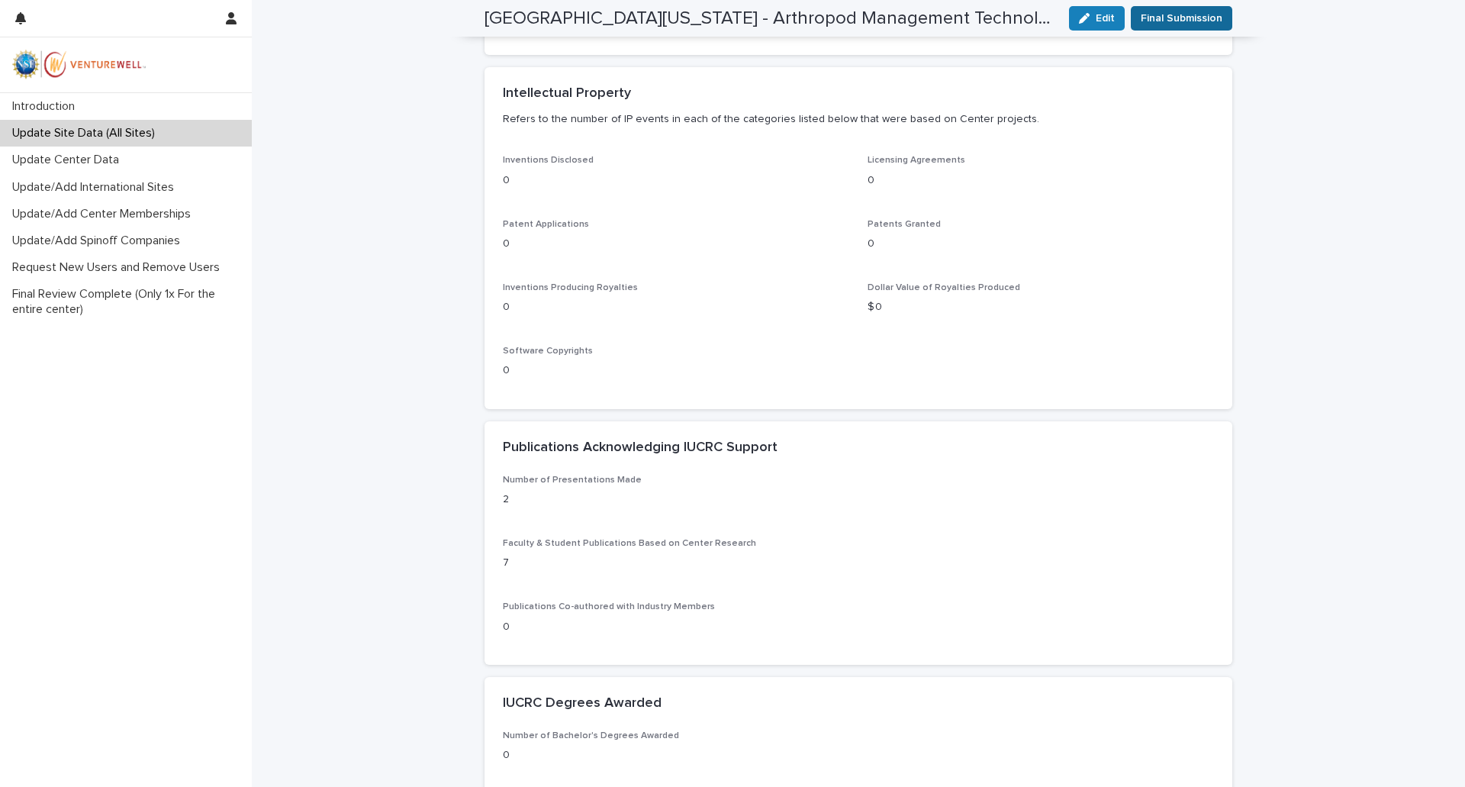
click at [1182, 19] on span "Final Submission" at bounding box center [1182, 18] width 82 height 15
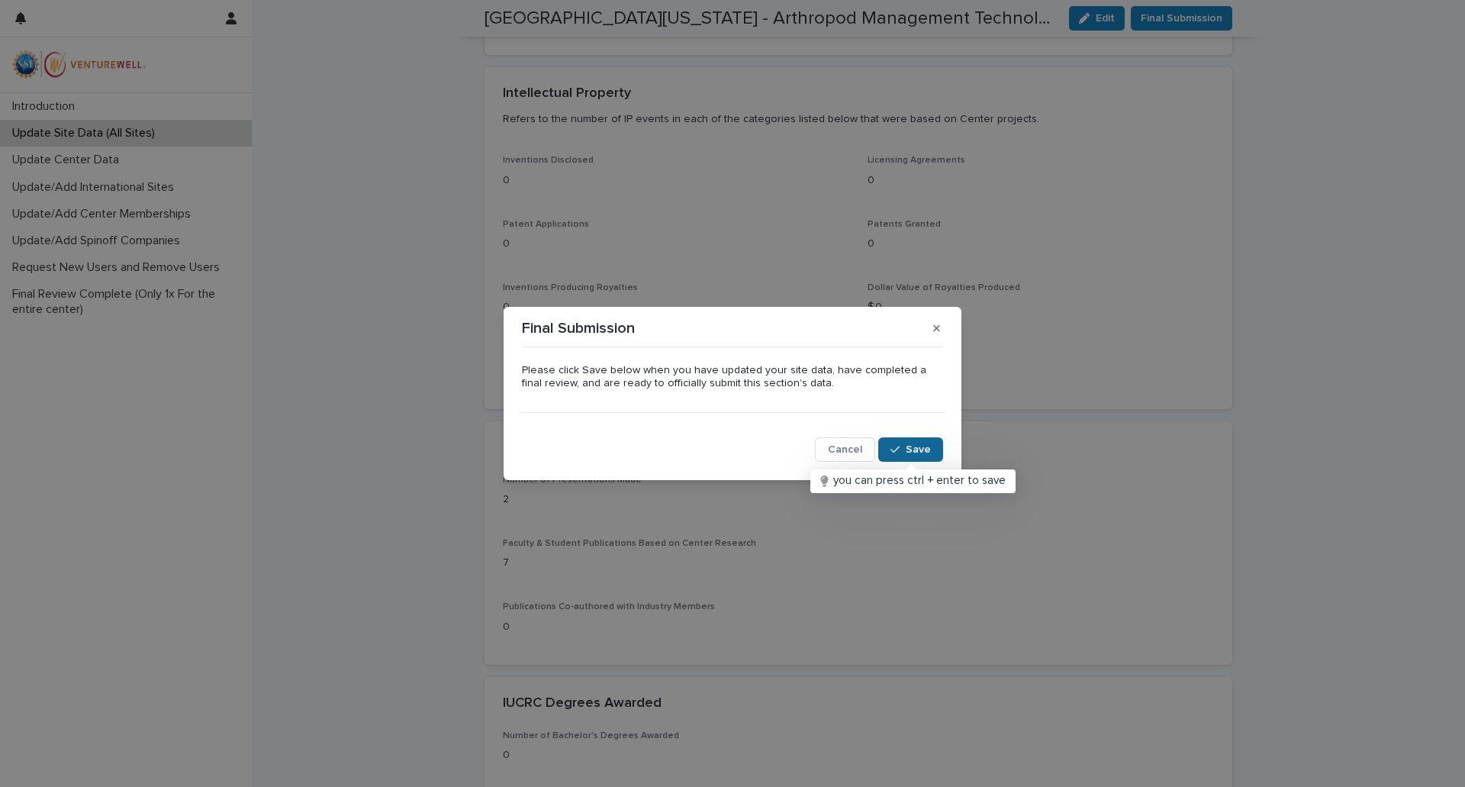
click at [922, 450] on span "Save" at bounding box center [918, 449] width 25 height 11
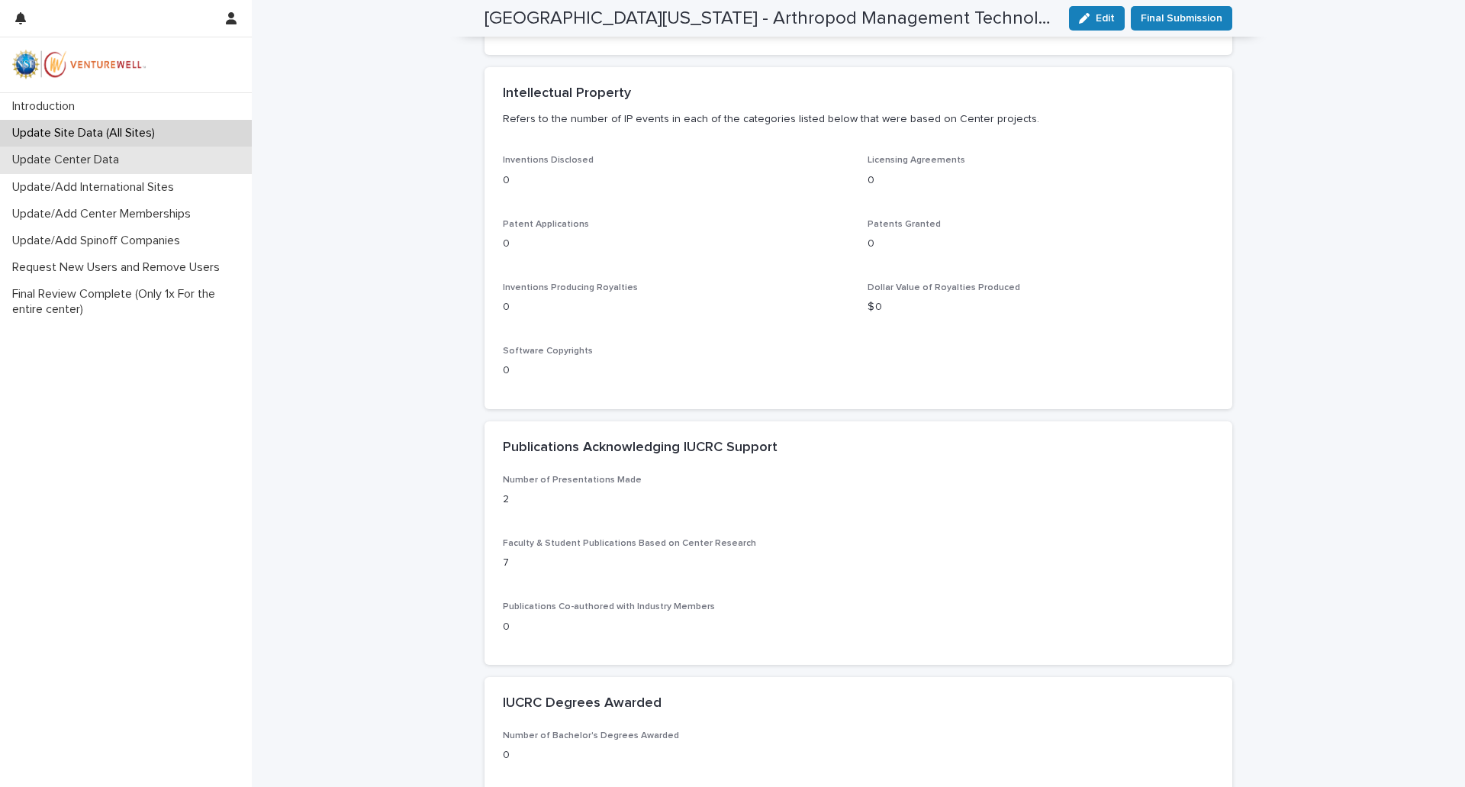
click at [59, 162] on p "Update Center Data" at bounding box center [68, 160] width 125 height 14
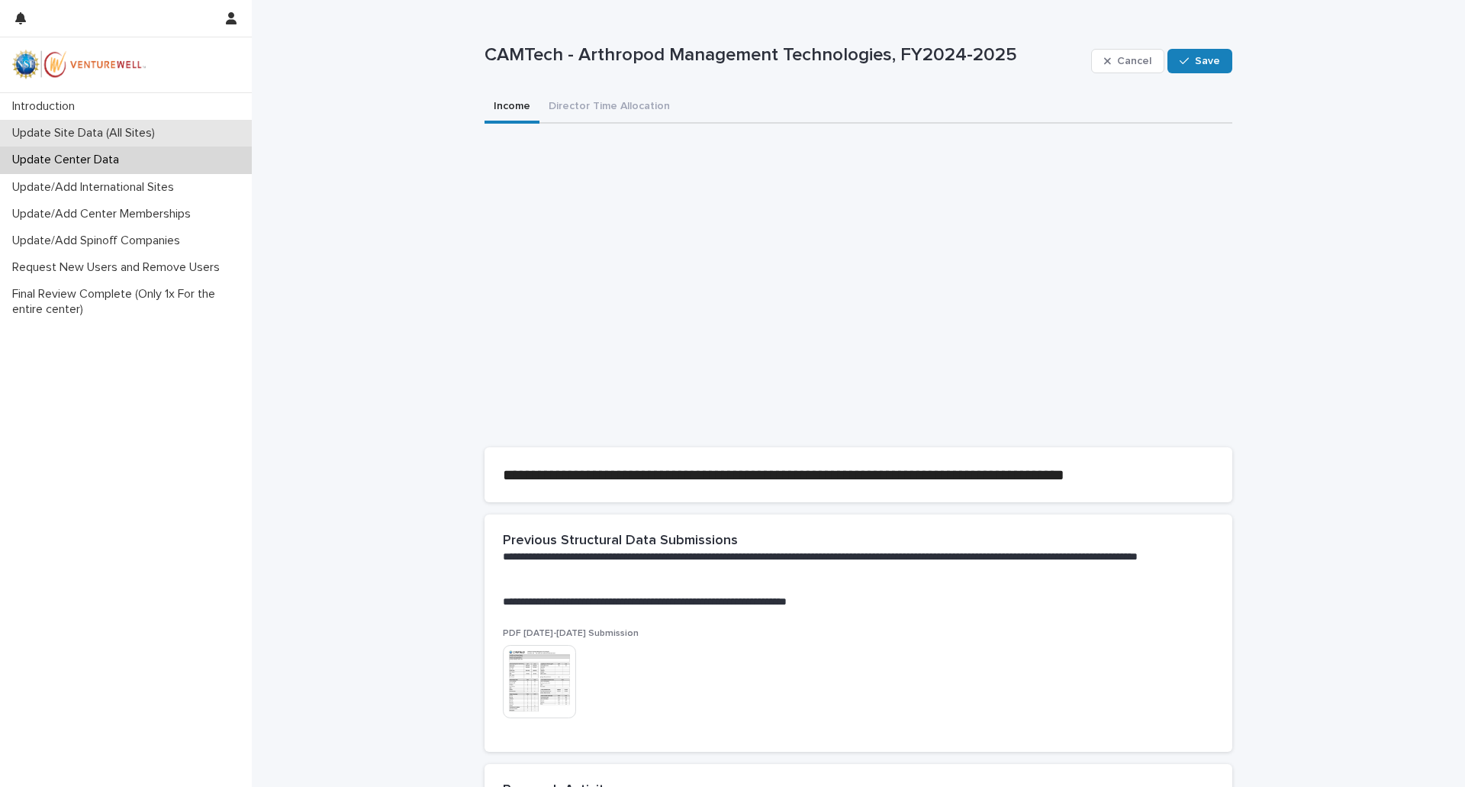
click at [70, 132] on p "Update Site Data (All Sites)" at bounding box center [86, 133] width 161 height 14
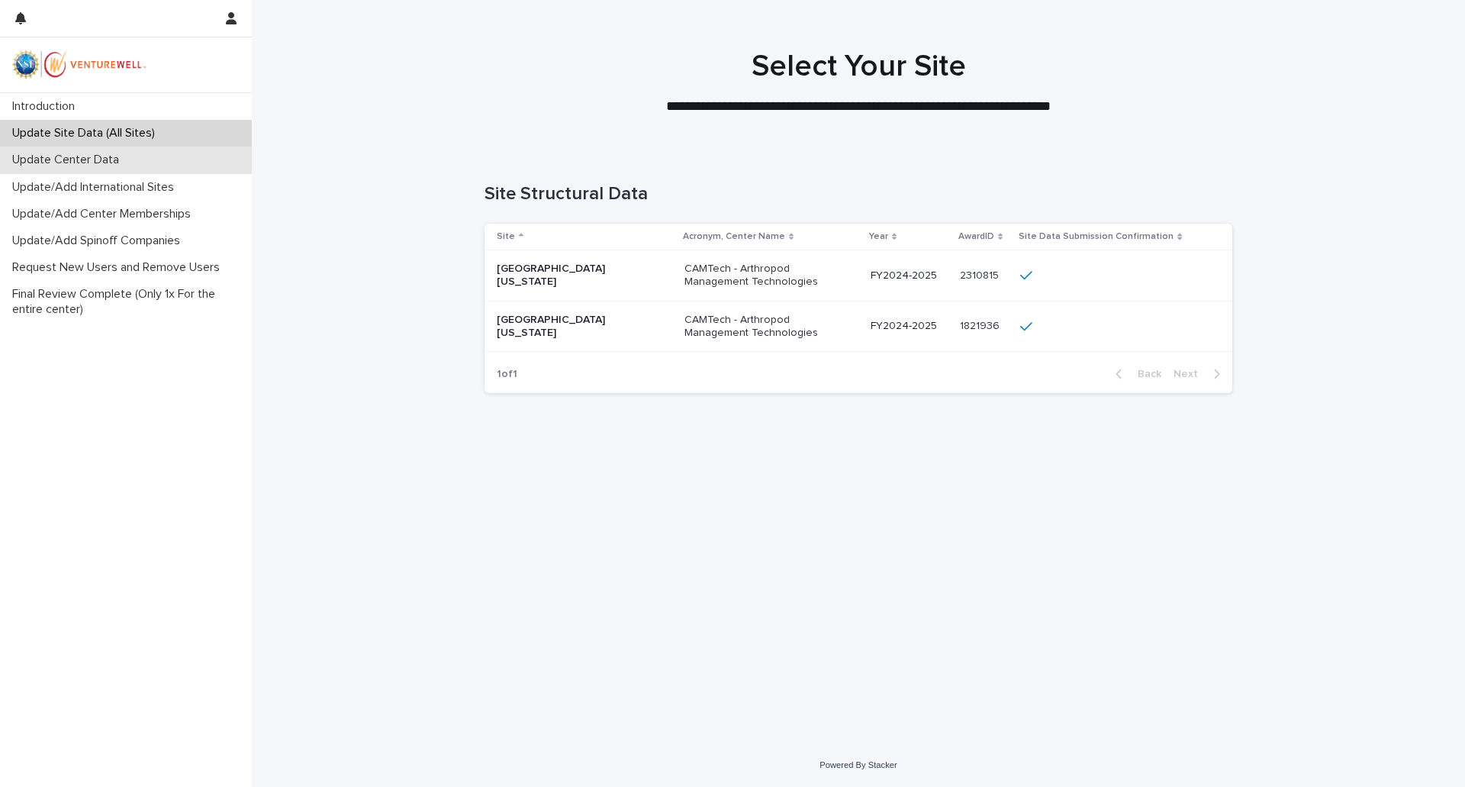
click at [72, 162] on p "Update Center Data" at bounding box center [68, 160] width 125 height 14
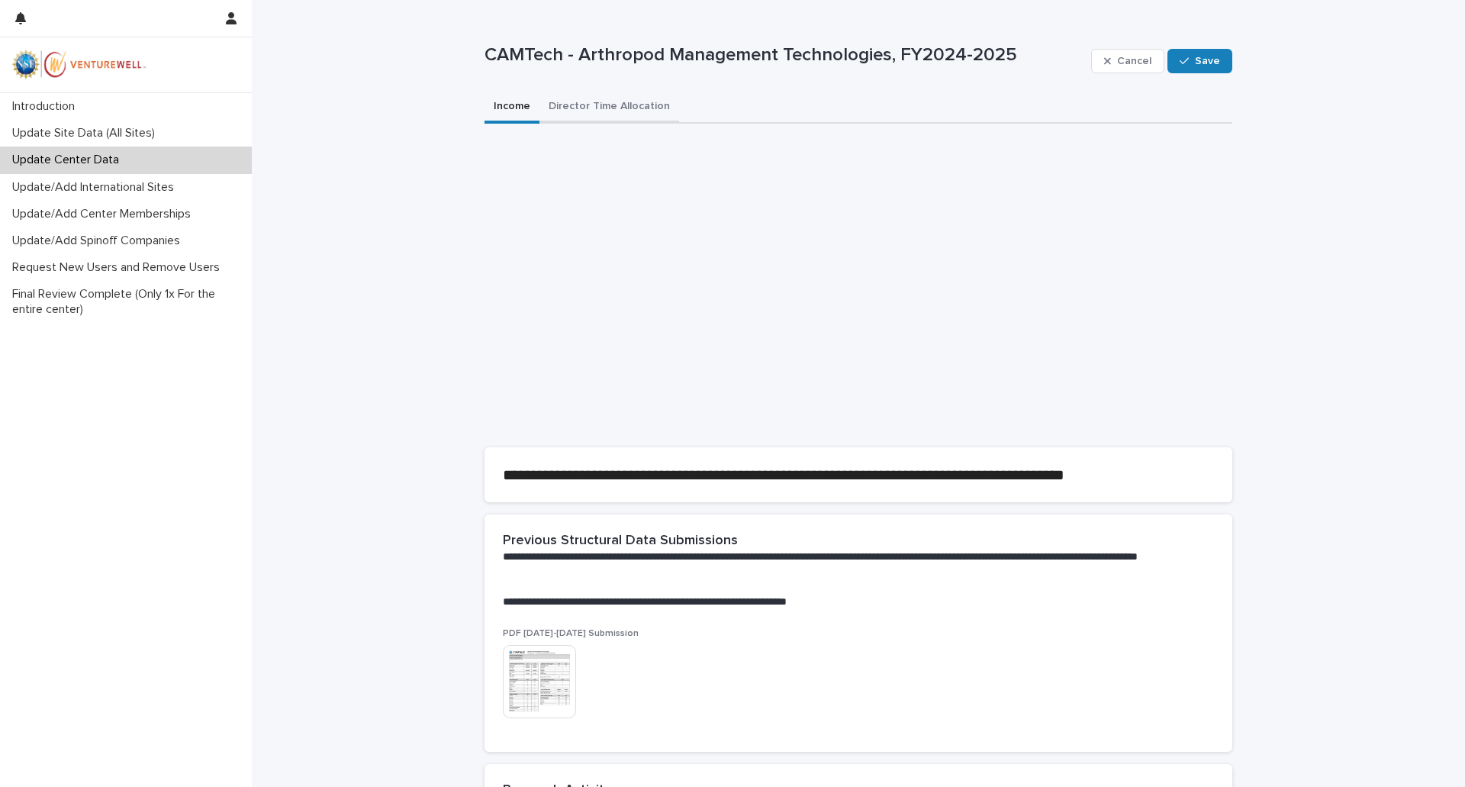
click at [616, 116] on button "Director Time Allocation" at bounding box center [609, 108] width 140 height 32
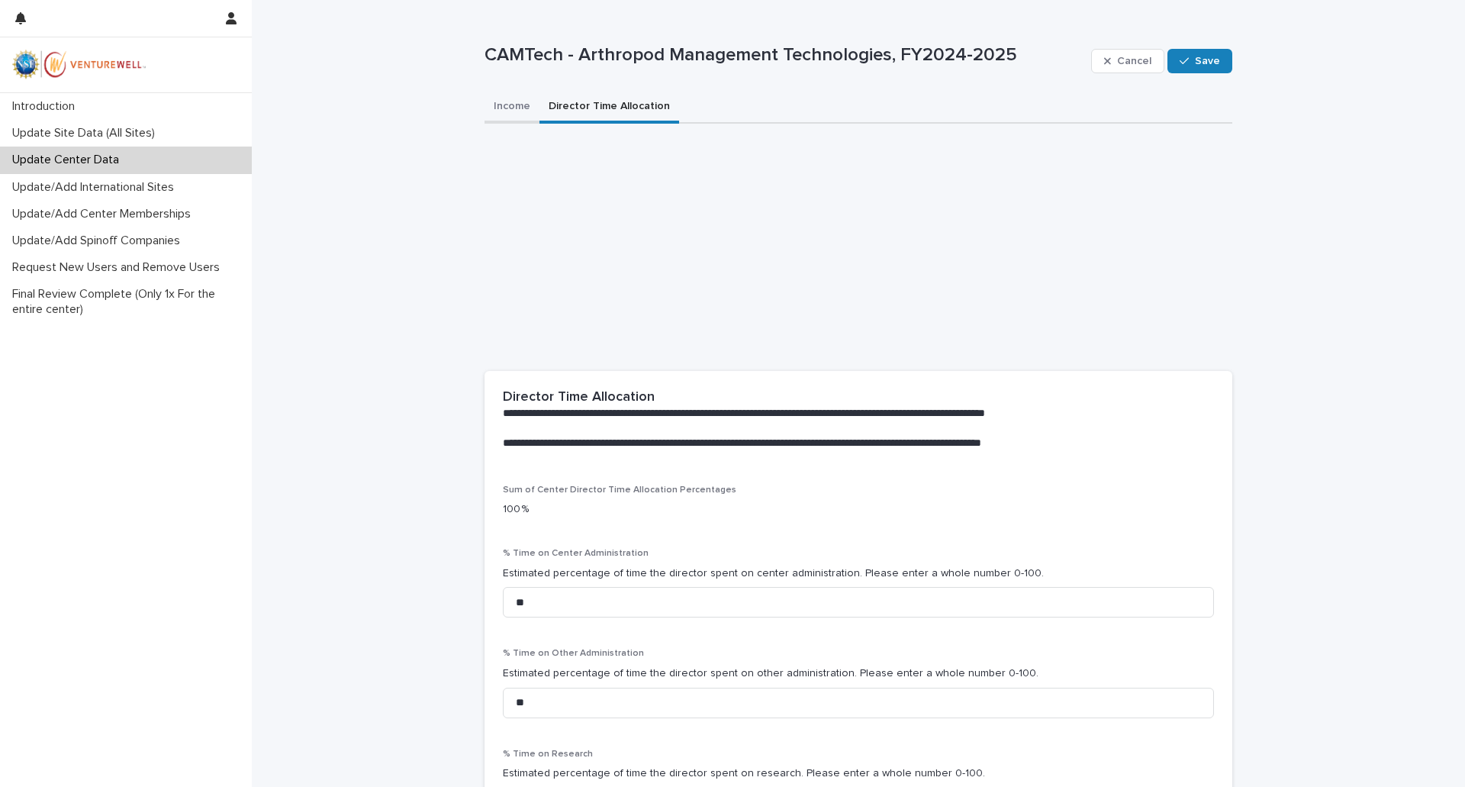
click at [519, 114] on button "Income" at bounding box center [511, 108] width 55 height 32
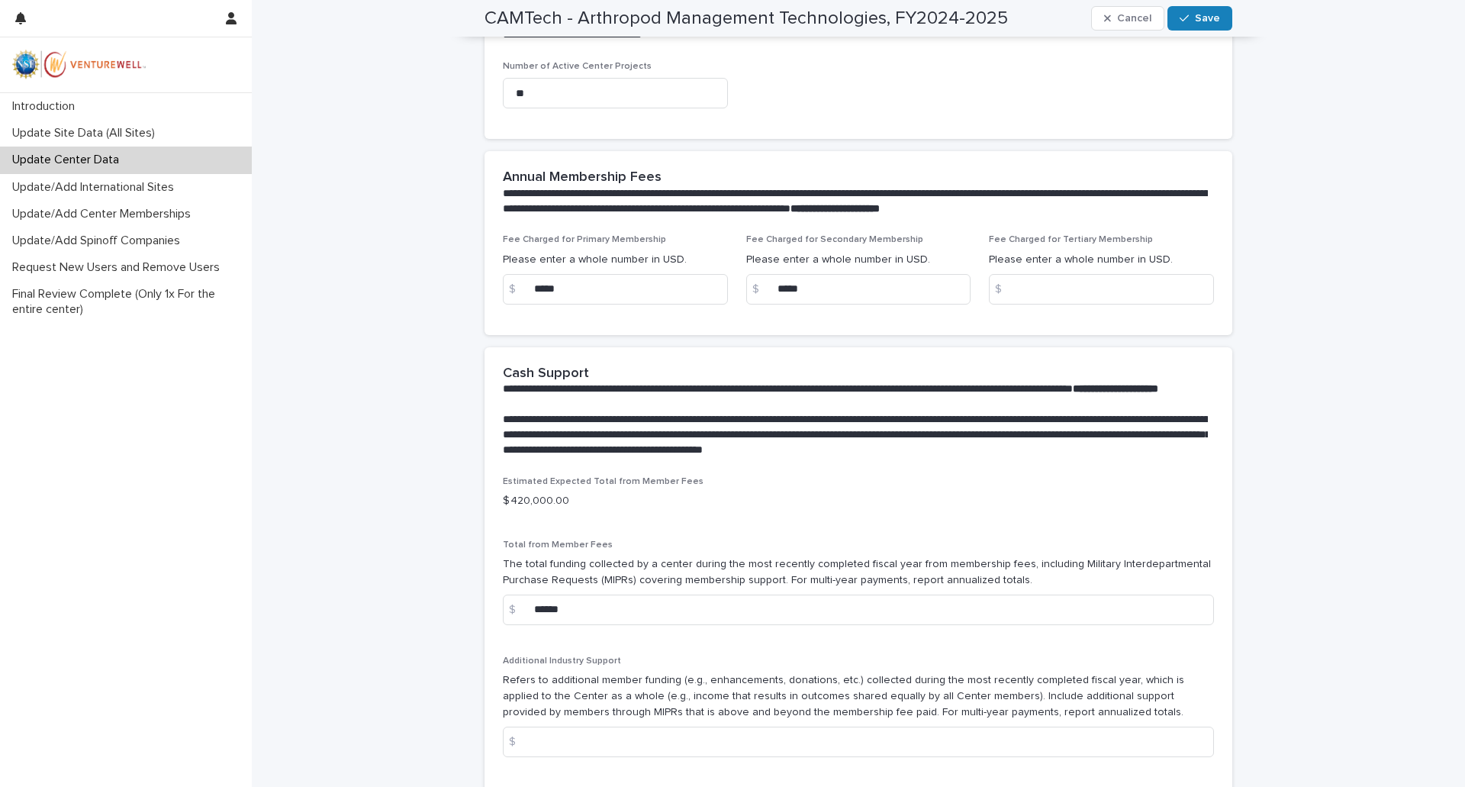
scroll to position [191, 0]
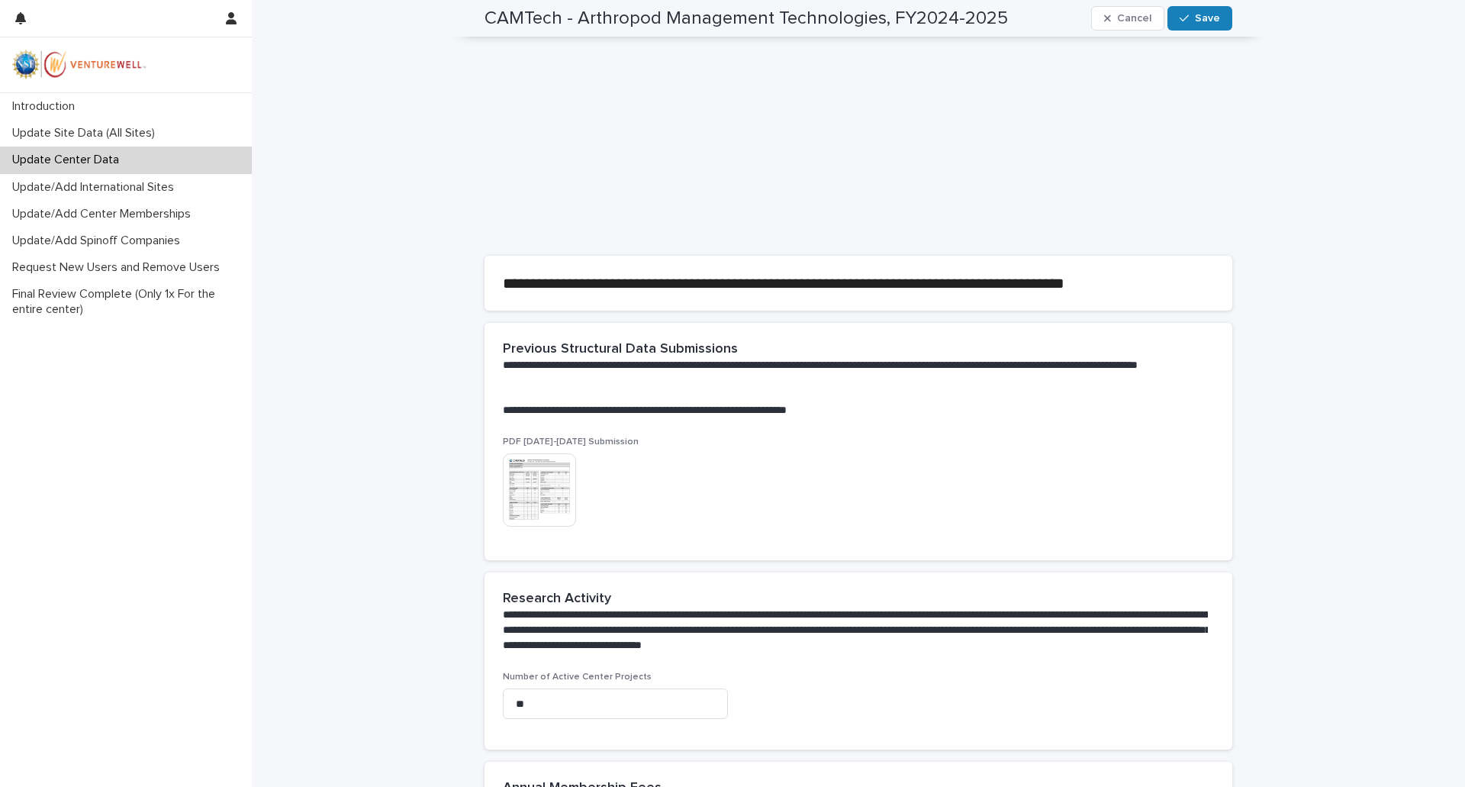
click at [545, 480] on img at bounding box center [539, 489] width 73 height 73
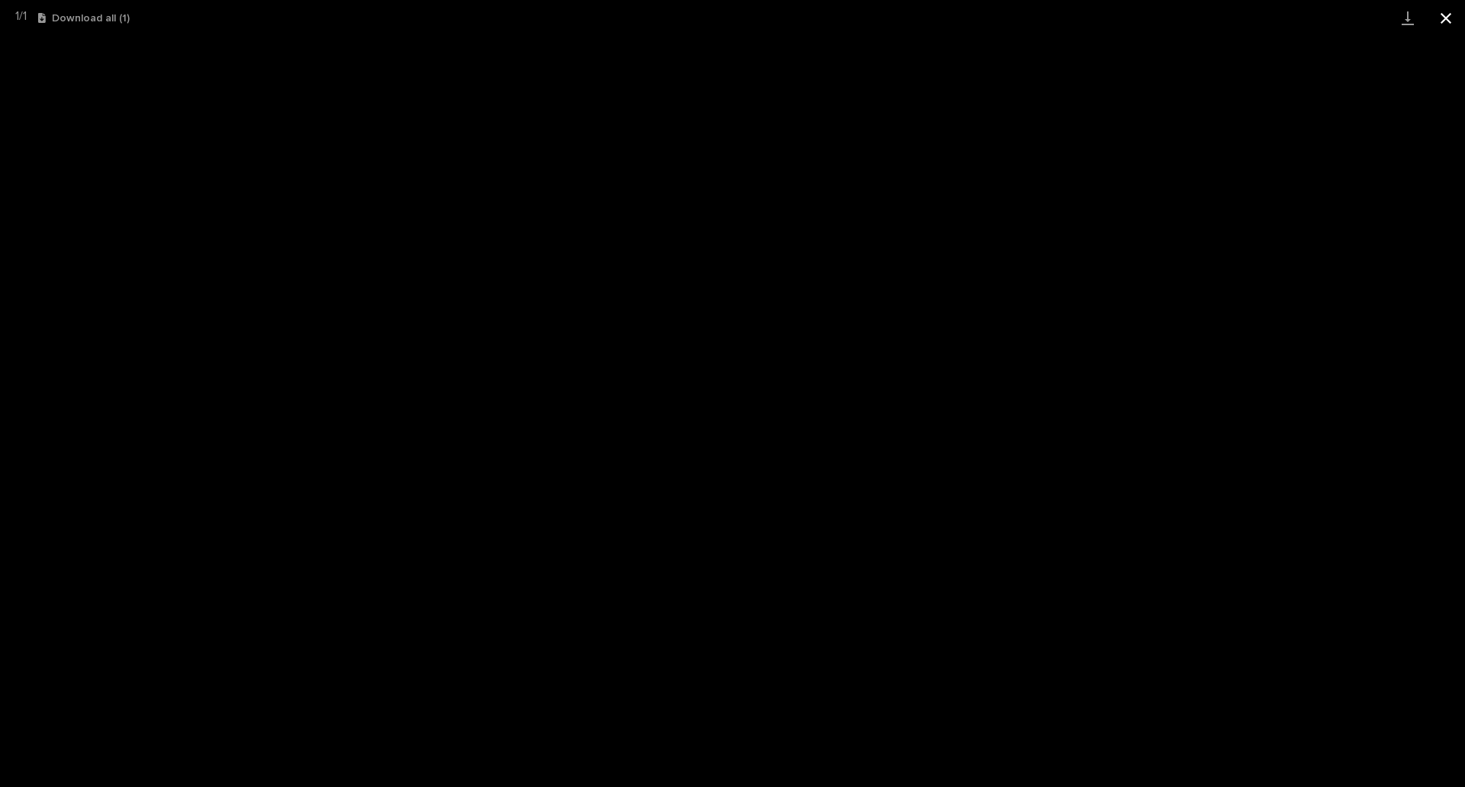
click at [1443, 25] on button "Close gallery" at bounding box center [1446, 18] width 38 height 36
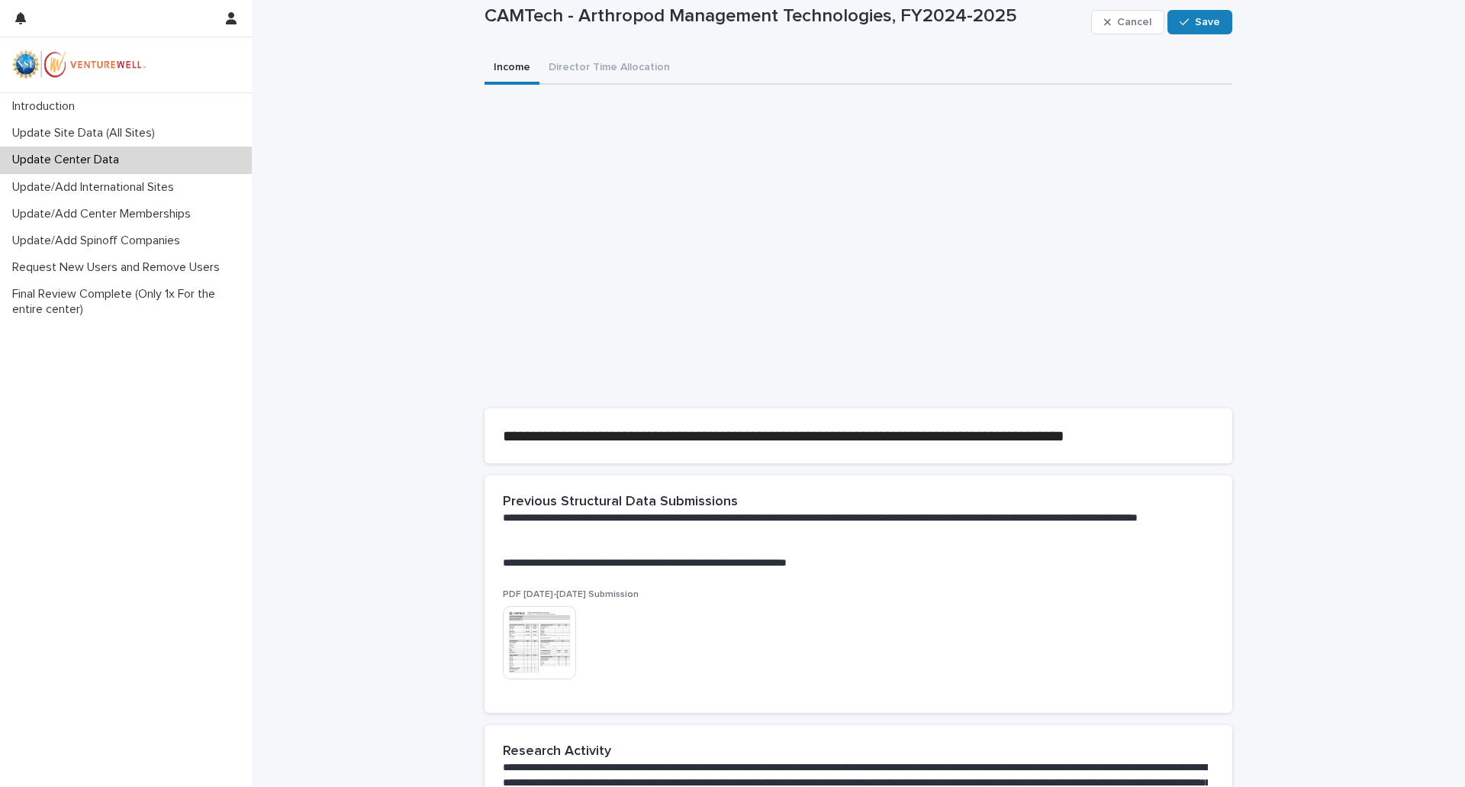
scroll to position [0, 0]
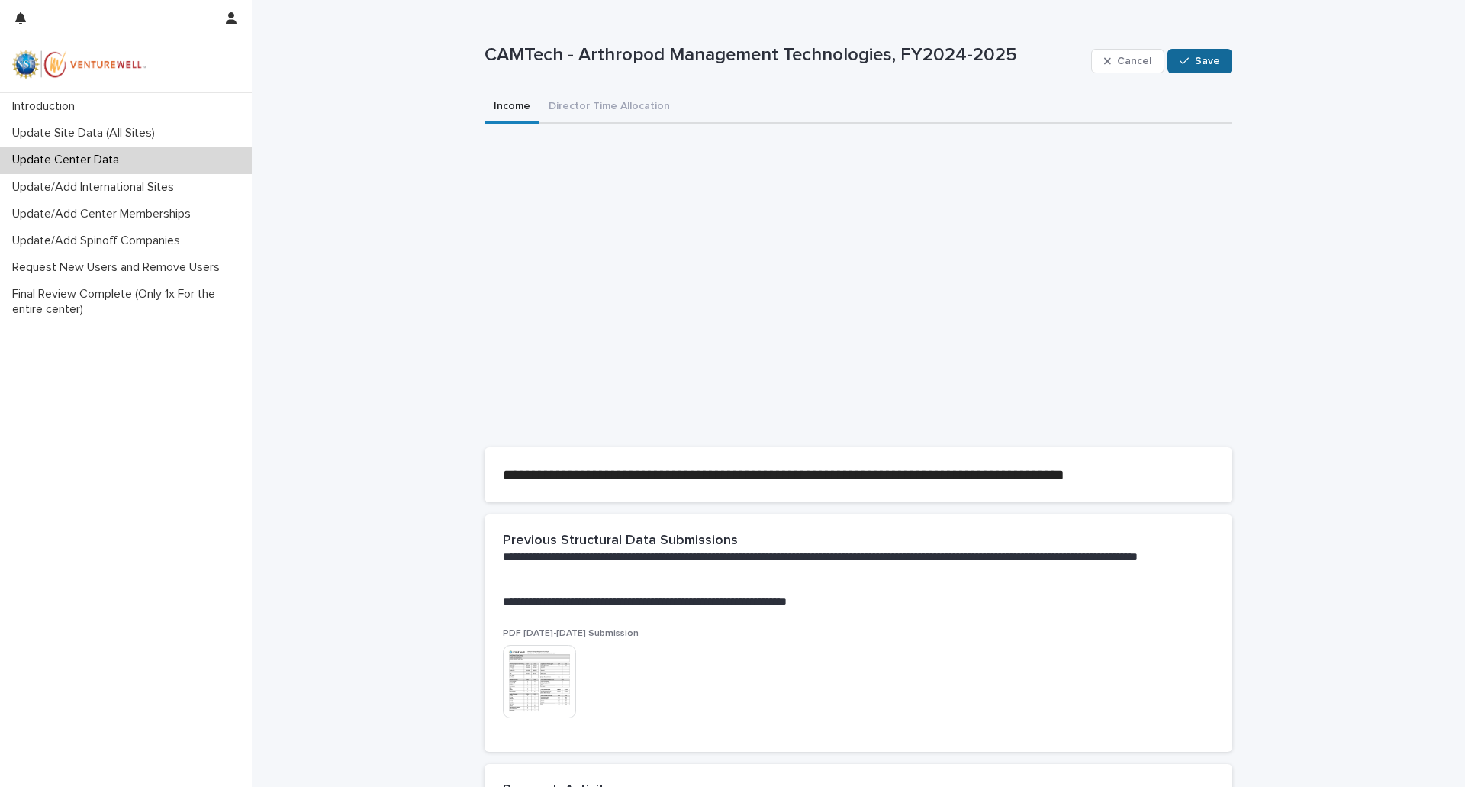
click at [1196, 66] on span "Save" at bounding box center [1207, 61] width 25 height 11
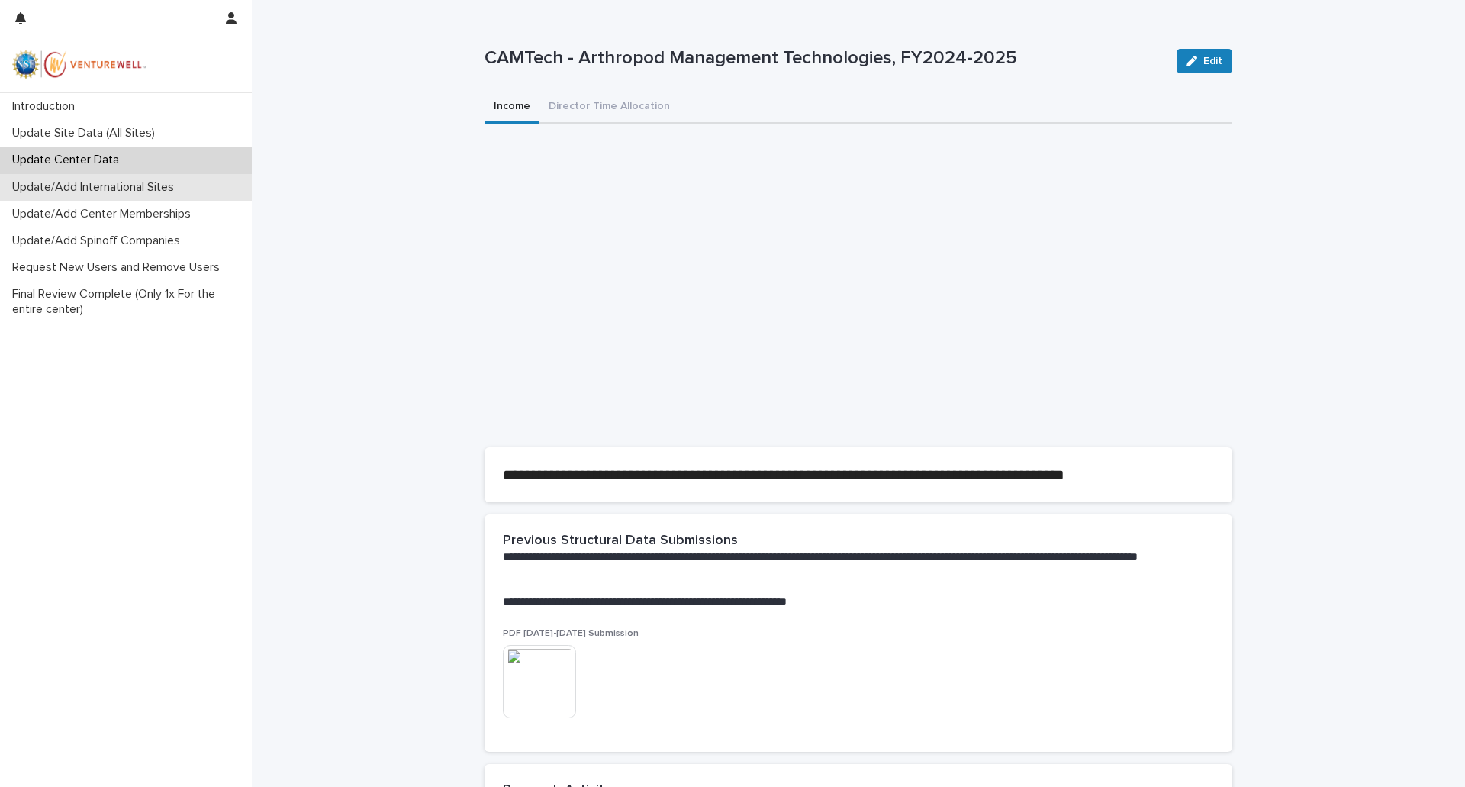
click at [137, 187] on p "Update/Add International Sites" at bounding box center [96, 187] width 180 height 14
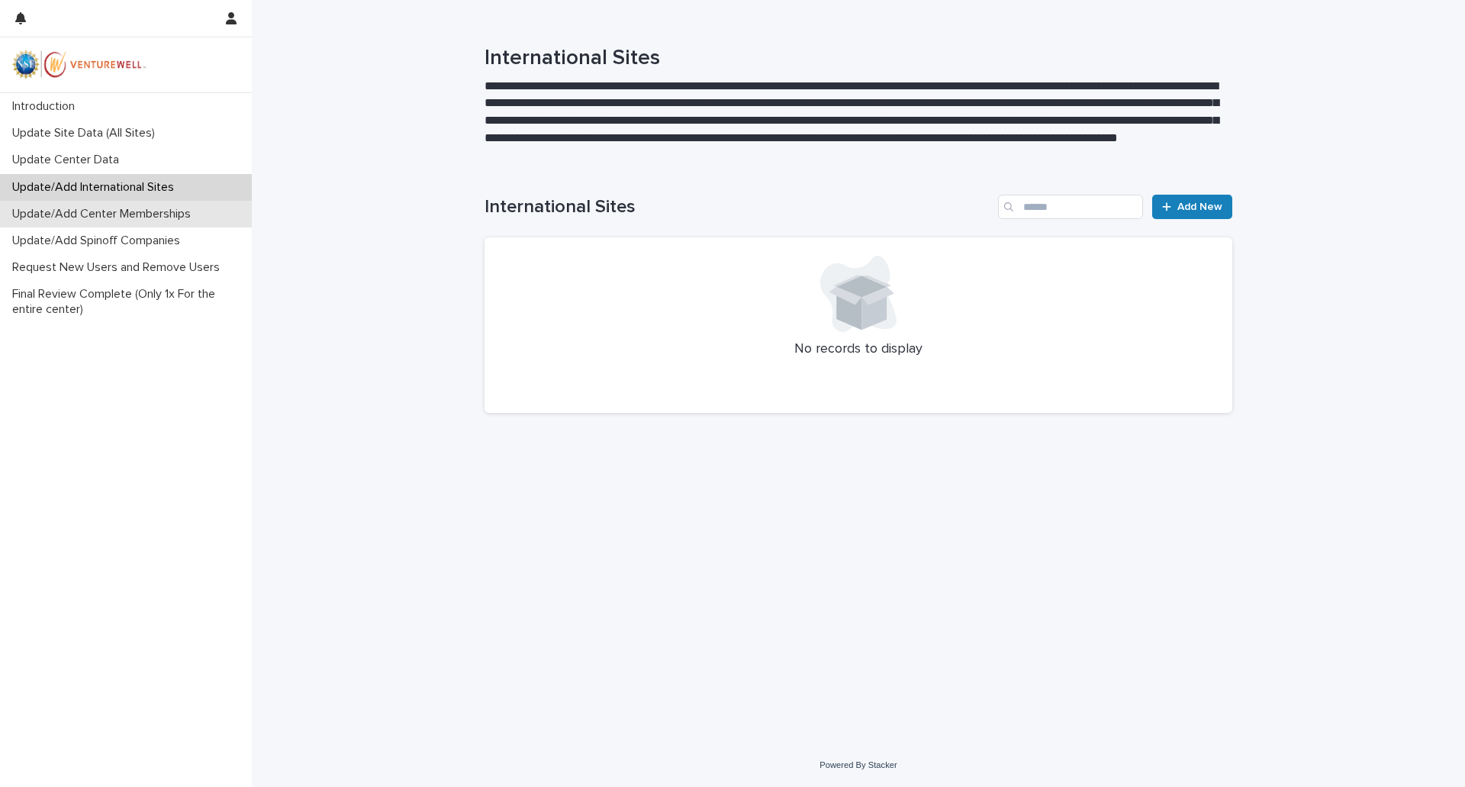
click at [138, 217] on p "Update/Add Center Memberships" at bounding box center [104, 214] width 197 height 14
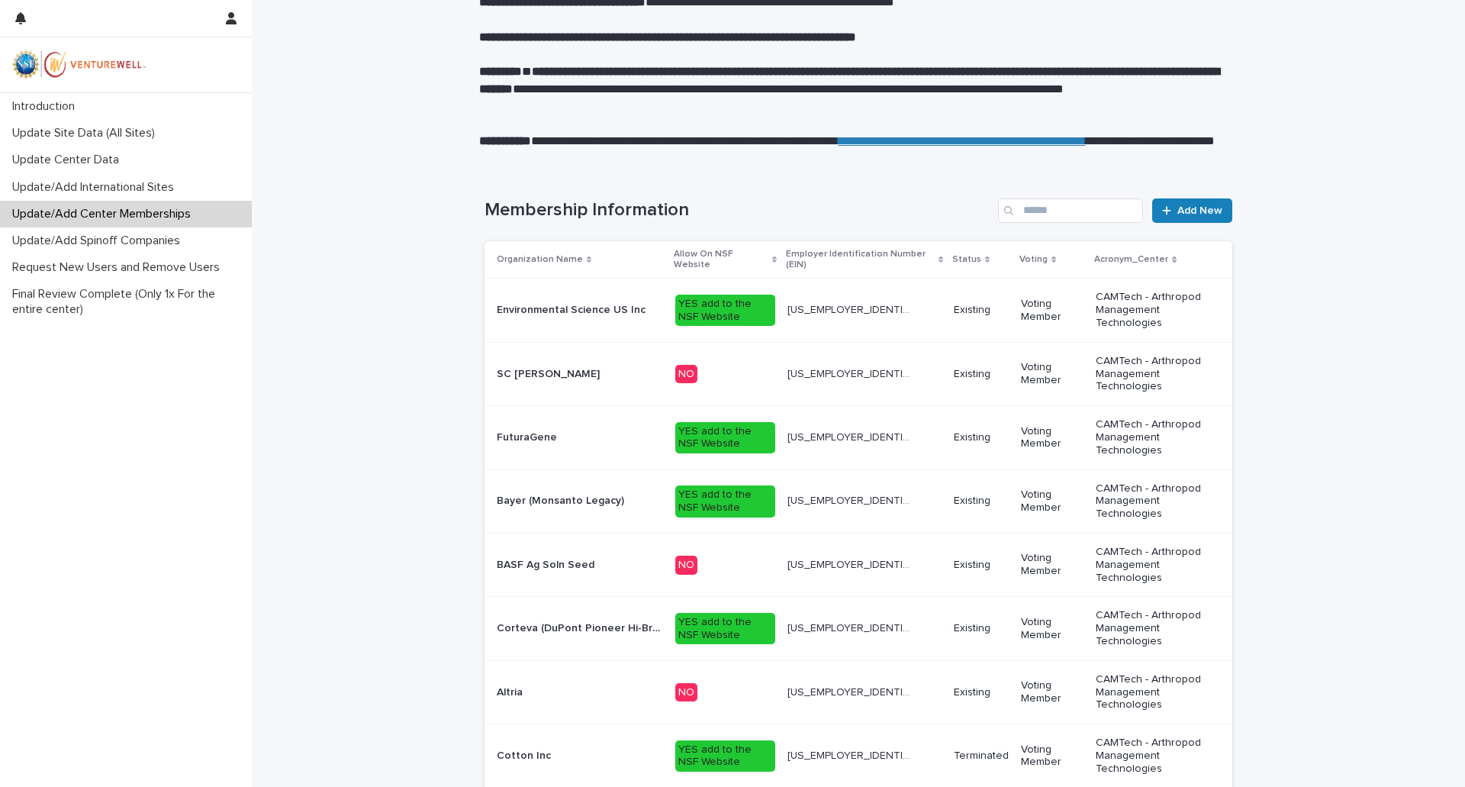
scroll to position [305, 0]
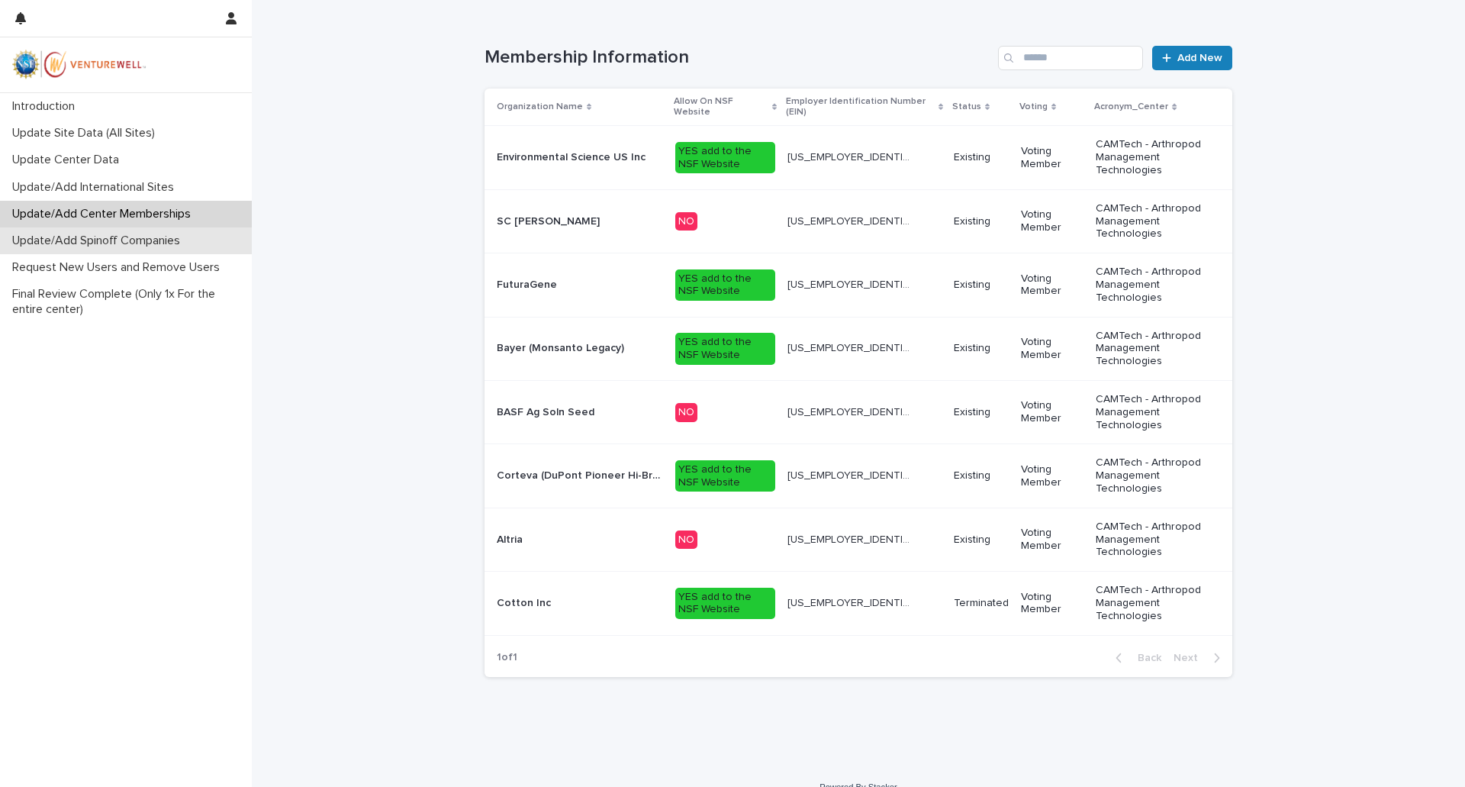
click at [159, 243] on p "Update/Add Spinoff Companies" at bounding box center [99, 240] width 186 height 14
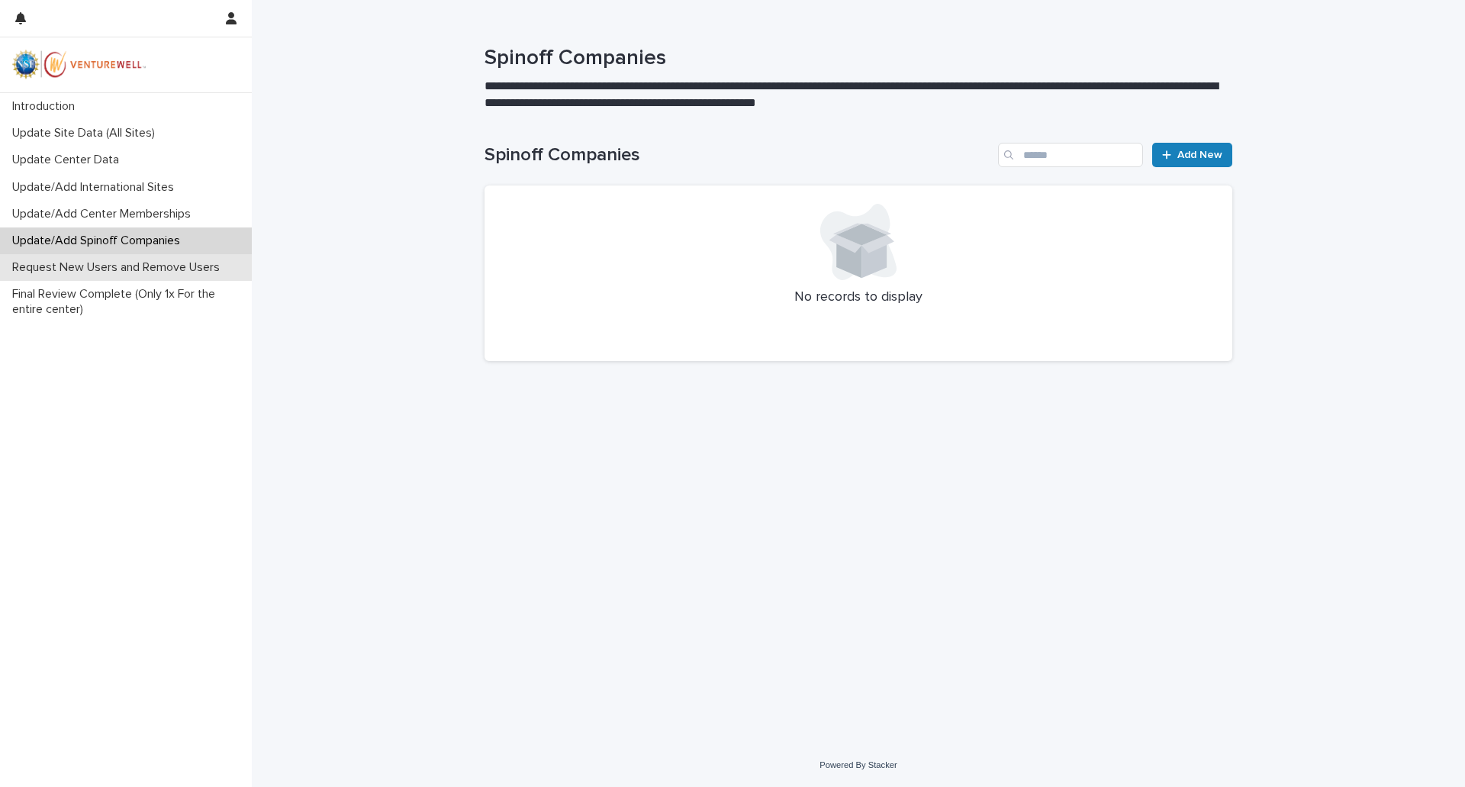
click at [157, 271] on p "Request New Users and Remove Users" at bounding box center [119, 267] width 226 height 14
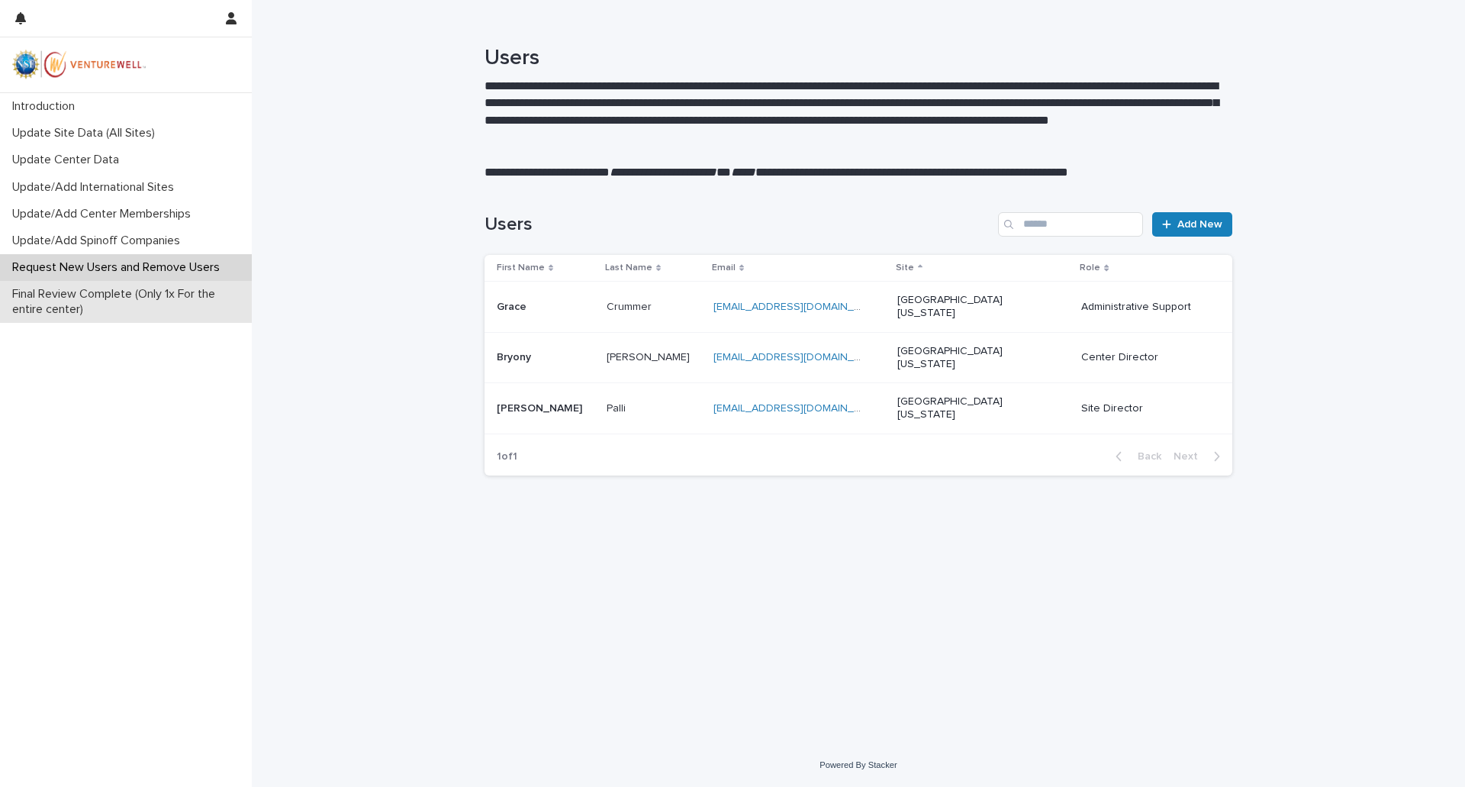
click at [158, 300] on p "Final Review Complete (Only 1x For the entire center)" at bounding box center [129, 301] width 246 height 29
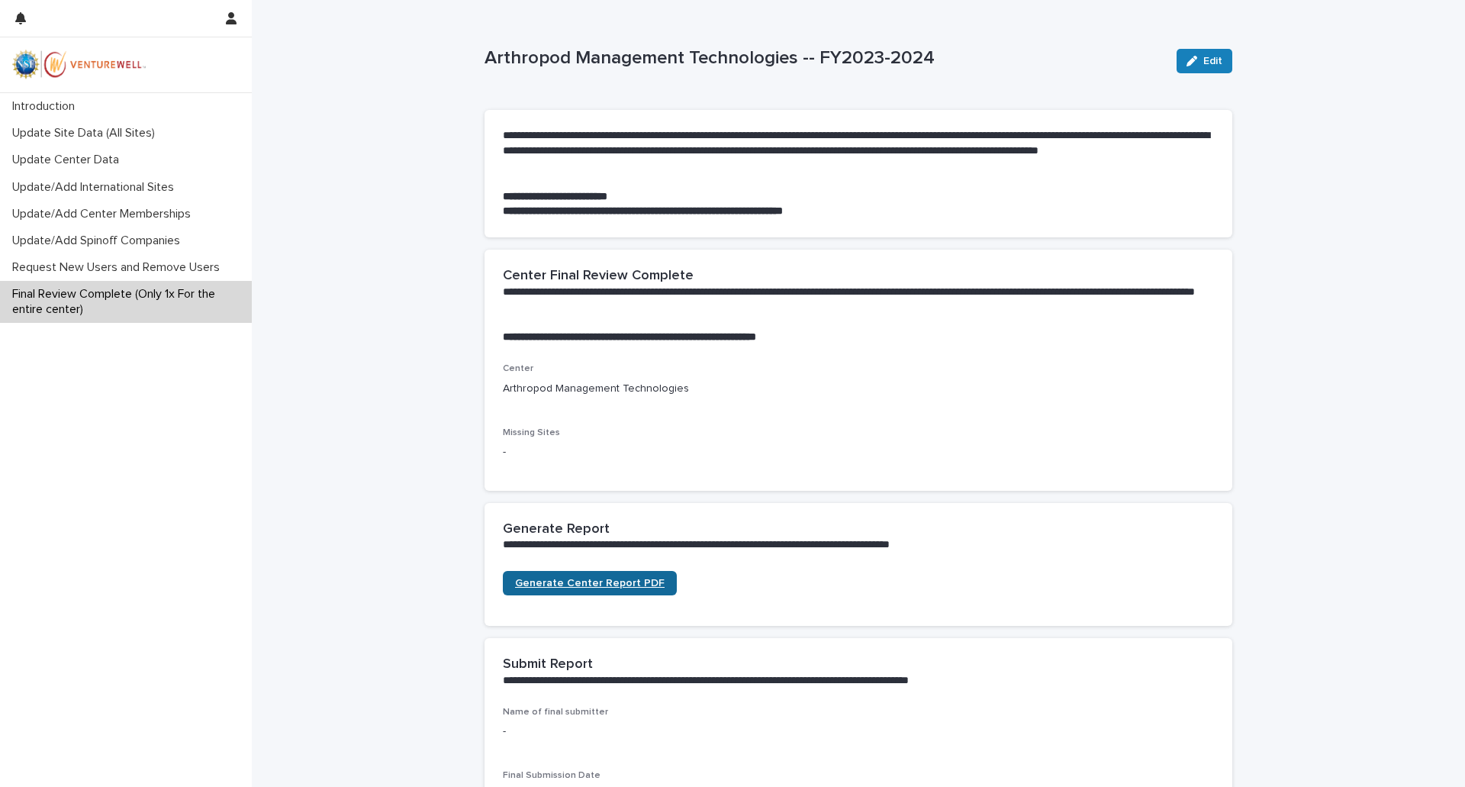
click at [605, 584] on span "Generate Center Report PDF" at bounding box center [590, 583] width 150 height 11
click at [172, 213] on p "Update/Add Center Memberships" at bounding box center [104, 214] width 197 height 14
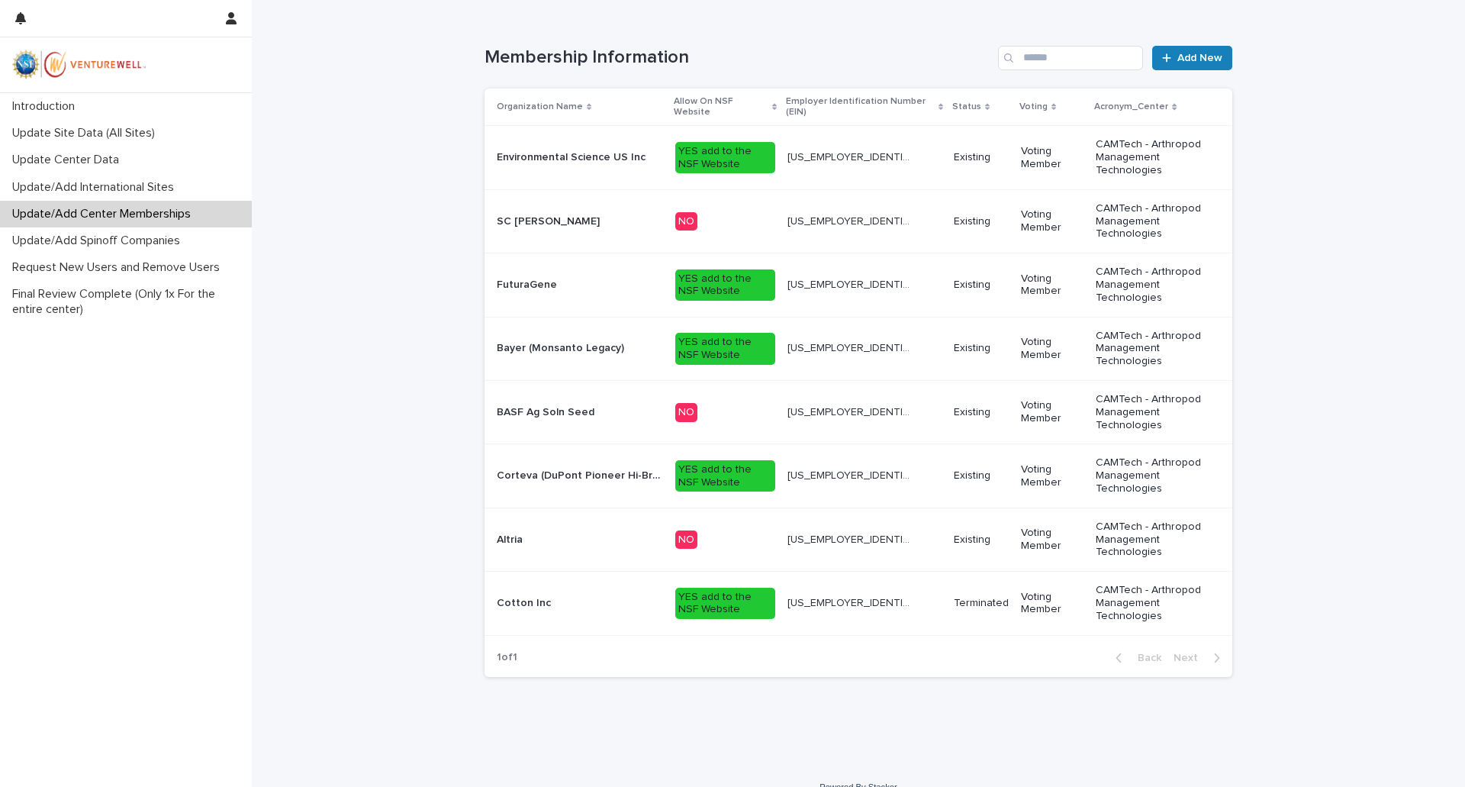
scroll to position [327, 0]
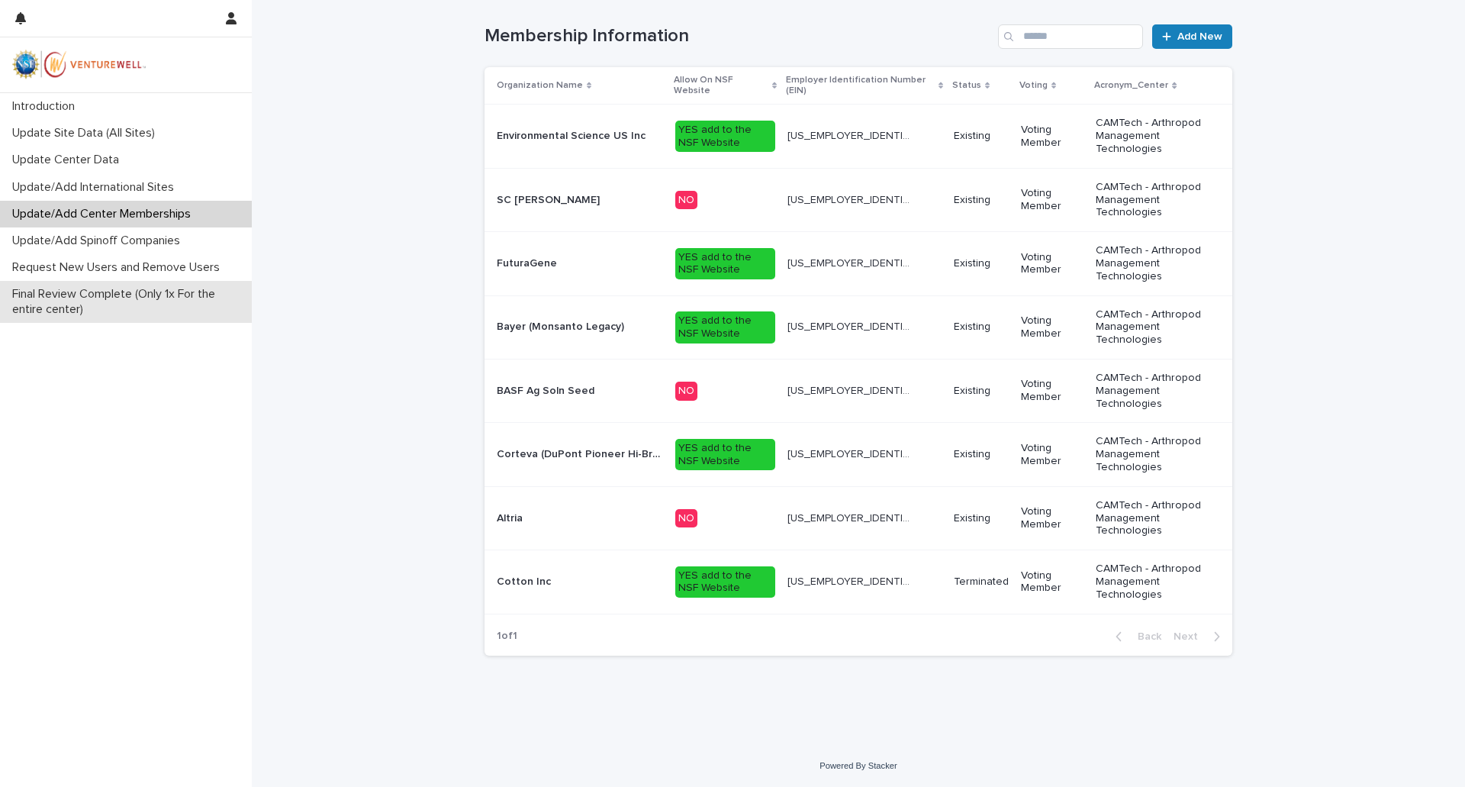
click at [136, 299] on p "Final Review Complete (Only 1x For the entire center)" at bounding box center [129, 301] width 246 height 29
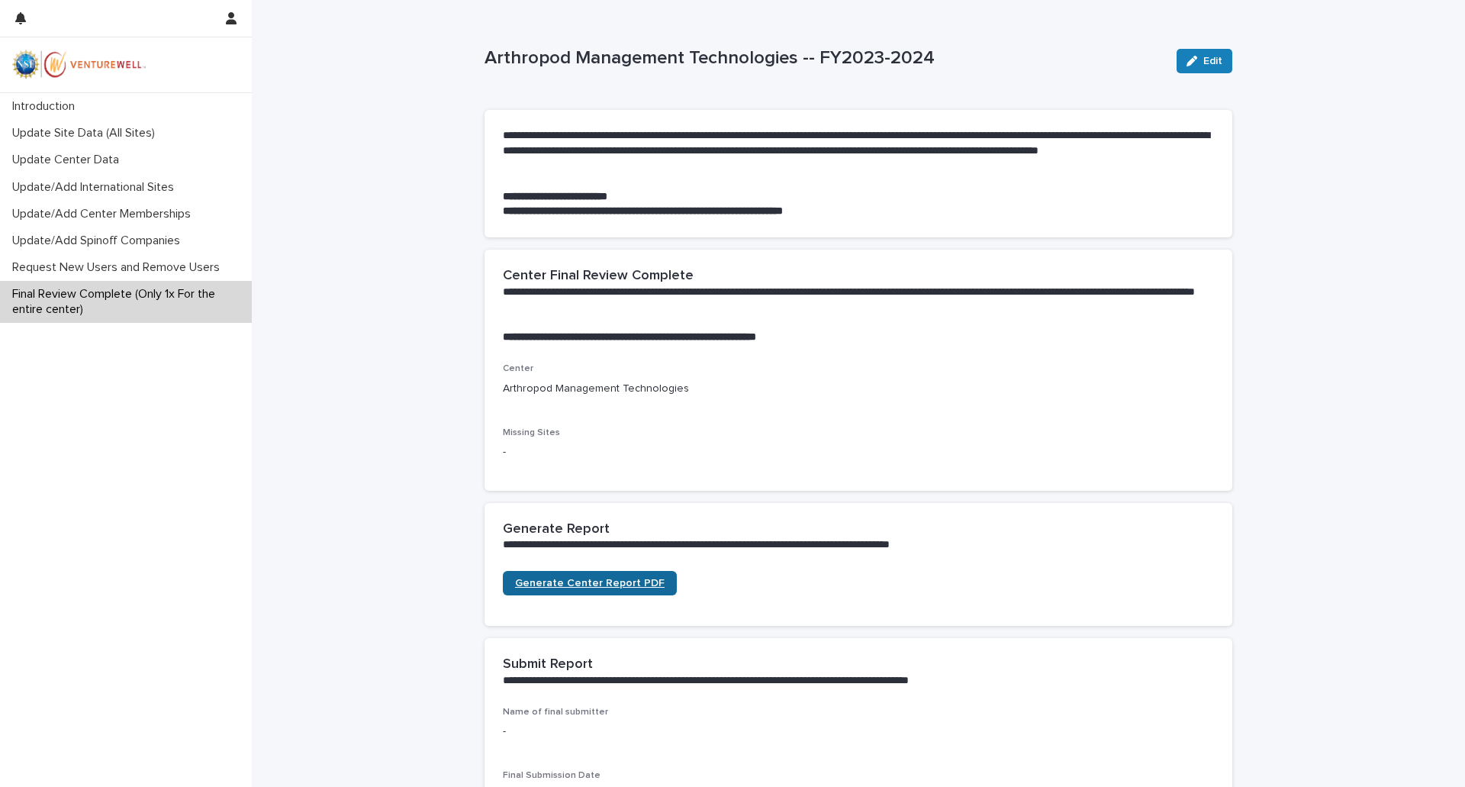
click at [585, 582] on span "Generate Center Report PDF" at bounding box center [590, 583] width 150 height 11
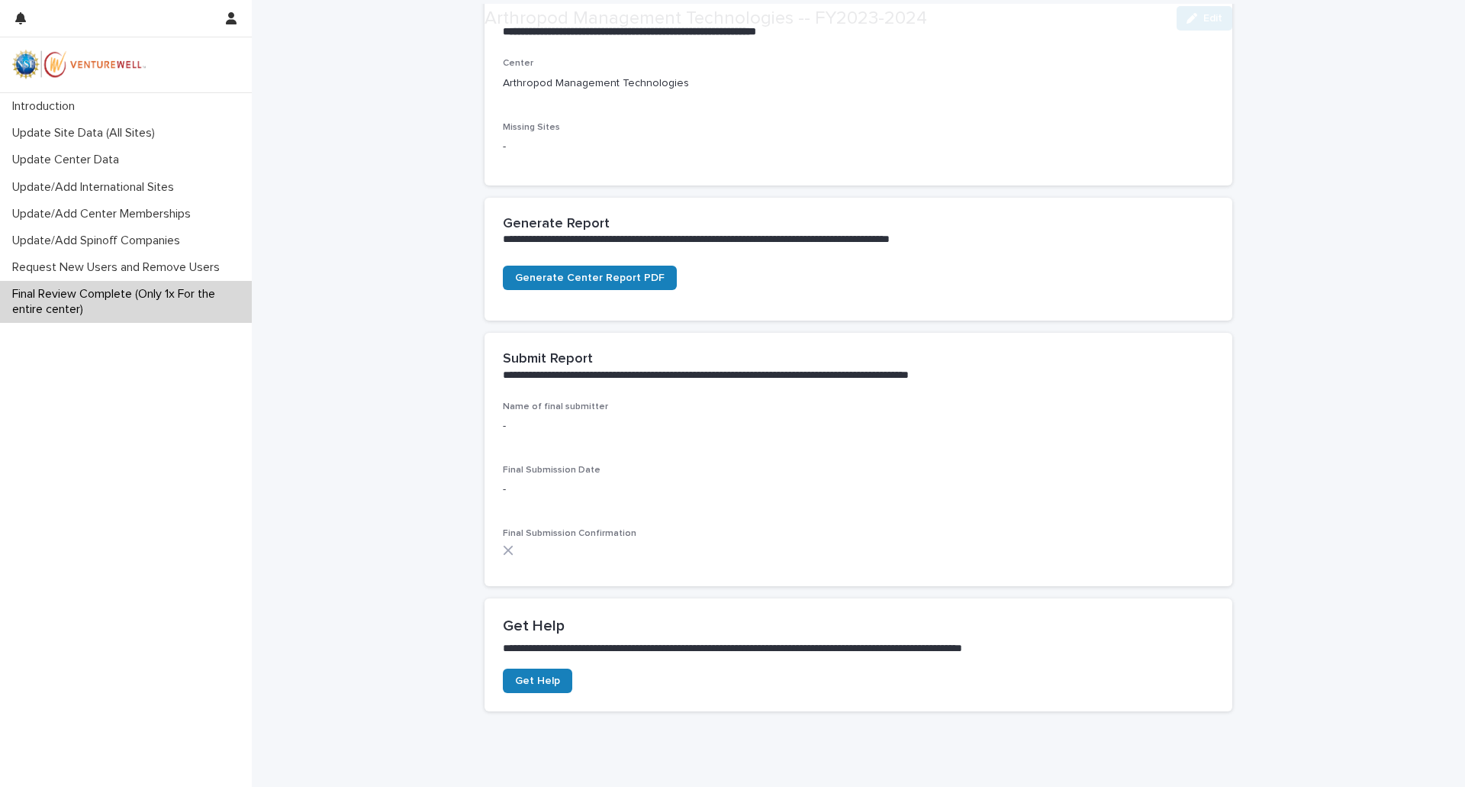
scroll to position [362, 0]
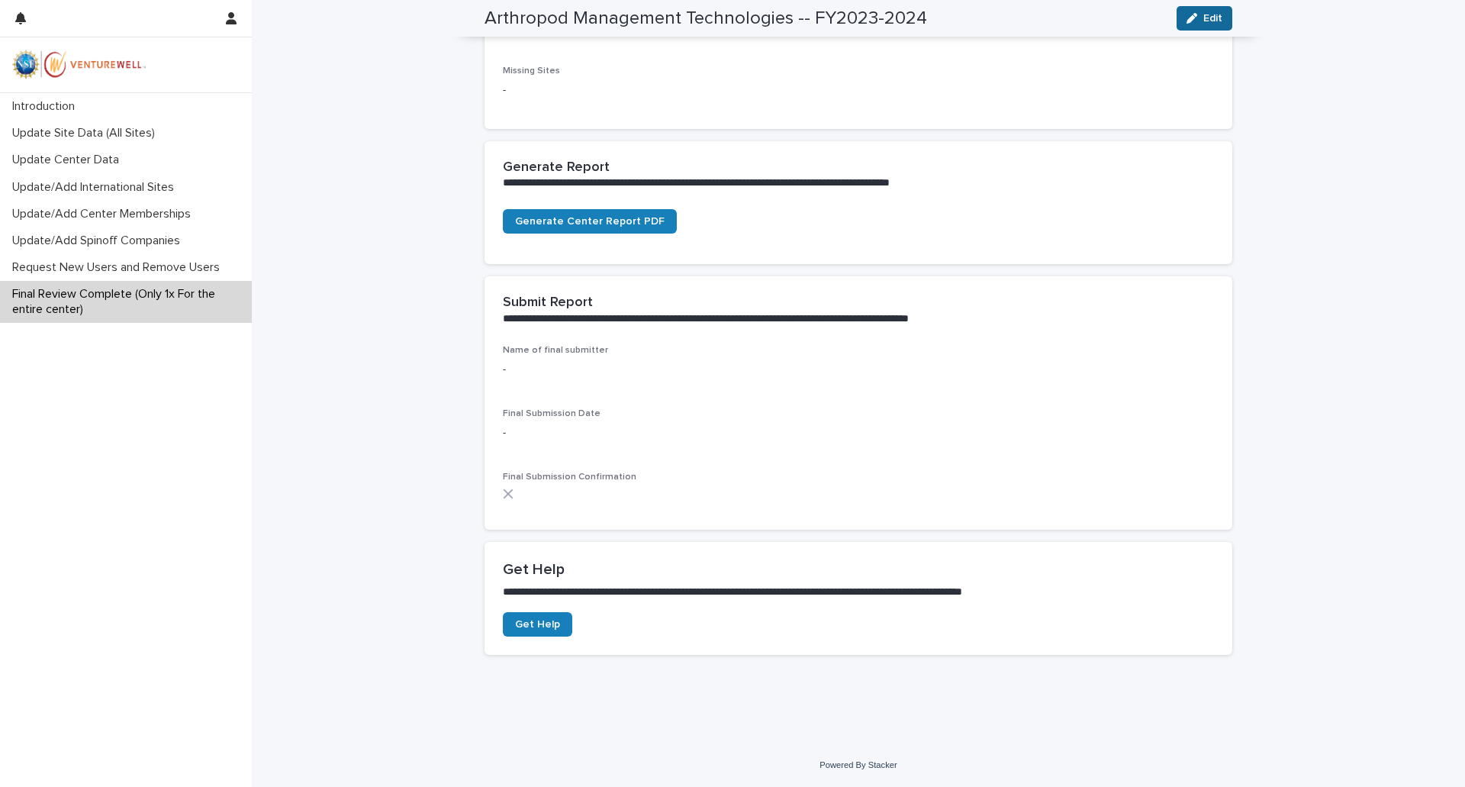
click at [1203, 16] on span "Edit" at bounding box center [1212, 18] width 19 height 11
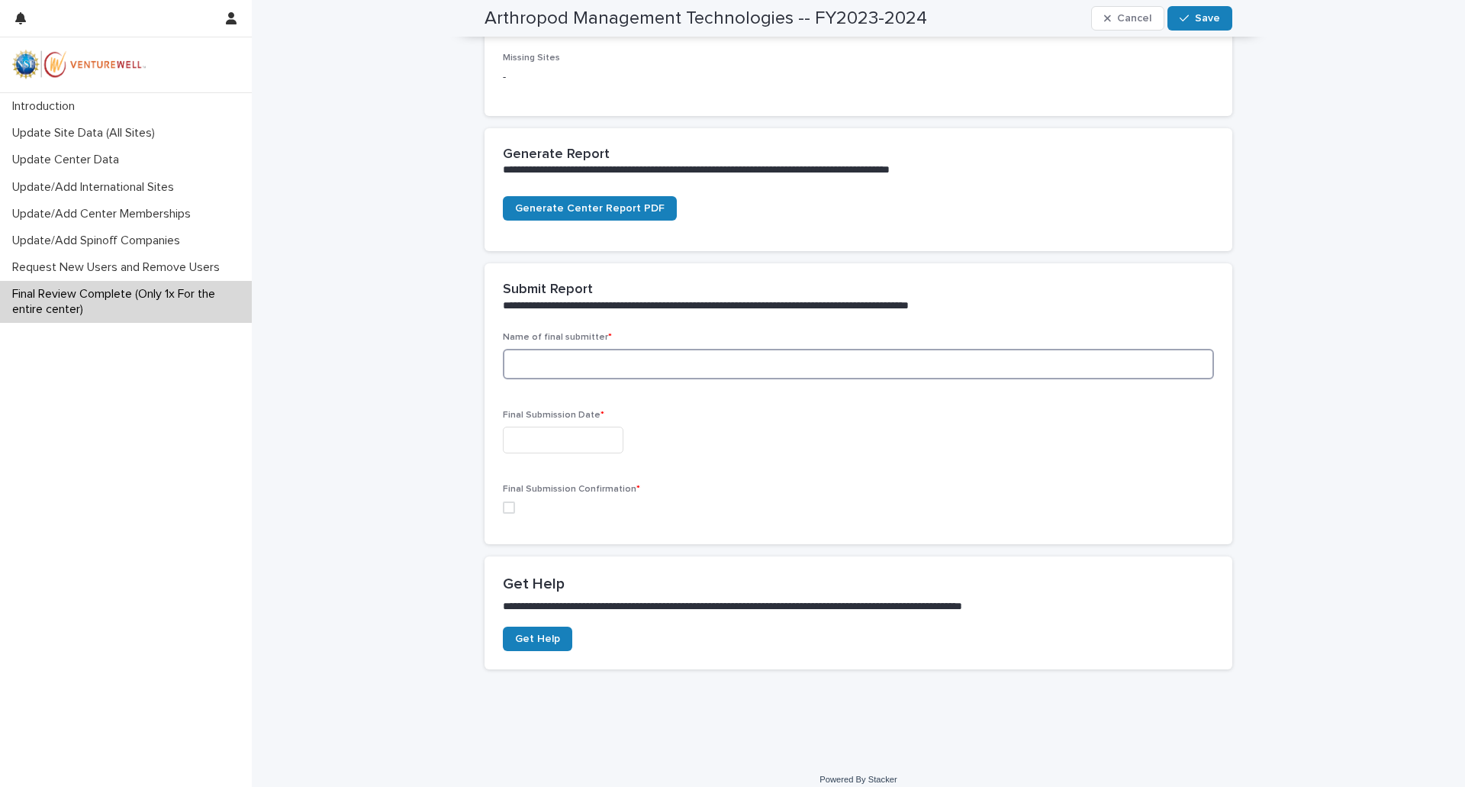
click at [613, 365] on input at bounding box center [858, 364] width 711 height 31
type input "**********"
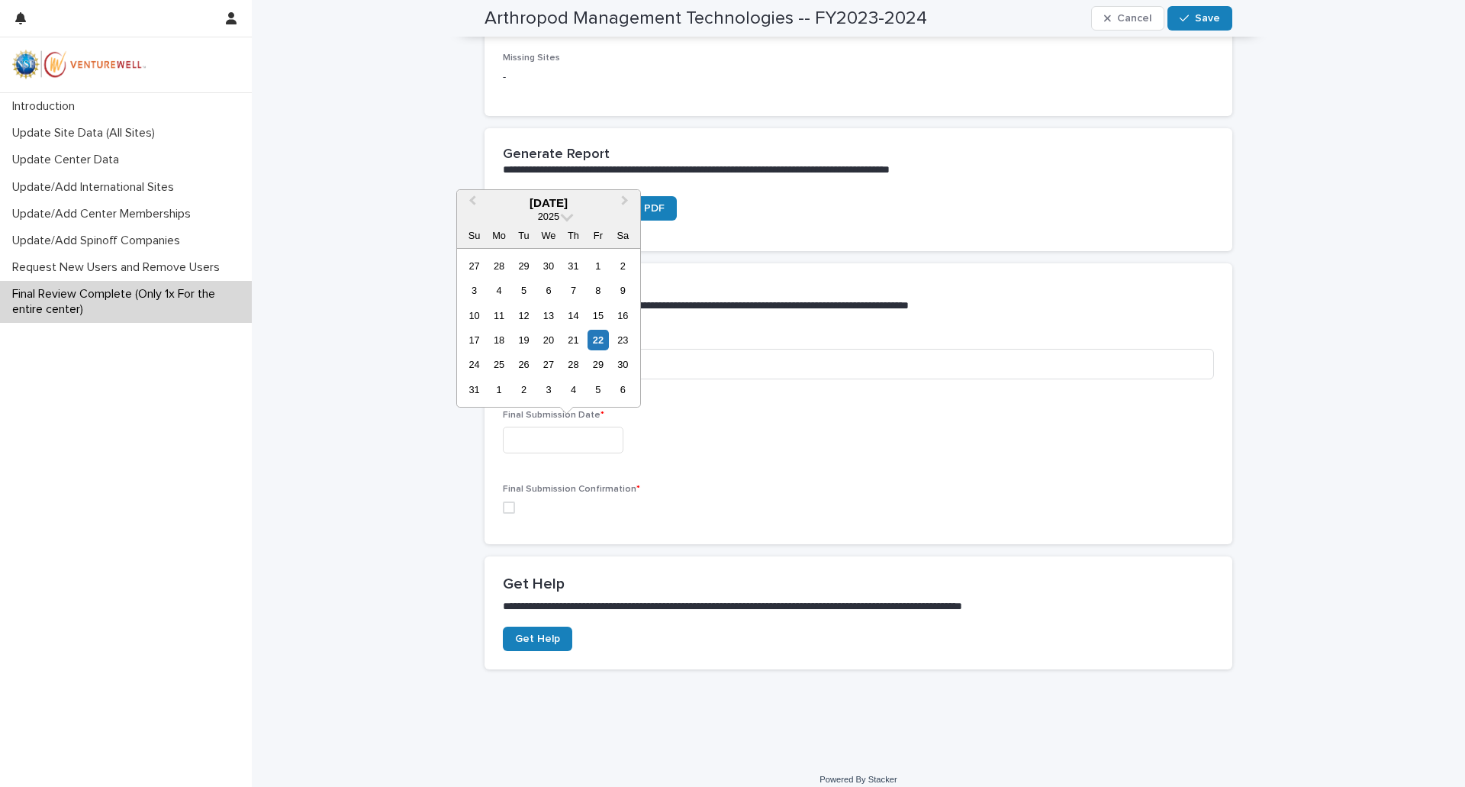
click at [561, 440] on input "text" at bounding box center [563, 439] width 121 height 27
click at [602, 342] on div "22" at bounding box center [597, 340] width 21 height 21
type input "**********"
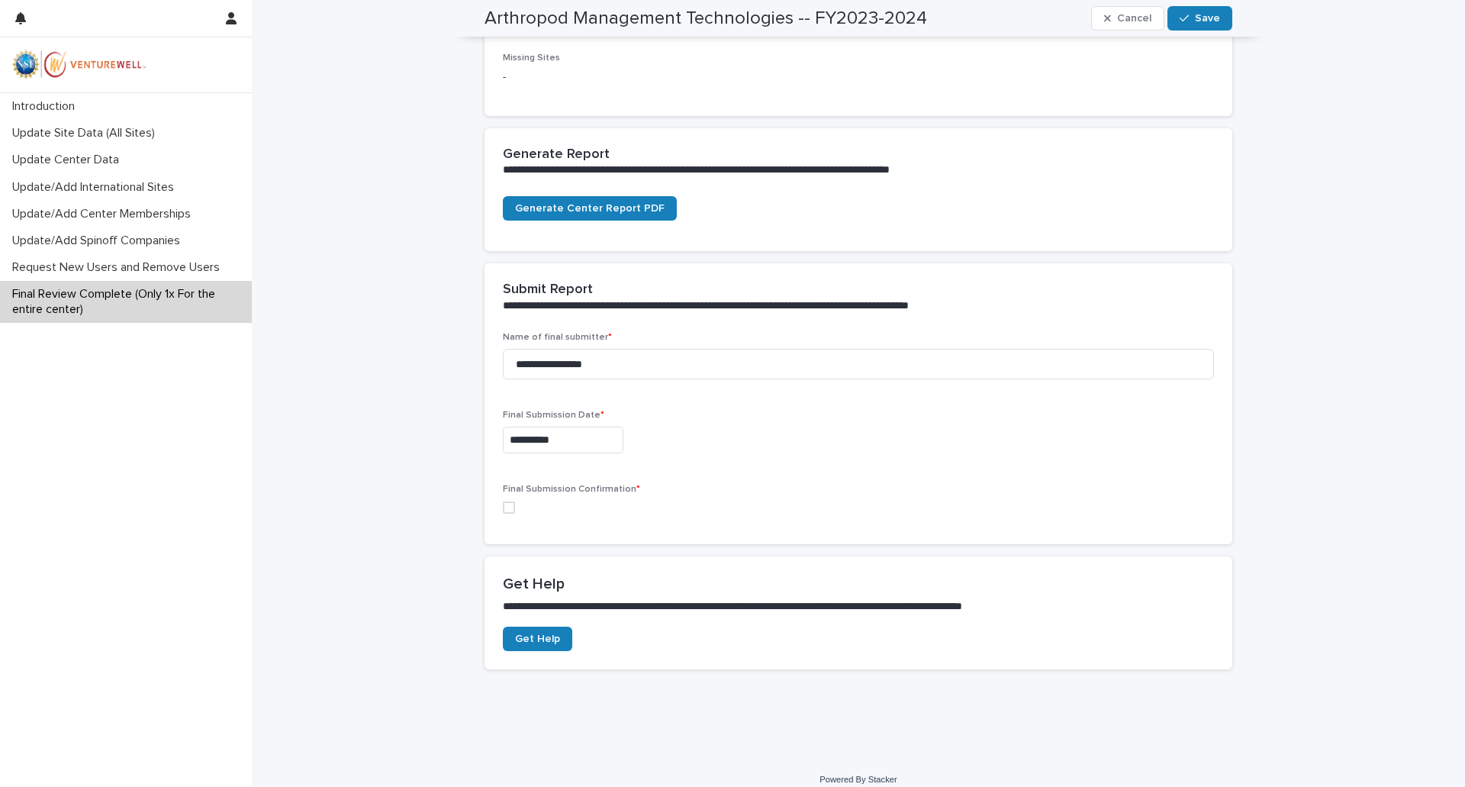
click at [503, 511] on span at bounding box center [509, 507] width 12 height 12
click at [1202, 18] on span "Save" at bounding box center [1207, 18] width 25 height 11
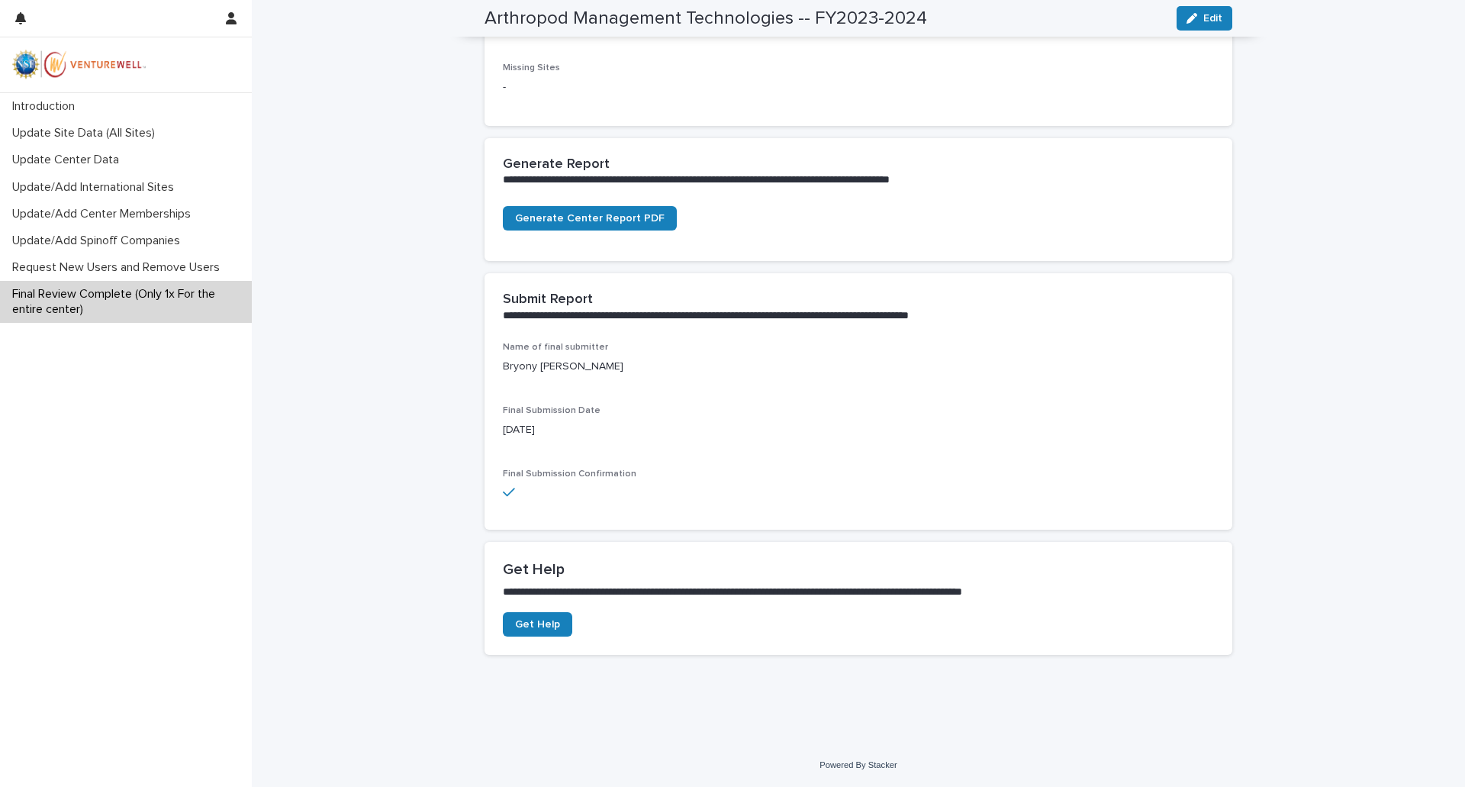
scroll to position [363, 0]
